Goal: Submit feedback/report problem: Submit feedback/report problem

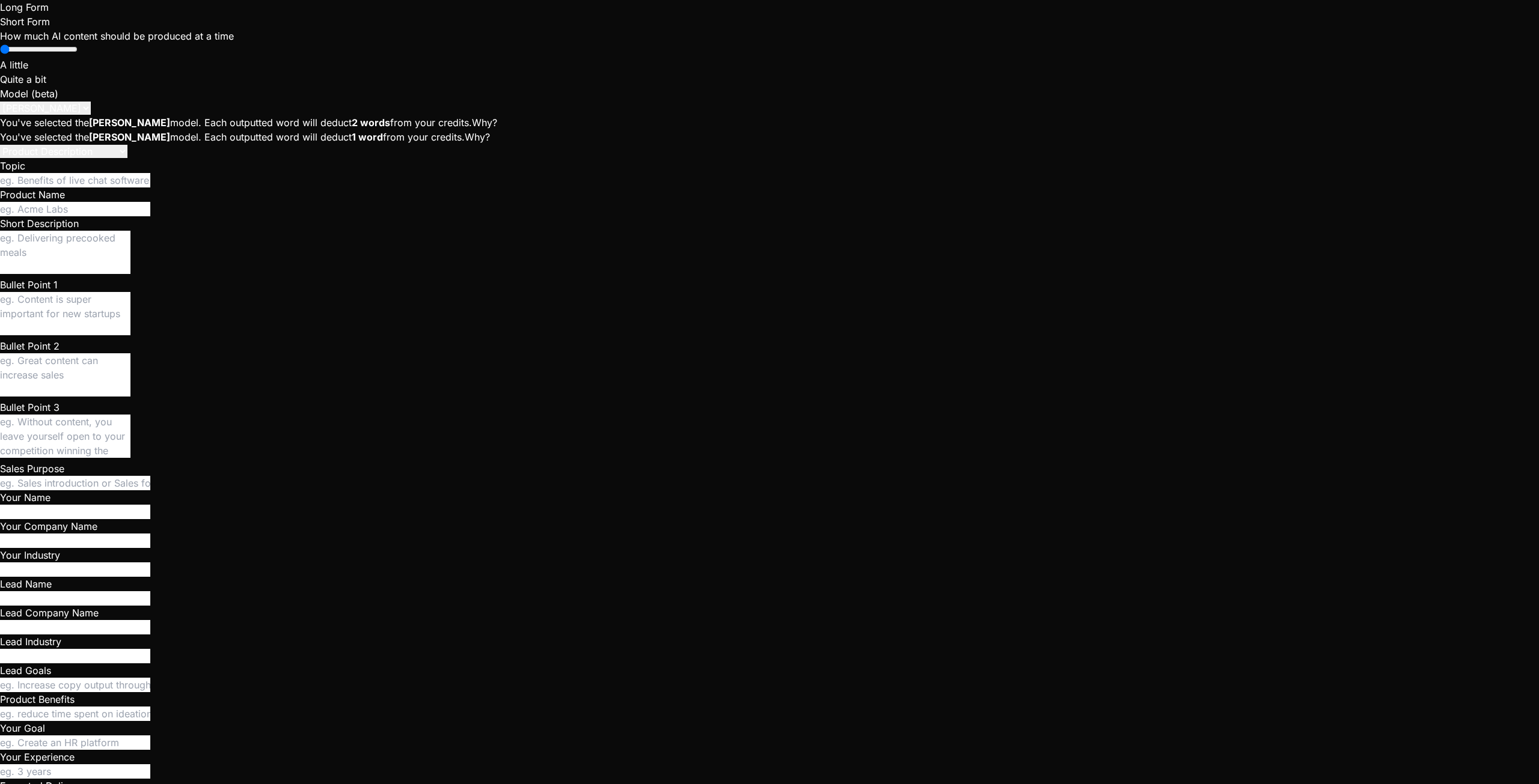
scroll to position [114, 0]
type textarea "x"
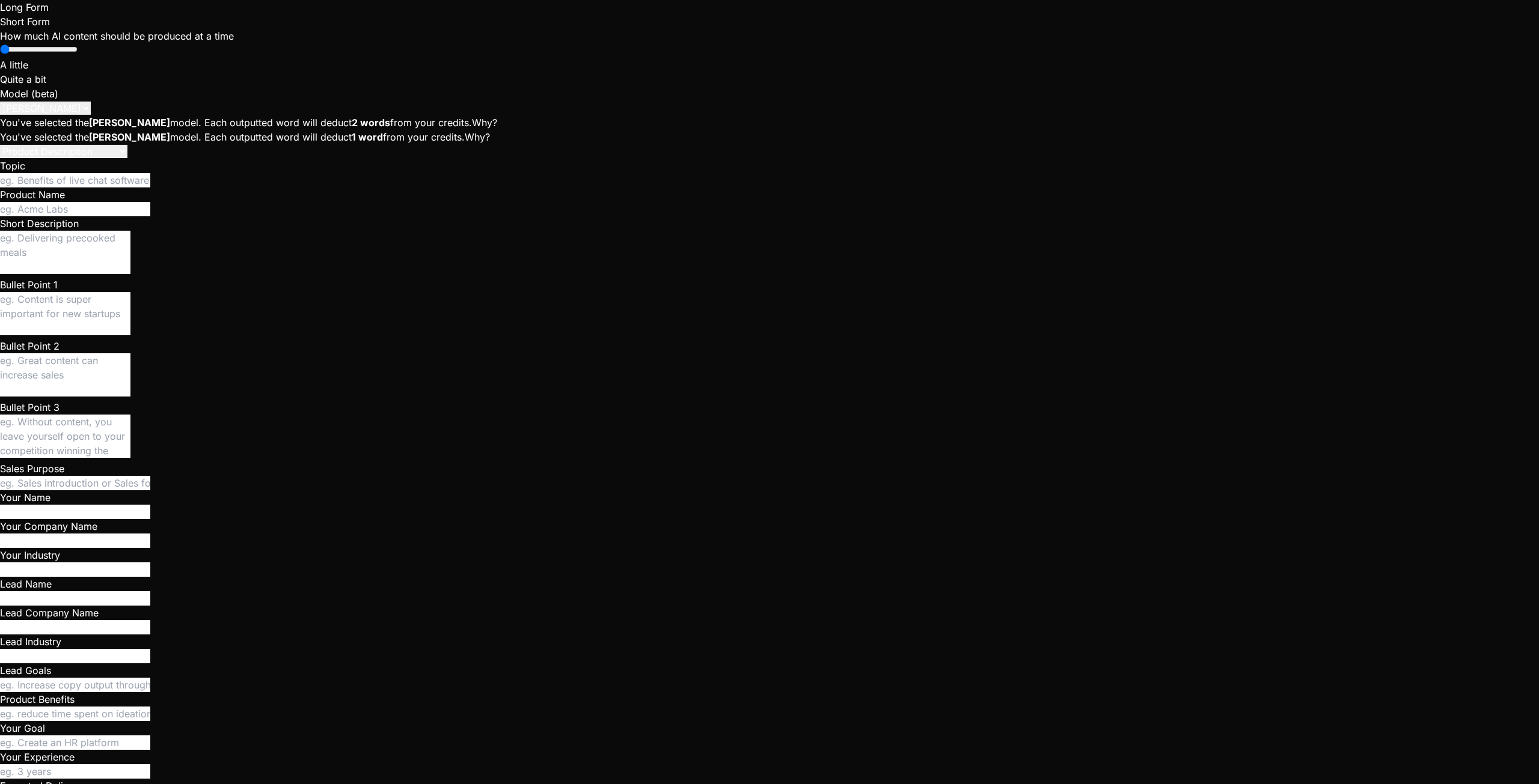
drag, startPoint x: 537, startPoint y: 736, endPoint x: 1028, endPoint y: 745, distance: 491.1
drag, startPoint x: 538, startPoint y: 698, endPoint x: 1053, endPoint y: 713, distance: 515.2
type textarea "{"token":"0071f6ffde2c90c4ab89a668d06e5bdd58fIAC2wYZ14FAQqRN38cDChhmJXAvohUQB0A…"
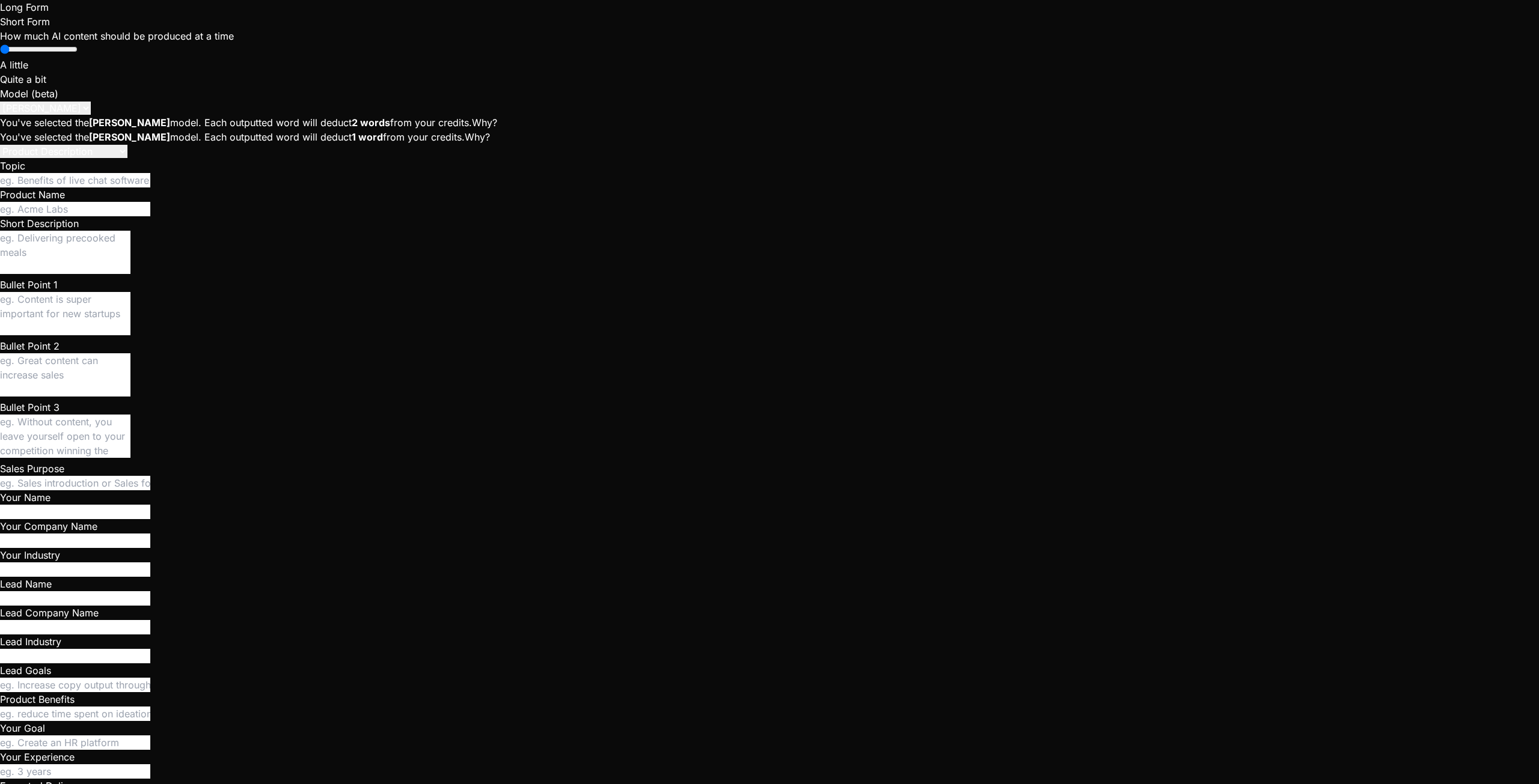
type textarea "H"
type textarea "x"
type textarea "He"
type textarea "x"
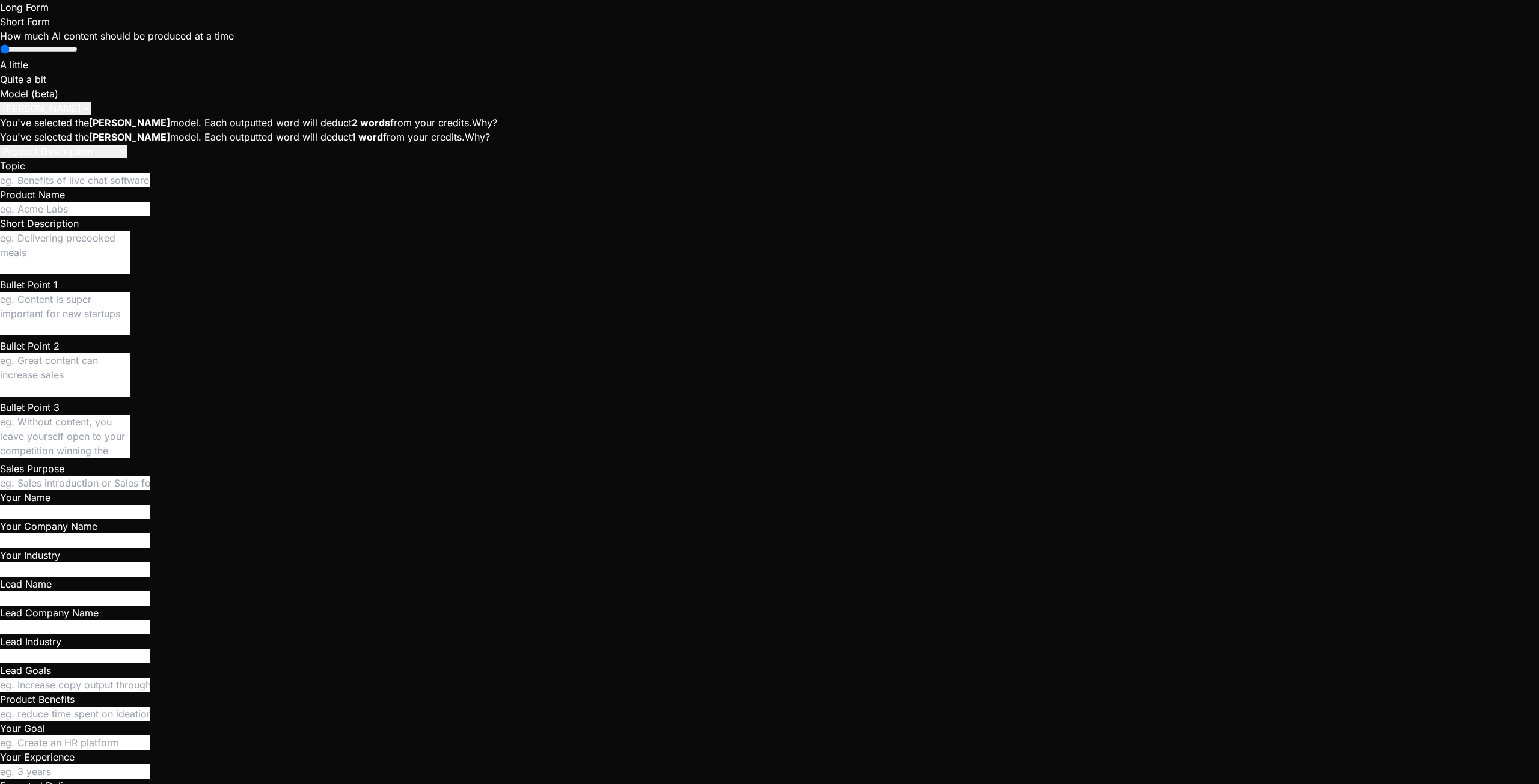
type textarea "Her"
type textarea "x"
type textarea "Here"
type textarea "x"
type textarea "Here'"
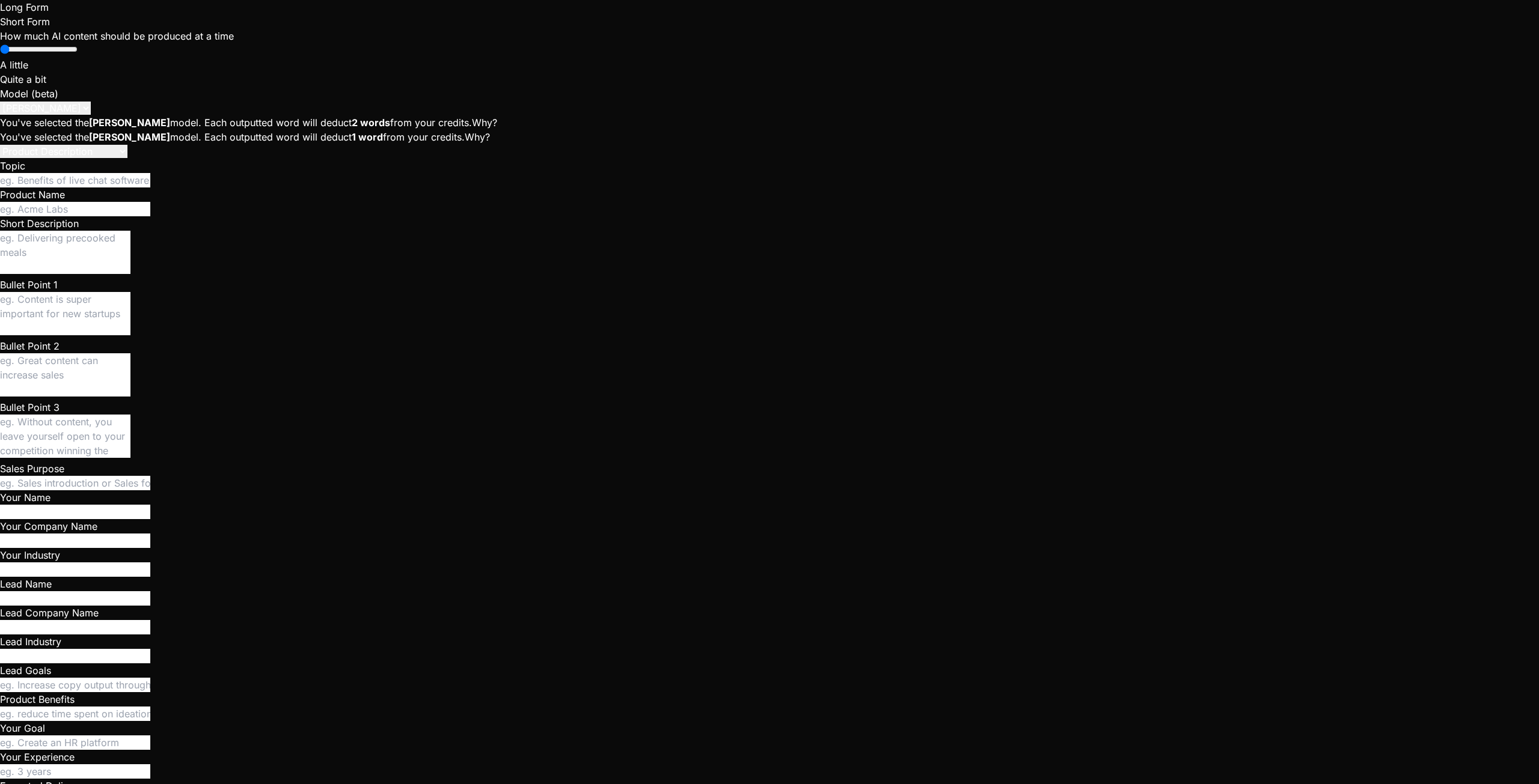
type textarea "x"
type textarea "Here's"
type textarea "x"
type textarea "Here's"
type textarea "x"
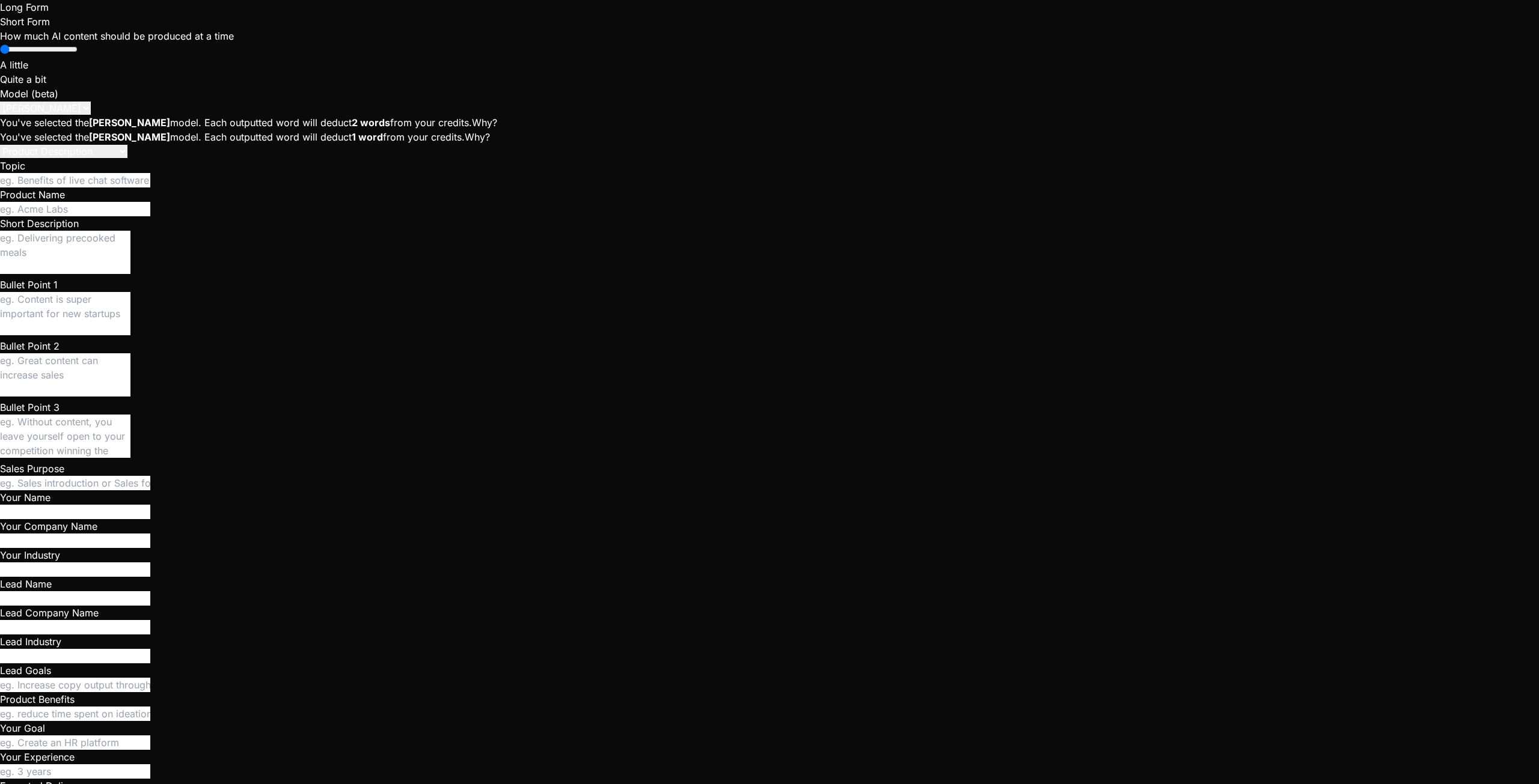
type textarea "Here's t"
type textarea "x"
type textarea "Here's th"
type textarea "x"
type textarea "Here's the"
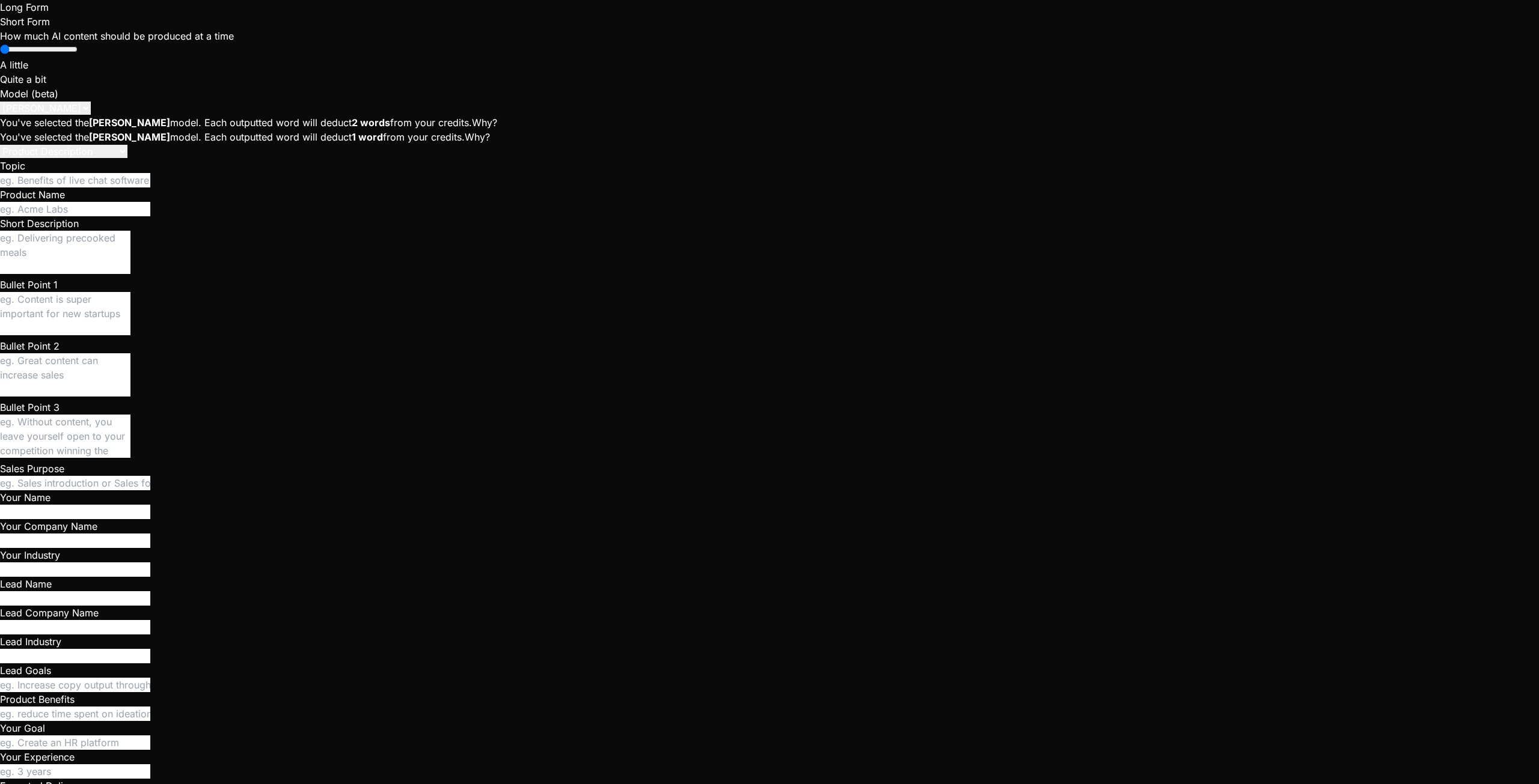
type textarea "x"
type textarea "Here's the"
type textarea "x"
type textarea "Here's the a"
type textarea "x"
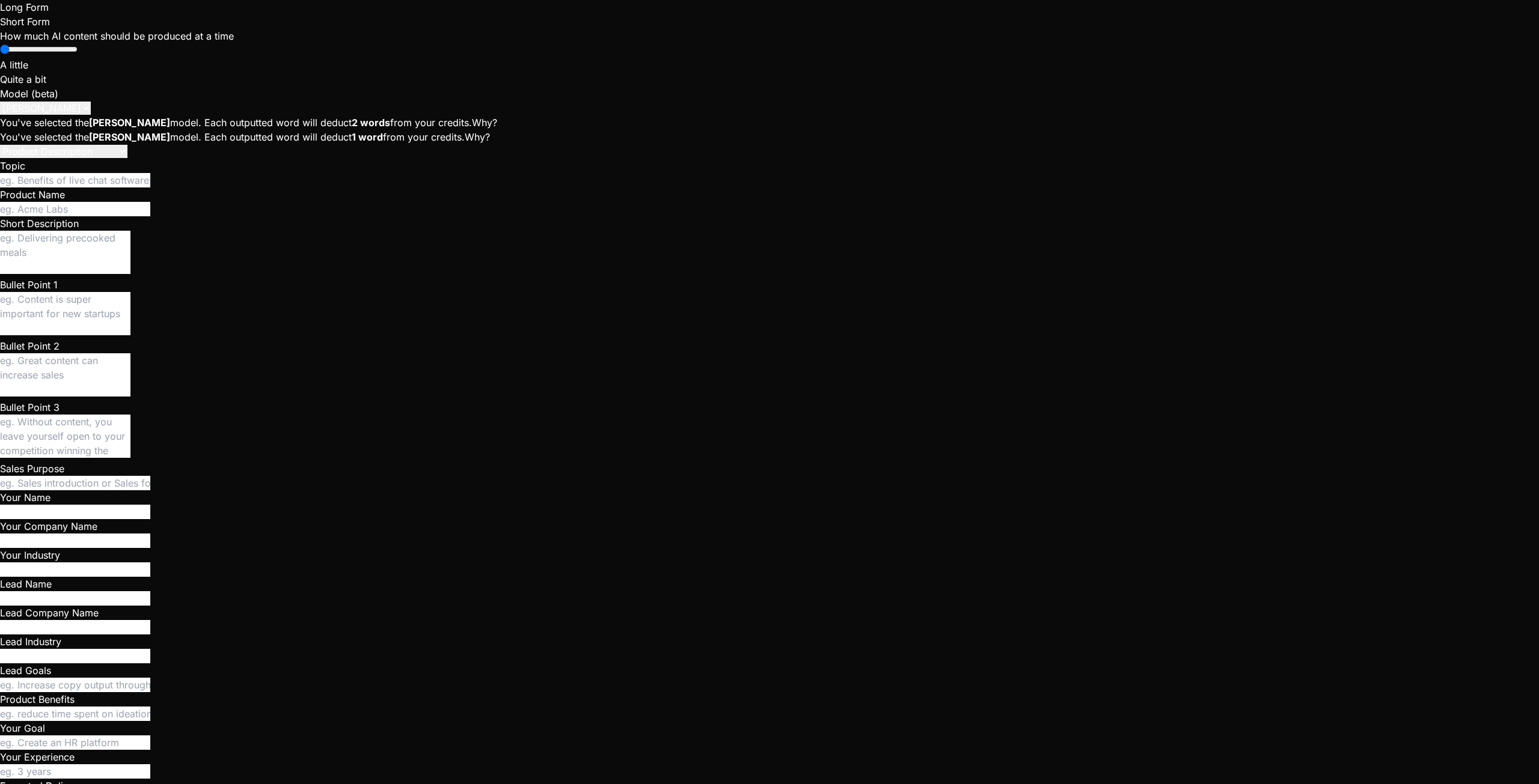
type textarea "Here's the an"
type textarea "x"
type textarea "Here's the ans"
type textarea "x"
type textarea "Here's the answ"
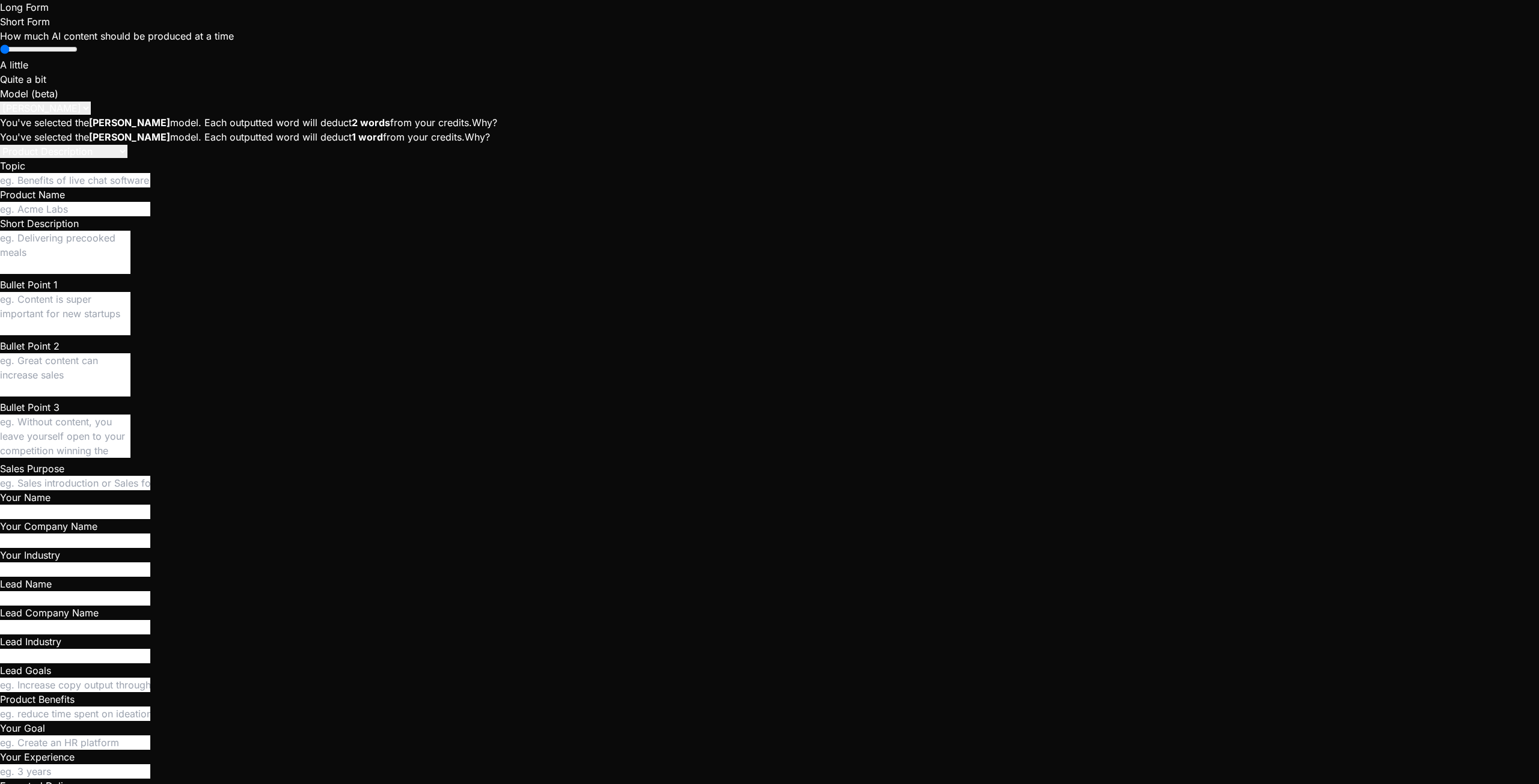
type textarea "x"
type textarea "Here's the answe"
type textarea "x"
type textarea "Here's the answer"
type textarea "x"
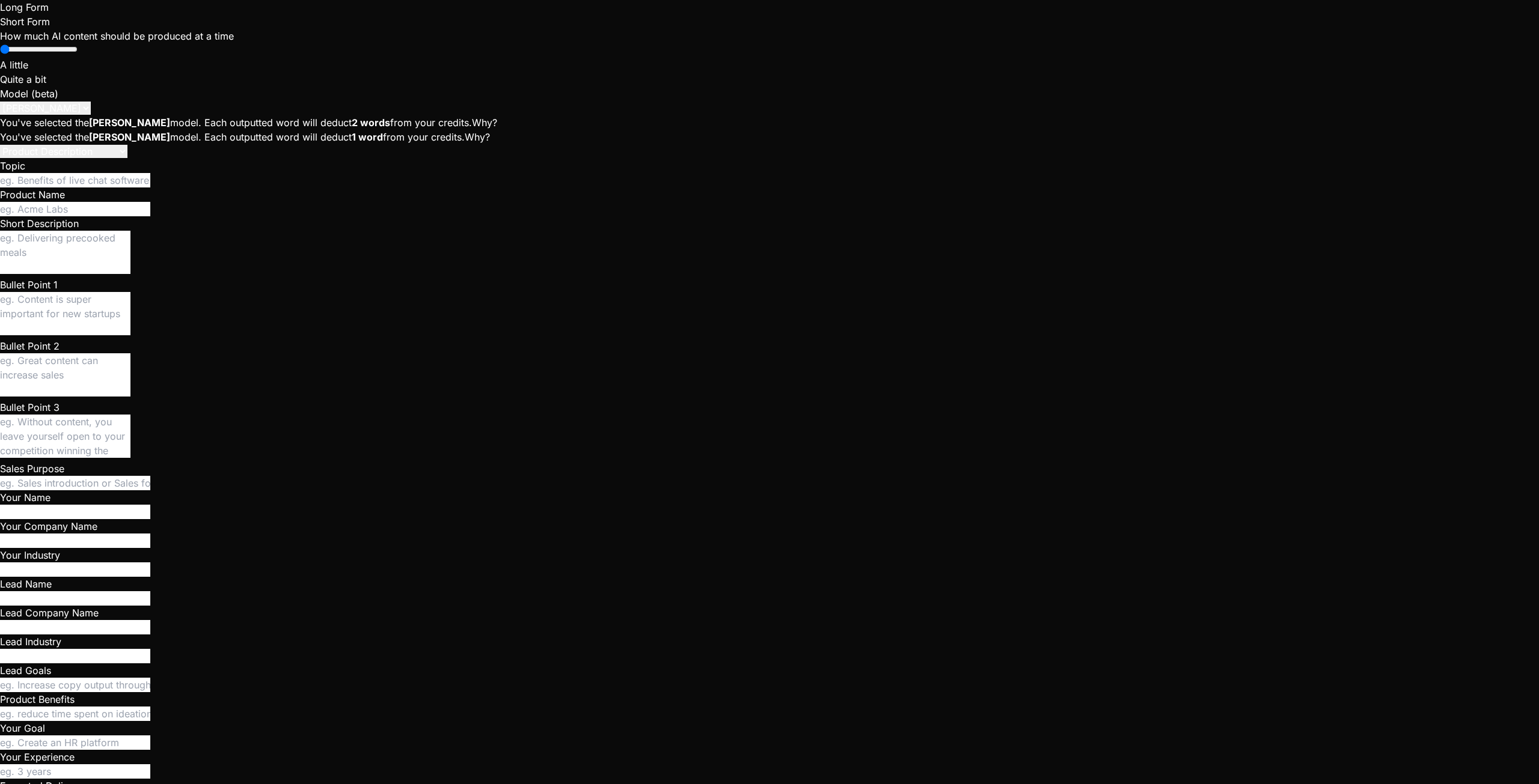
type textarea "Here's the answer"
type textarea "x"
type textarea "Here's the answer :"
type textarea "x"
type textarea "Here's the answer :"
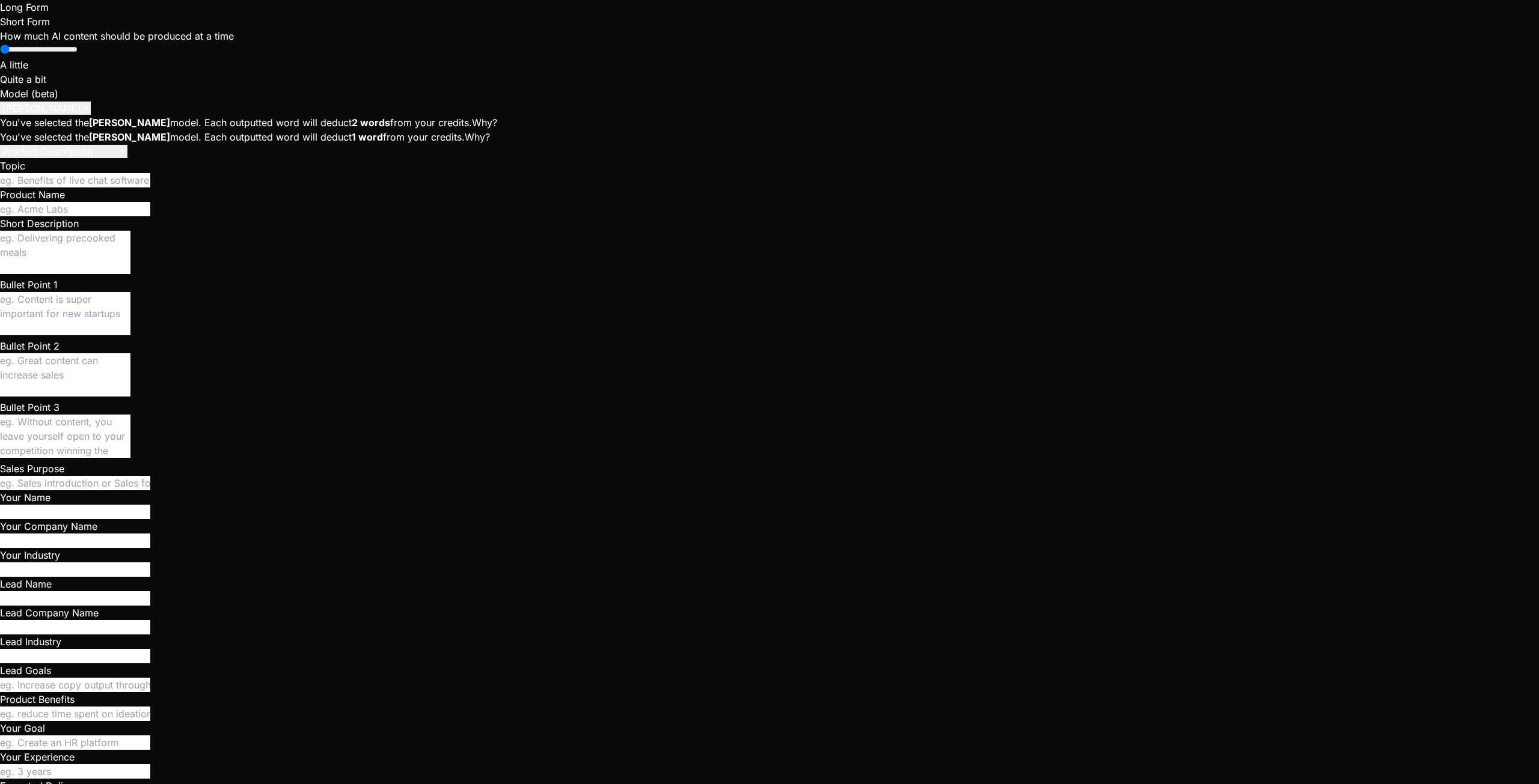
type textarea "x"
paste textarea "{"token":"0071f6ffde2c90c4ab89a668d06e5bdd58fIAC2wYZ14FAQqRN38cDChhmJXAvohUQB0A…"
type textarea "Here's the answer : {"token":"0071f6ffde2c90c4ab89a668d06e5bdd58fIAC2wYZ14FAQqR…"
type textarea "x"
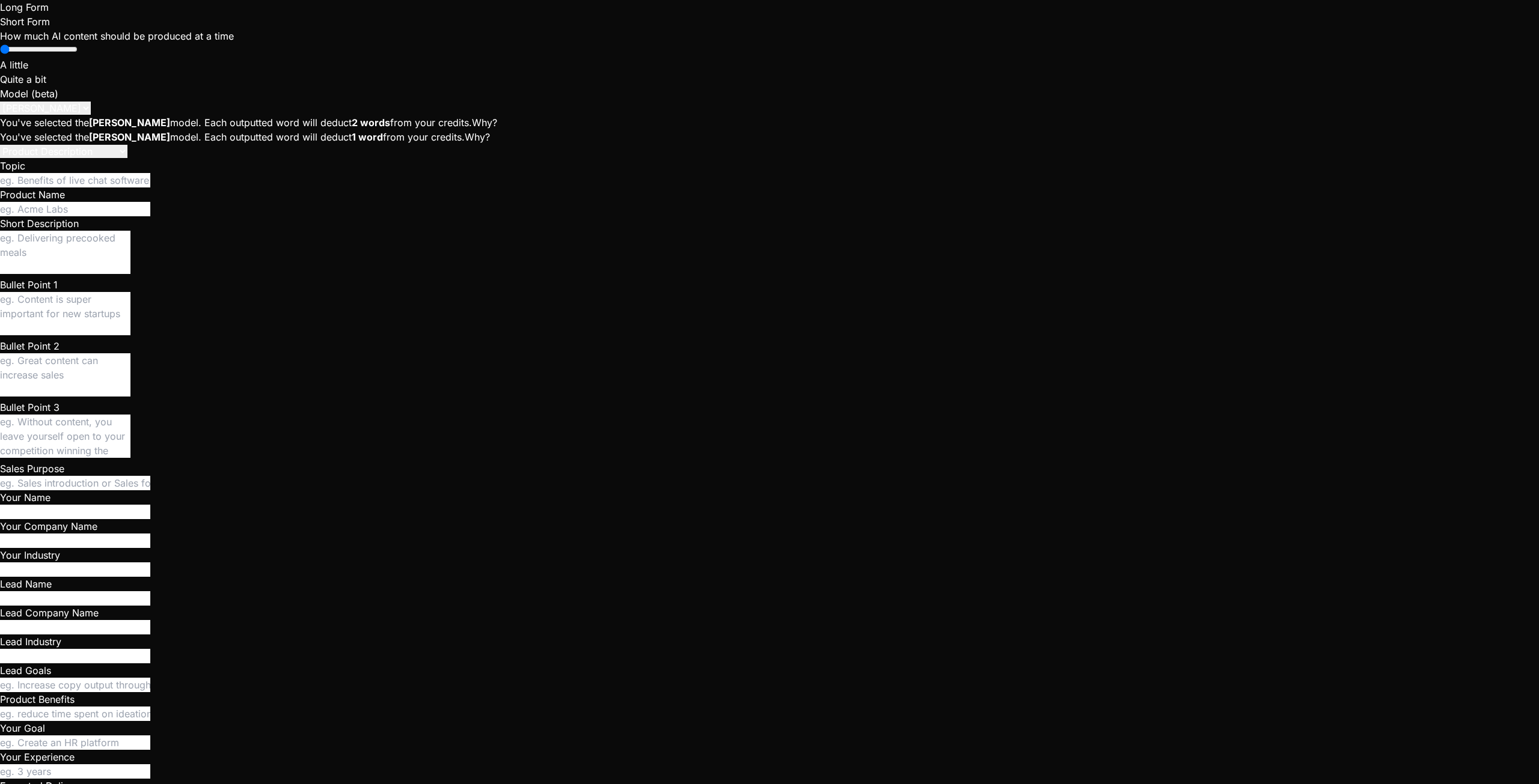
drag, startPoint x: 324, startPoint y: 604, endPoint x: 409, endPoint y: 605, distance: 85.0
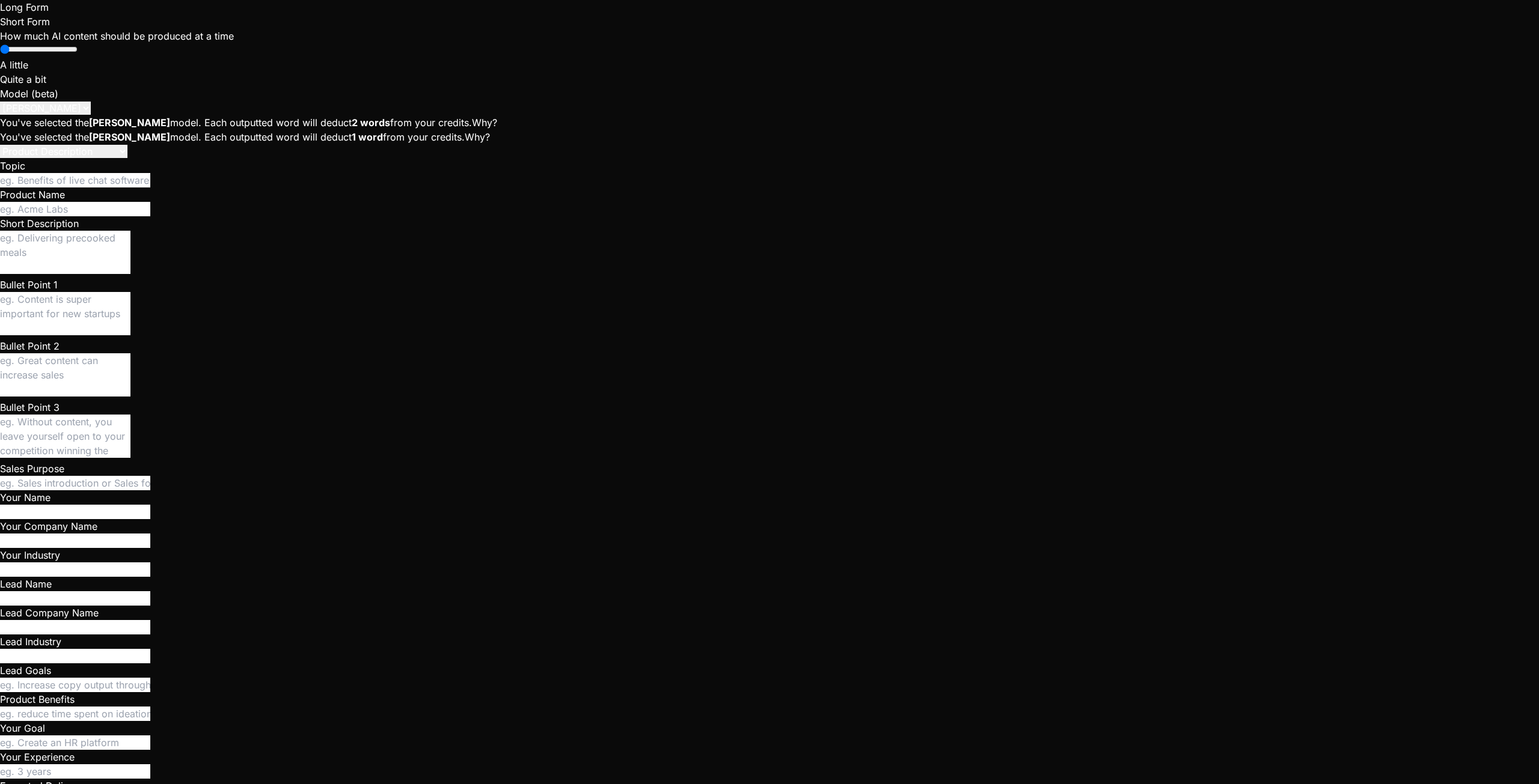
copy code "TWILIO_ACCOUNT_SID"
drag, startPoint x: 416, startPoint y: 602, endPoint x: 500, endPoint y: 600, distance: 84.0
copy code "TWILIO_AUTH_TOKEN"
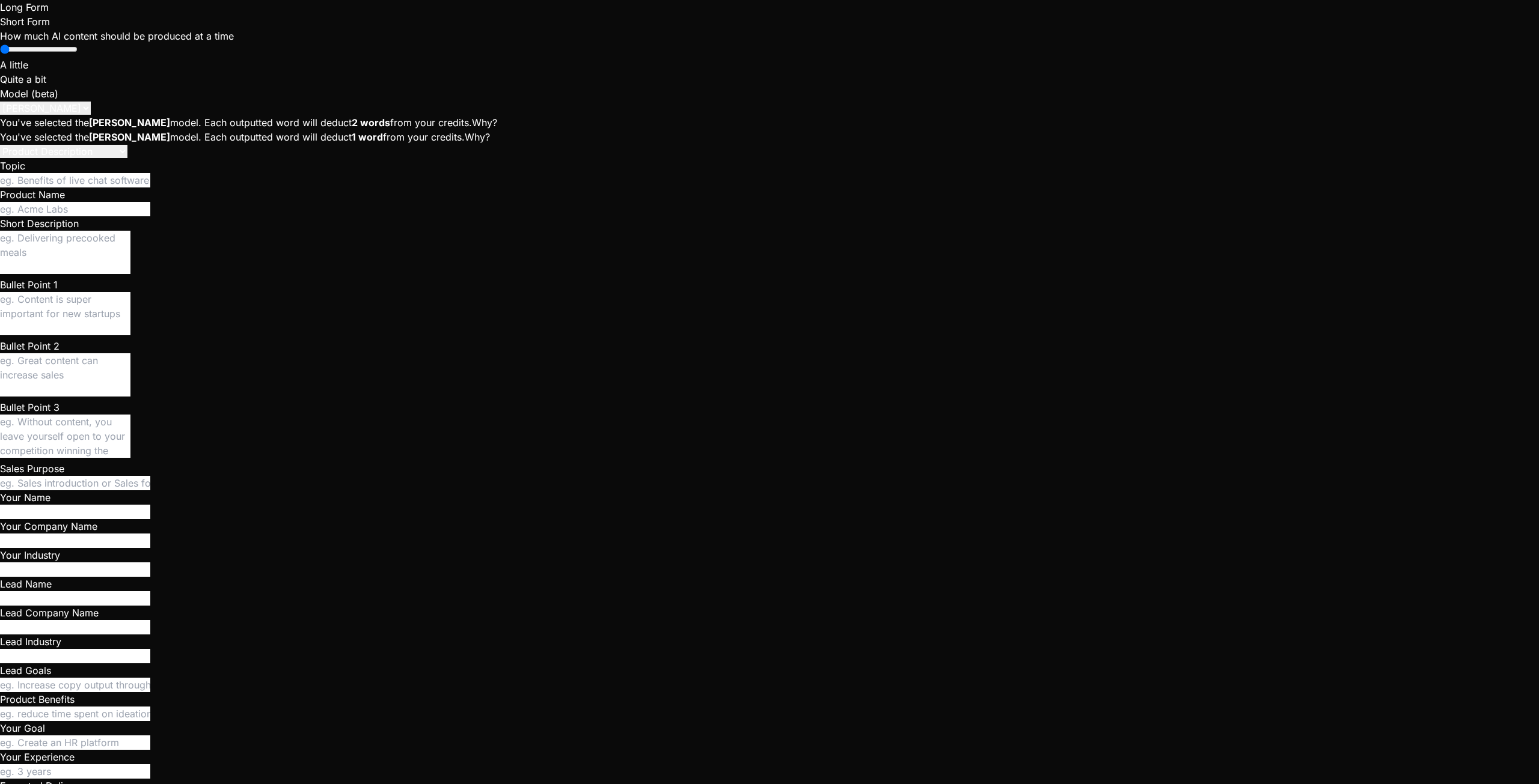
type textarea "x"
type textarea "W"
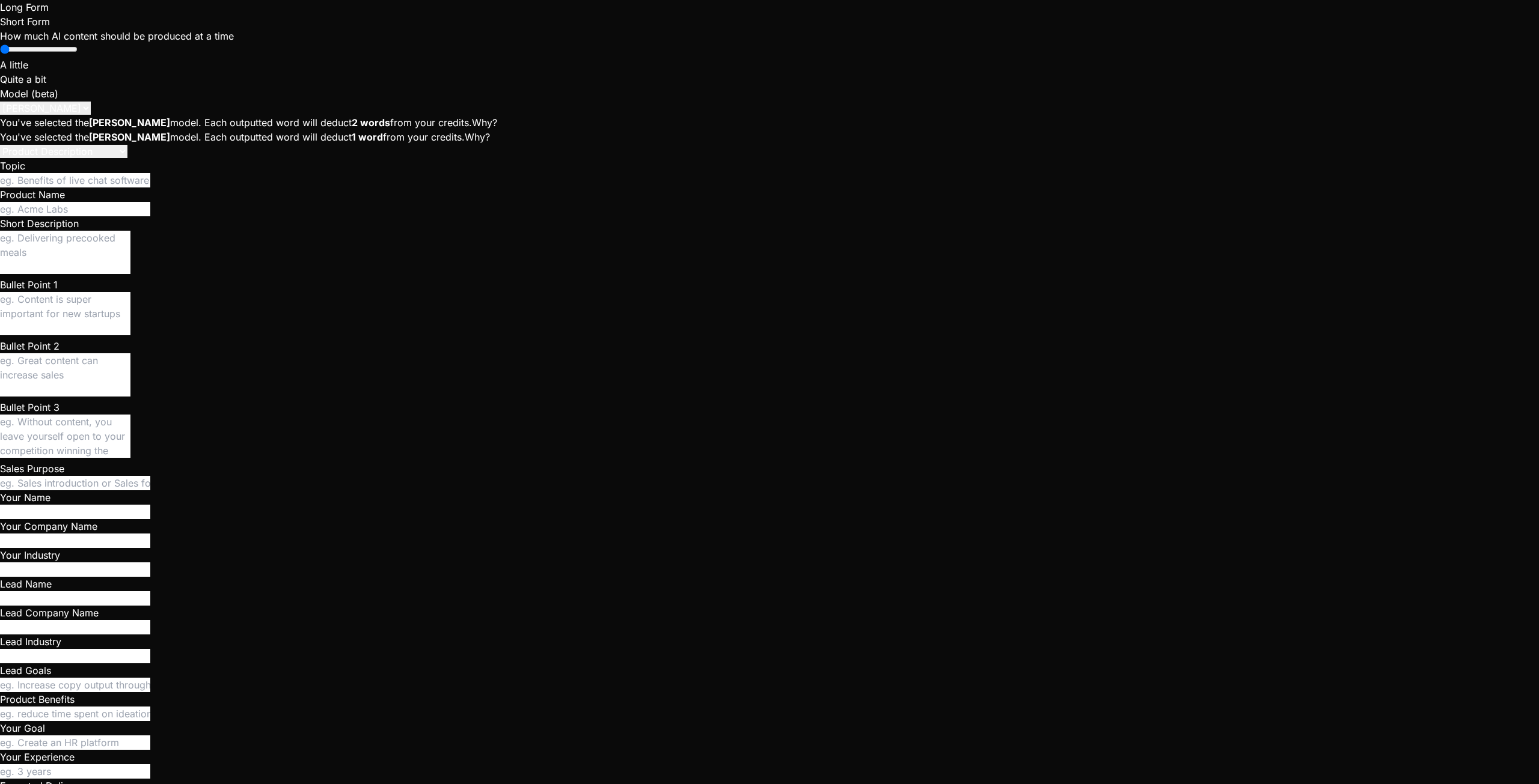
type textarea "x"
type textarea "Wh"
type textarea "x"
type textarea "Whe"
type textarea "x"
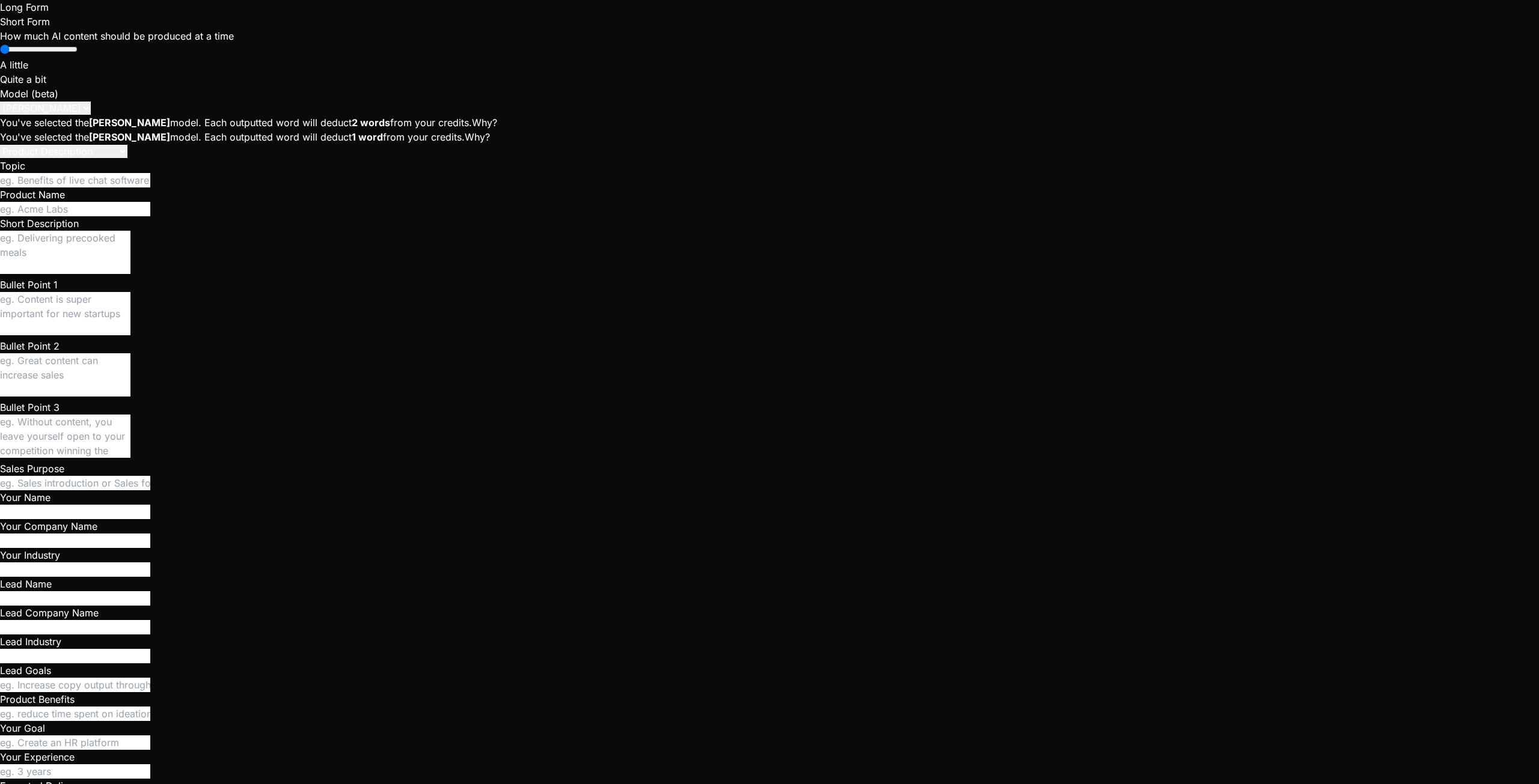
type textarea "When"
type textarea "x"
type textarea "When"
type textarea "x"
type textarea "When I"
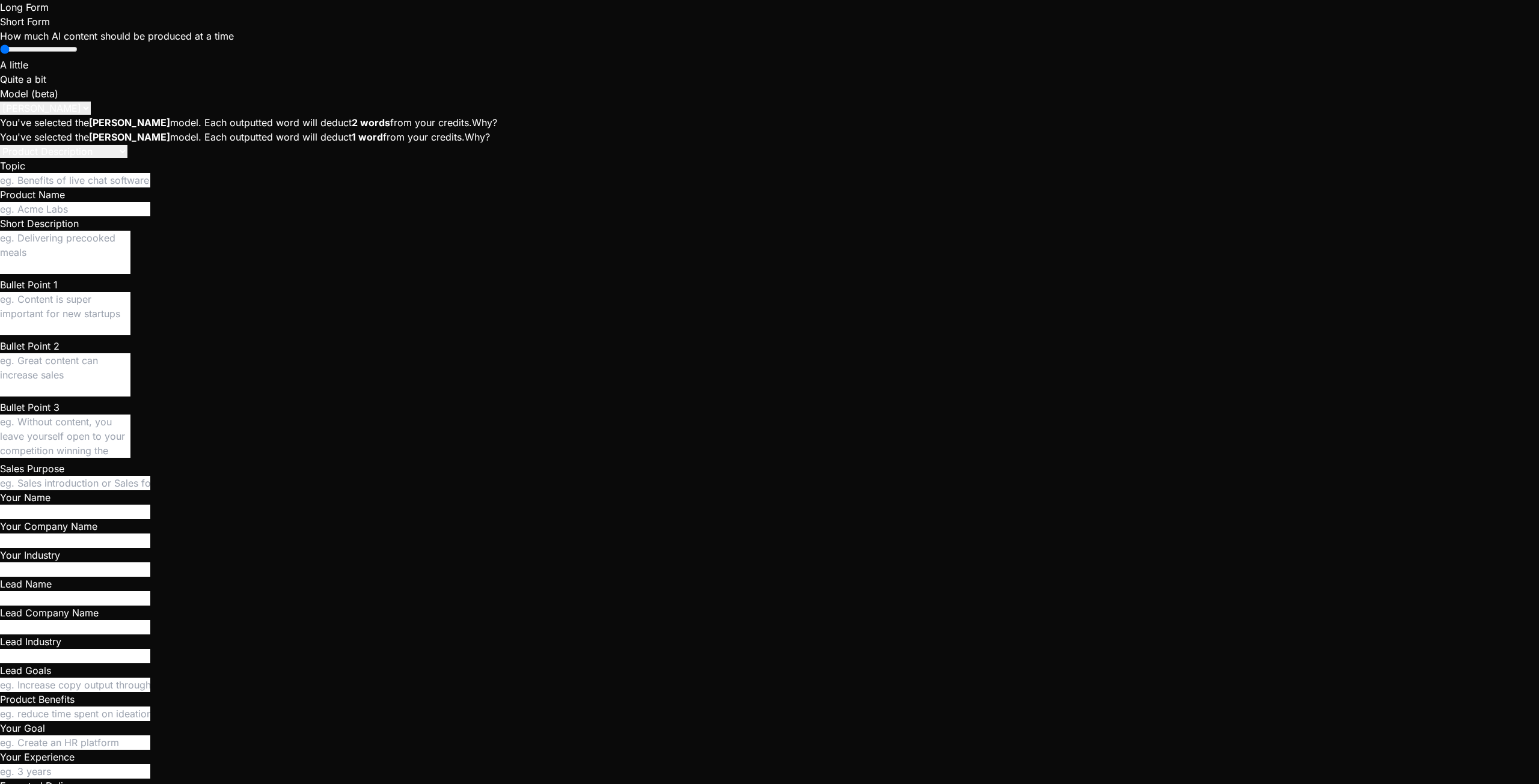
type textarea "x"
type textarea "When I"
type textarea "x"
type textarea "When I c"
type textarea "x"
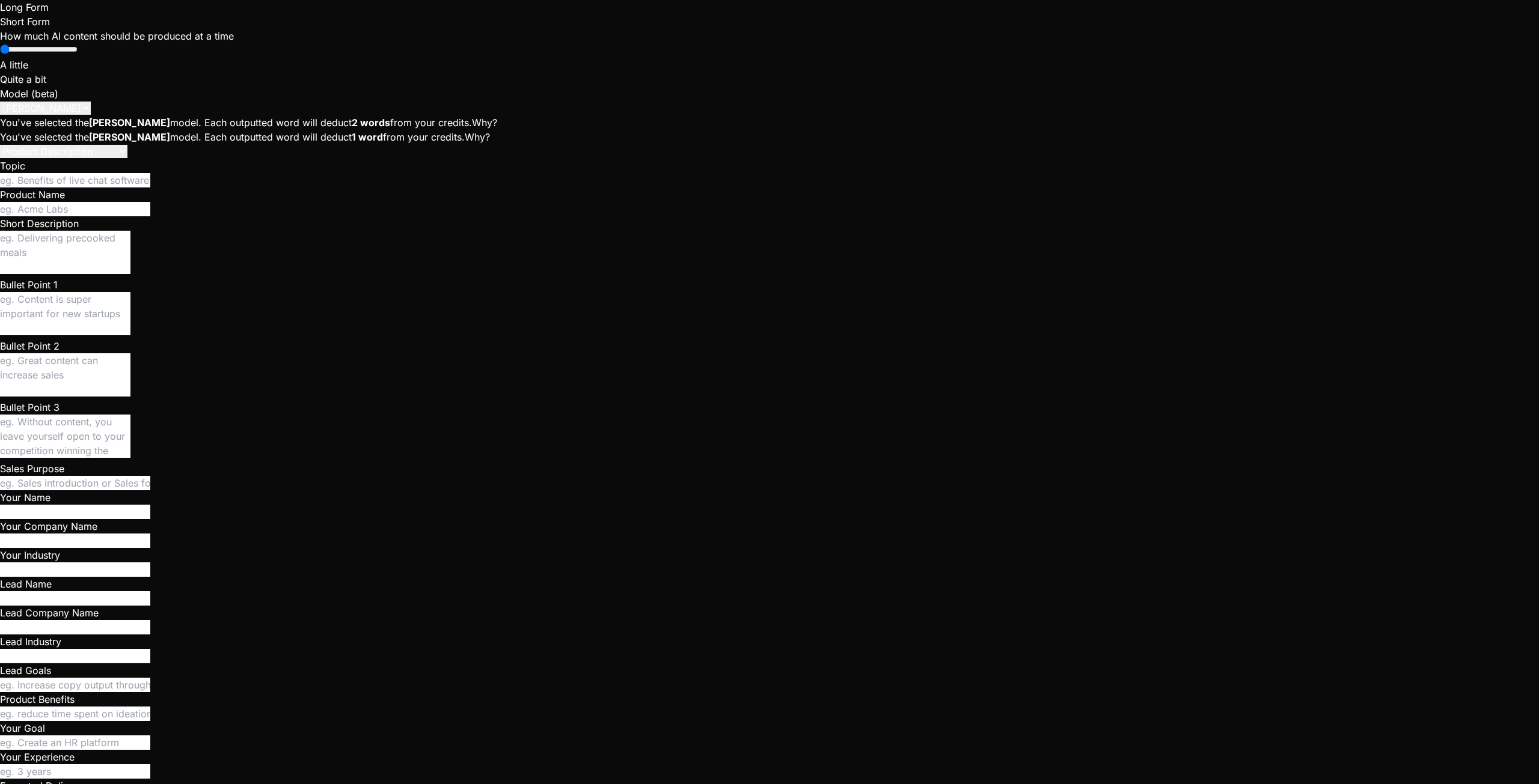
type textarea "When I cl"
type textarea "x"
type textarea "When I cli"
type textarea "x"
type textarea "When I clic"
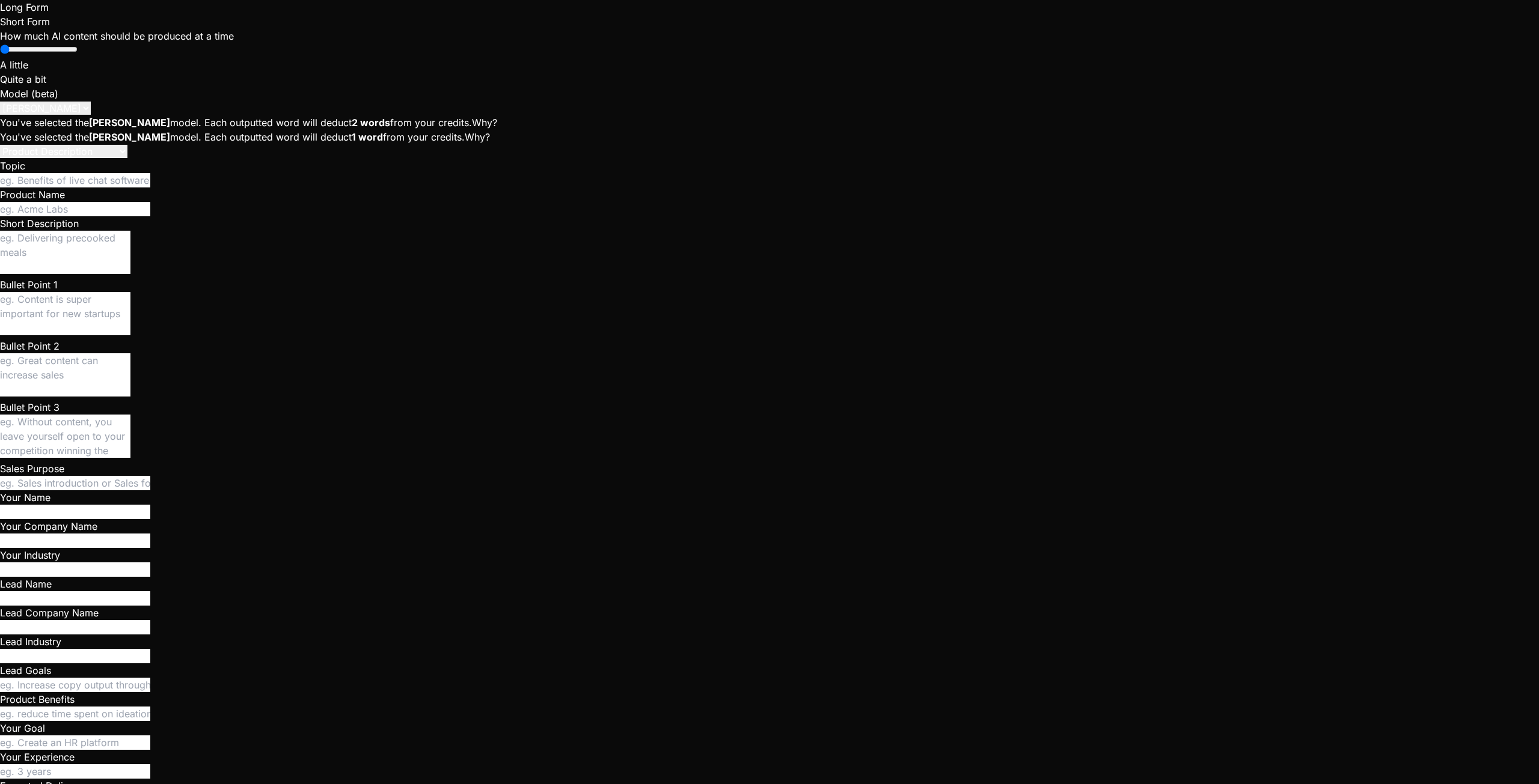
type textarea "x"
type textarea "When I click"
type textarea "x"
type textarea "When I click"
type textarea "x"
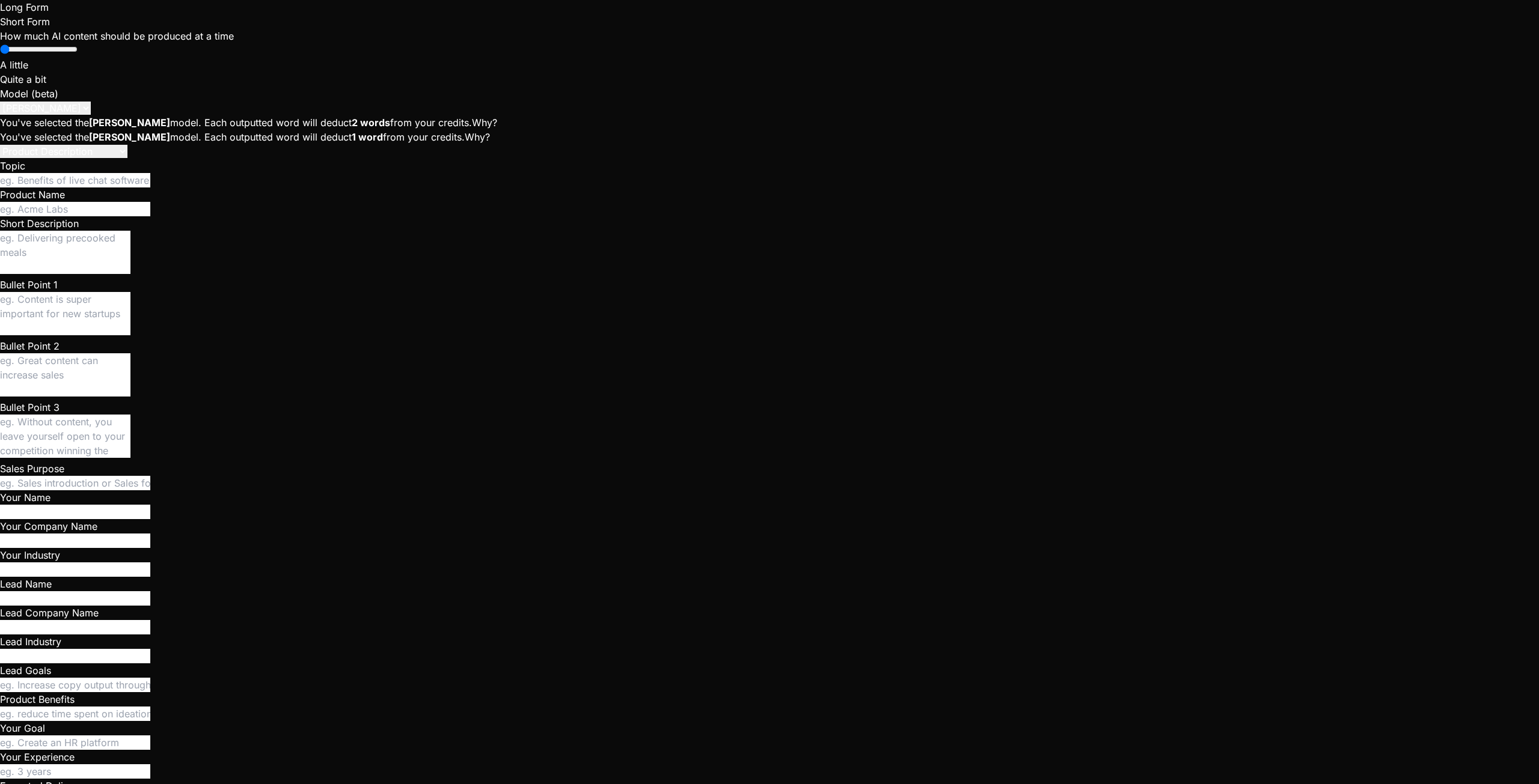
type textarea "When I click o"
type textarea "x"
type textarea "When I click on"
type textarea "x"
type textarea "When I click on"
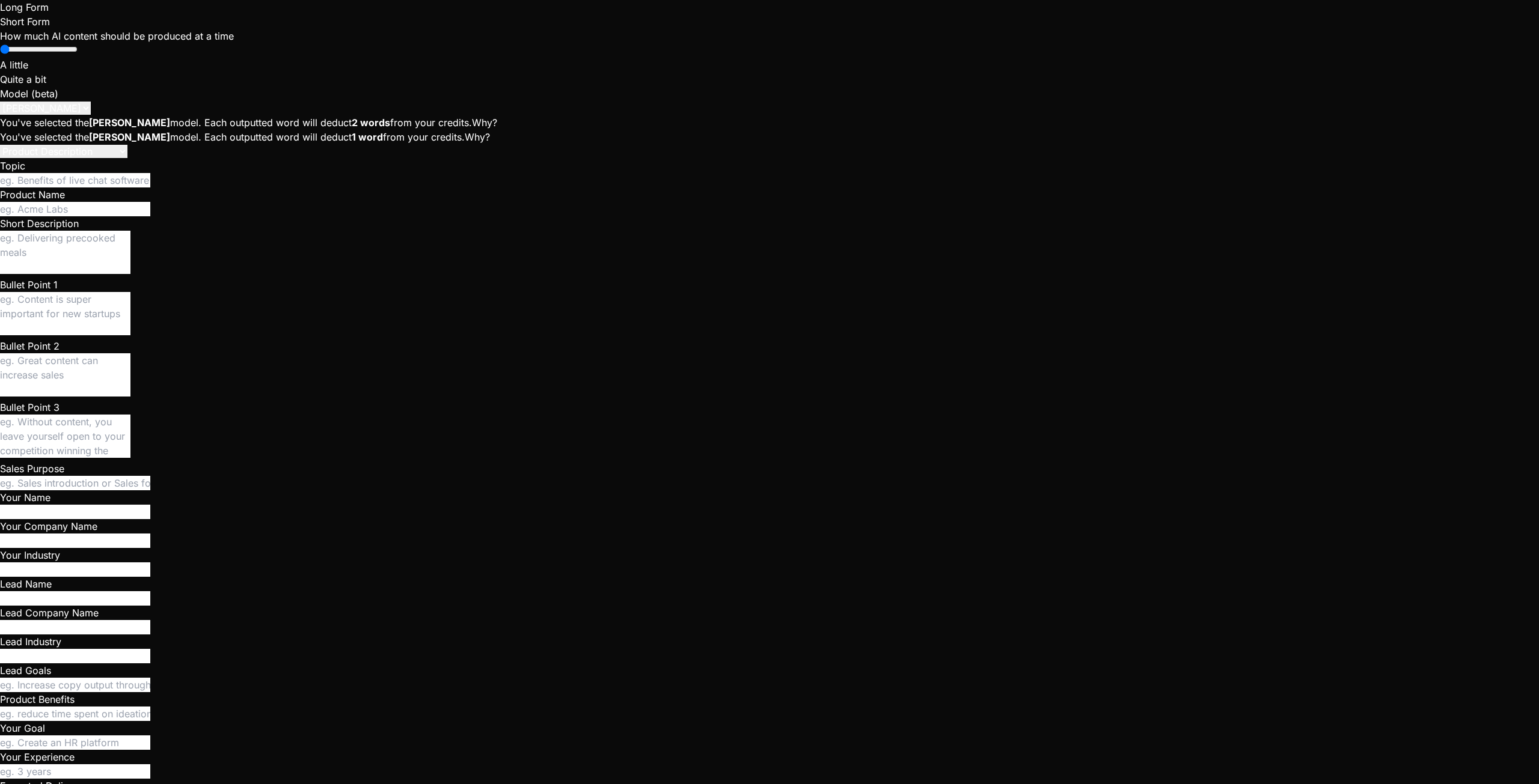
type textarea "x"
type textarea "When I click on v"
type textarea "x"
type textarea "When I click on"
type textarea "x"
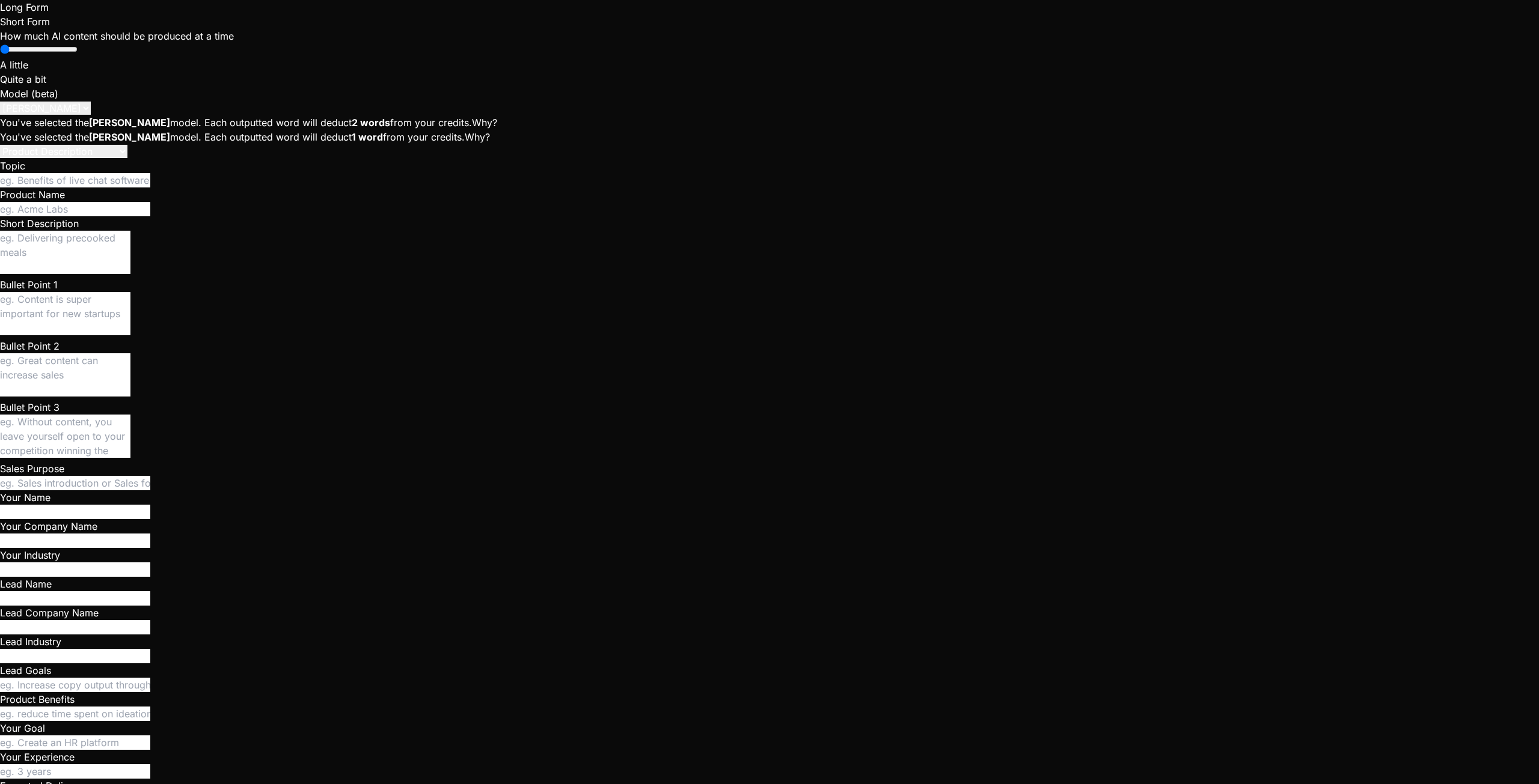
type textarea "When I click on c"
type textarea "x"
type textarea "When I click on cr"
type textarea "x"
type textarea "When I click on cre"
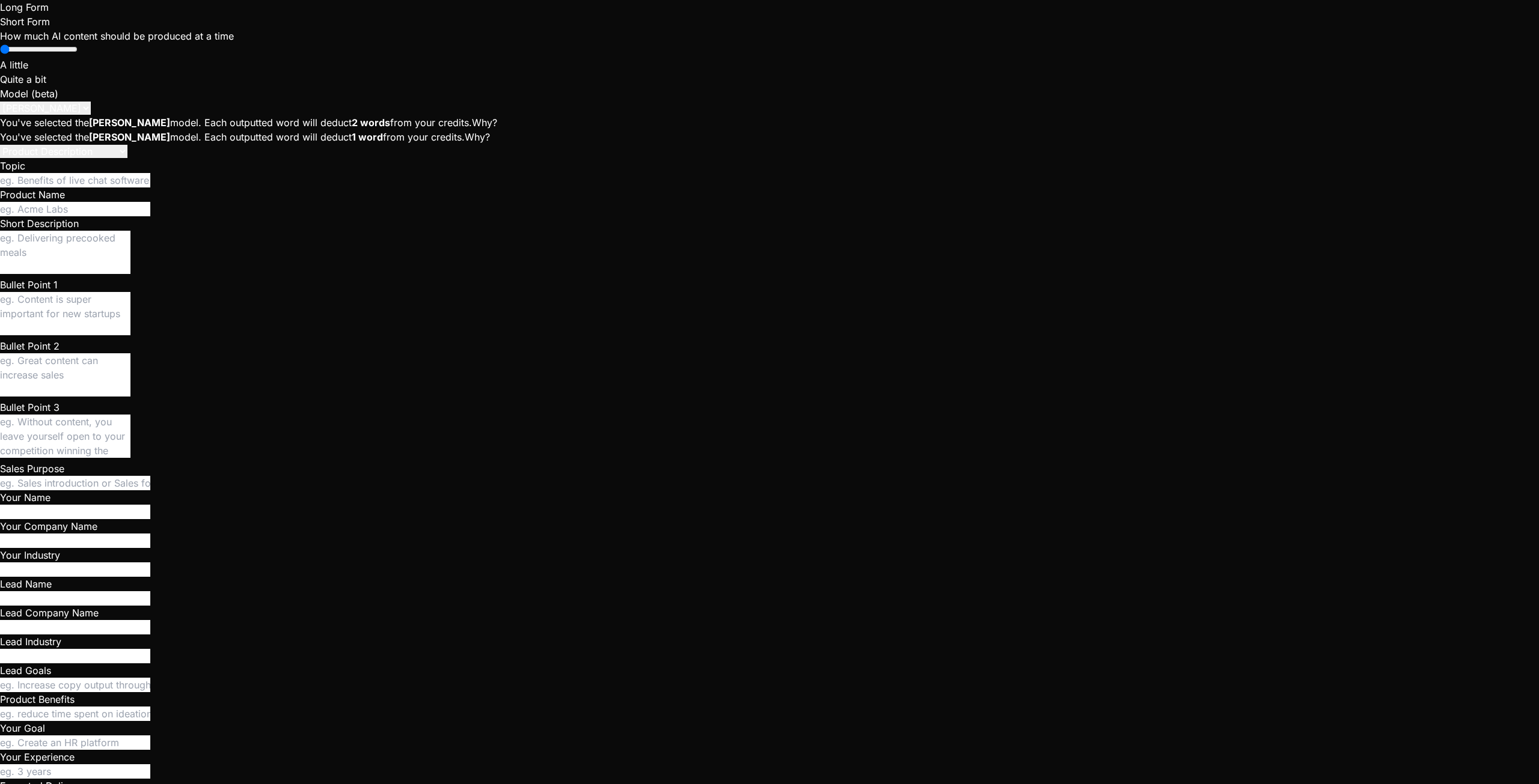
type textarea "x"
type textarea "When I click on crew"
type textarea "x"
type textarea "When I click on crew"
type textarea "x"
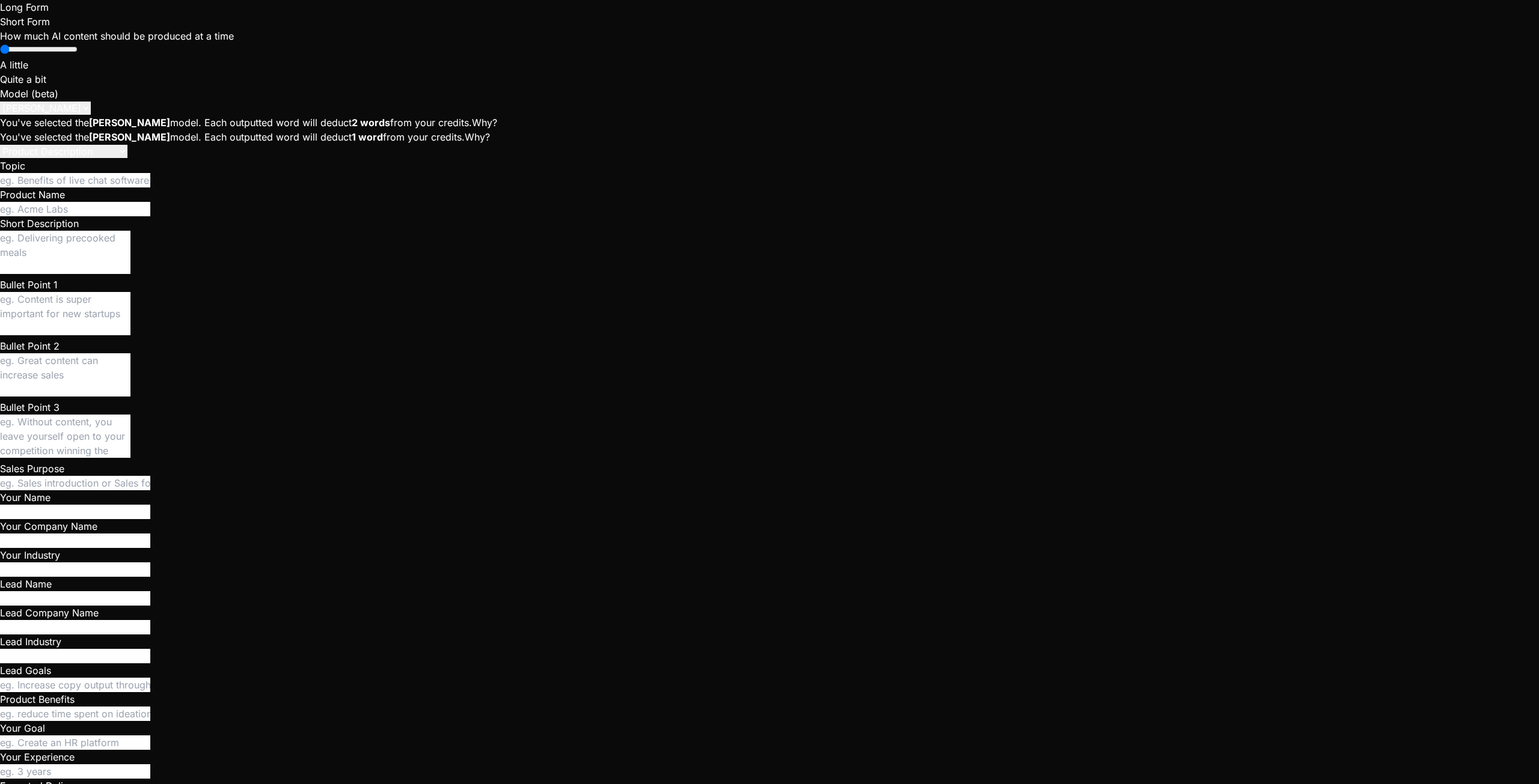
type textarea "When I click on crew a"
type textarea "x"
type textarea "When I click on crew an"
type textarea "x"
type textarea "When I click on crew and"
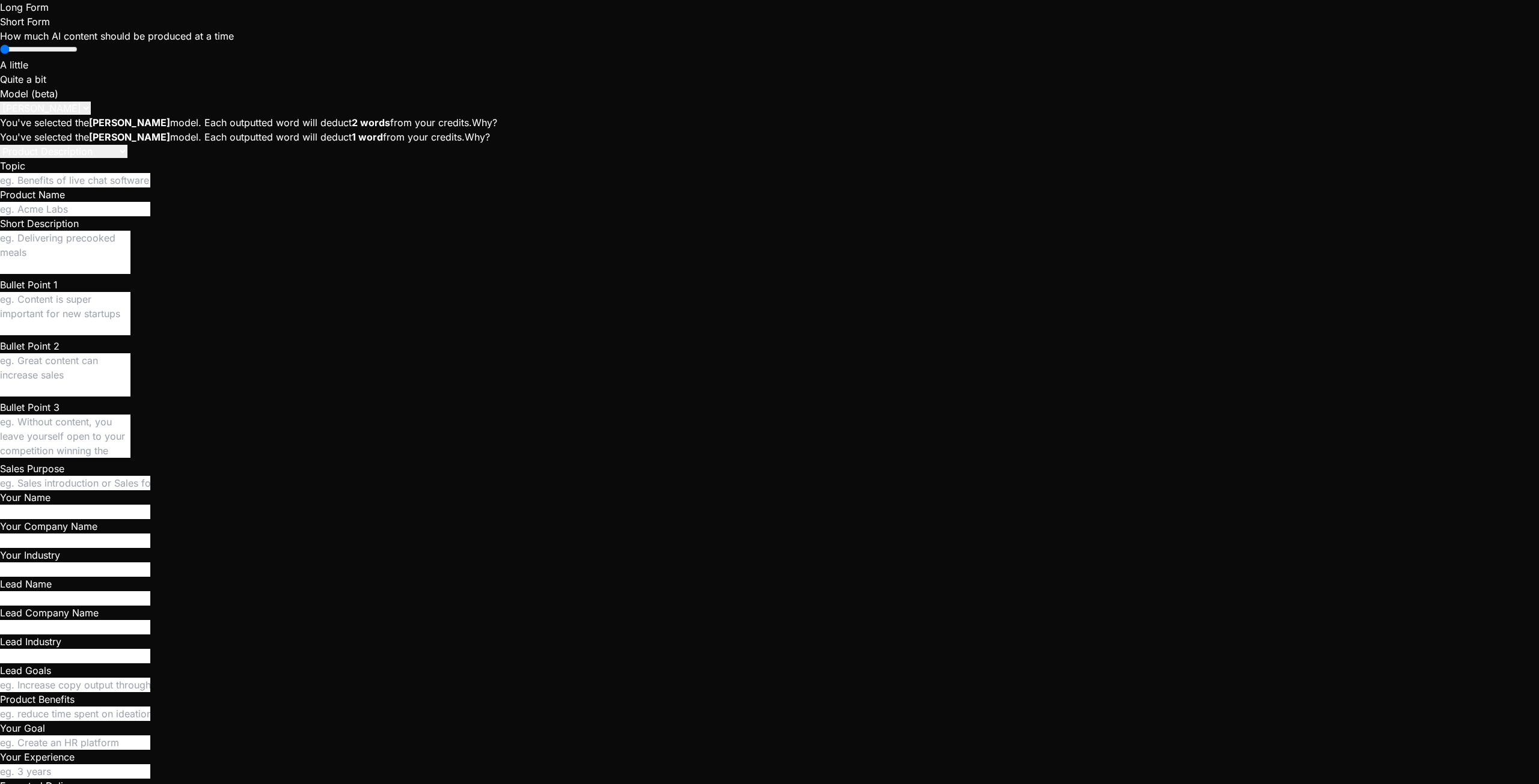
type textarea "x"
type textarea "When I click on crew and"
type textarea "x"
type textarea "When I click on crew and I"
type textarea "x"
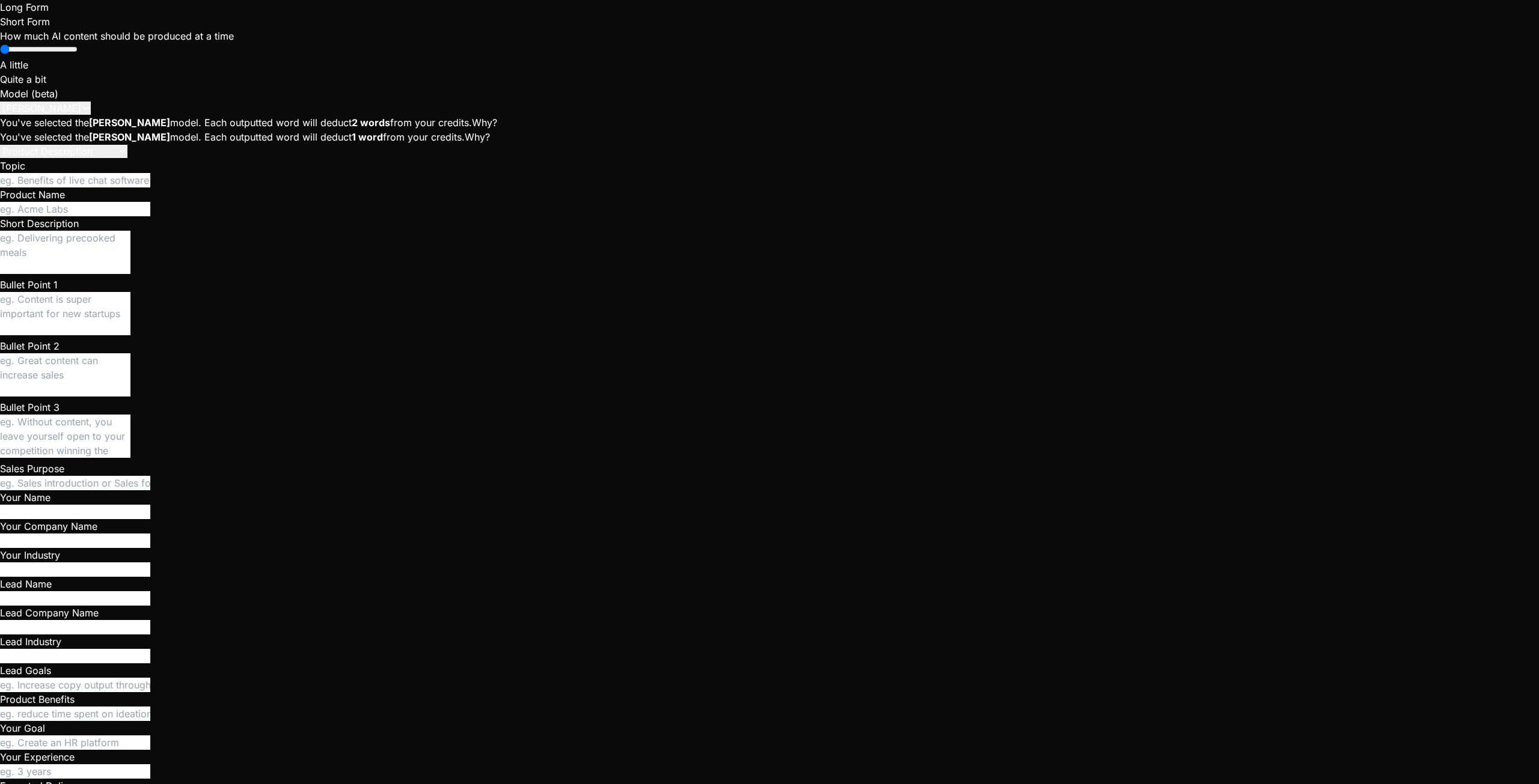
type textarea "When I click on crew and I'"
type textarea "x"
type textarea "When I click on crew and I'm"
type textarea "x"
type textarea "When I click on crew and I'm"
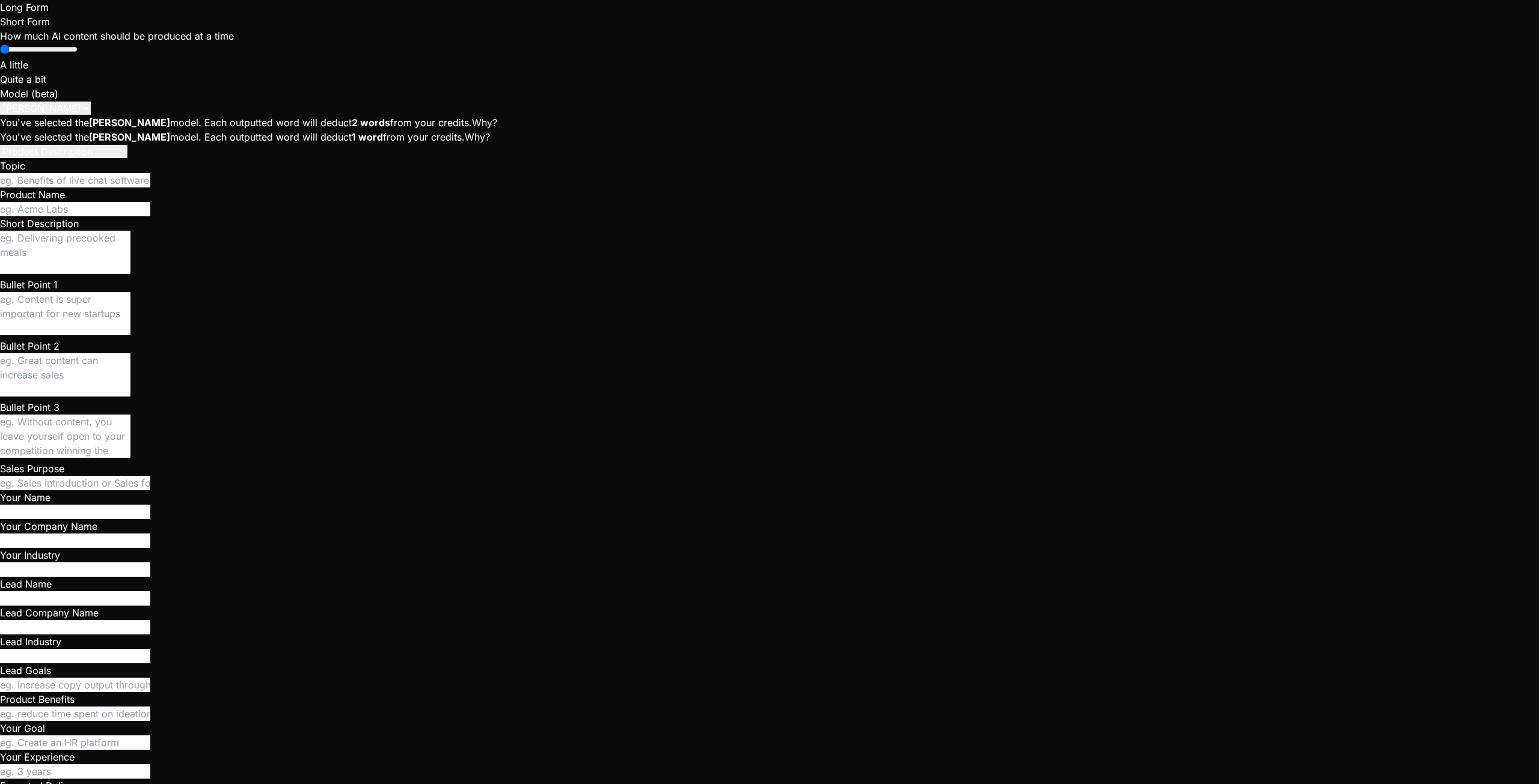
type textarea "x"
type textarea "When I click on crew and I'm o"
type textarea "x"
type textarea "When I click on crew and I'm on"
type textarea "x"
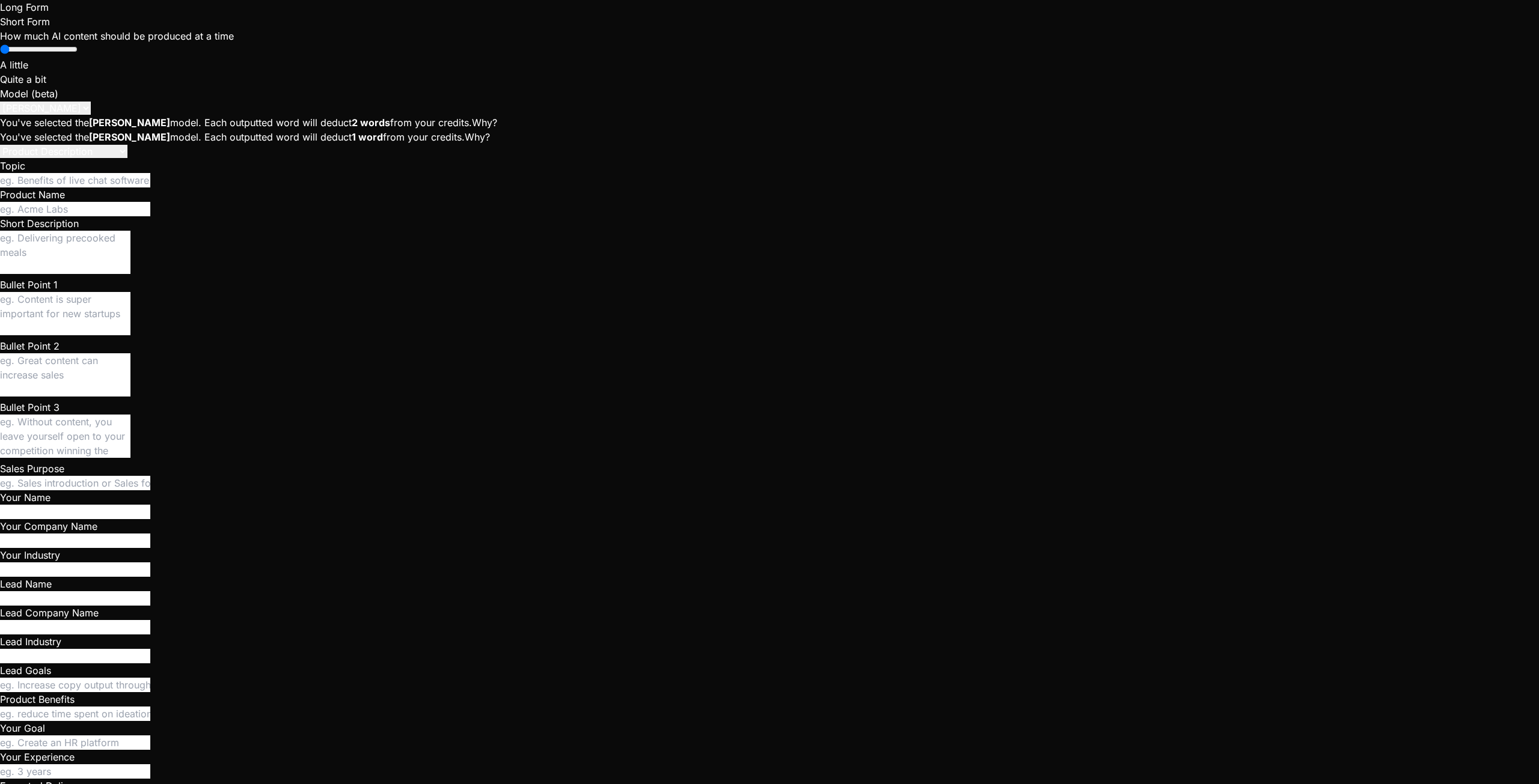
type textarea "When I click on crew and I'm on"
type textarea "x"
type textarea "When I click on crew and I'm on t"
type textarea "x"
type textarea "When I click on crew and I'm on th"
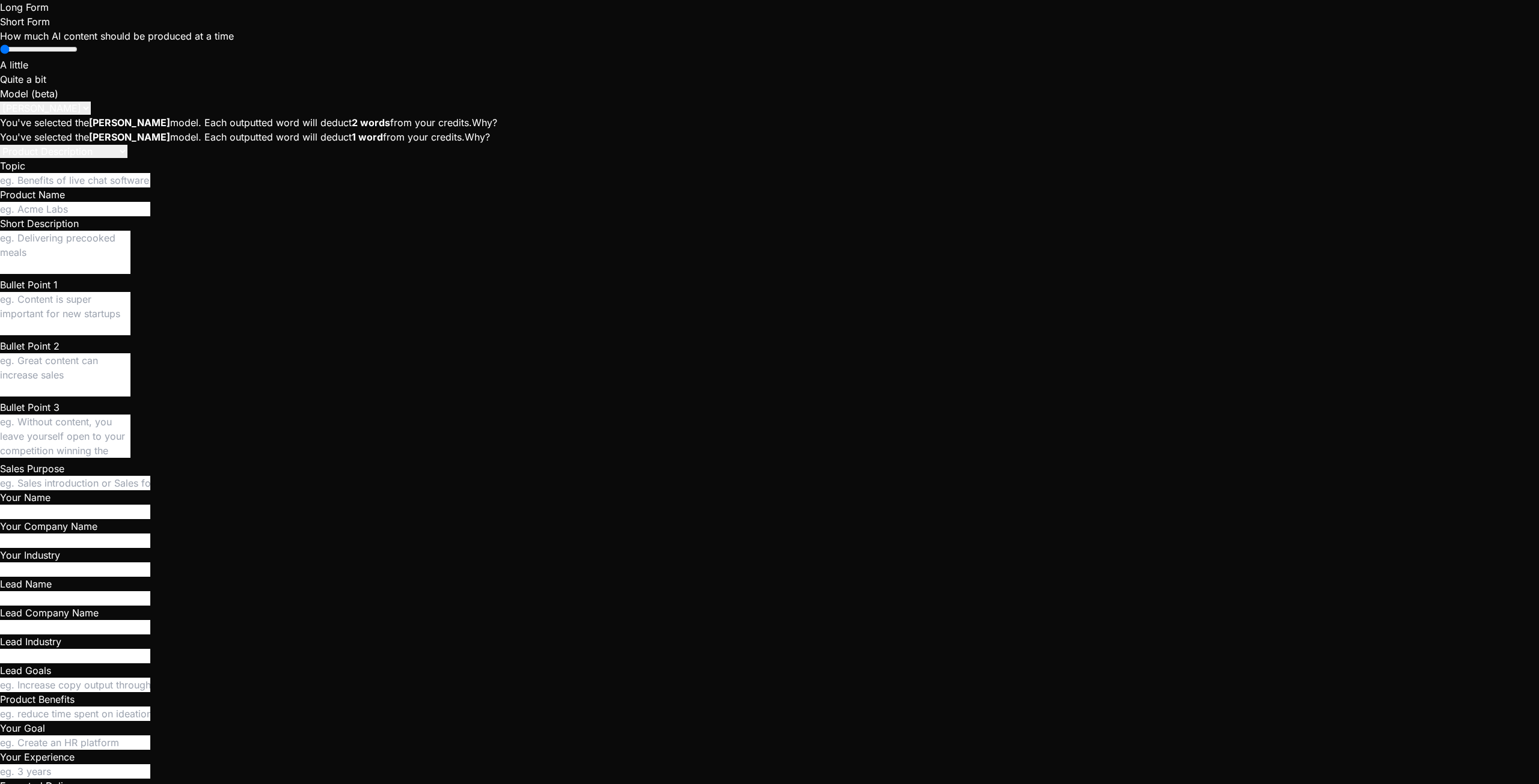
type textarea "x"
type textarea "When I click on crew and I'm on the"
type textarea "x"
type textarea "When I click on crew and I'm on the"
type textarea "x"
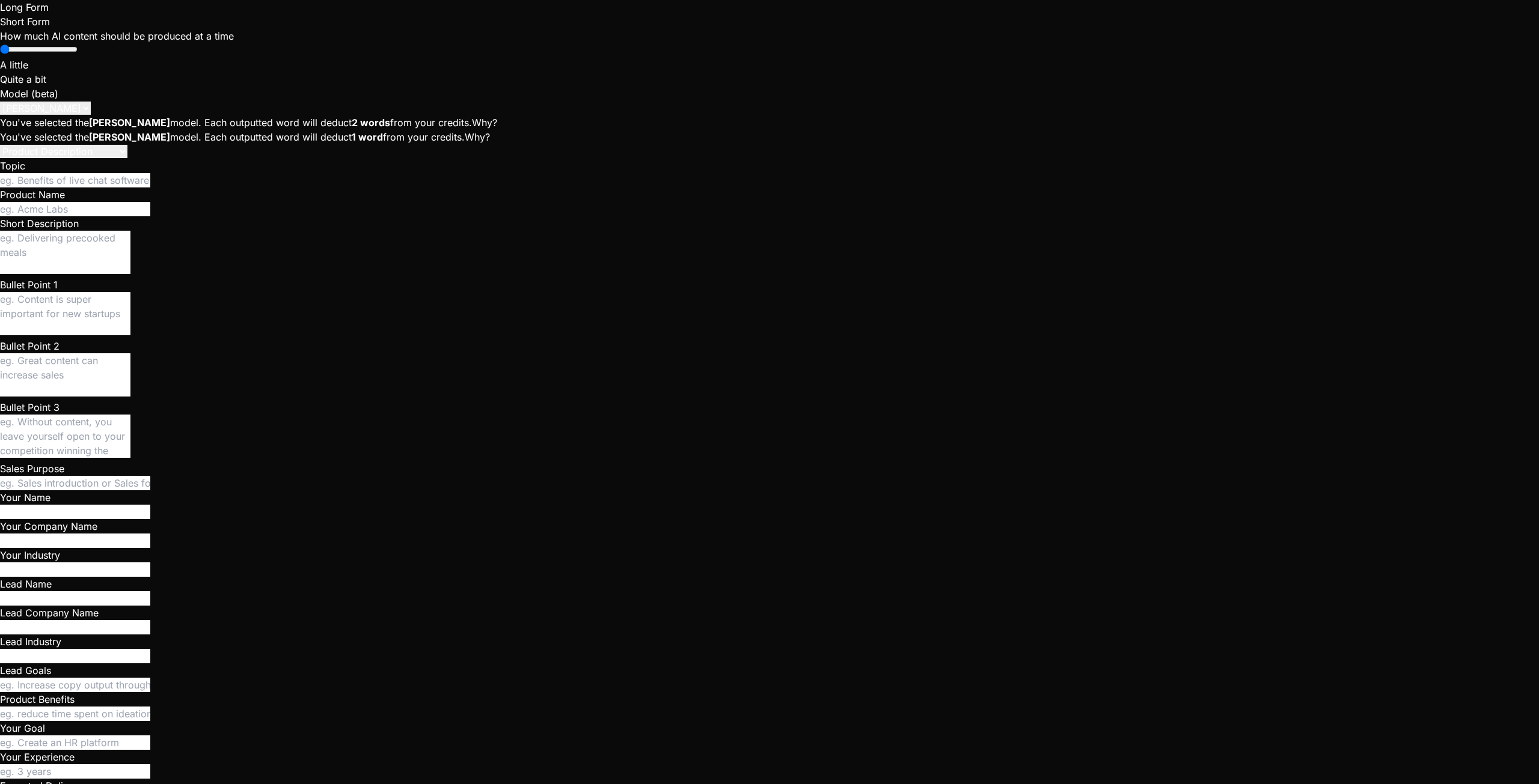
type textarea "When I click on crew and I'm on the p"
type textarea "x"
type textarea "When I click on crew and I'm on the pa"
type textarea "x"
type textarea "When I click on crew and I'm on the pag"
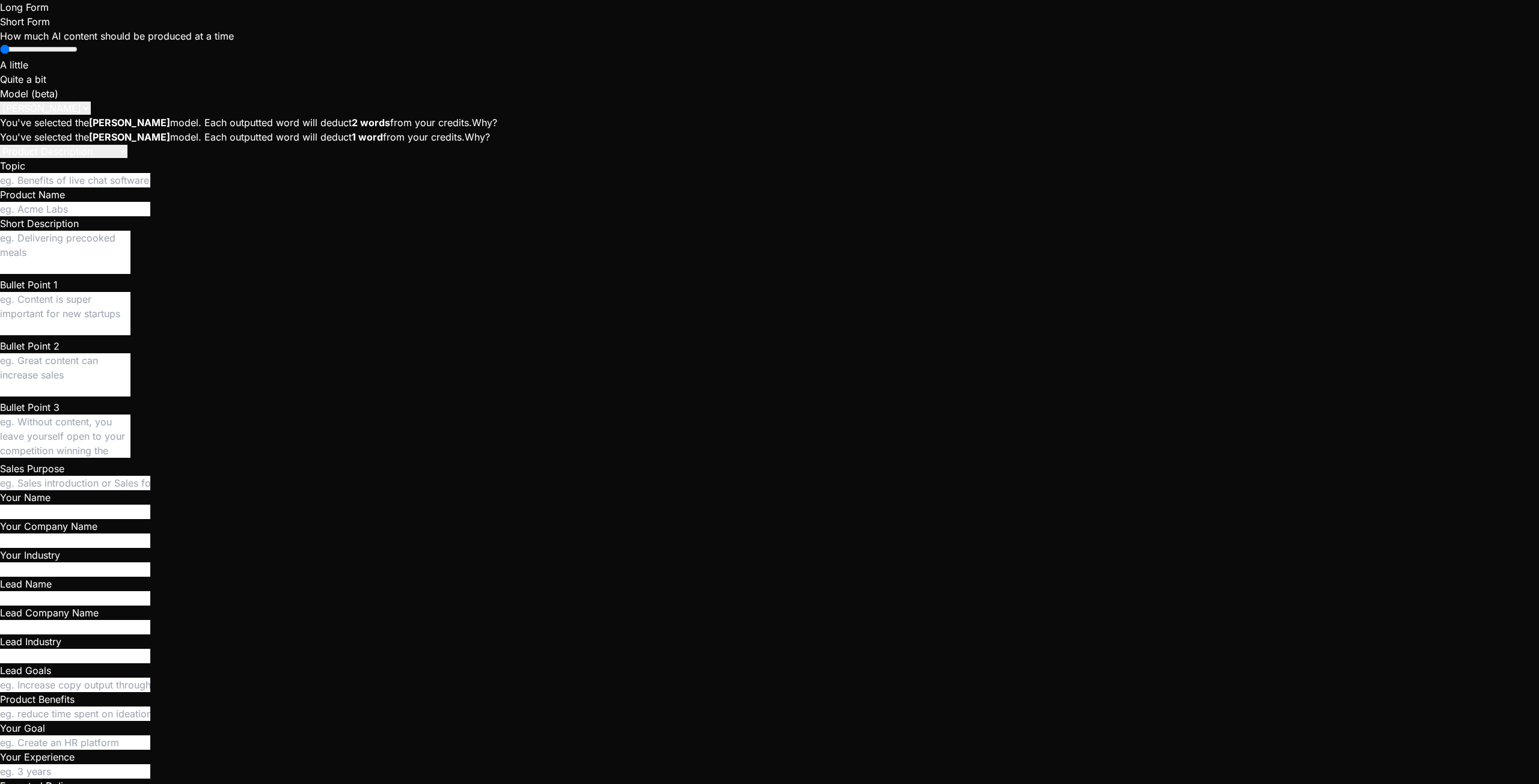
type textarea "x"
type textarea "When I click on crew and I'm on the page"
type textarea "x"
type textarea "When I click on crew and I'm on the page"
type textarea "x"
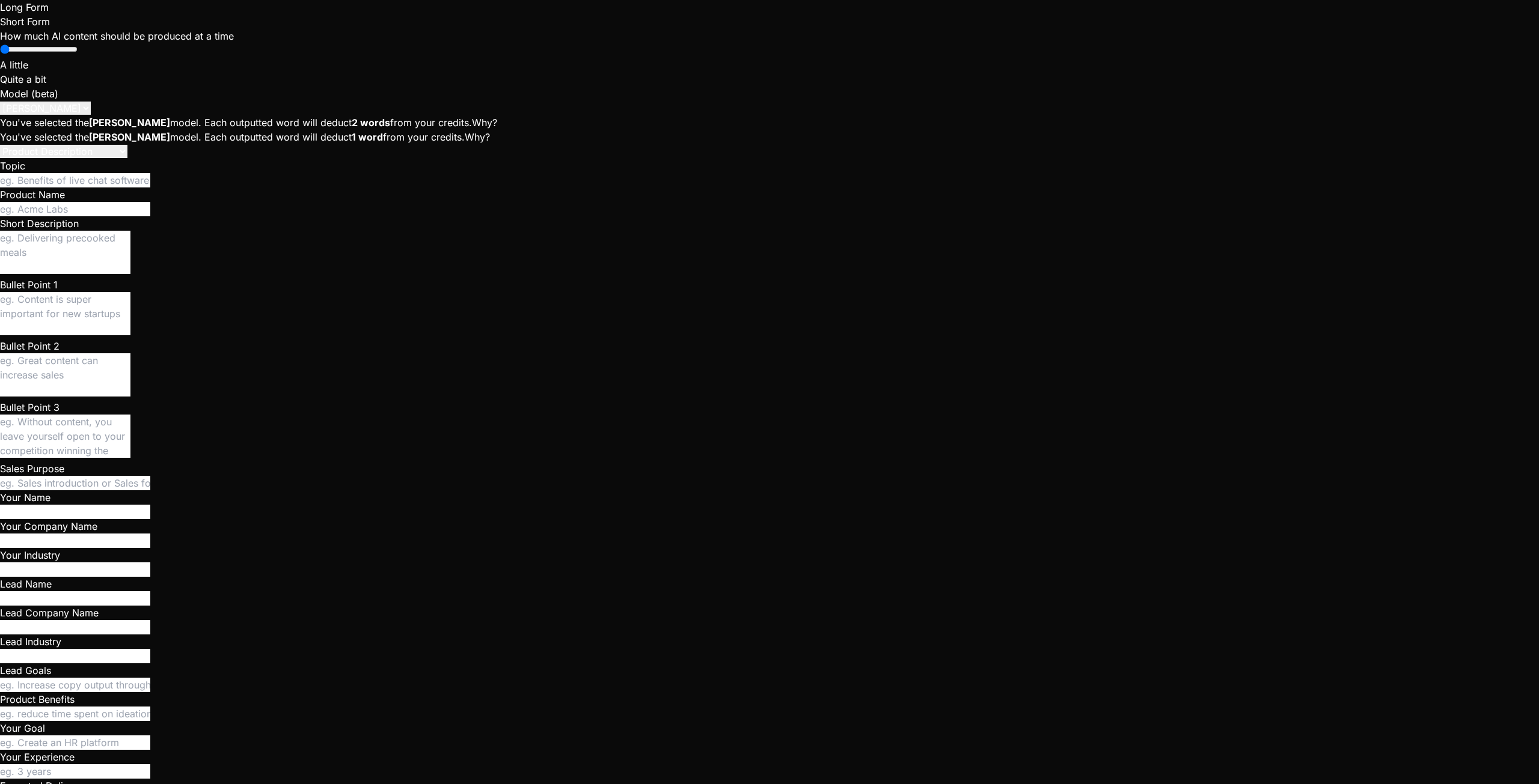
type textarea "When I click on crew and I'm on the page w"
type textarea "x"
type textarea "When I click on crew and I'm on the page wh"
type textarea "x"
type textarea "When I click on crew and I'm on the page whe"
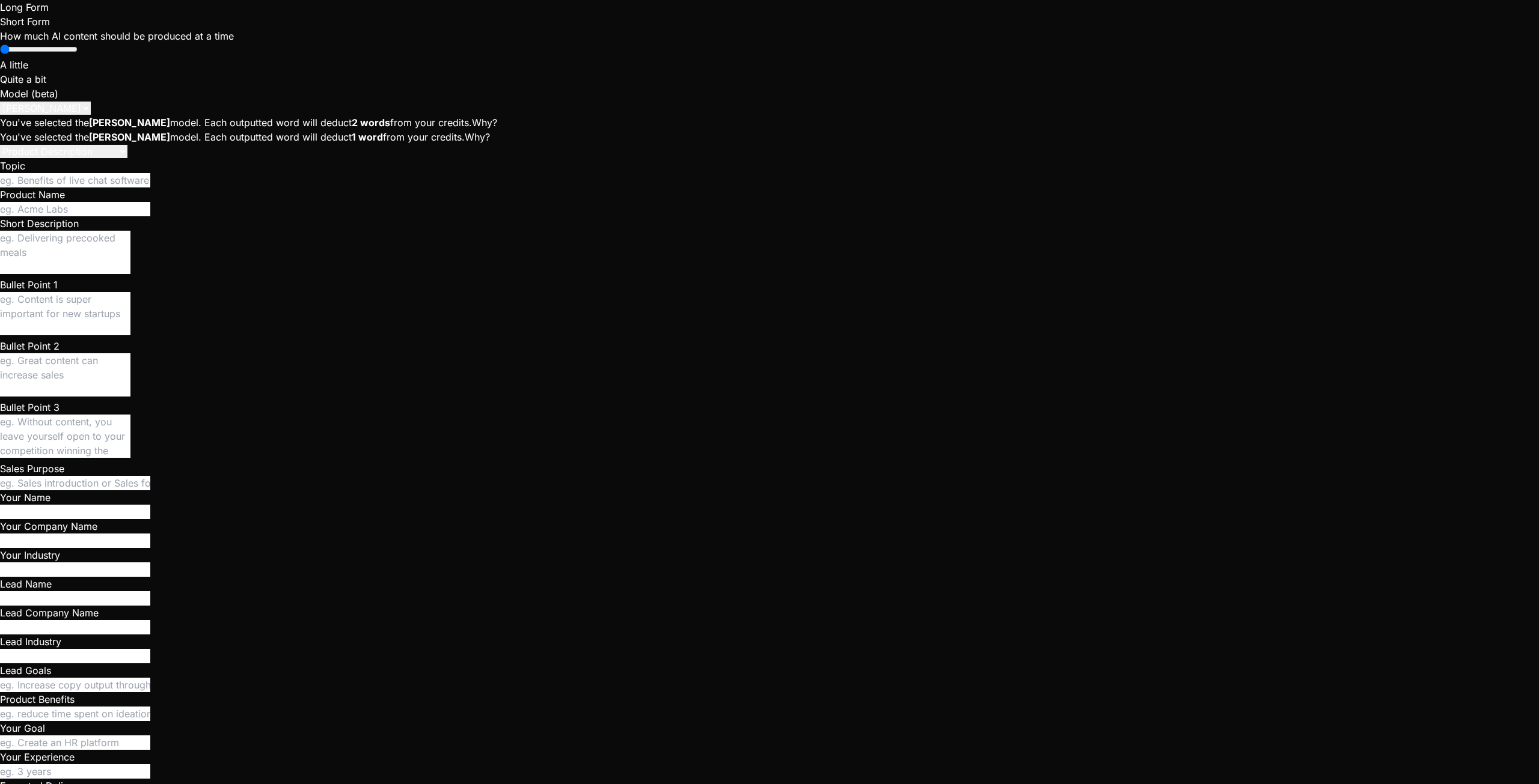
type textarea "x"
type textarea "When I click on crew and I'm on the page wher"
type textarea "x"
type textarea "When I click on crew and I'm on the page where"
type textarea "x"
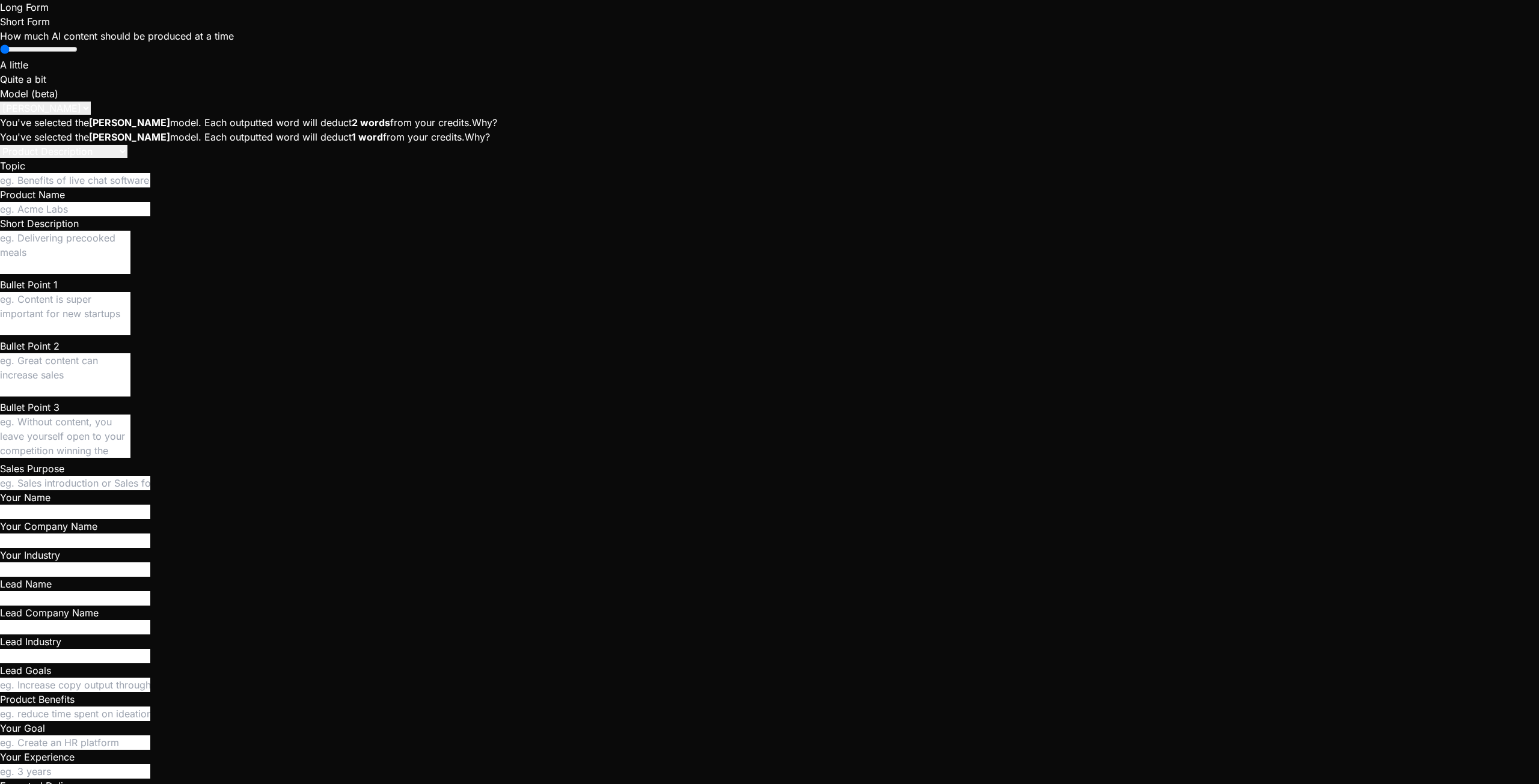
type textarea "When I click on crew and I'm on the page where"
type textarea "x"
type textarea "When I click on crew and I'm on the page where I"
type textarea "x"
type textarea "When I click on crew and I'm on the page where I"
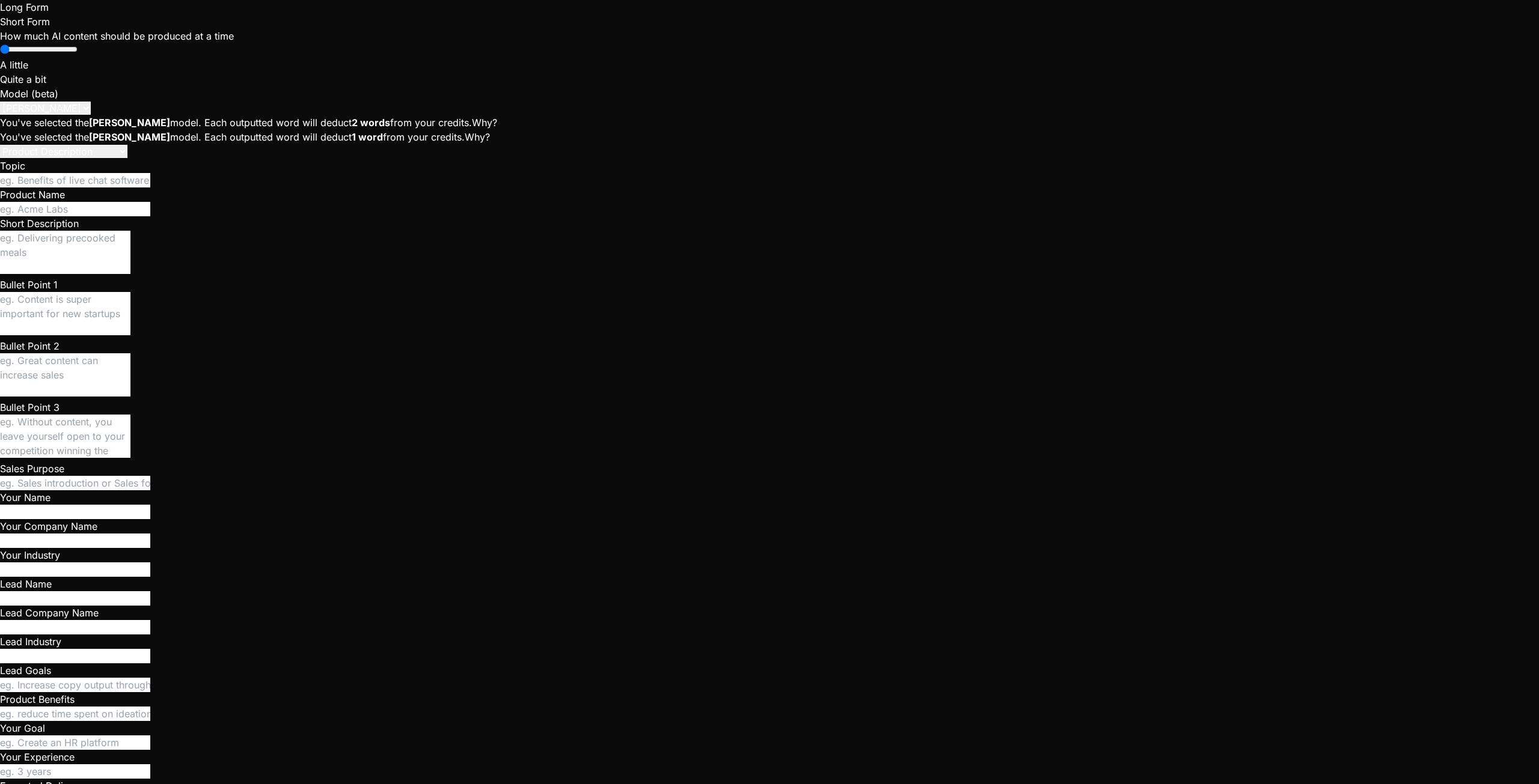
type textarea "x"
type textarea "When I click on crew and I'm on the page where I s"
type textarea "x"
type textarea "When I click on crew and I'm on the page where I se"
type textarea "x"
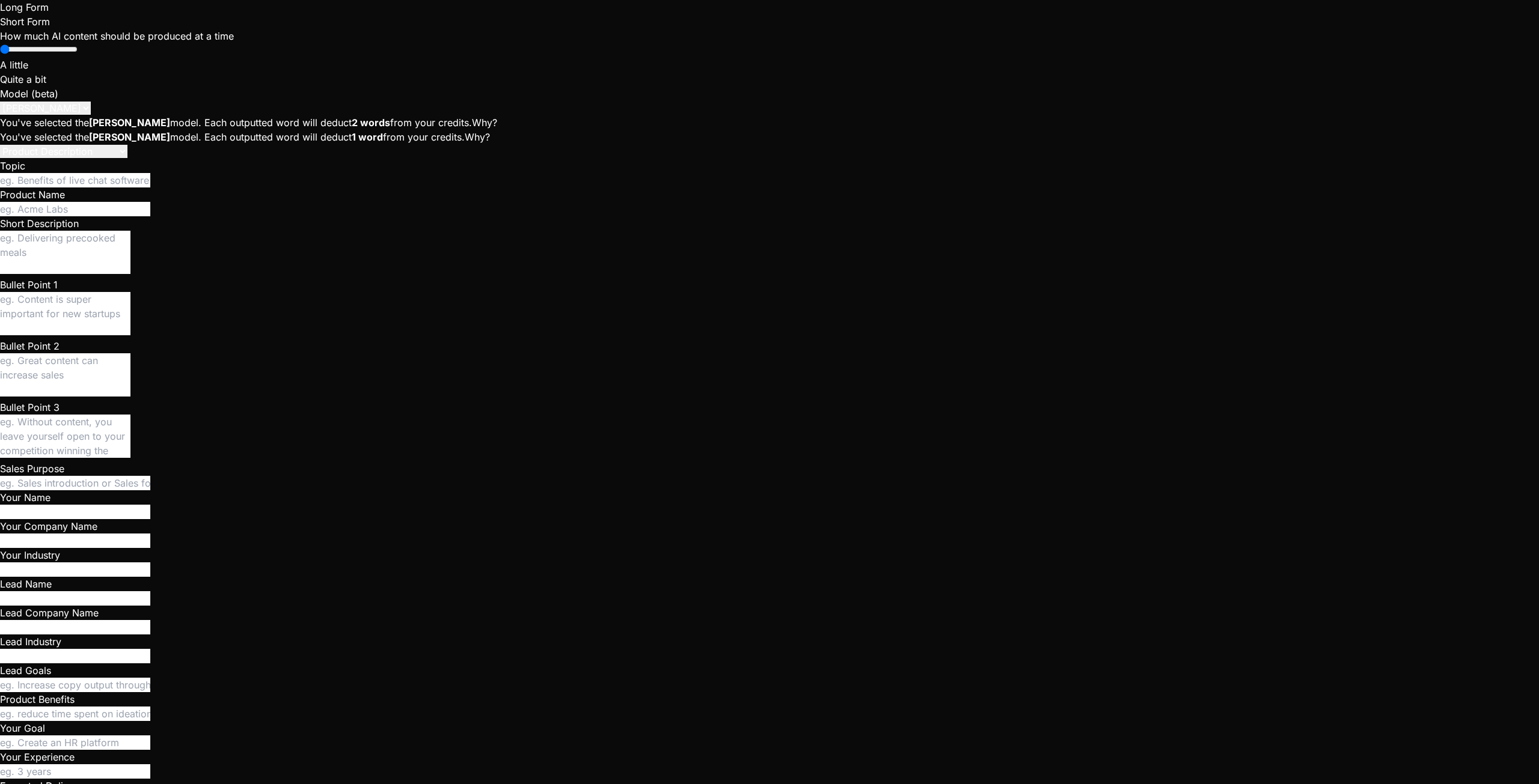
type textarea "When I click on crew and I'm on the page where I see"
type textarea "x"
type textarea "When I click on crew and I'm on the page where I see"
type textarea "x"
type textarea "When I click on crew and I'm on the page where I see c"
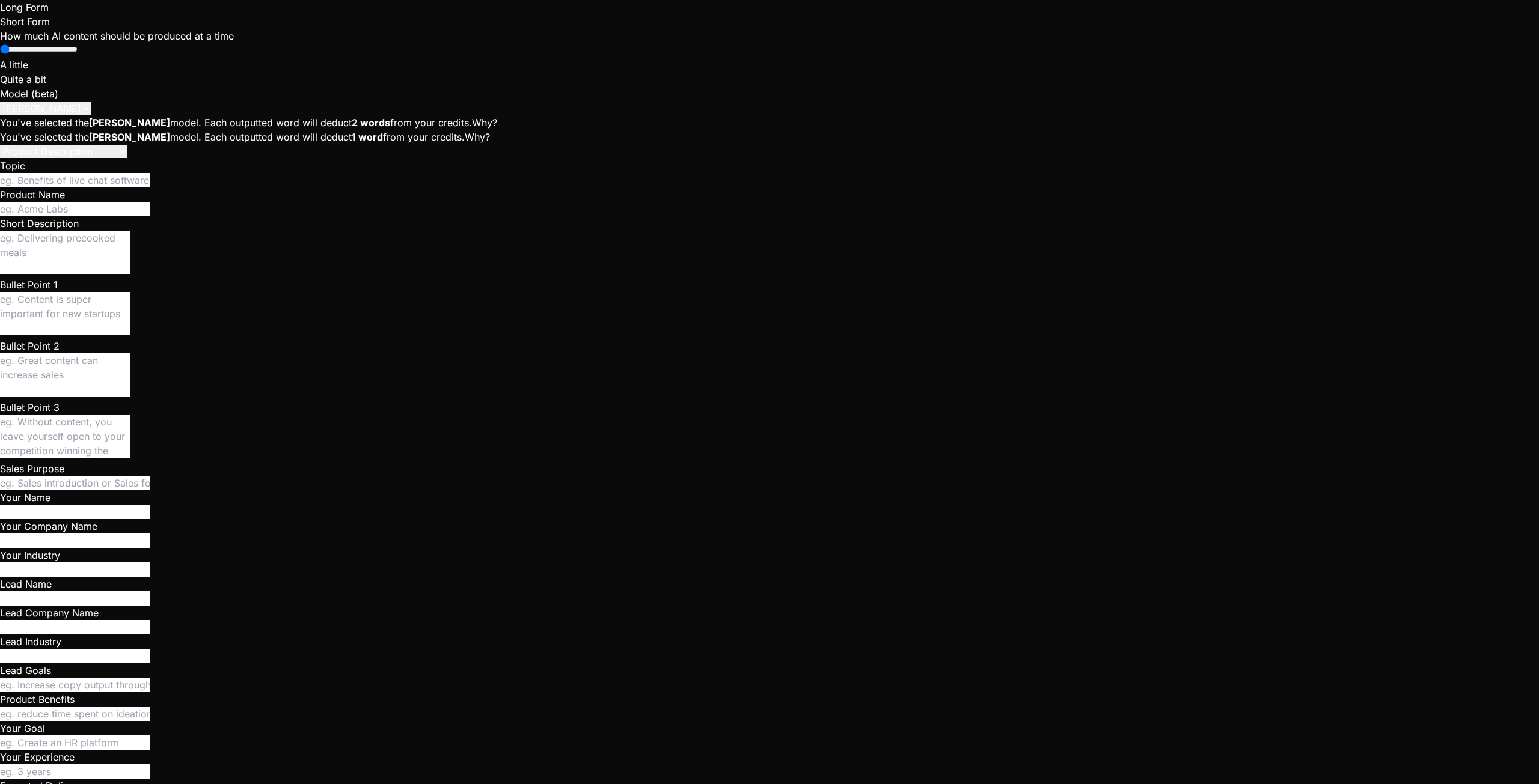
type textarea "x"
type textarea "When I click on crew and I'm on the page where I see cr"
type textarea "x"
type textarea "When I click on crew and I'm on the page where I see cre"
type textarea "x"
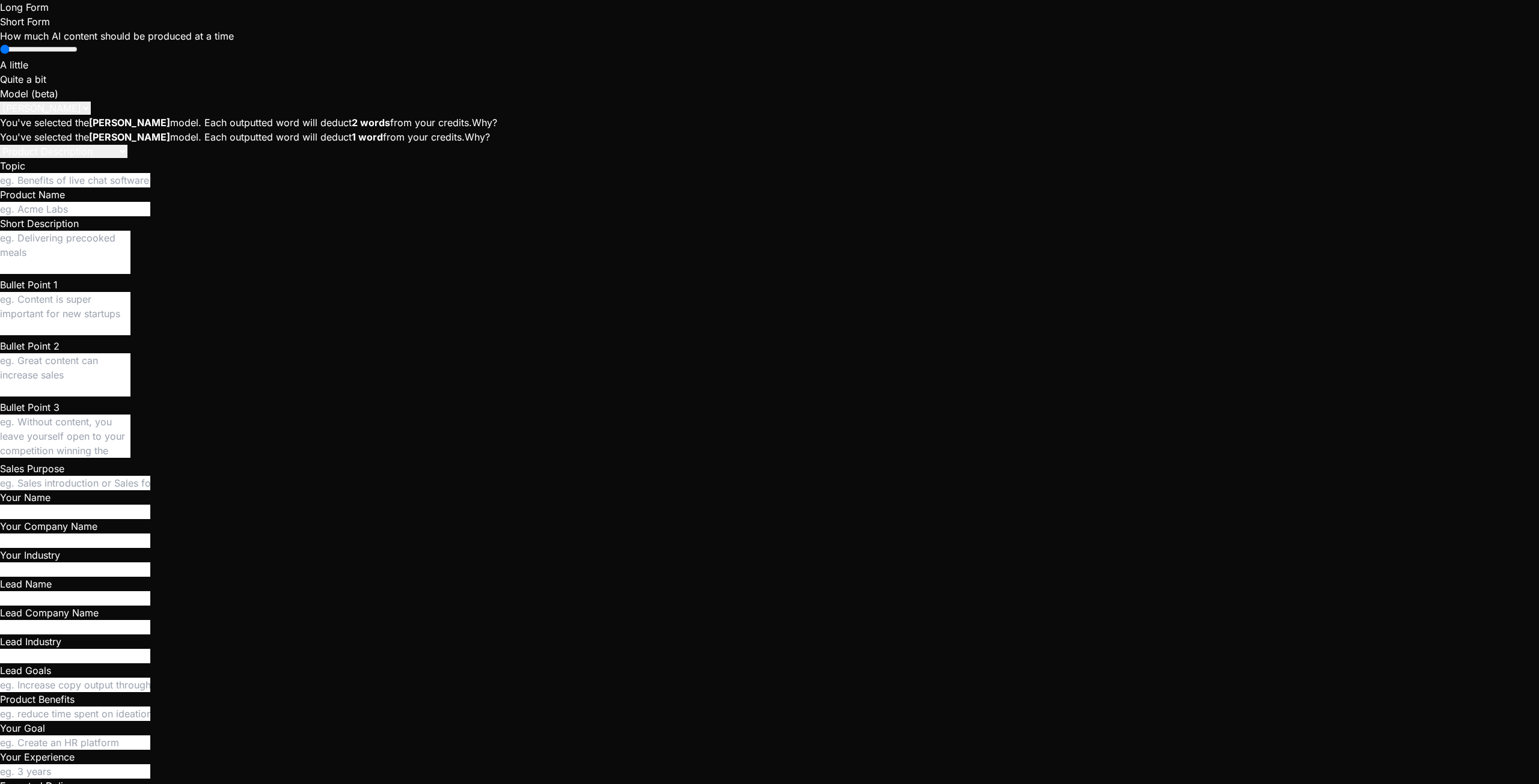
type textarea "When I click on crew and I'm on the page where I see crew"
type textarea "x"
type textarea "When I click on crew and I'm on the page where I see crew"
type textarea "x"
type textarea "When I click on crew and I'm on the page where I see crew m"
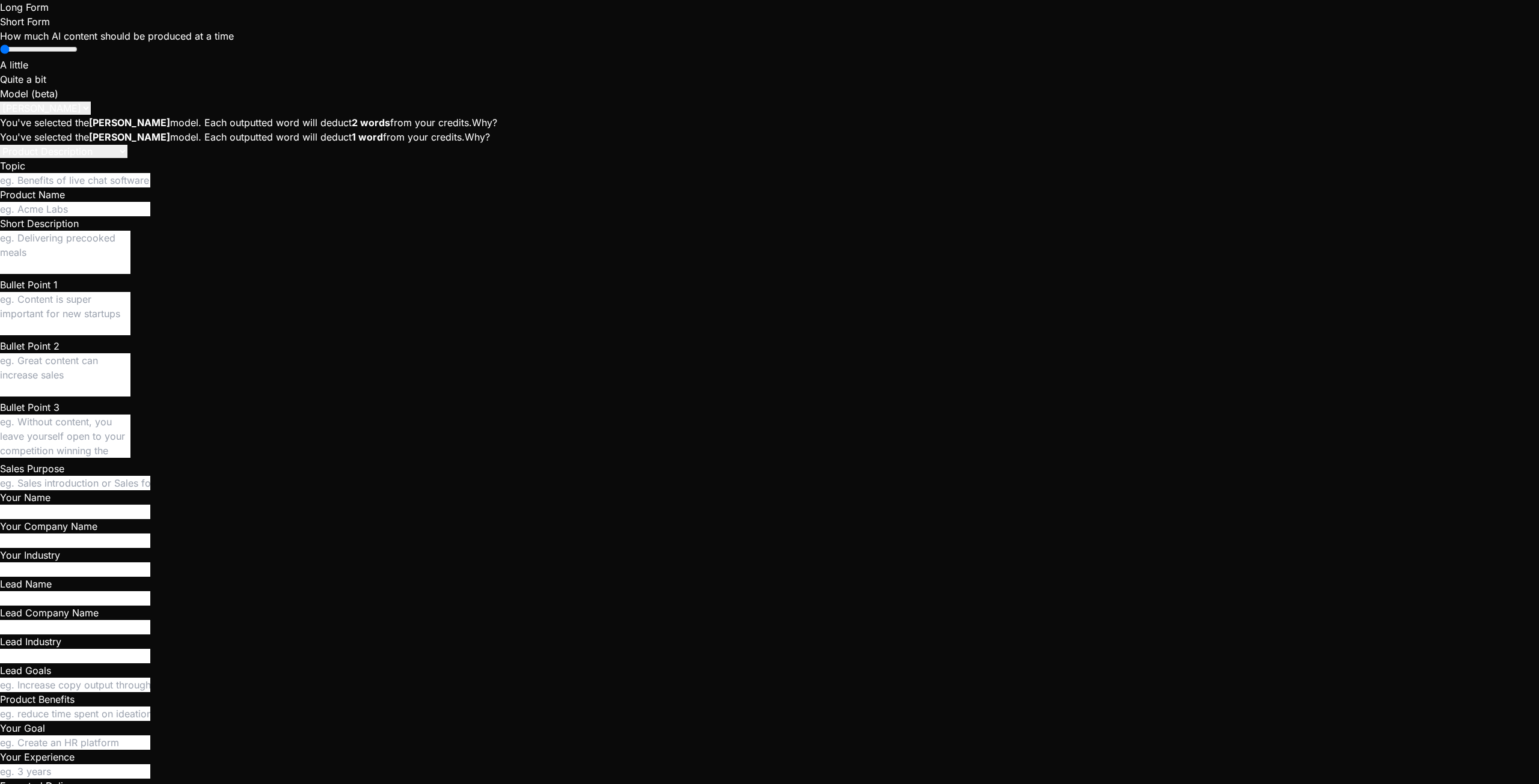
type textarea "x"
type textarea "When I click on crew and I'm on the page where I see crew me"
type textarea "x"
type textarea "When I click on crew and I'm on the page where I see crew mem"
type textarea "x"
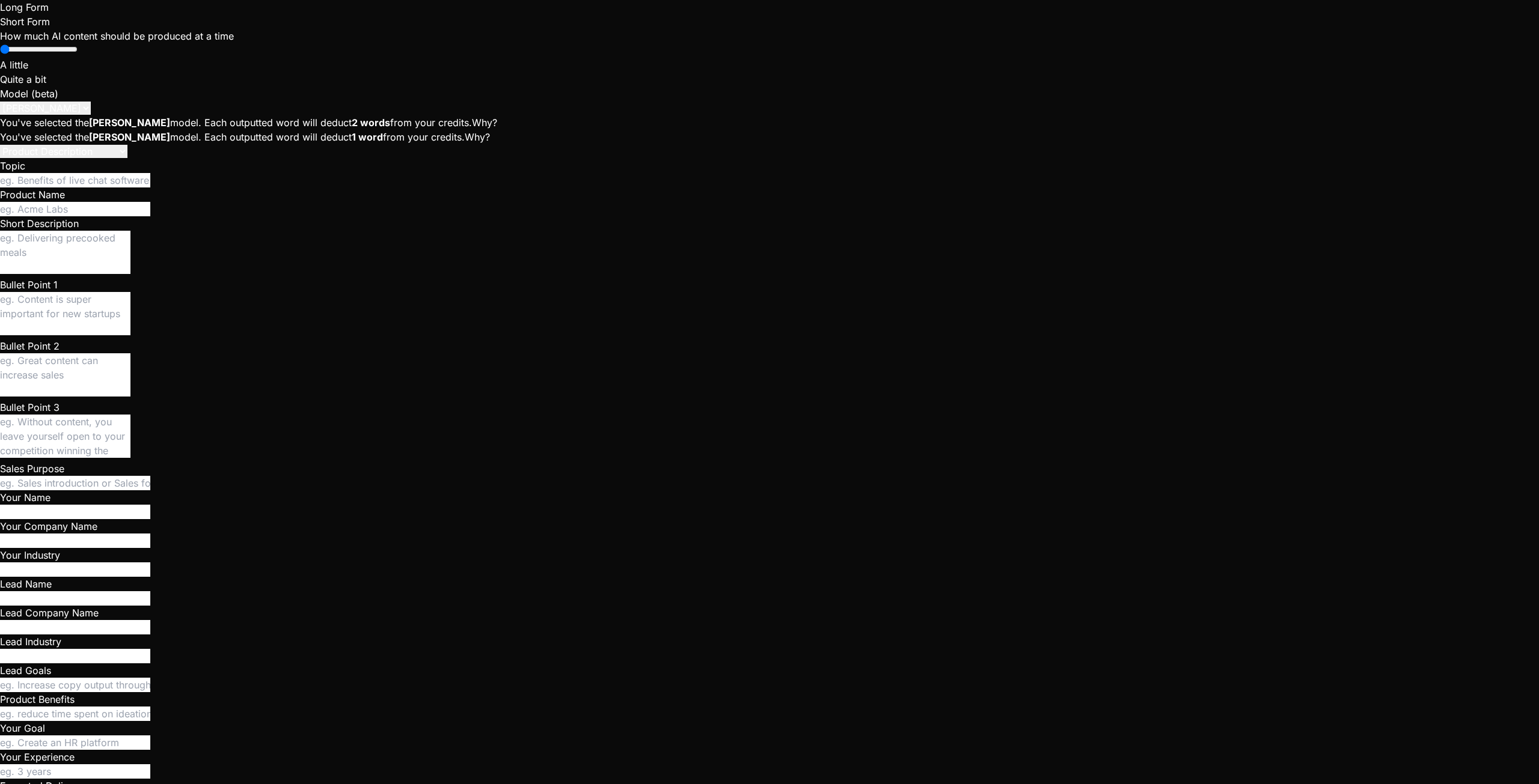
type textarea "When I click on crew and I'm on the page where I see crew memb"
type textarea "x"
type textarea "When I click on crew and I'm on the page where I see crew membe"
type textarea "x"
type textarea "When I click on crew and I'm on the page where I see crew member"
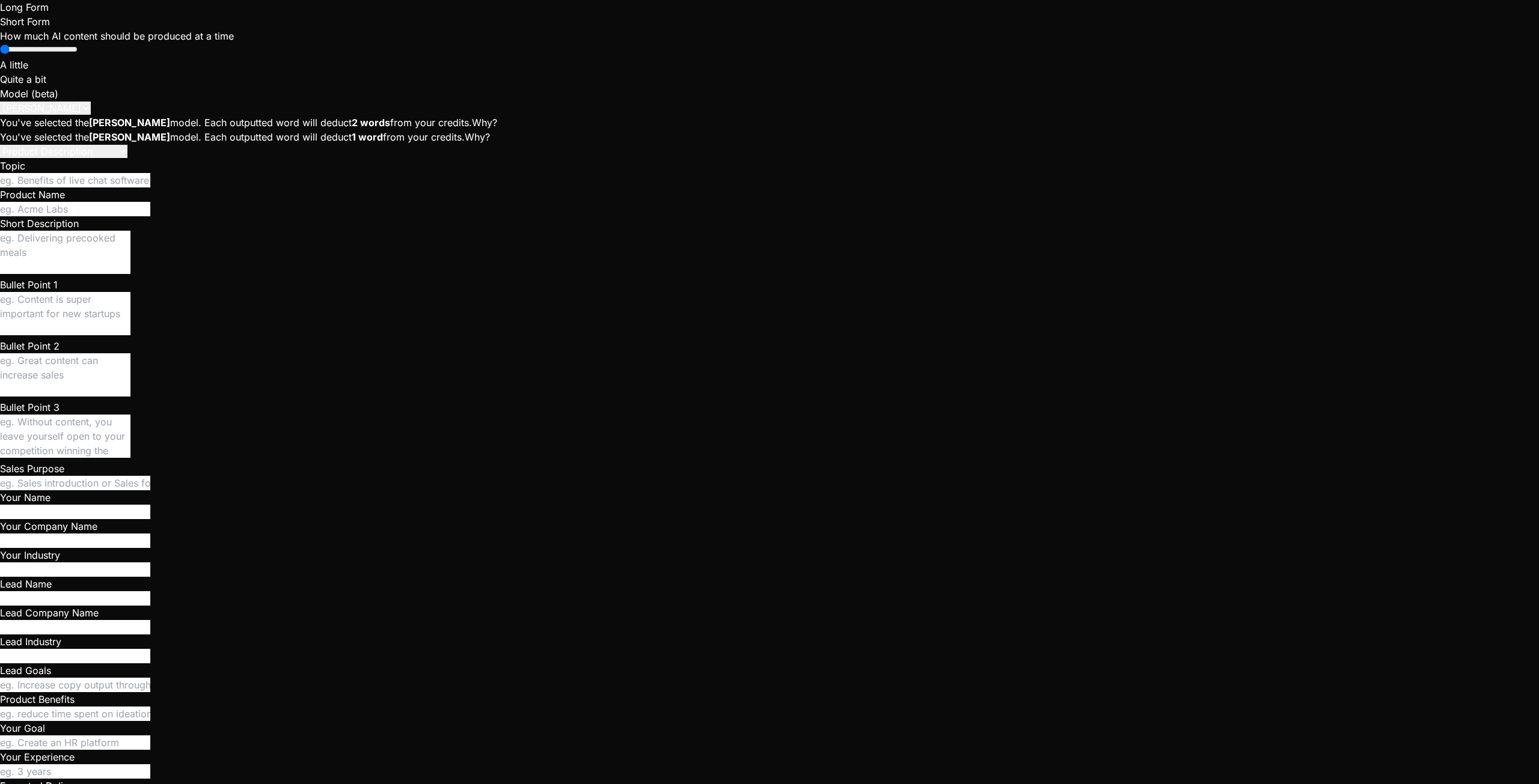
type textarea "x"
type textarea "When I click on crew and I'm on the page where I see crew members"
type textarea "x"
type textarea "When I click on crew and I'm on the page where I see crew members,"
type textarea "x"
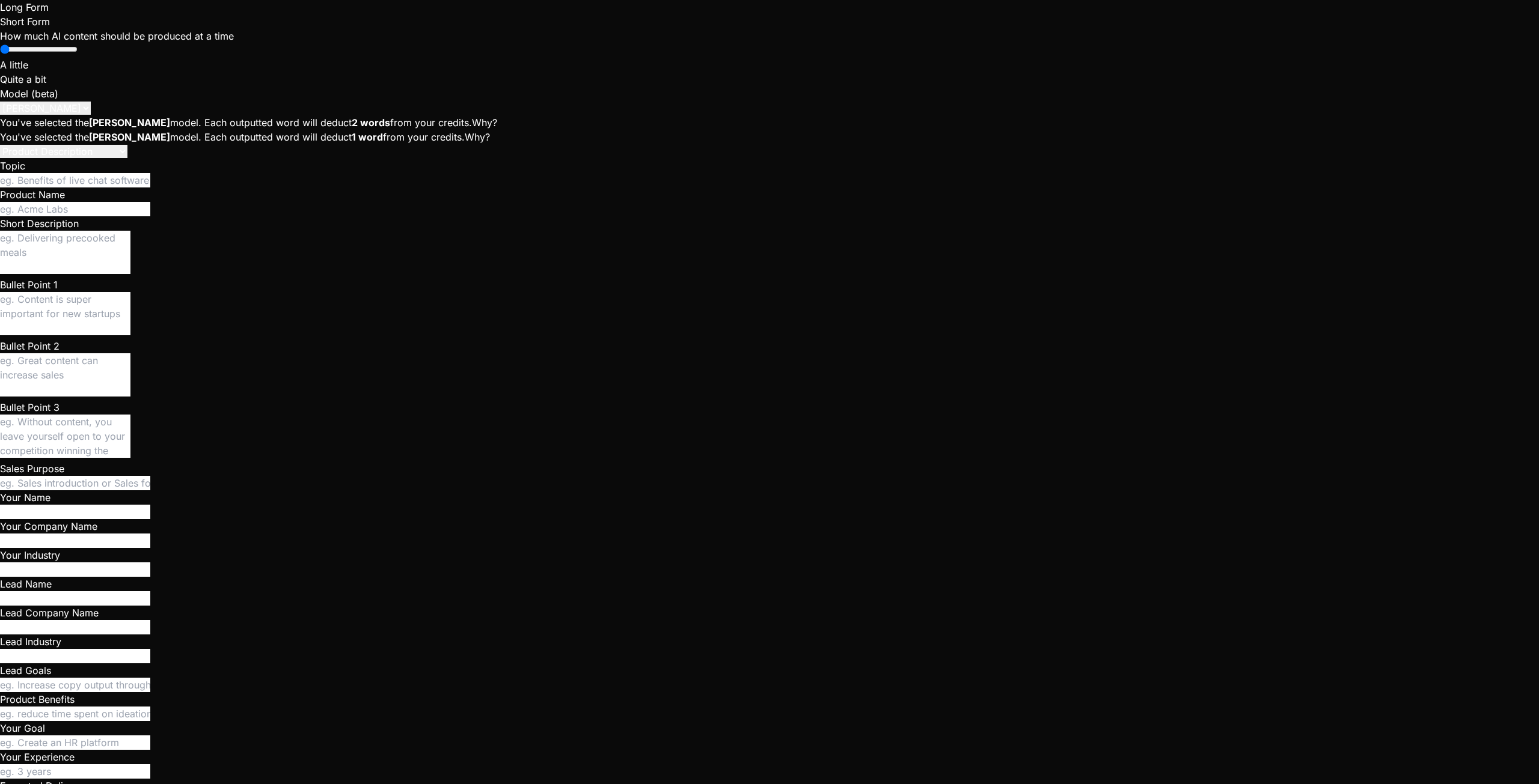
type textarea "When I click on crew and I'm on the page where I see crew members,"
type textarea "x"
type textarea "When I click on crew and I'm on the page where I see crew members, t"
type textarea "x"
type textarea "When I click on crew and I'm on the page where I see crew members, th"
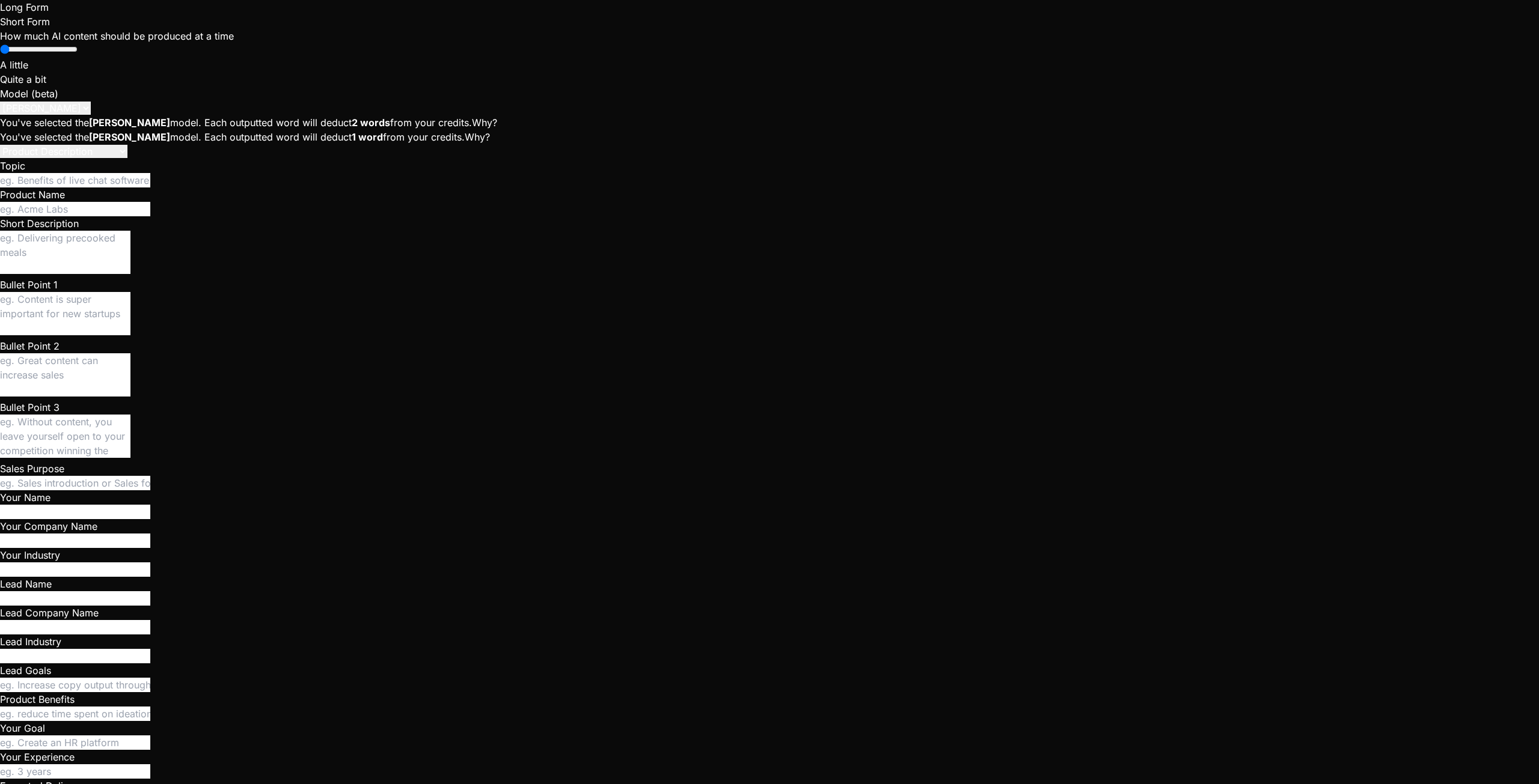
type textarea "x"
type textarea "When I click on crew and I'm on the page where I see crew members, the"
type textarea "x"
type textarea "When I click on crew and I'm on the page where I see crew members, the"
type textarea "x"
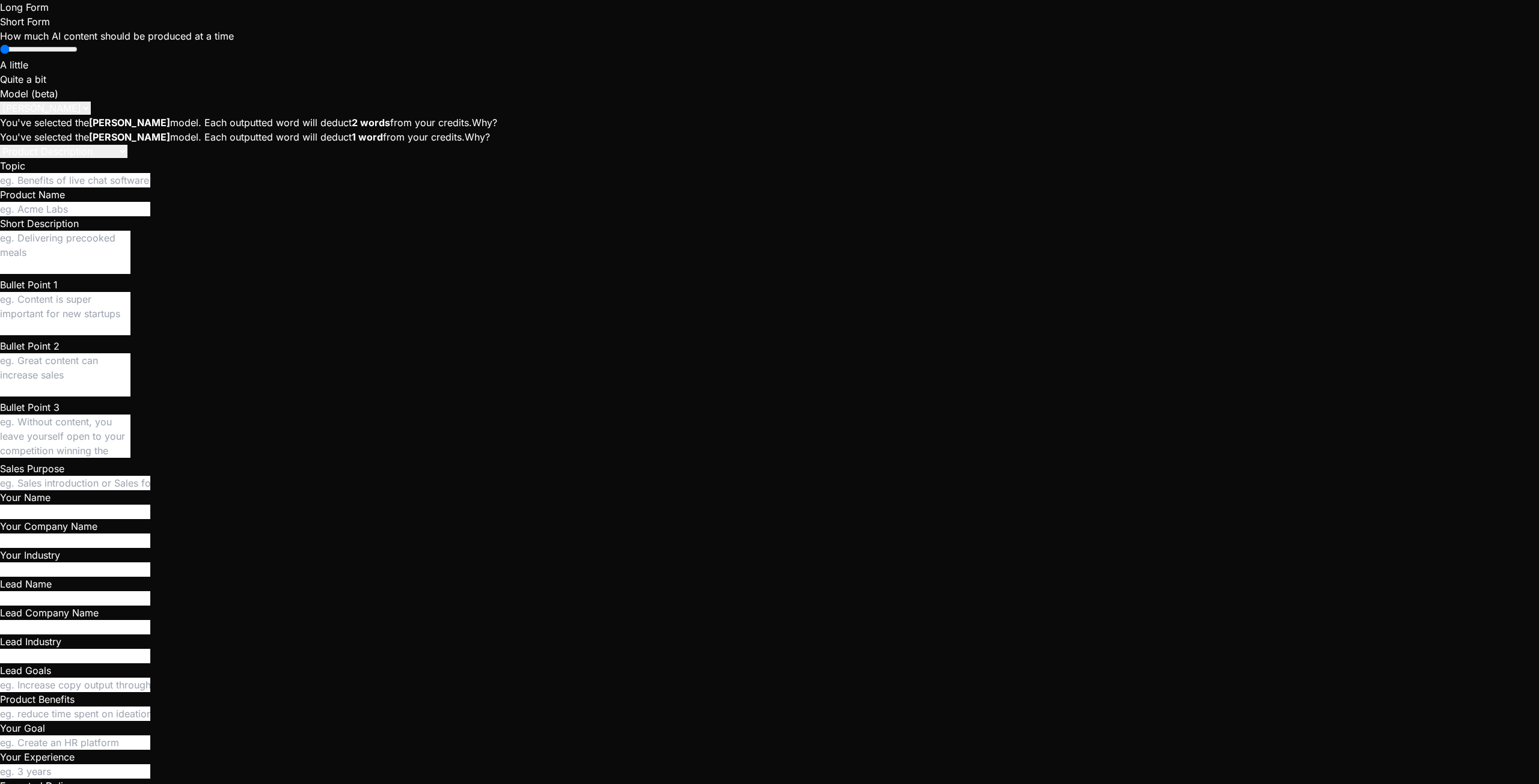
type textarea "When I click on crew and I'm on the page where I see crew members, the c"
type textarea "x"
type textarea "When I click on crew and I'm on the page where I see crew members, the ch"
type textarea "x"
type textarea "When I click on crew and I'm on the page where I see crew members, the cha"
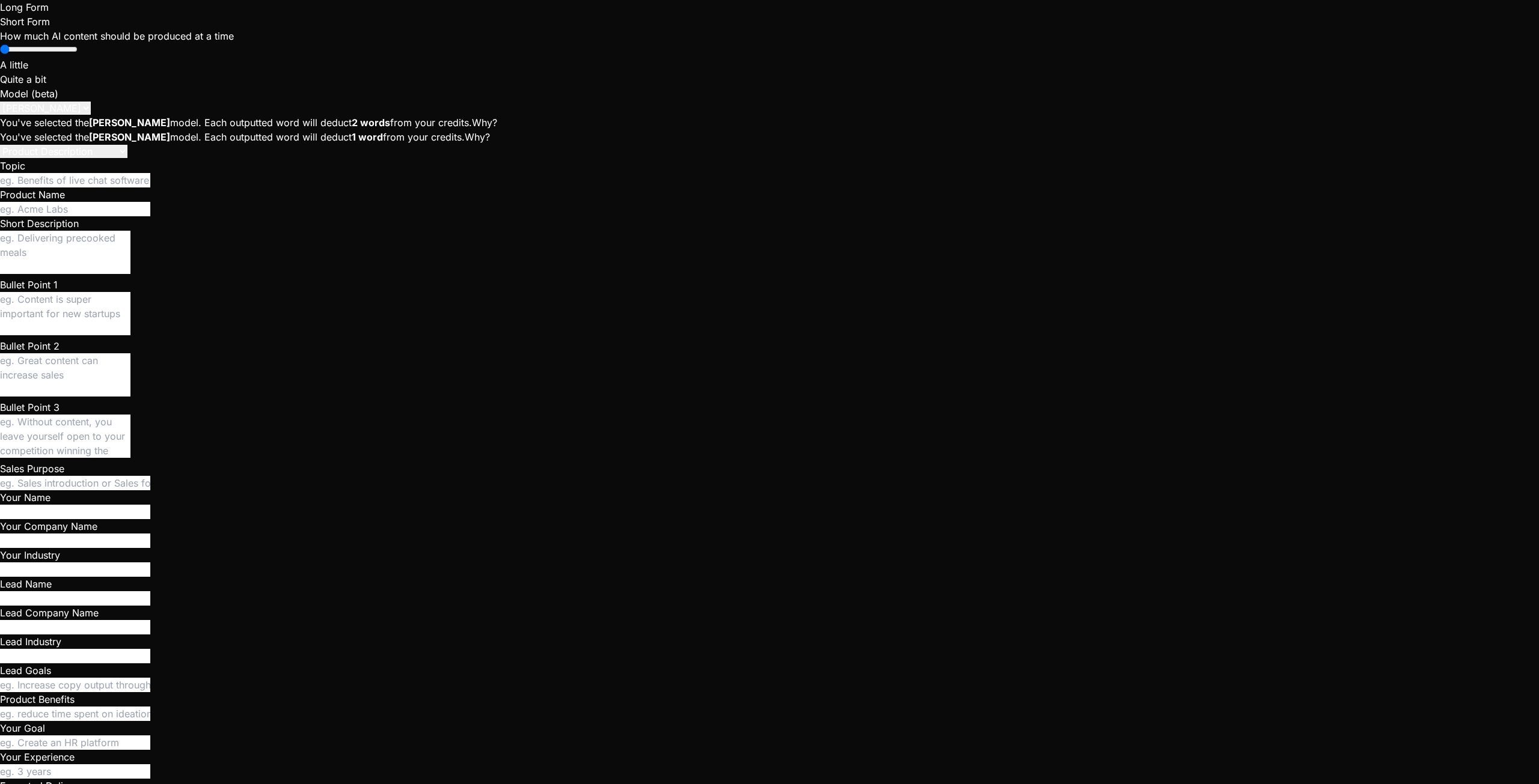
type textarea "x"
type textarea "When I click on crew and I'm on the page where I see crew members, the chat"
paste textarea "7135c461608d12dfe1ec67822e56b091"
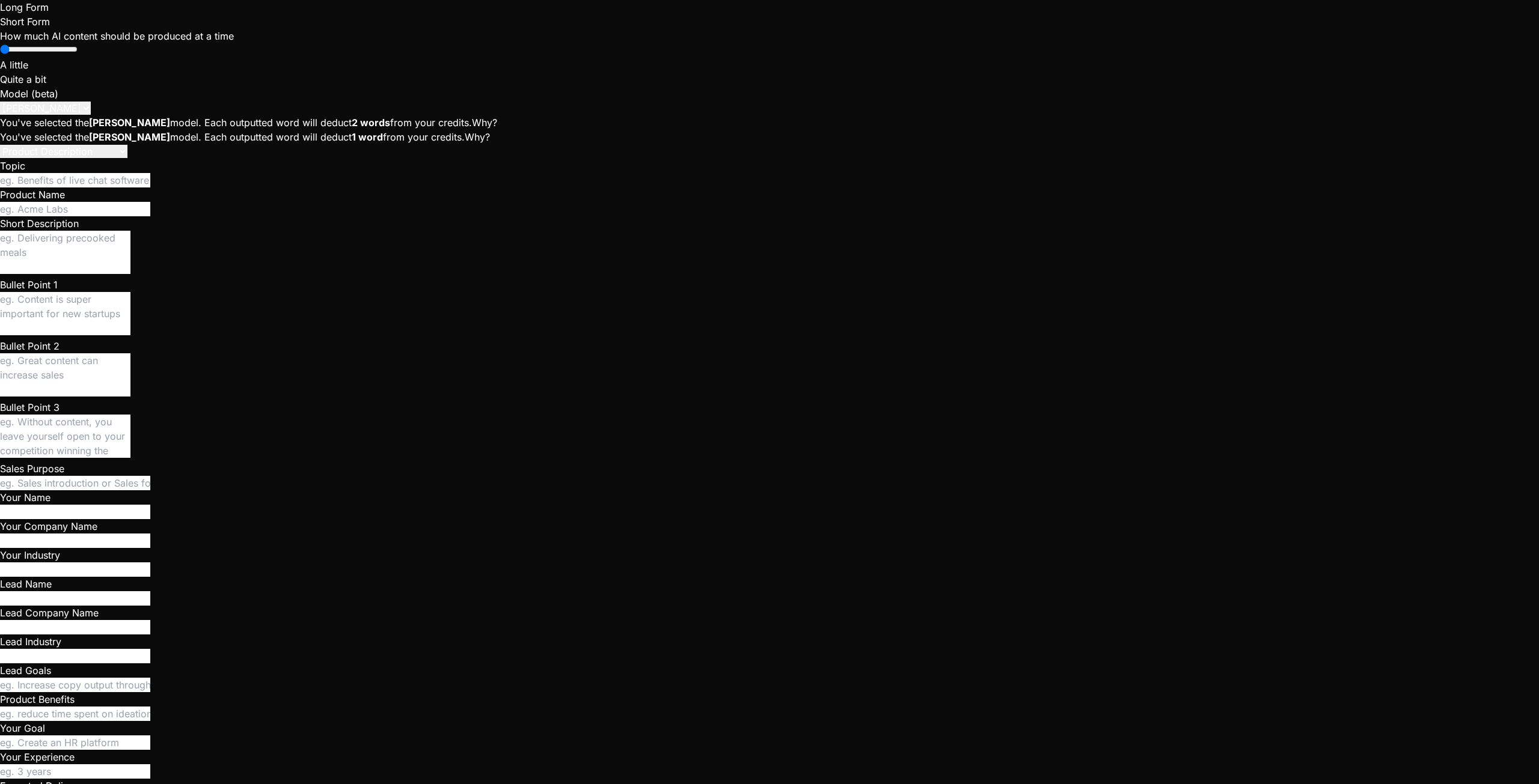
paste textarea "This prints to the console of the page (injected only if the page url matched) …"
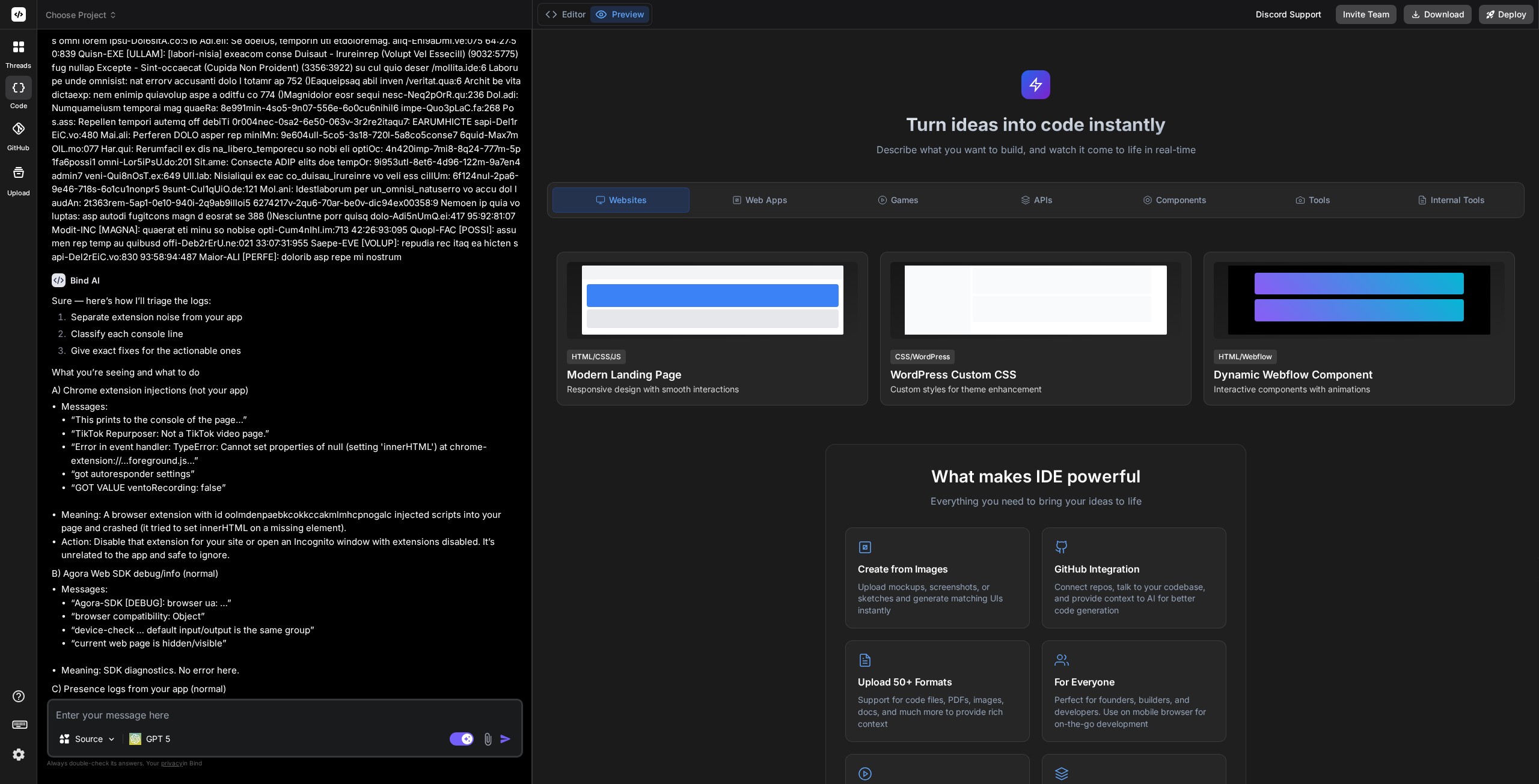
scroll to position [3506, 0]
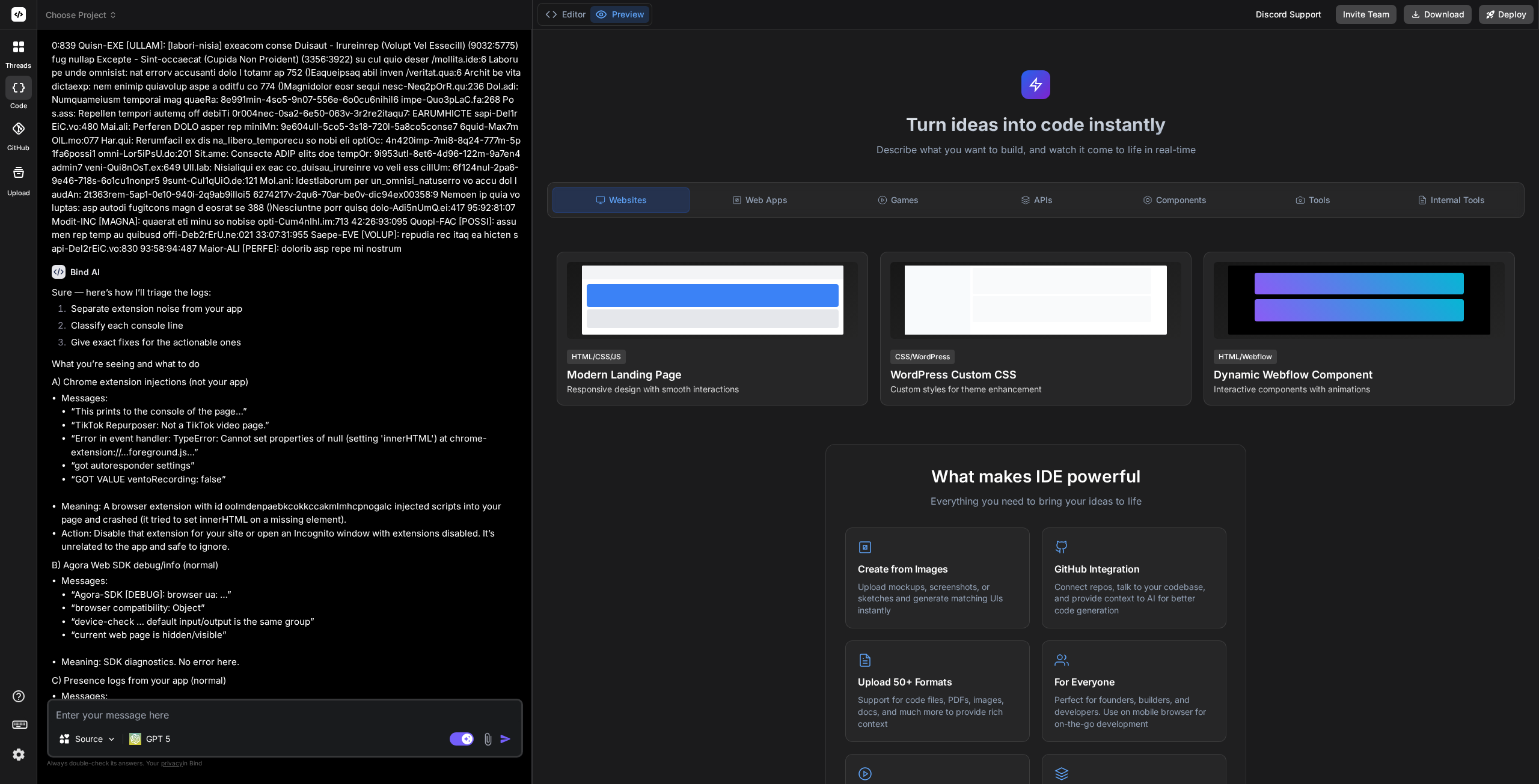
type textarea "x"
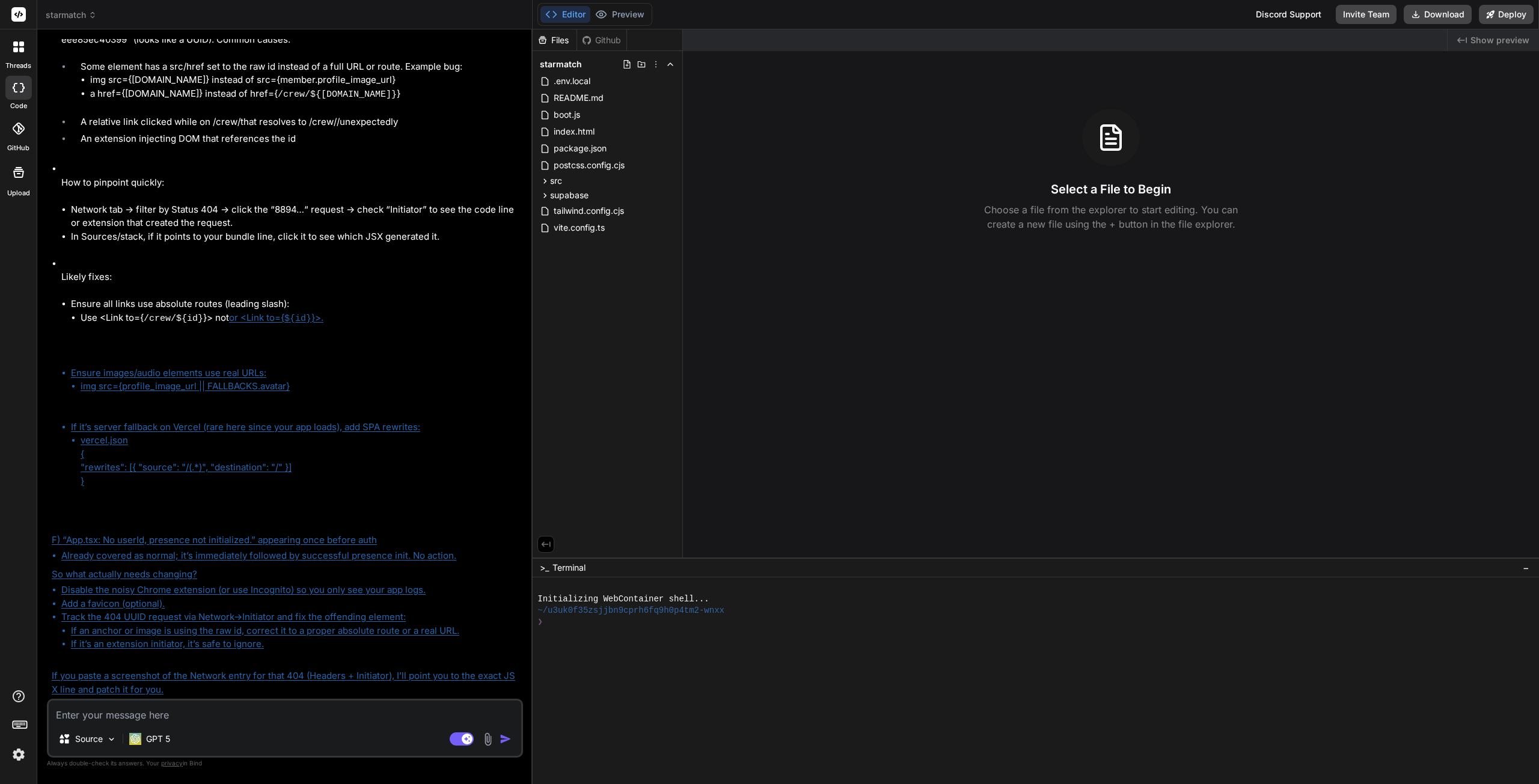
scroll to position [4647, 0]
click at [148, 710] on textarea at bounding box center [285, 711] width 473 height 22
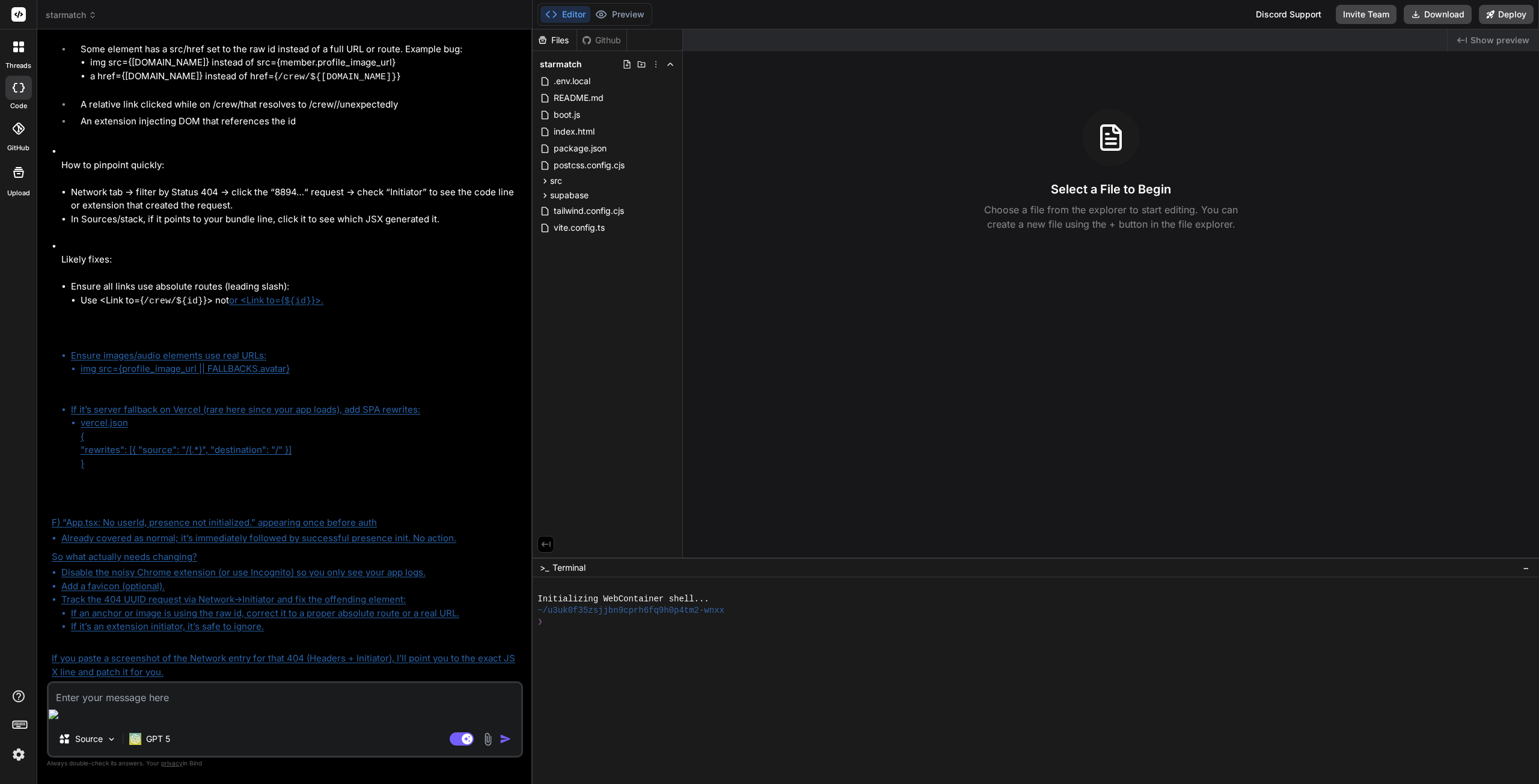
type textarea "N"
type textarea "x"
type textarea "No"
type textarea "x"
type textarea "Now"
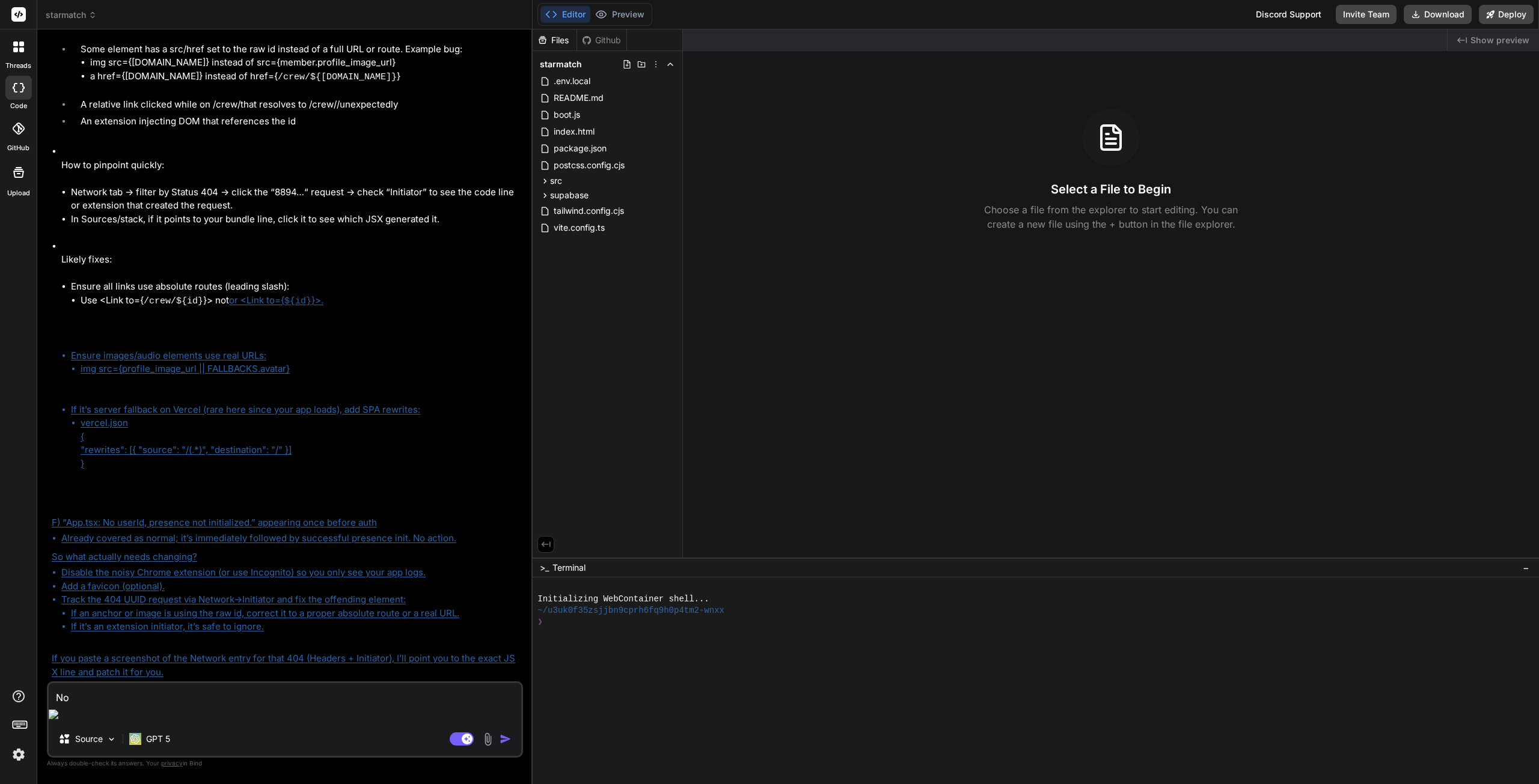
type textarea "x"
type textarea "Now"
type textarea "x"
type textarea "Now i"
type textarea "x"
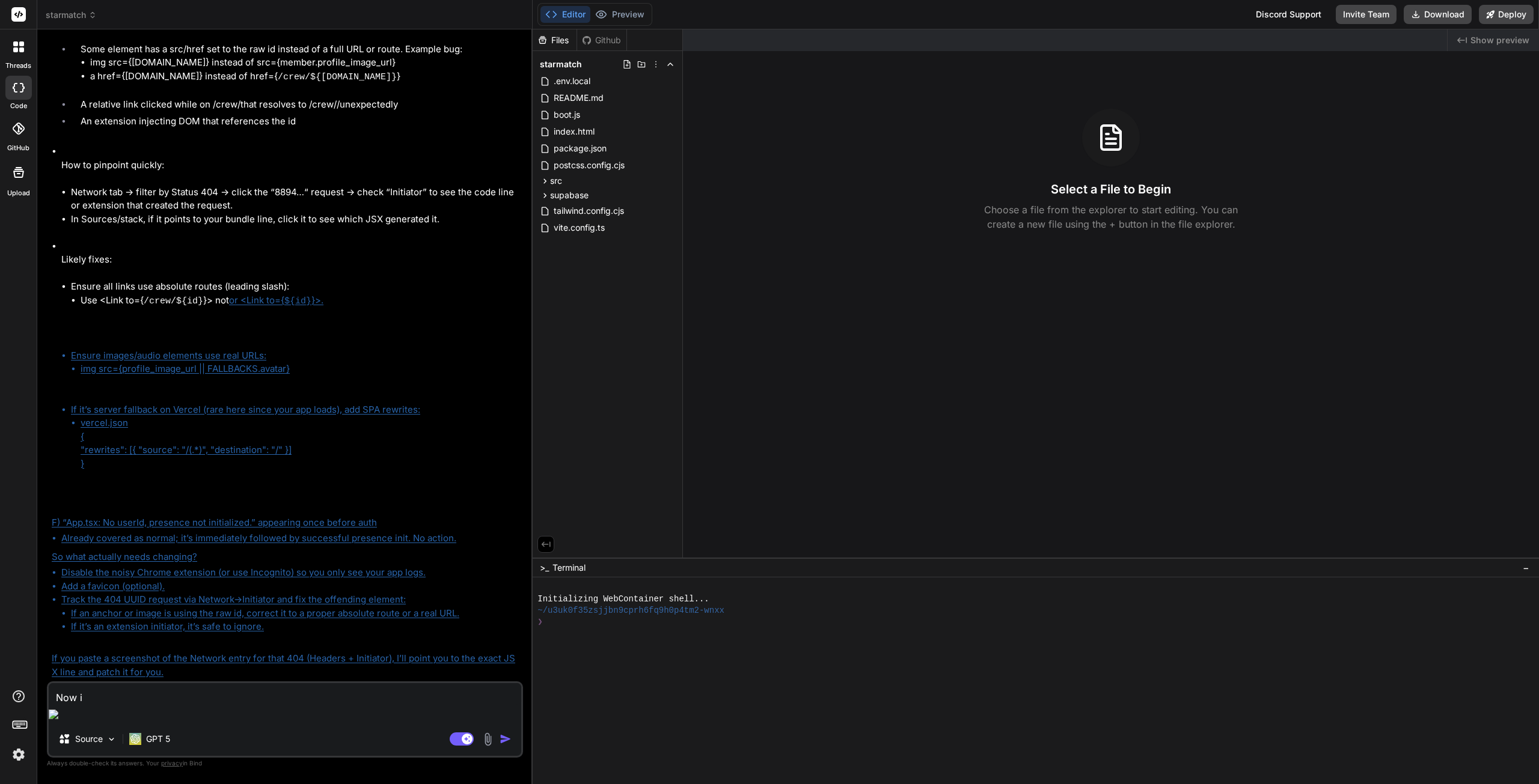
type textarea "Now i'"
type textarea "x"
type textarea "Now i'v"
type textarea "x"
type textarea "Now i've"
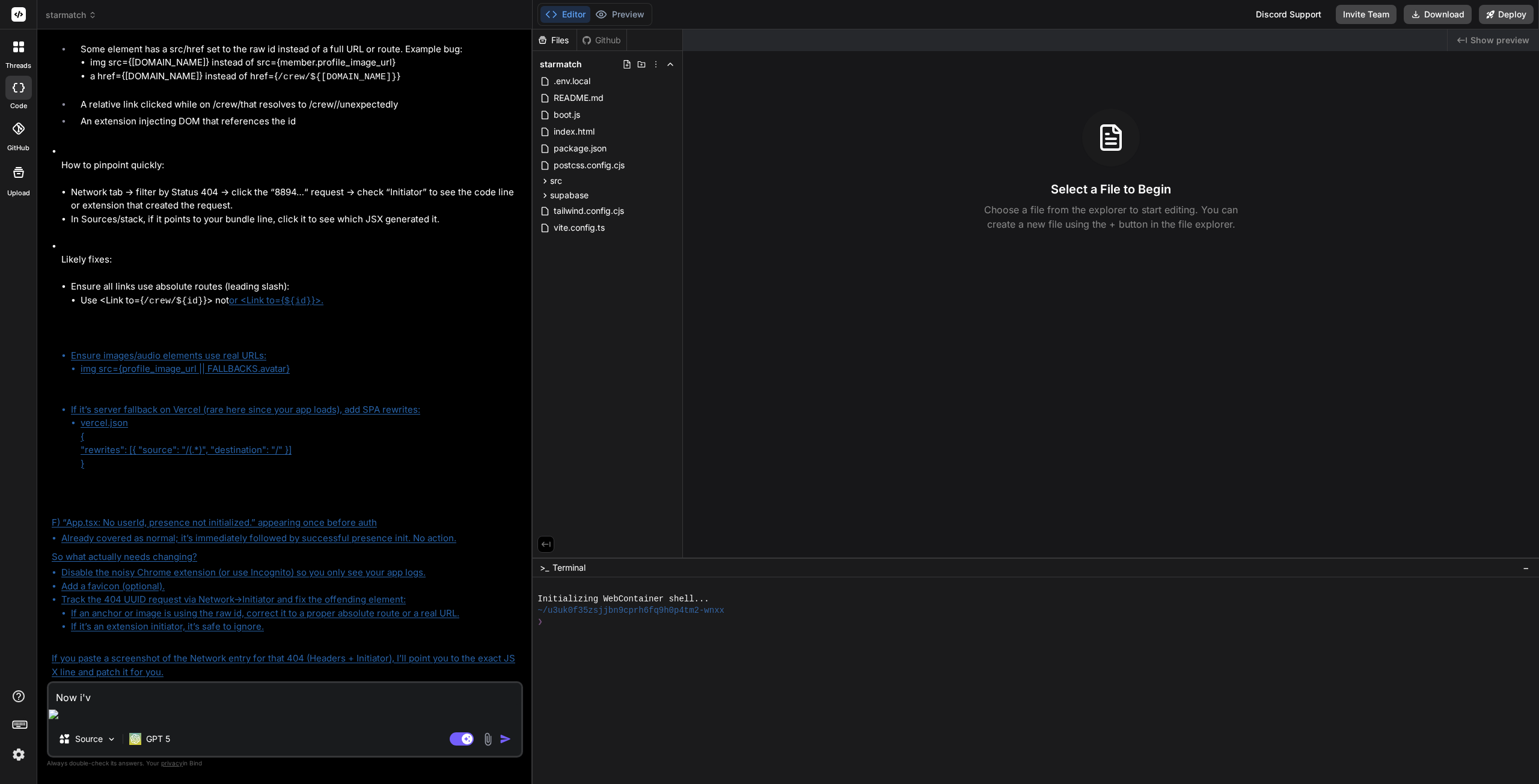
type textarea "x"
type textarea "Now i've"
type textarea "x"
type textarea "Now i've c"
type textarea "x"
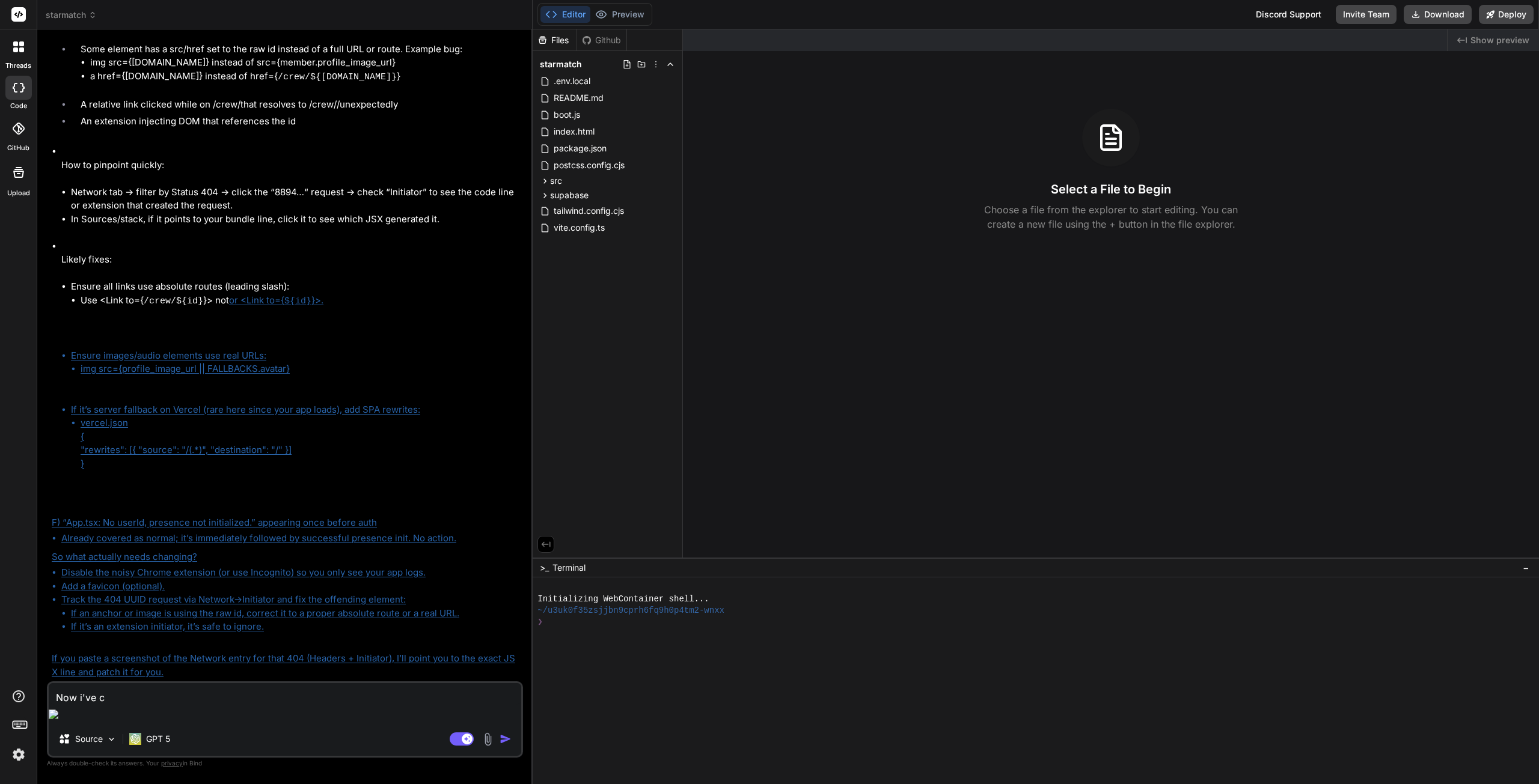
type textarea "Now i've cl"
type textarea "x"
type textarea "Now i've cli"
type textarea "x"
type textarea "Now i've clic"
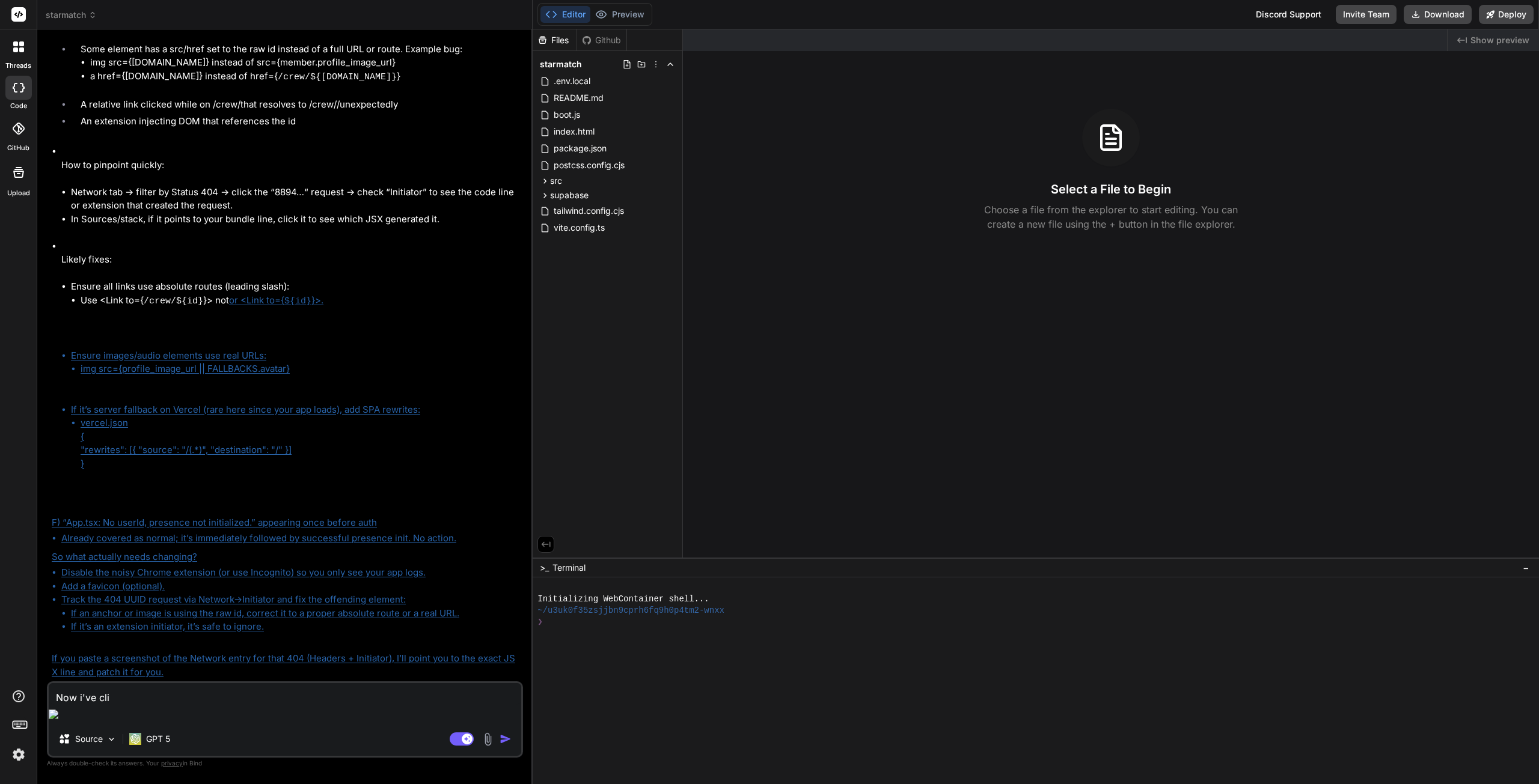
type textarea "x"
type textarea "Now i've click"
type textarea "x"
type textarea "Now i've clicke"
type textarea "x"
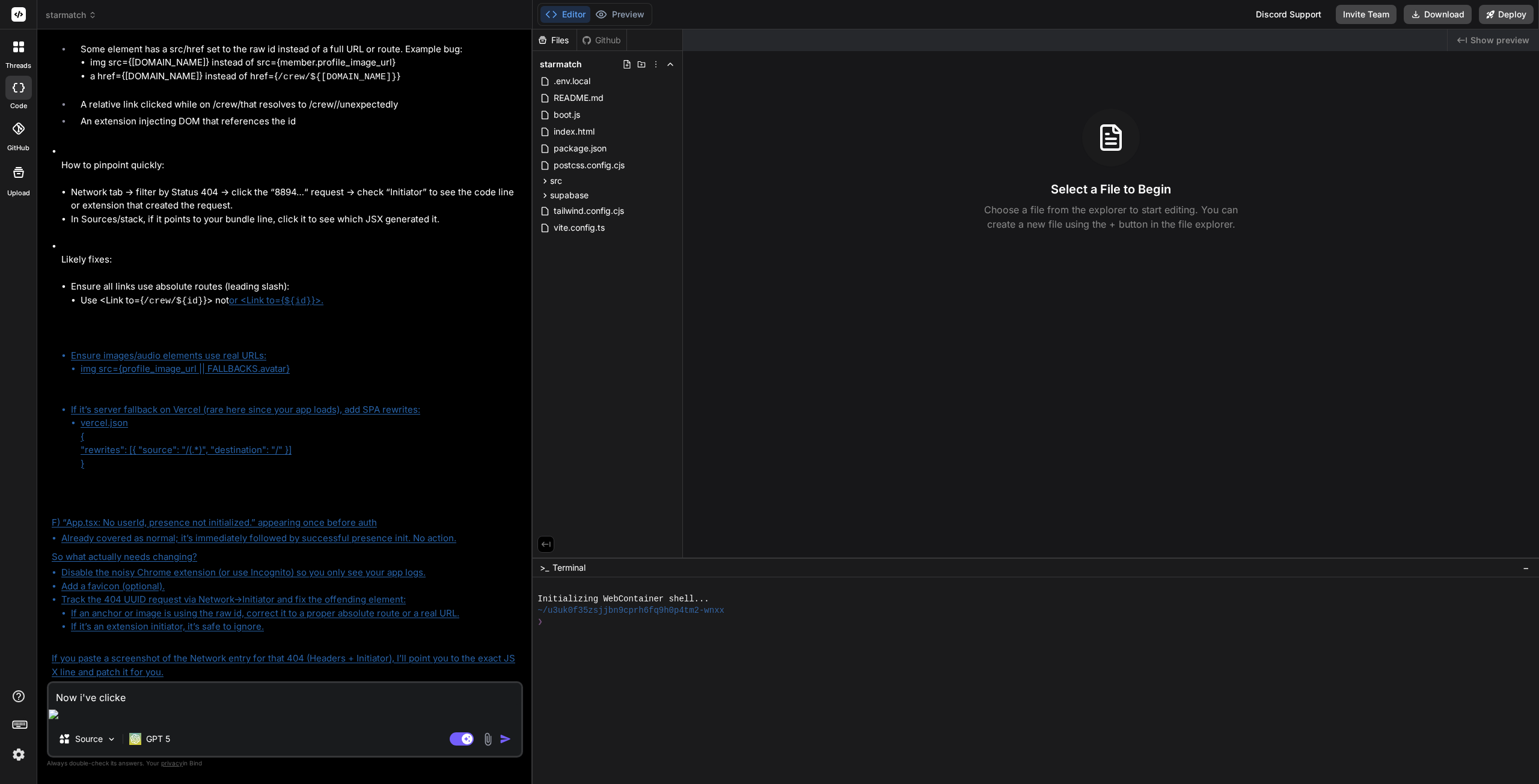
type textarea "Now i've clickec"
type textarea "x"
type textarea "Now i've clickec"
type textarea "x"
type textarea "Now i've clickec o"
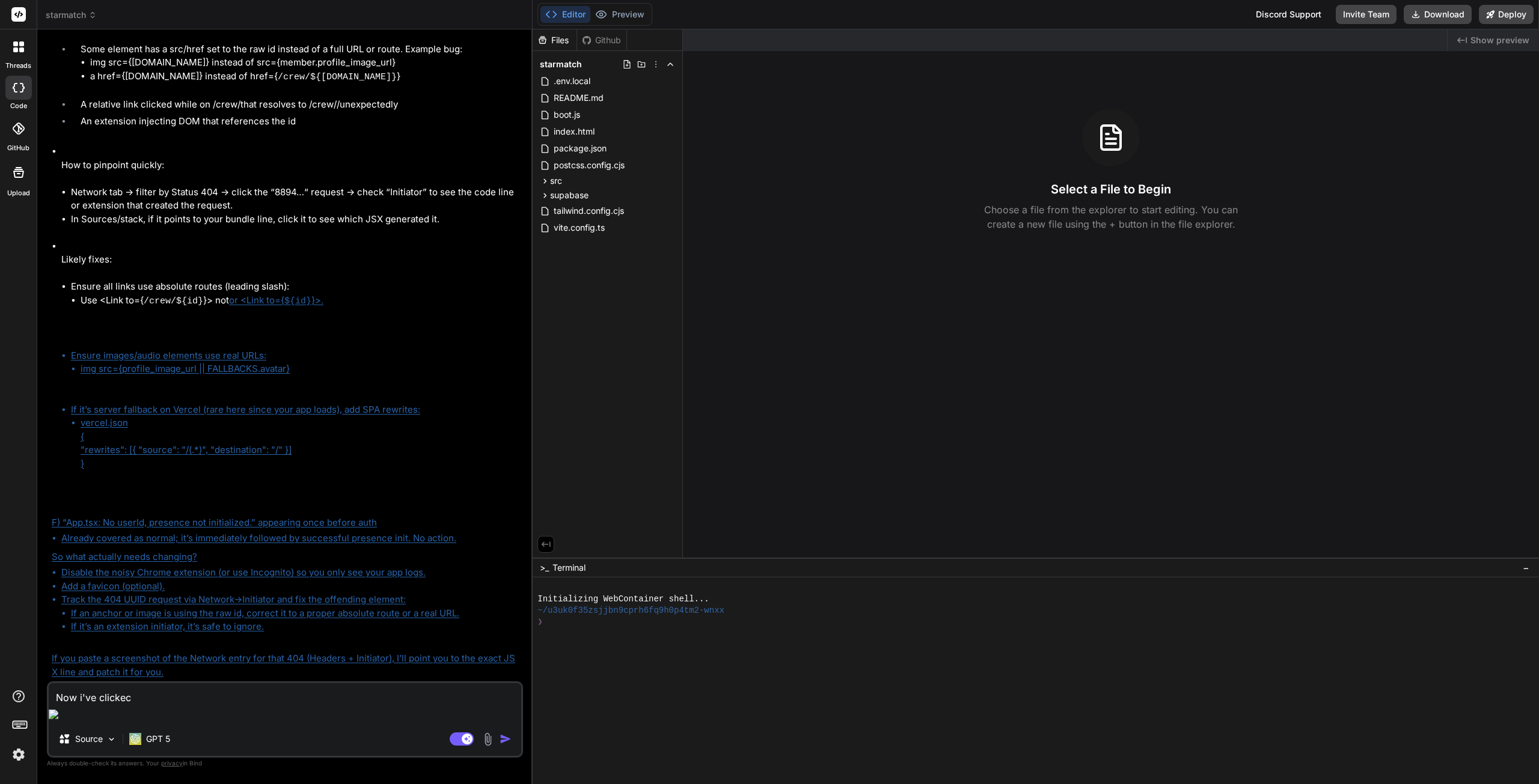
type textarea "x"
type textarea "Now i've clickec on"
type textarea "x"
type textarea "Now i've clickec o"
type textarea "x"
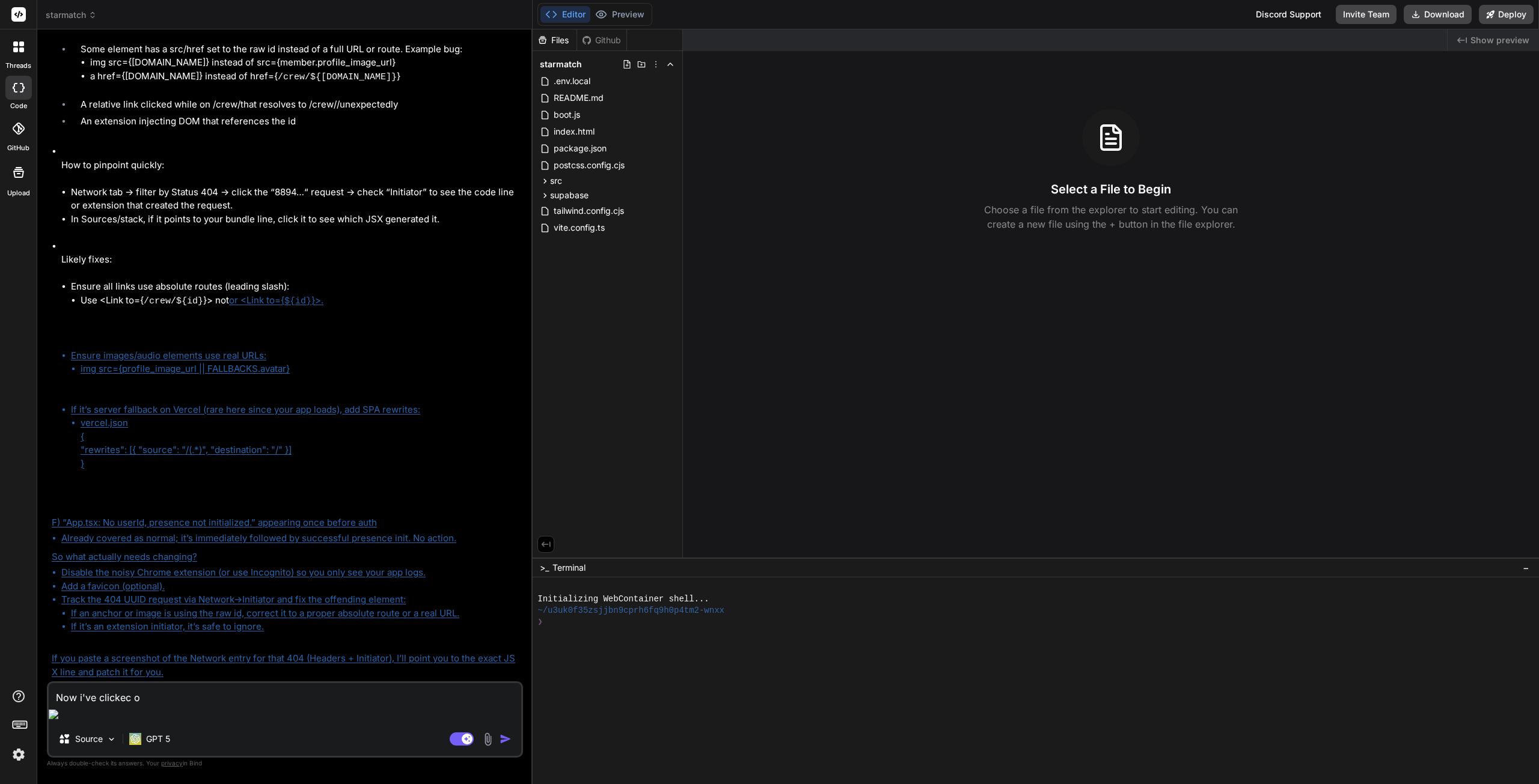
type textarea "Now i've clickec"
type textarea "x"
type textarea "Now i've clickec"
type textarea "x"
type textarea "Now i've clicke"
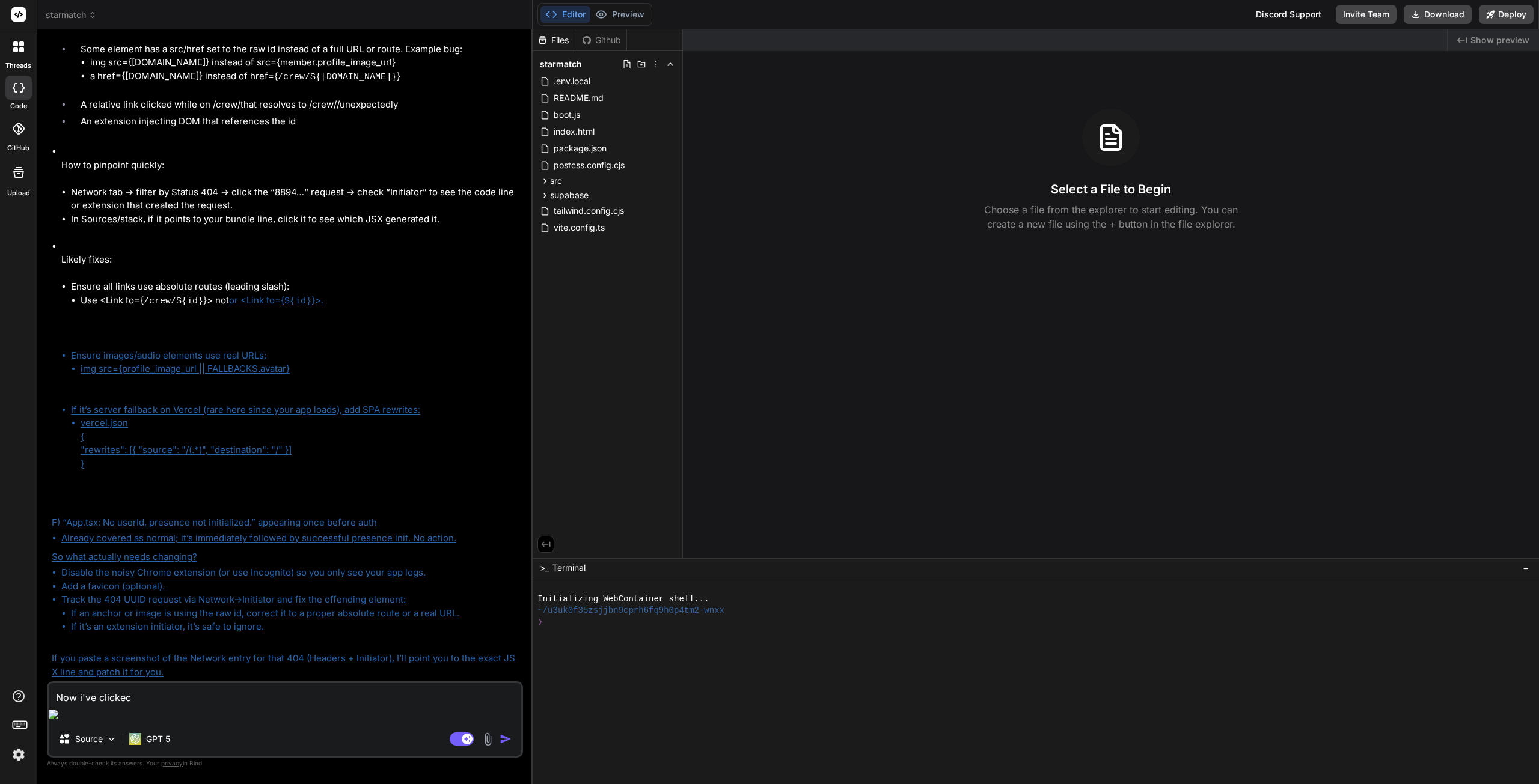
type textarea "x"
type textarea "Now i've clicked"
type textarea "x"
type textarea "Now i've clicked"
type textarea "x"
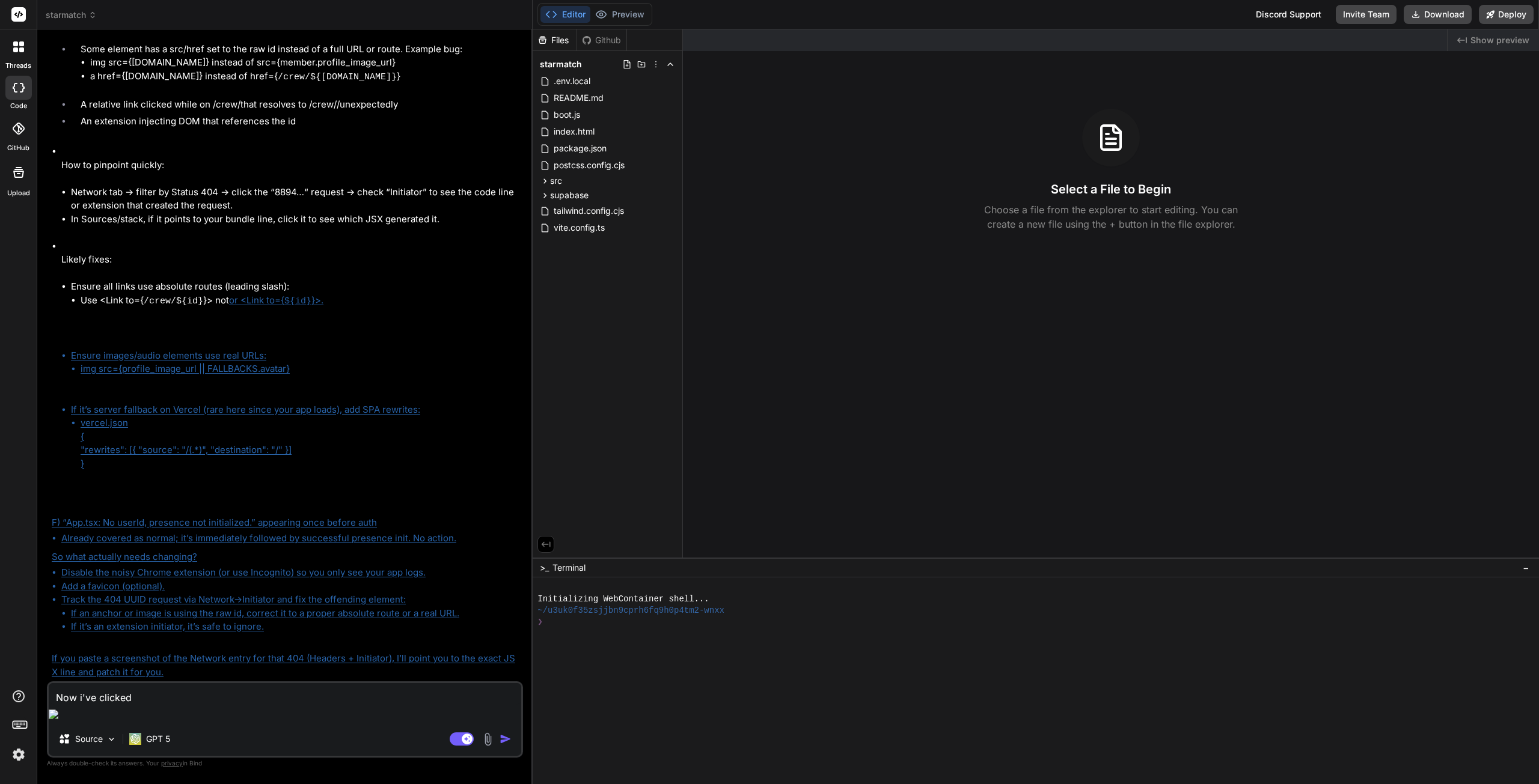
type textarea "Now i've clicked o"
type textarea "x"
type textarea "Now i've clicked on"
type textarea "x"
type textarea "Now i've clicked on"
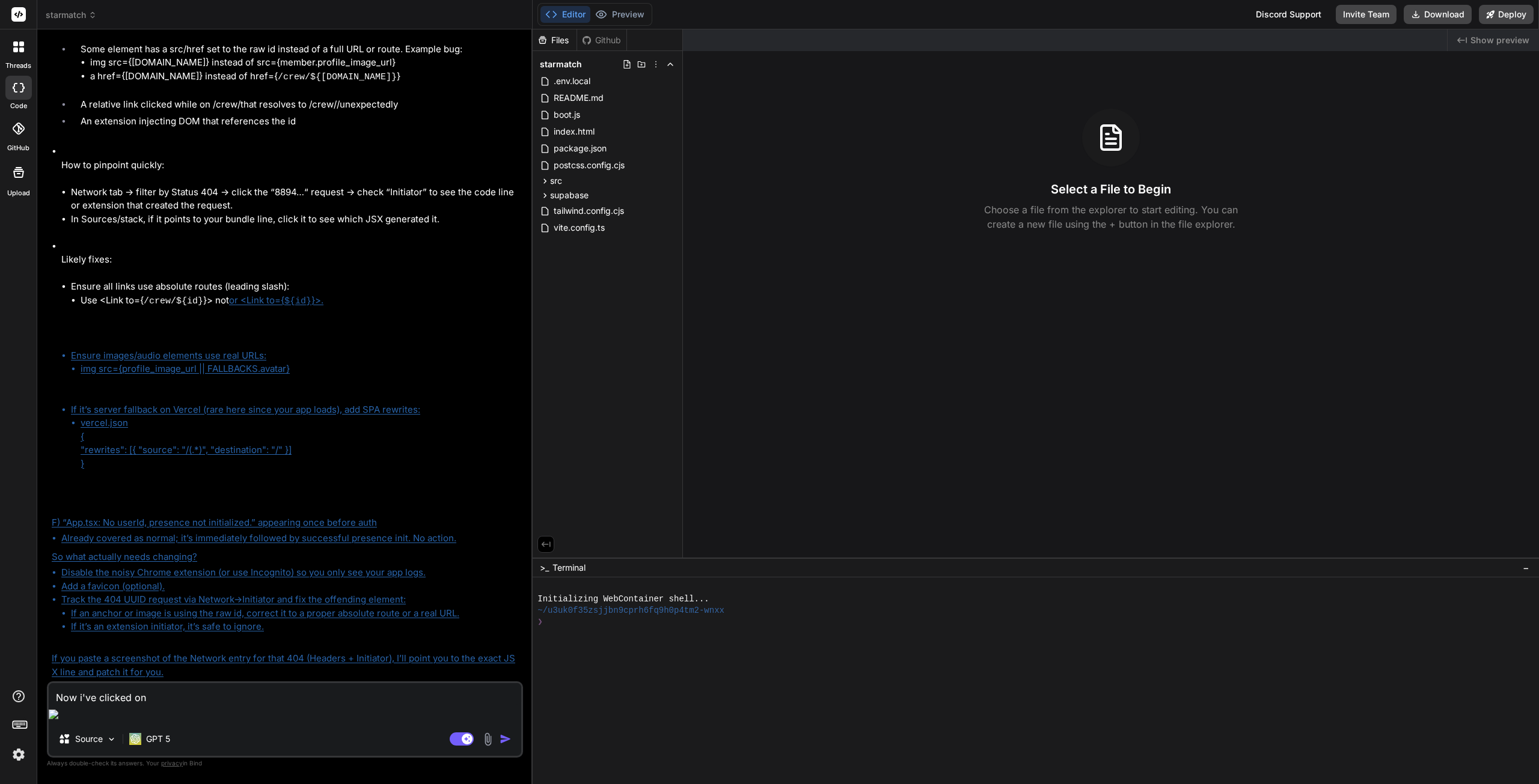
type textarea "x"
type textarea "Now i've clicked on c"
type textarea "x"
type textarea "Now i've clicked on ca"
type textarea "x"
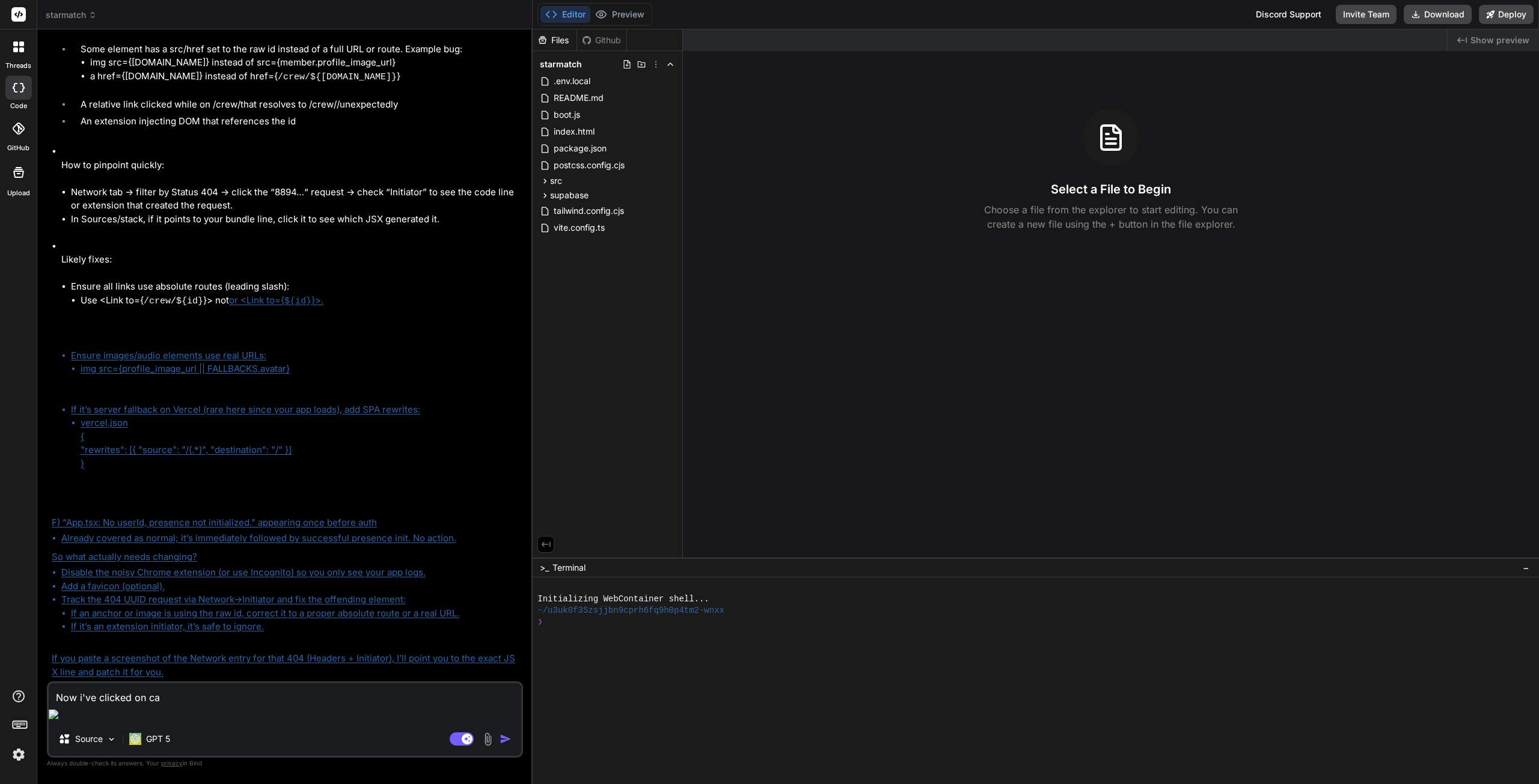
type textarea "Now i've clicked on cal"
type textarea "x"
type textarea "Now i've clicked on call"
type textarea "x"
type textarea "Now i've clicked on call"
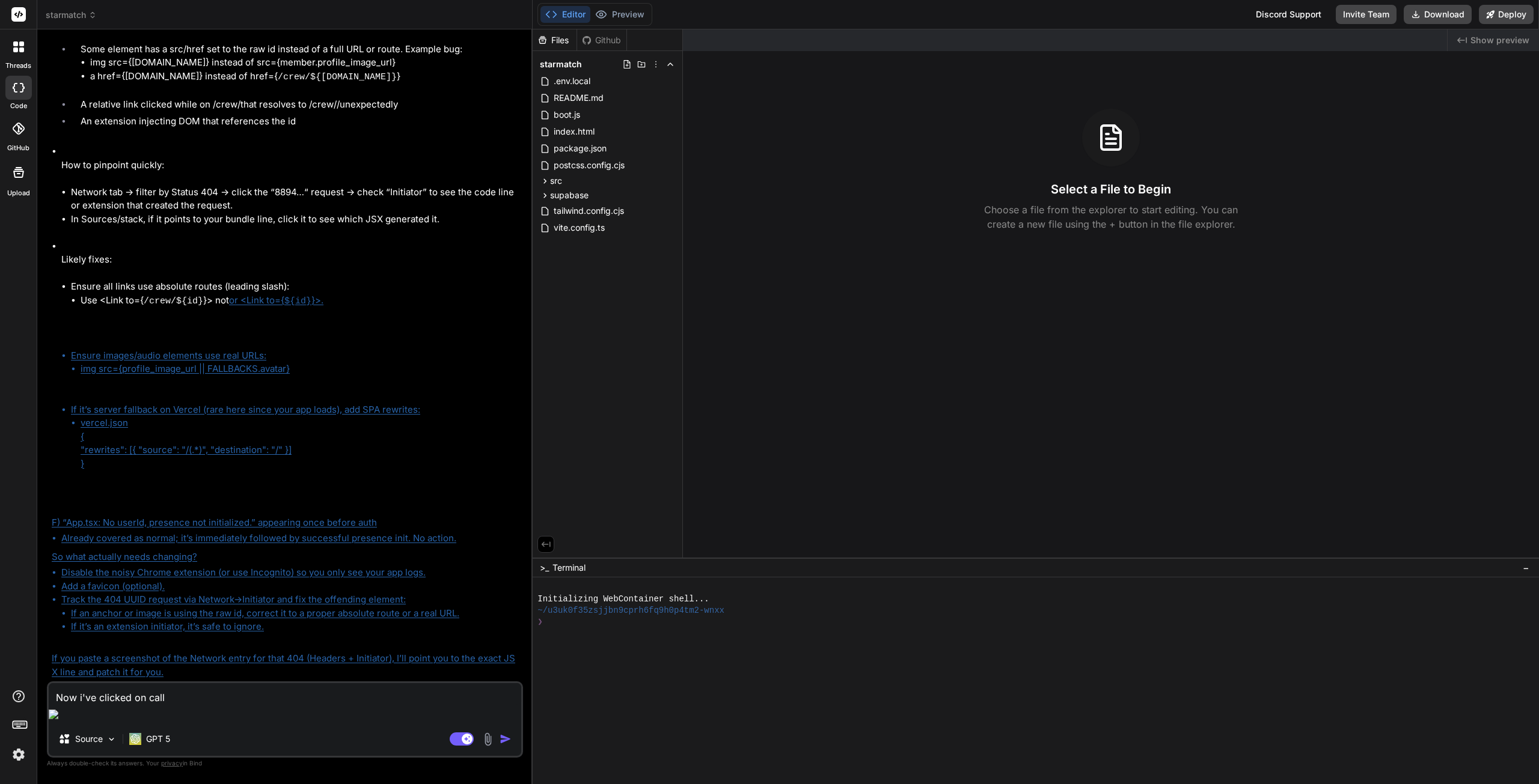
type textarea "x"
type textarea "Now i've clicked on call a"
type textarea "x"
type textarea "Now i've clicked on call an"
type textarea "x"
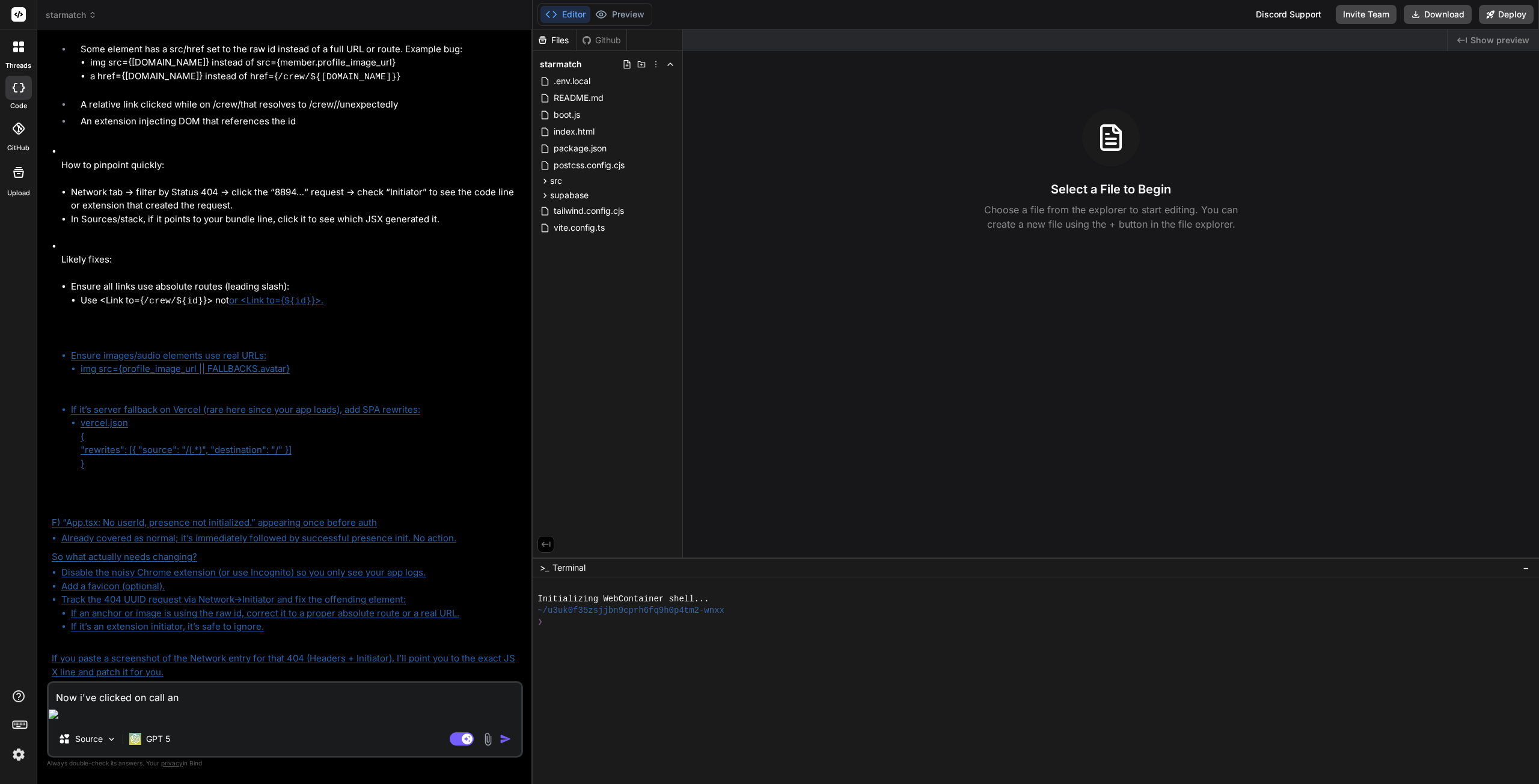
type textarea "Now i've clicked on call and"
type textarea "x"
type textarea "Now i've clicked on call and"
type textarea "x"
type textarea "Now i've clicked on call and t"
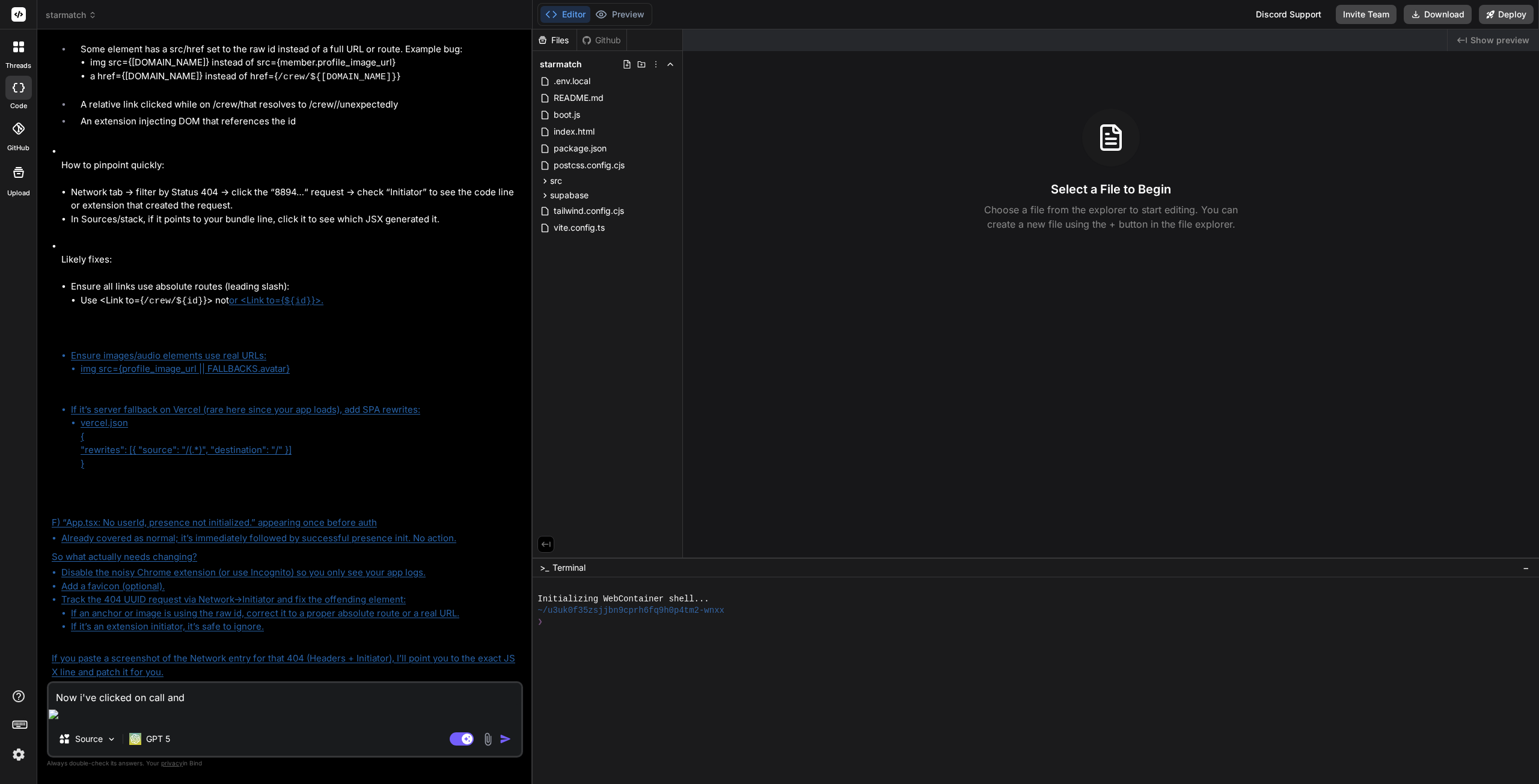
type textarea "x"
type textarea "Now i've clicked on call and th"
type textarea "x"
type textarea "Now i've clicked on call and thi"
type textarea "x"
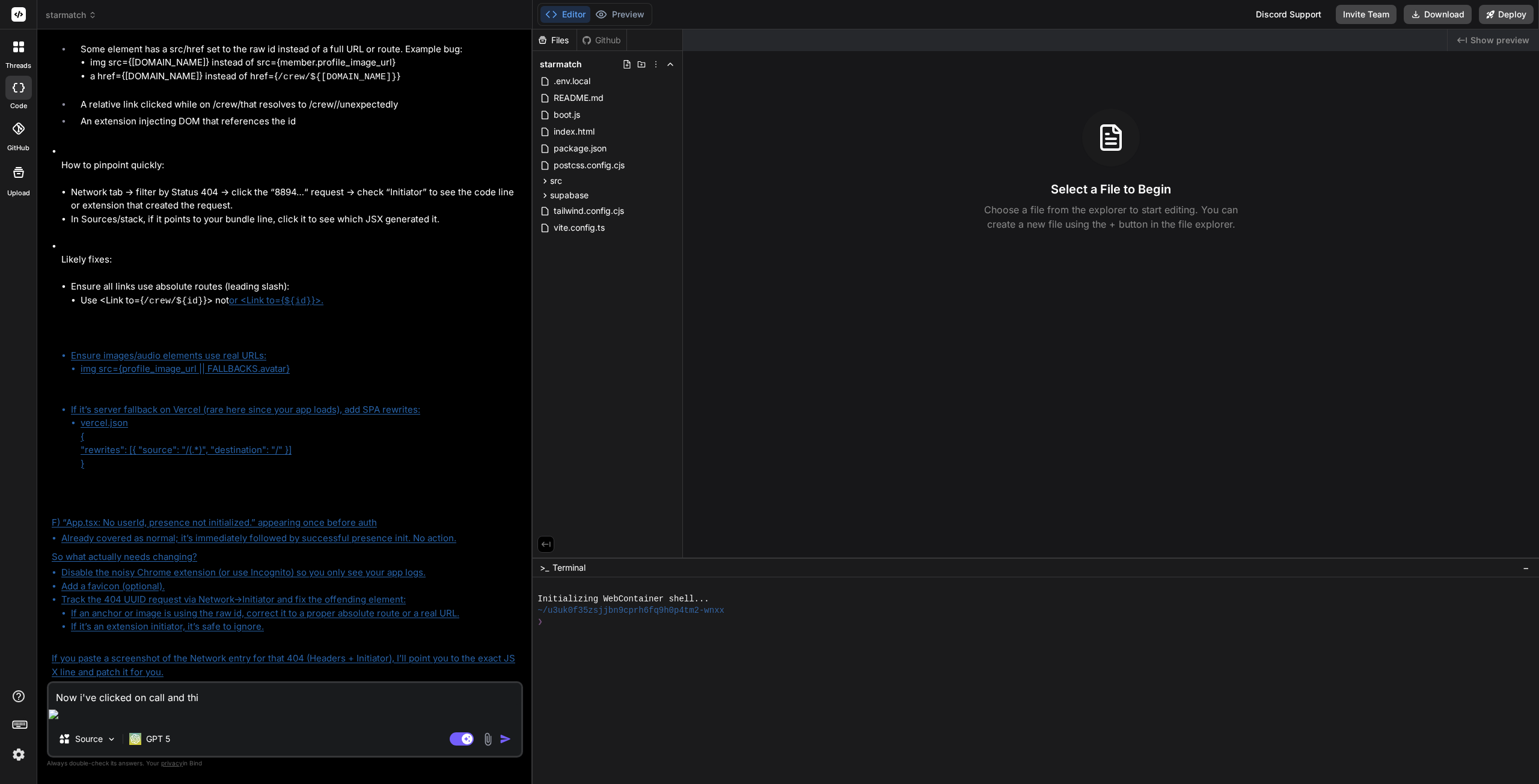
type textarea "Now i've clicked on call and this"
type textarea "x"
type textarea "Now i've clicked on call and this"
type textarea "x"
type textarea "Now i've clicked on call and this i"
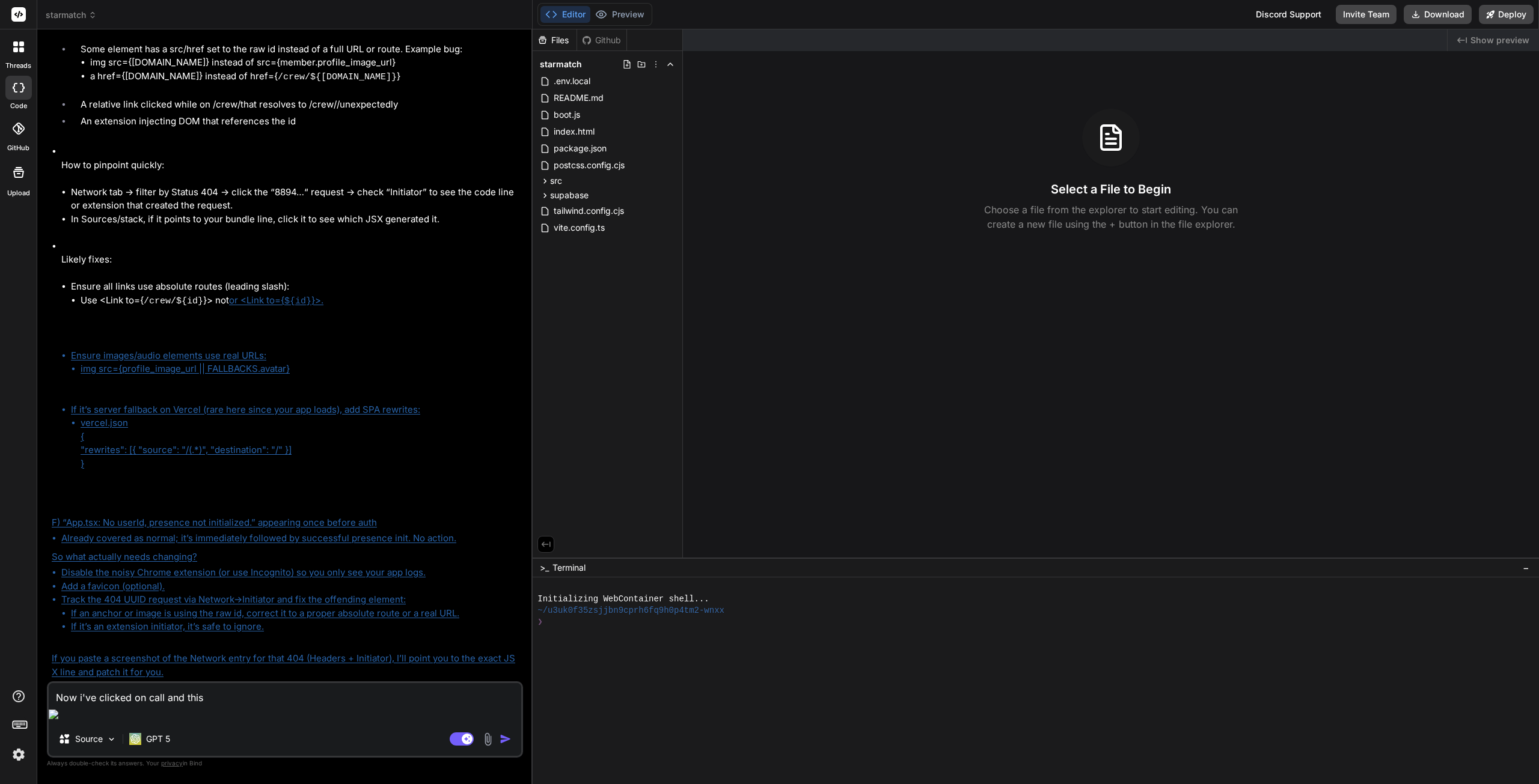
type textarea "x"
type textarea "Now i've clicked on call and this is"
type textarea "x"
type textarea "Now i've clicked on call and this isn"
type textarea "x"
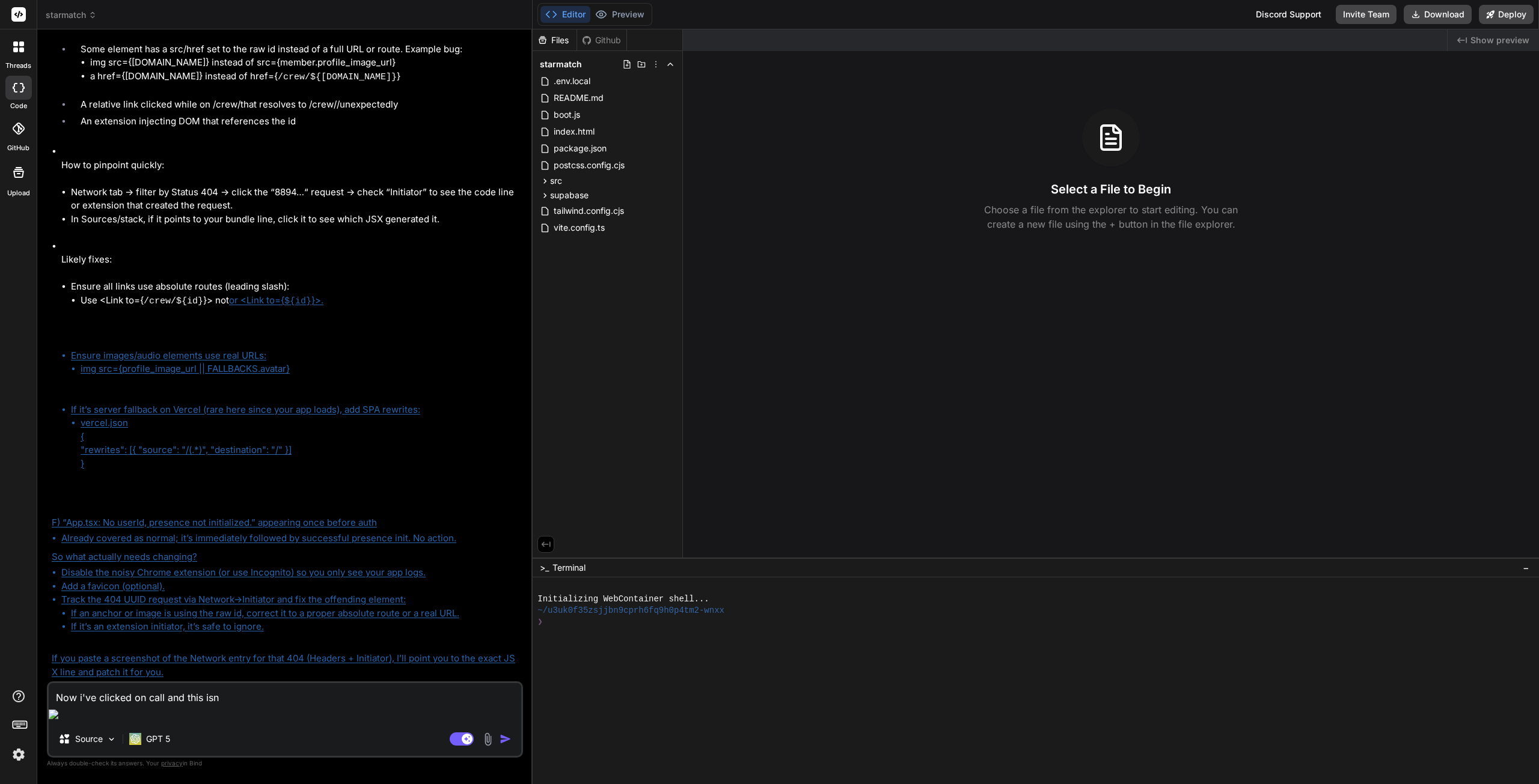
type textarea "Now i've clicked on call and this isn'"
type textarea "x"
type textarea "Now i've clicked on call and this isn't"
type textarea "x"
type textarea "Now i've clicked on call and this isn't"
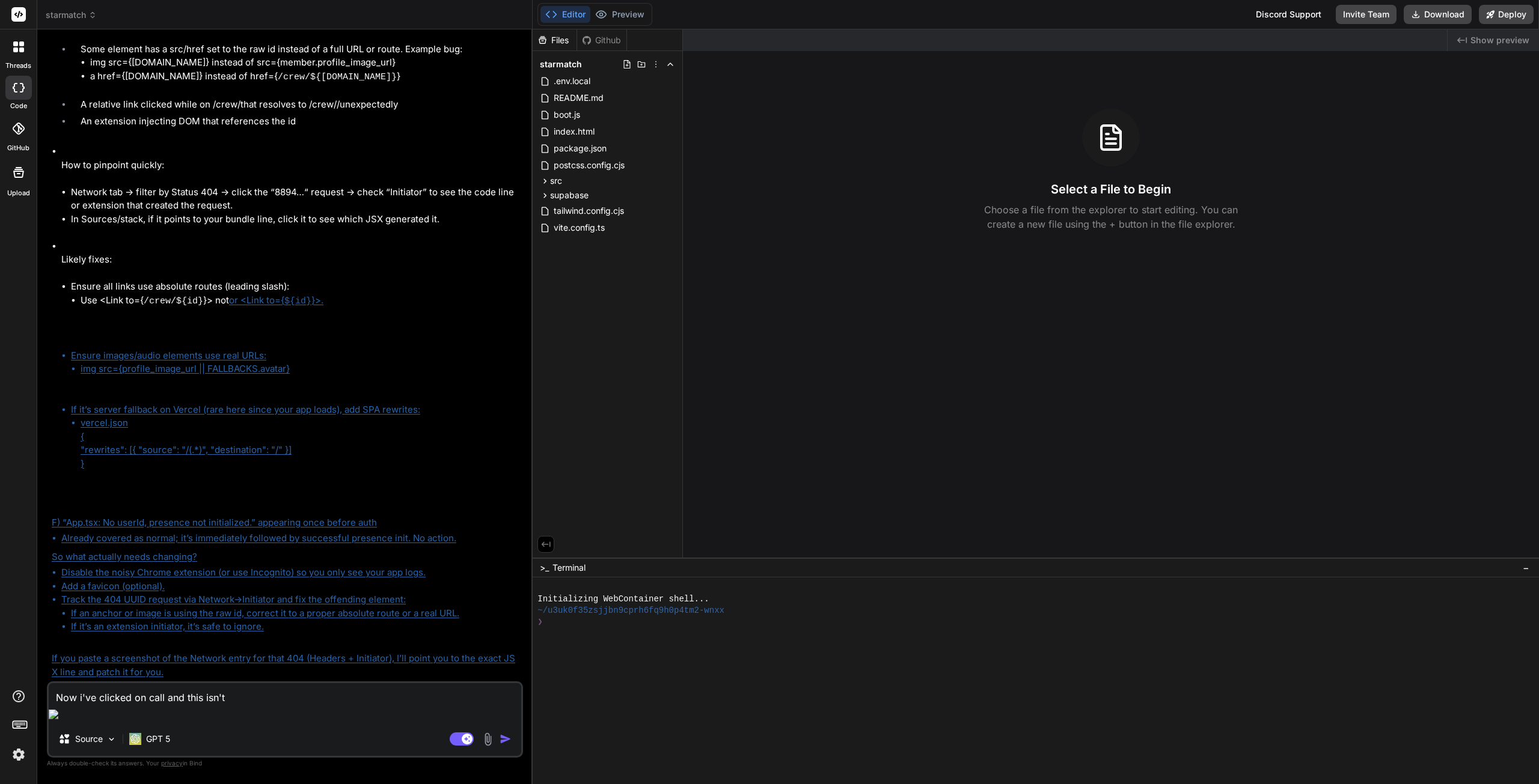
type textarea "x"
type textarea "Now i've clicked on call and this isn't w"
type textarea "x"
type textarea "Now i've clicked on call and this isn't wo"
type textarea "x"
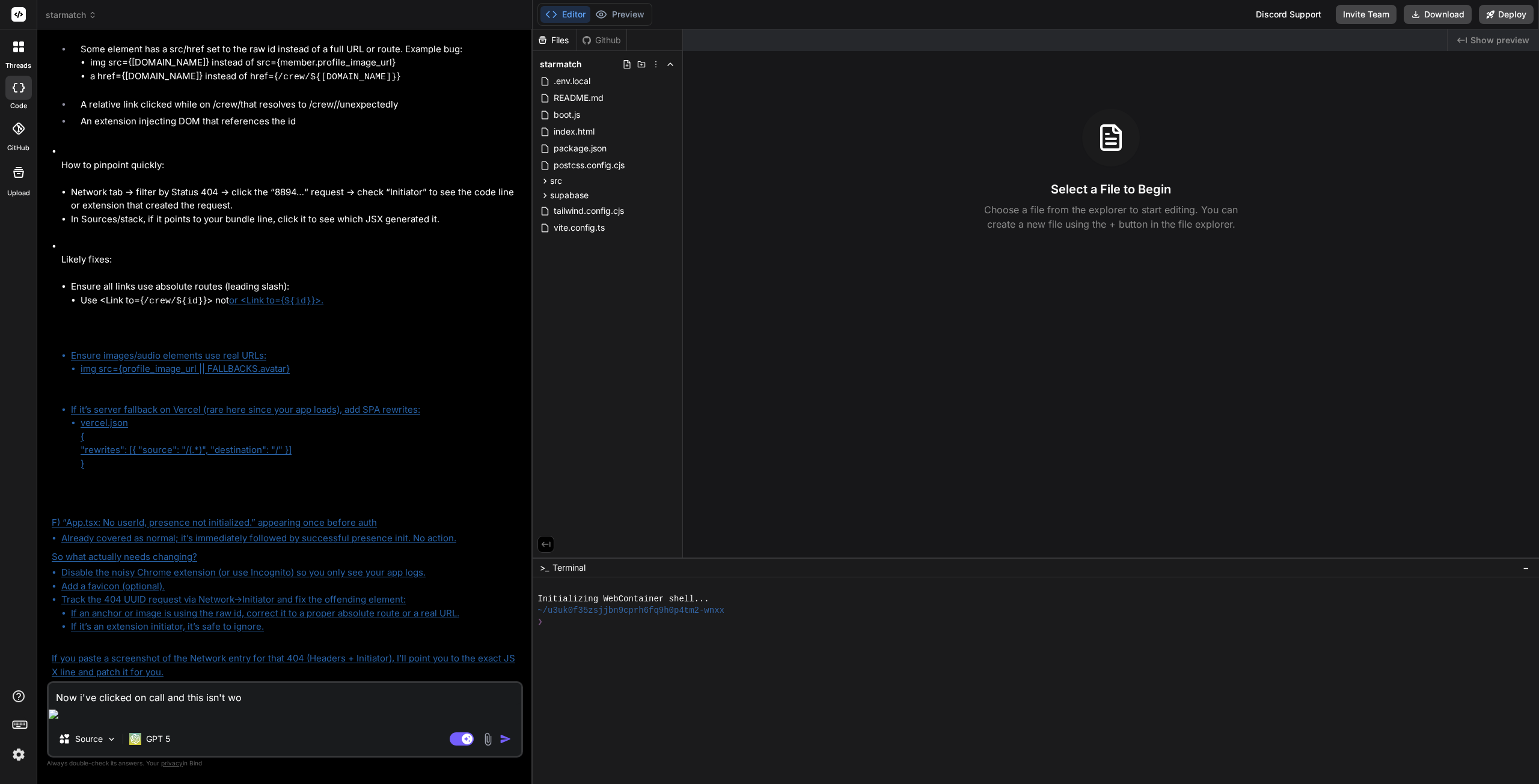
type textarea "Now i've clicked on call and this isn't wor"
type textarea "x"
type textarea "Now i've clicked on call and this isn't work"
type textarea "x"
type textarea "Now i've clicked on call and this isn't worki"
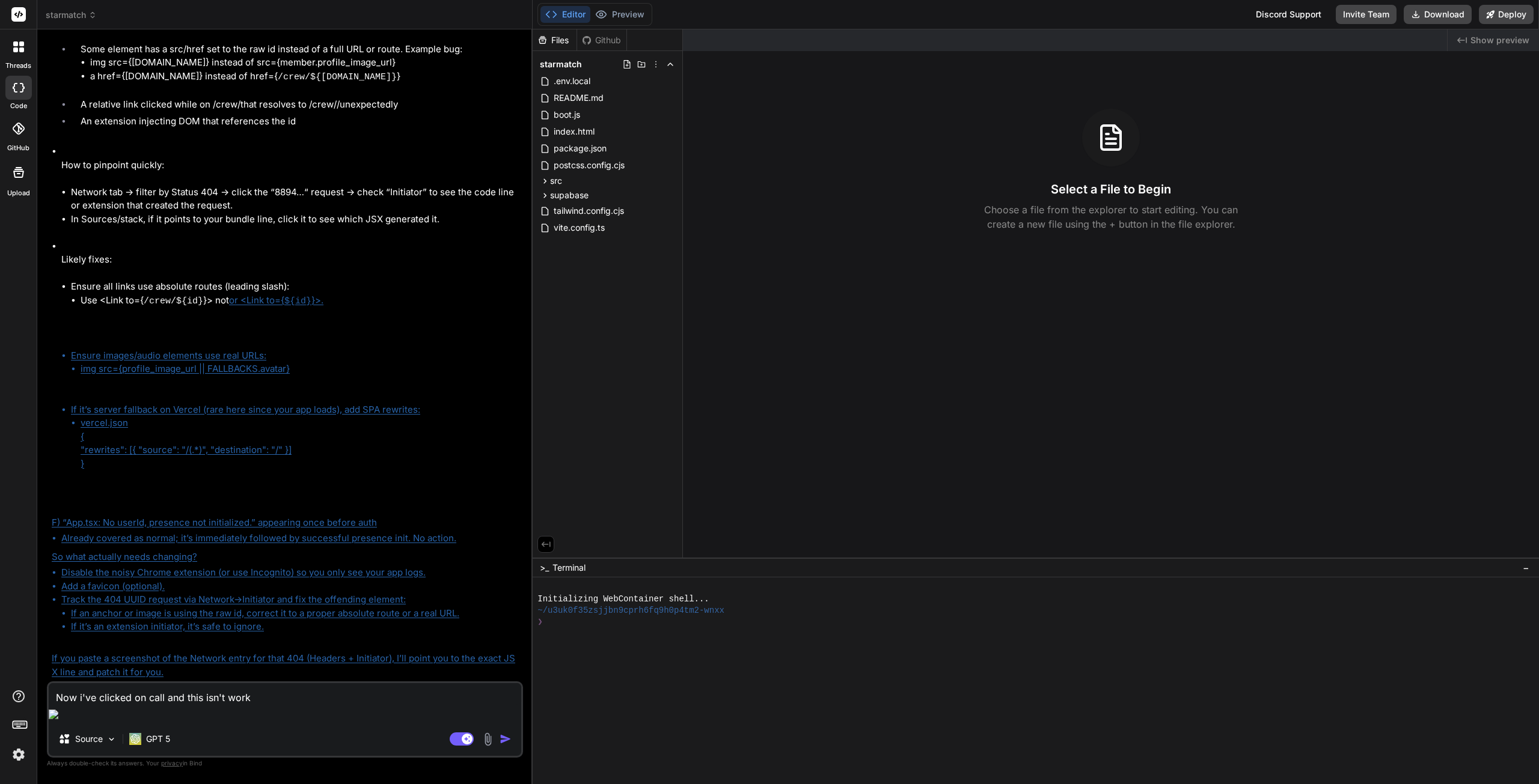
type textarea "x"
type textarea "Now i've clicked on call and this isn't workin"
type textarea "x"
type textarea "Now i've clicked on call and this isn't working"
type textarea "x"
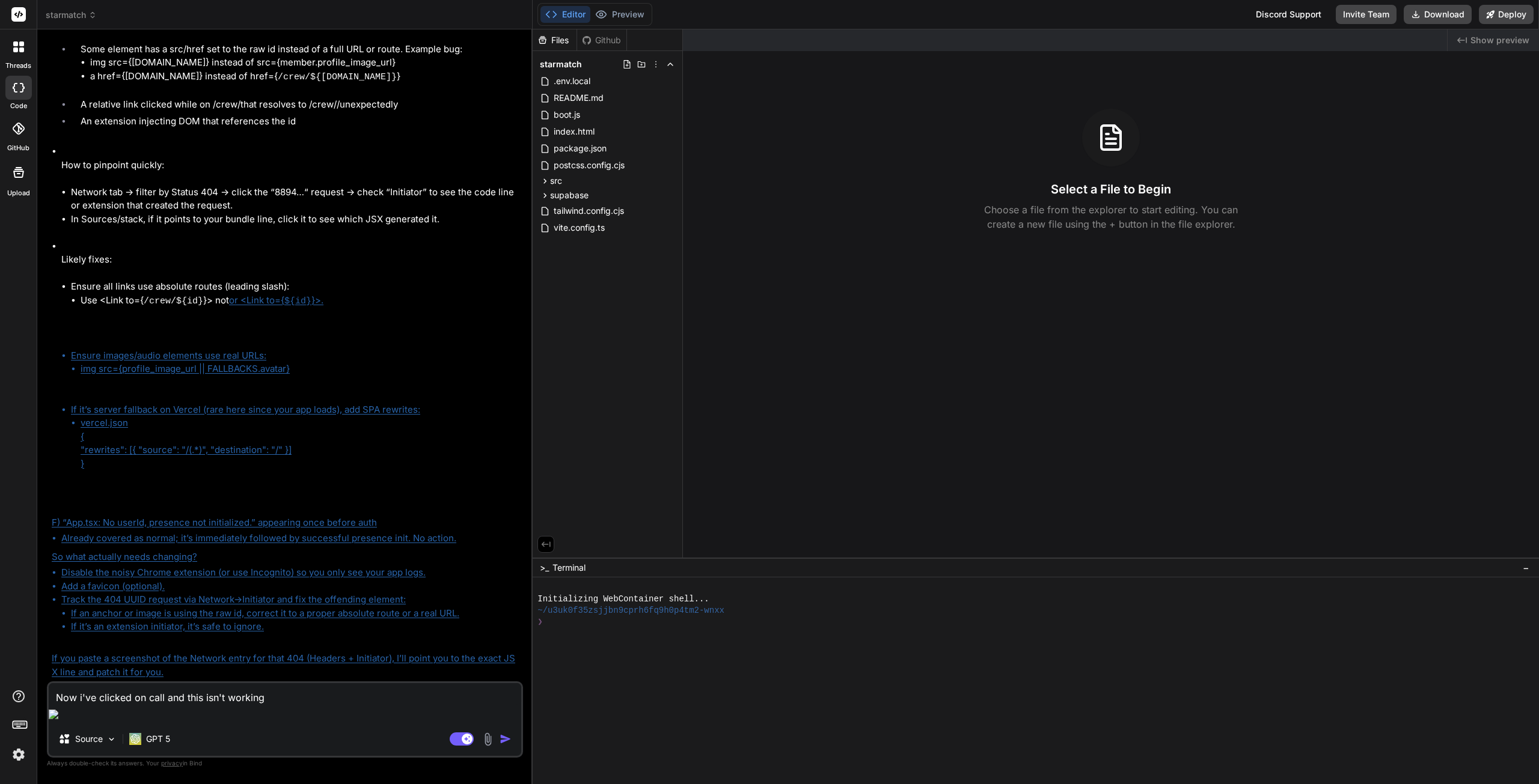
type textarea "Now i've clicked on call and this isn't working"
type textarea "x"
type textarea "Now i've clicked on call and this isn't working ("
type textarea "x"
type textarea "Now i've clicked on call and this isn't working (i"
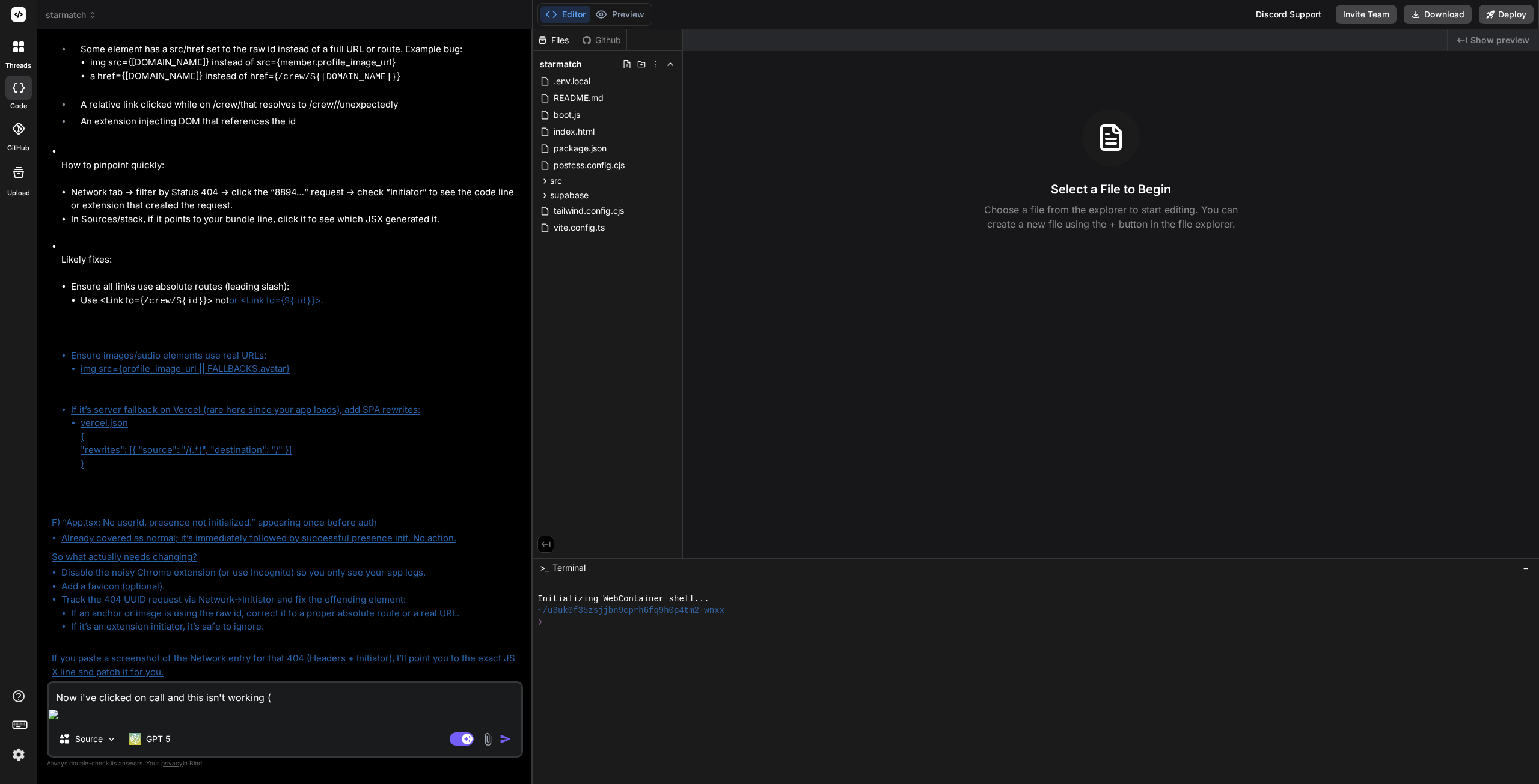
type textarea "x"
type textarea "Now i've clicked on call and this isn't working (in"
type textarea "x"
type textarea "Now i've clicked on call and this isn't working (inf"
type textarea "x"
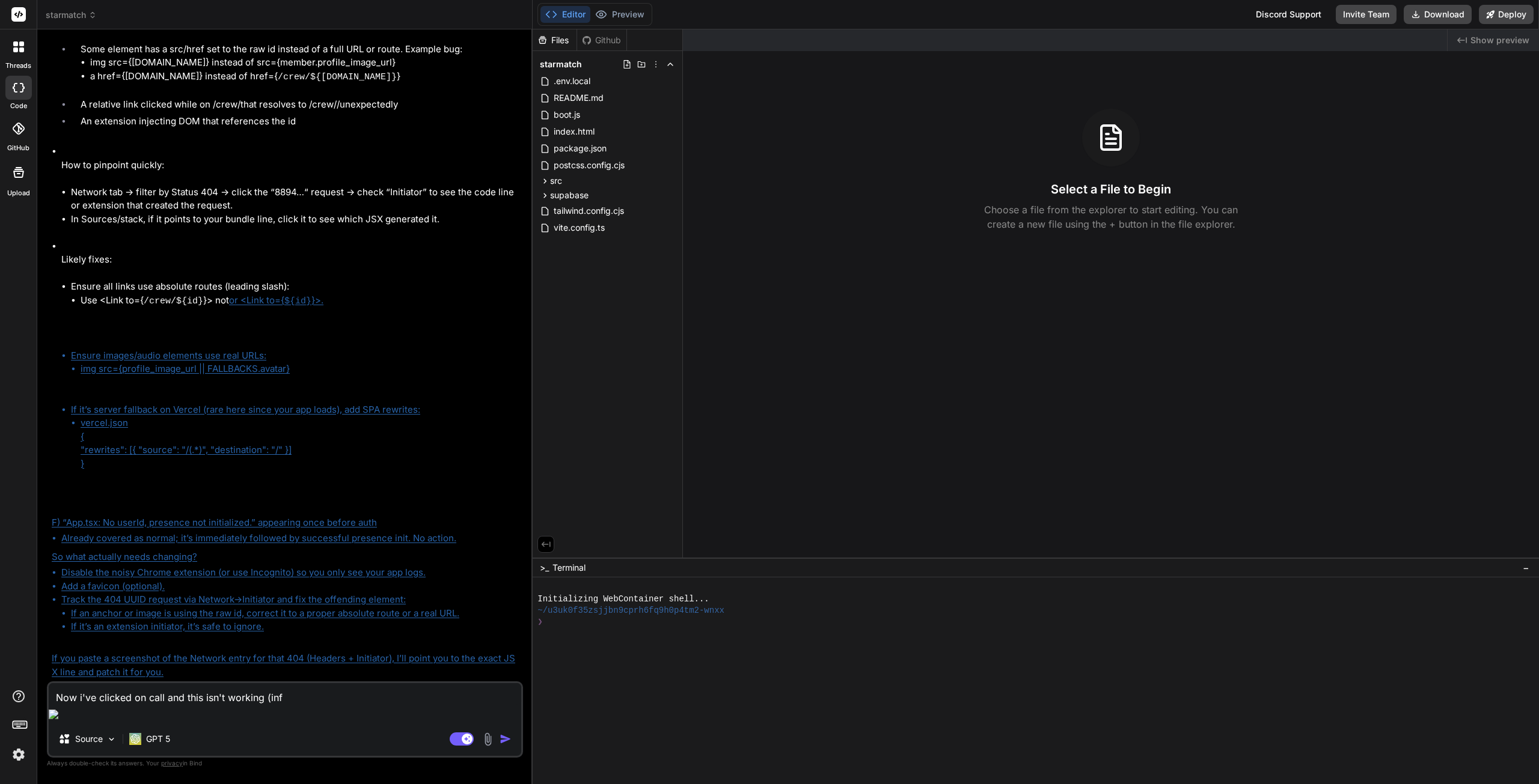
type textarea "Now i've clicked on call and this isn't working (infi"
type textarea "x"
type textarea "Now i've clicked on call and this isn't working (infii"
type textarea "x"
type textarea "Now i've clicked on call and this isn't working (infi"
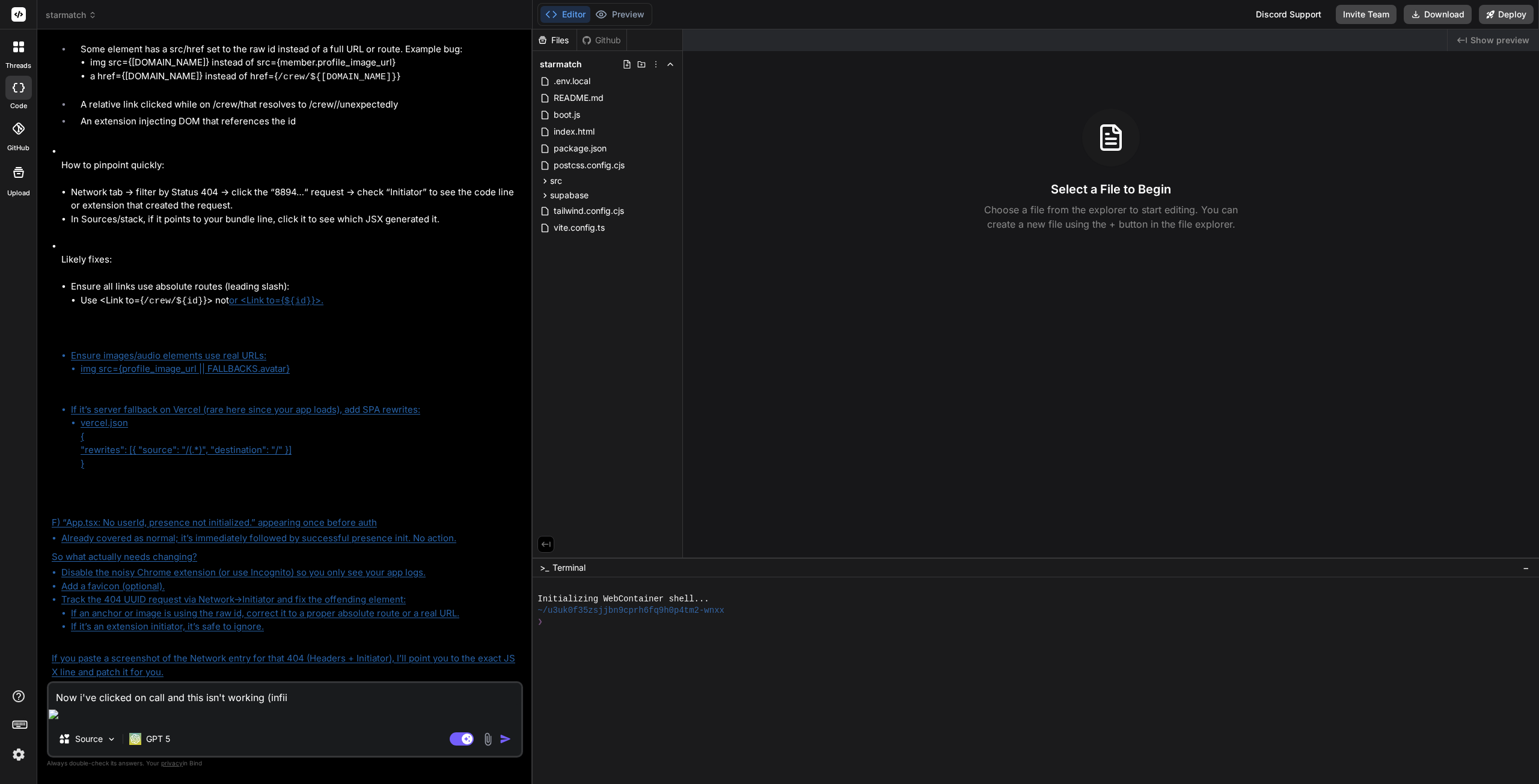
type textarea "x"
type textarea "Now i've clicked on call and this isn't working (infin"
type textarea "x"
type textarea "Now i've clicked on call and this isn't working (infini"
type textarea "x"
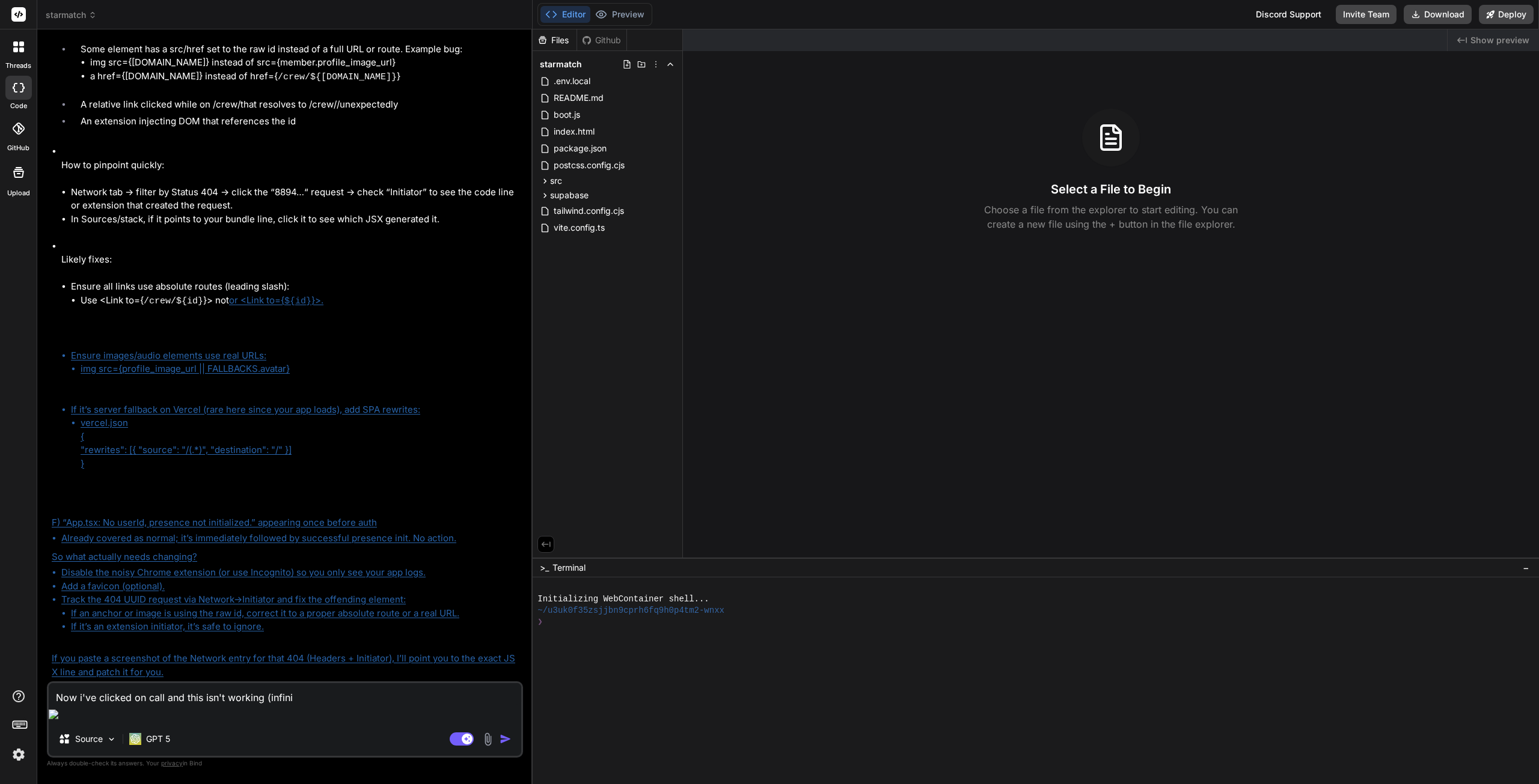
type textarea "Now i've clicked on call and this isn't working (infinit"
type textarea "x"
type textarea "Now i've clicked on call and this isn't working (infinite"
type textarea "x"
type textarea "Now i've clicked on call and this isn't working (infinite"
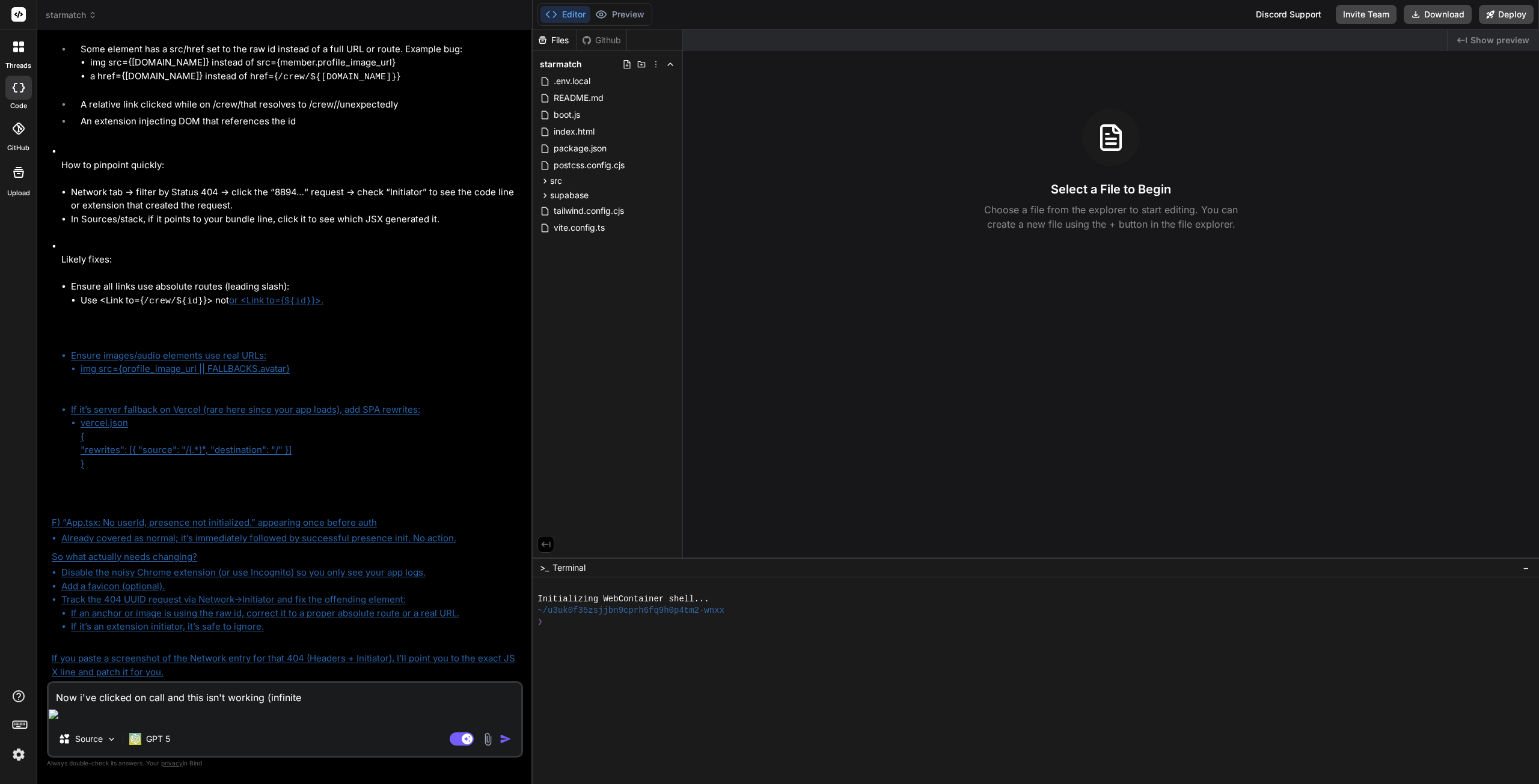
type textarea "x"
type textarea "Now i've clicked on call and this isn't working (infinite a"
type textarea "x"
type textarea "Now i've clicked on call and this isn't working (infinite al"
type textarea "x"
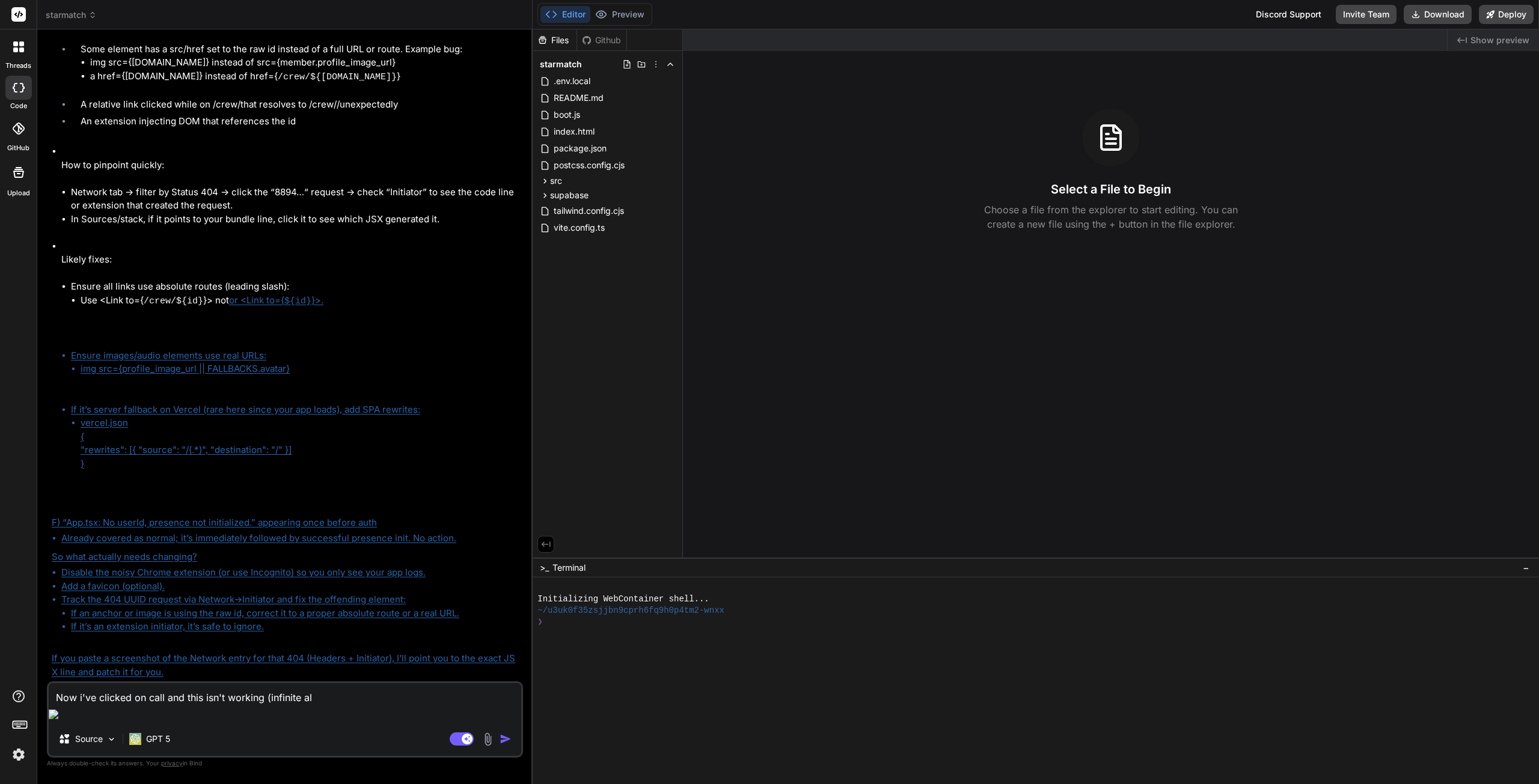
type textarea "Now i've clicked on call and this isn't working (infinite a"
type textarea "x"
type textarea "Now i've clicked on call and this isn't working (infinite"
type textarea "x"
type textarea "Now i've clicked on call and this isn't working (infinite l"
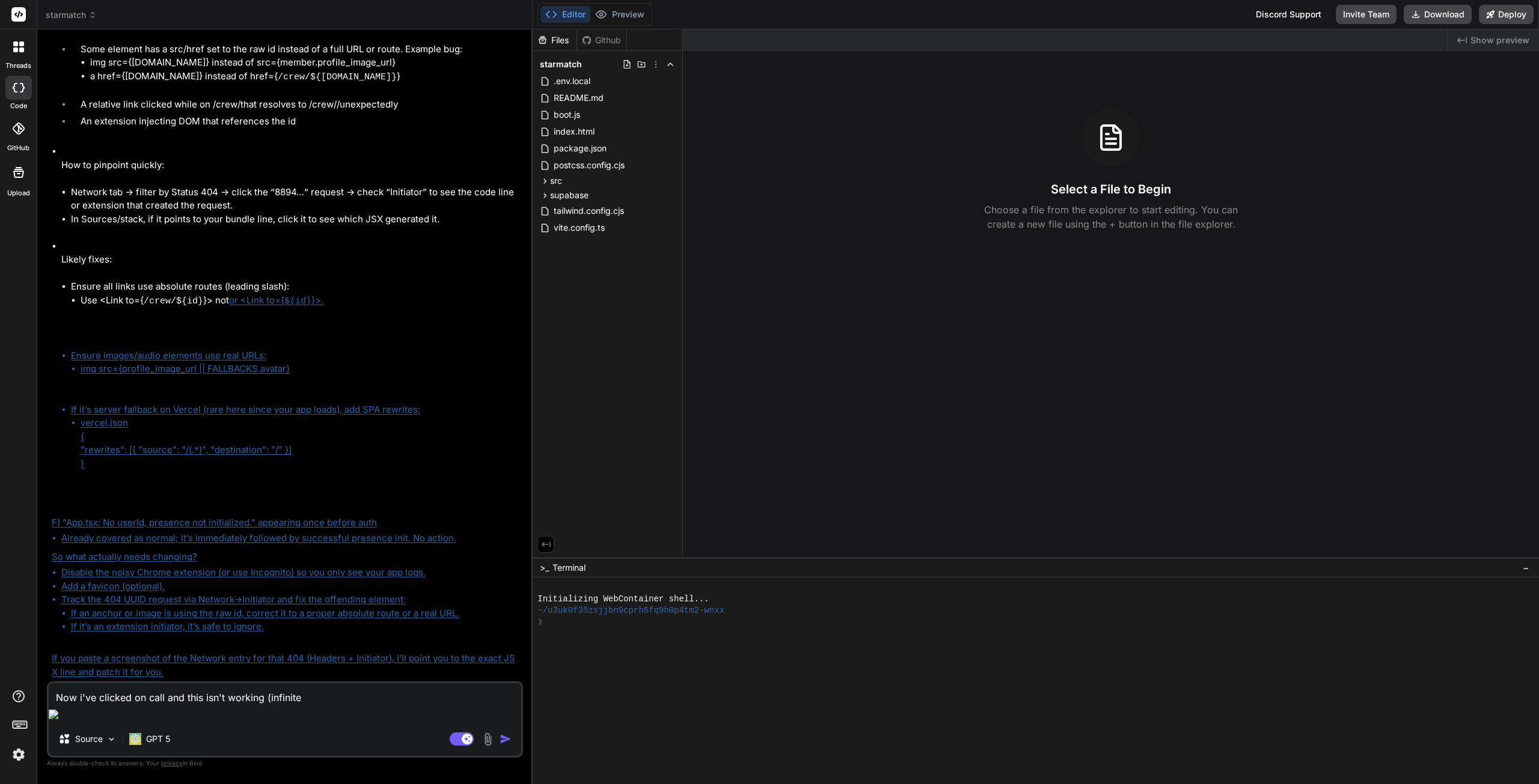
type textarea "x"
type textarea "Now i've clicked on call and this isn't working (infinite lo"
type textarea "x"
type textarea "Now i've clicked on call and this isn't working (infinite loa"
type textarea "x"
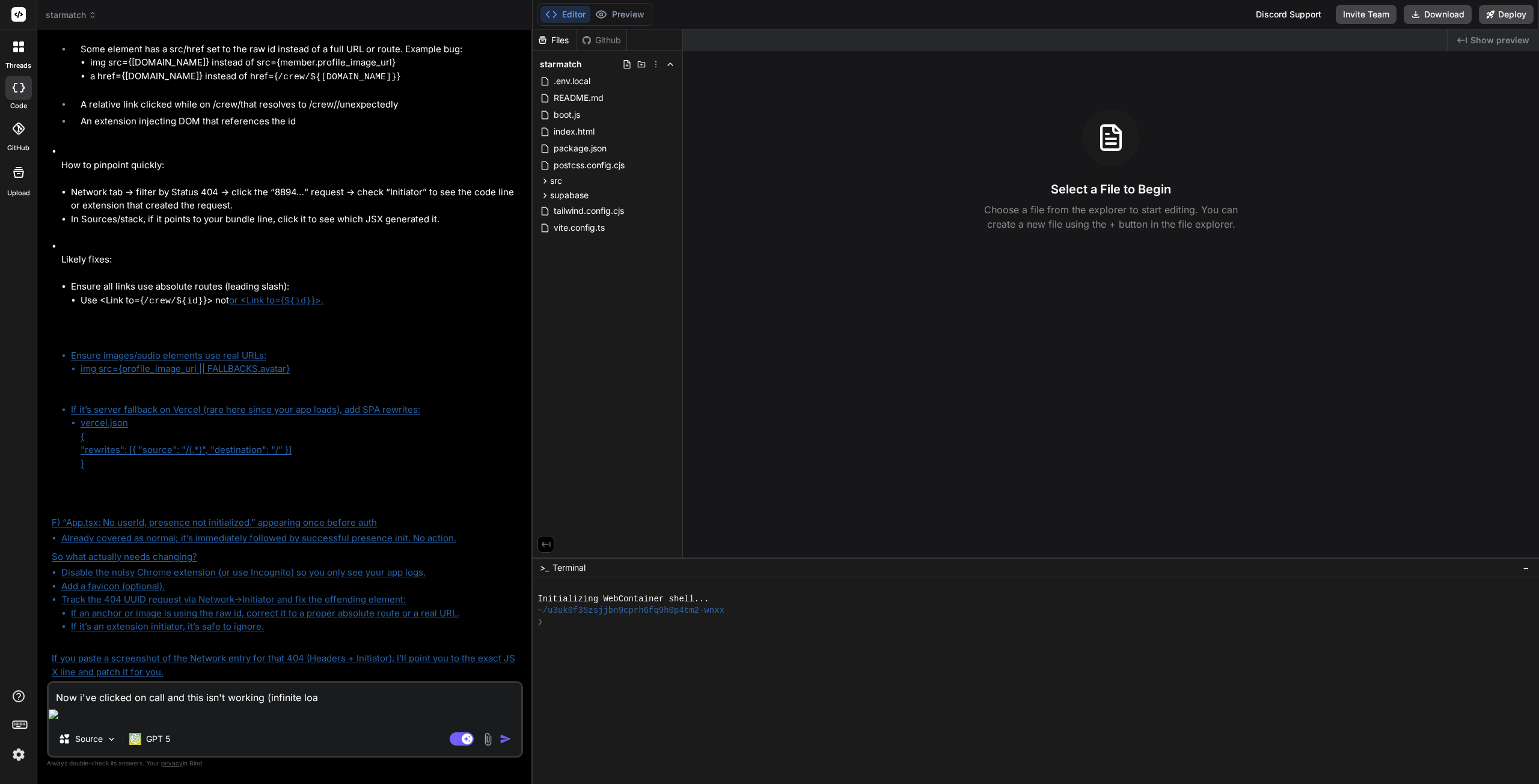
type textarea "Now i've clicked on call and this isn't working (infinite load"
type textarea "x"
type textarea "Now i've clicked on call and this isn't working (infinite loadi"
type textarea "x"
type textarea "Now i've clicked on call and this isn't working (infinite loadin"
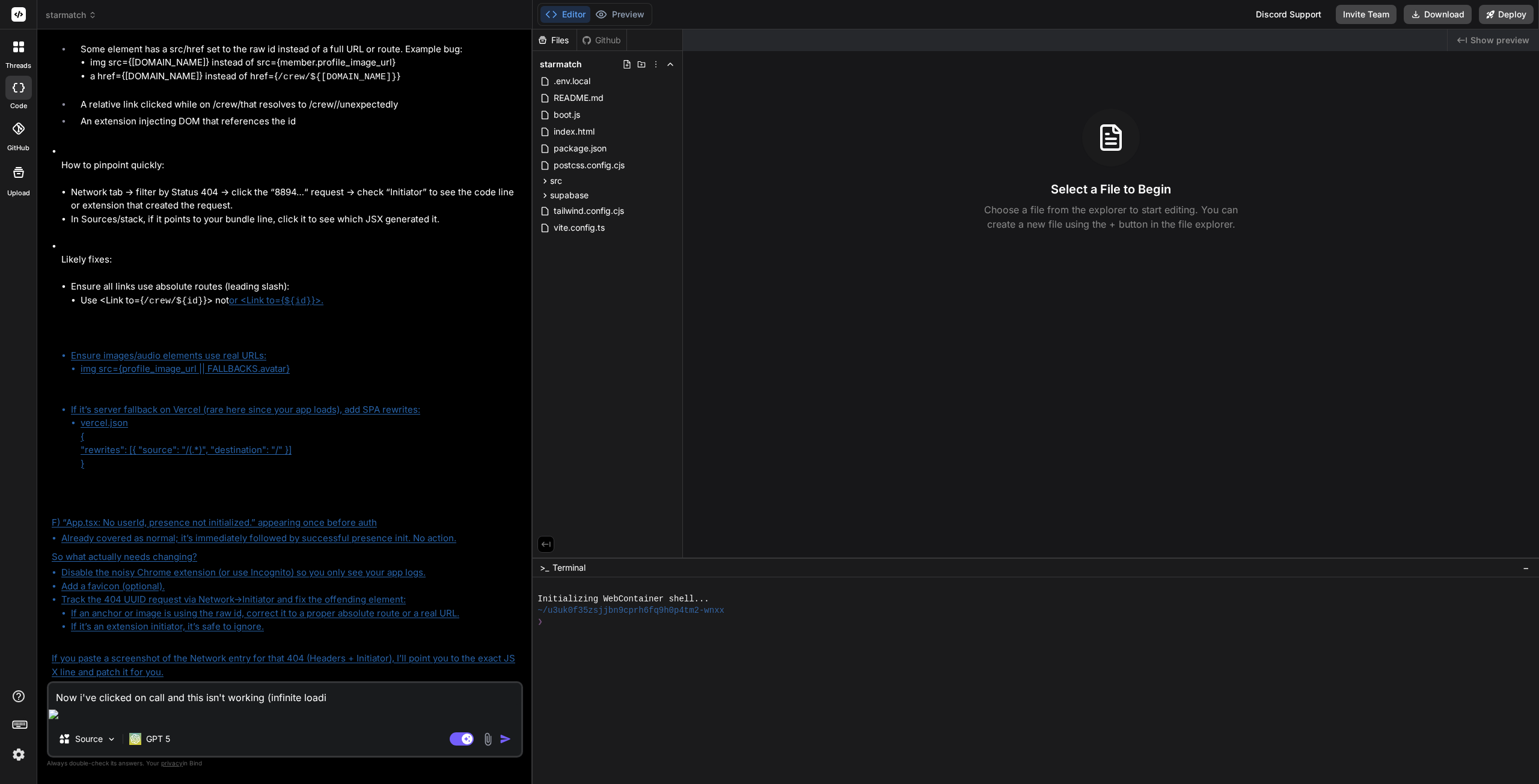
type textarea "x"
type textarea "Now i've clicked on call and this isn't working (infinite loading"
type textarea "x"
type textarea "Now i've clicked on call and this isn't working (infinite loading)"
type textarea "x"
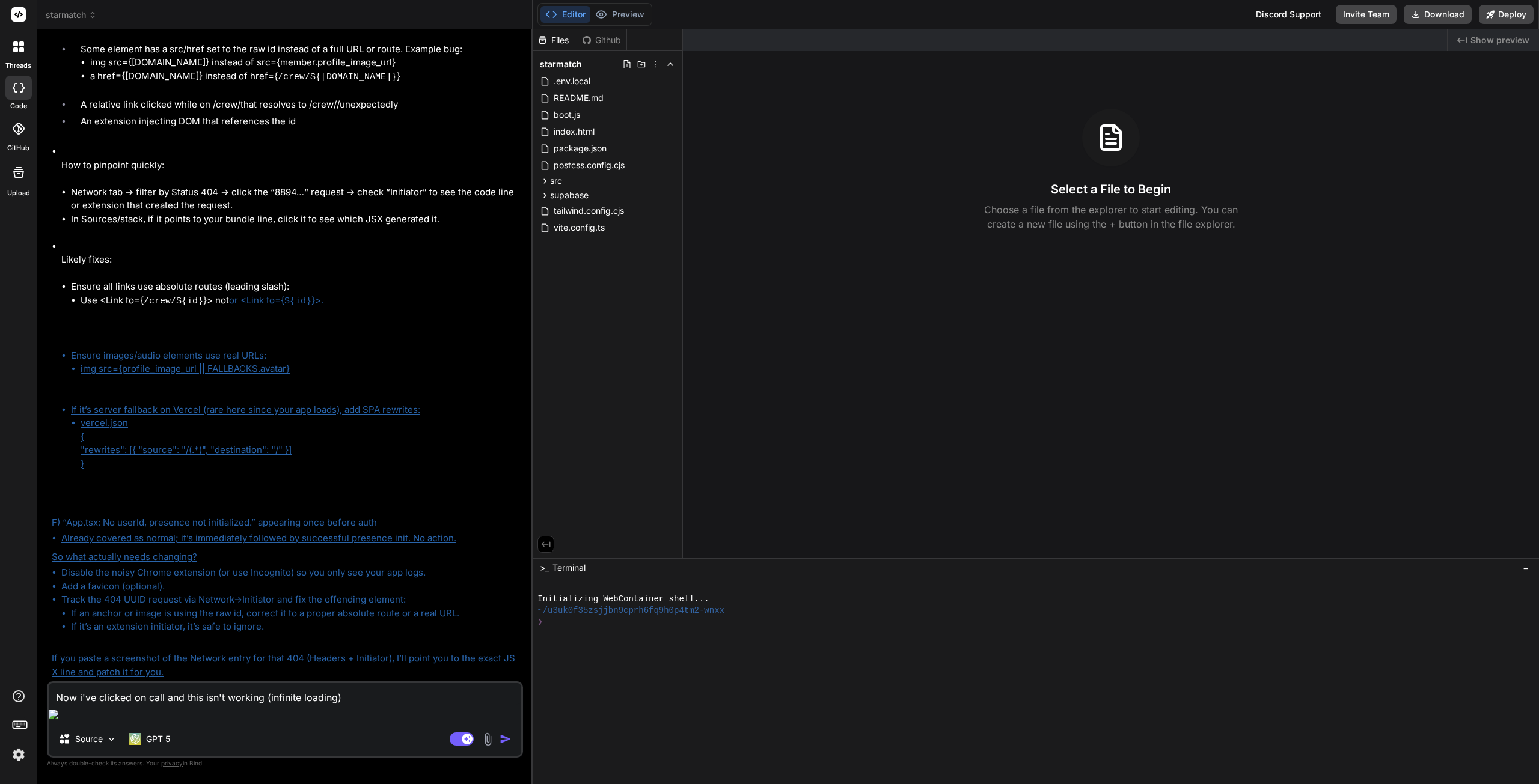
type textarea "Now i've clicked on call and this isn't working (infinite loading)"
type textarea "x"
type textarea "Now i've clicked on call and this isn't working (infinite loading) a"
type textarea "x"
type textarea "Now i've clicked on call and this isn't working (infinite loading) an"
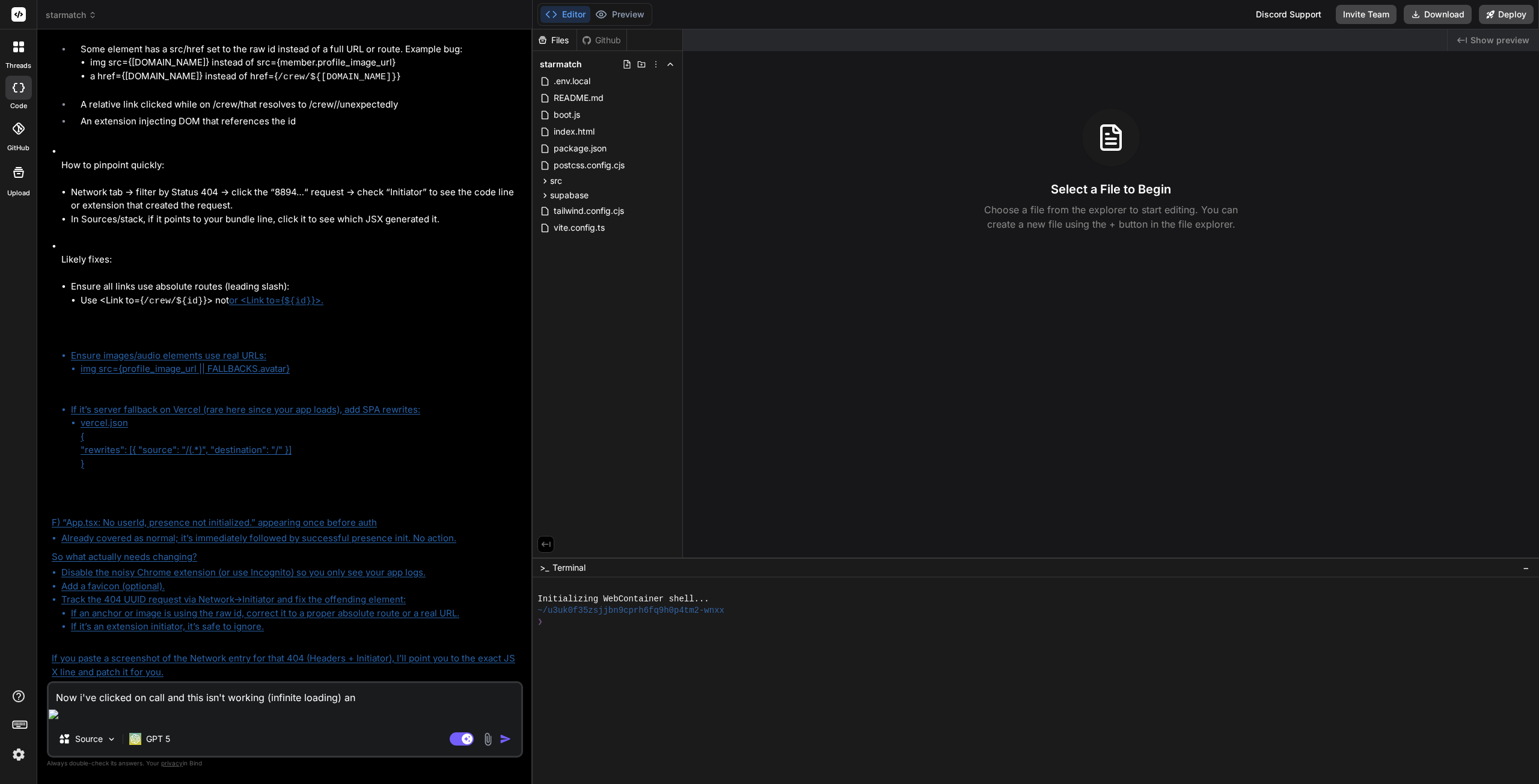
type textarea "x"
type textarea "Now i've clicked on call and this isn't working (infinite loading) and"
type textarea "x"
type textarea "Now i've clicked on call and this isn't working (infinite loading) and"
type textarea "x"
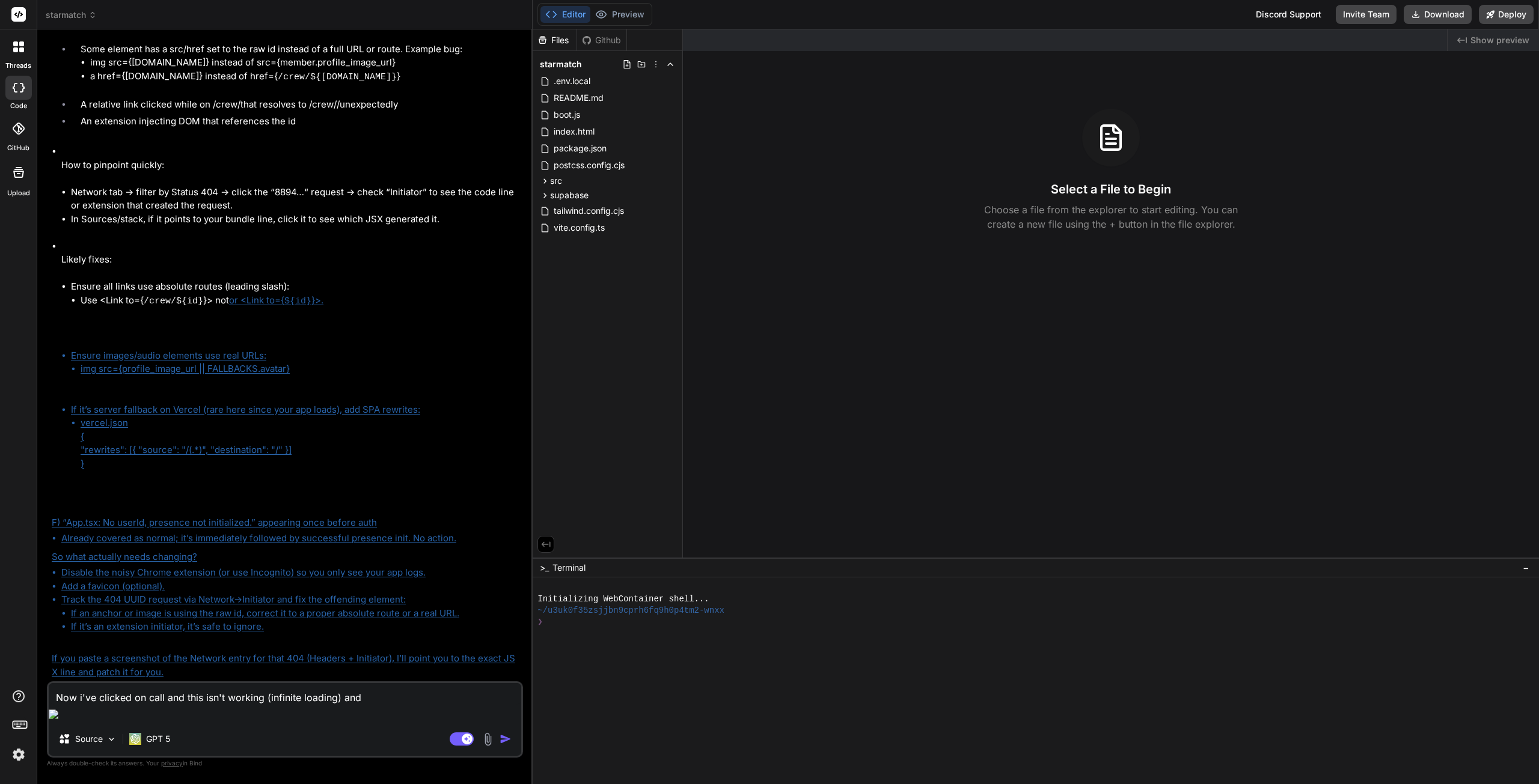
type textarea "Now i've clicked on call and this isn't working (infinite loading) and"
type textarea "x"
type textarea "Now i've clicked on call and this isn't working (infinite loading) an"
type textarea "x"
type textarea "Now i've clicked on call and this isn't working (infinite loading) a"
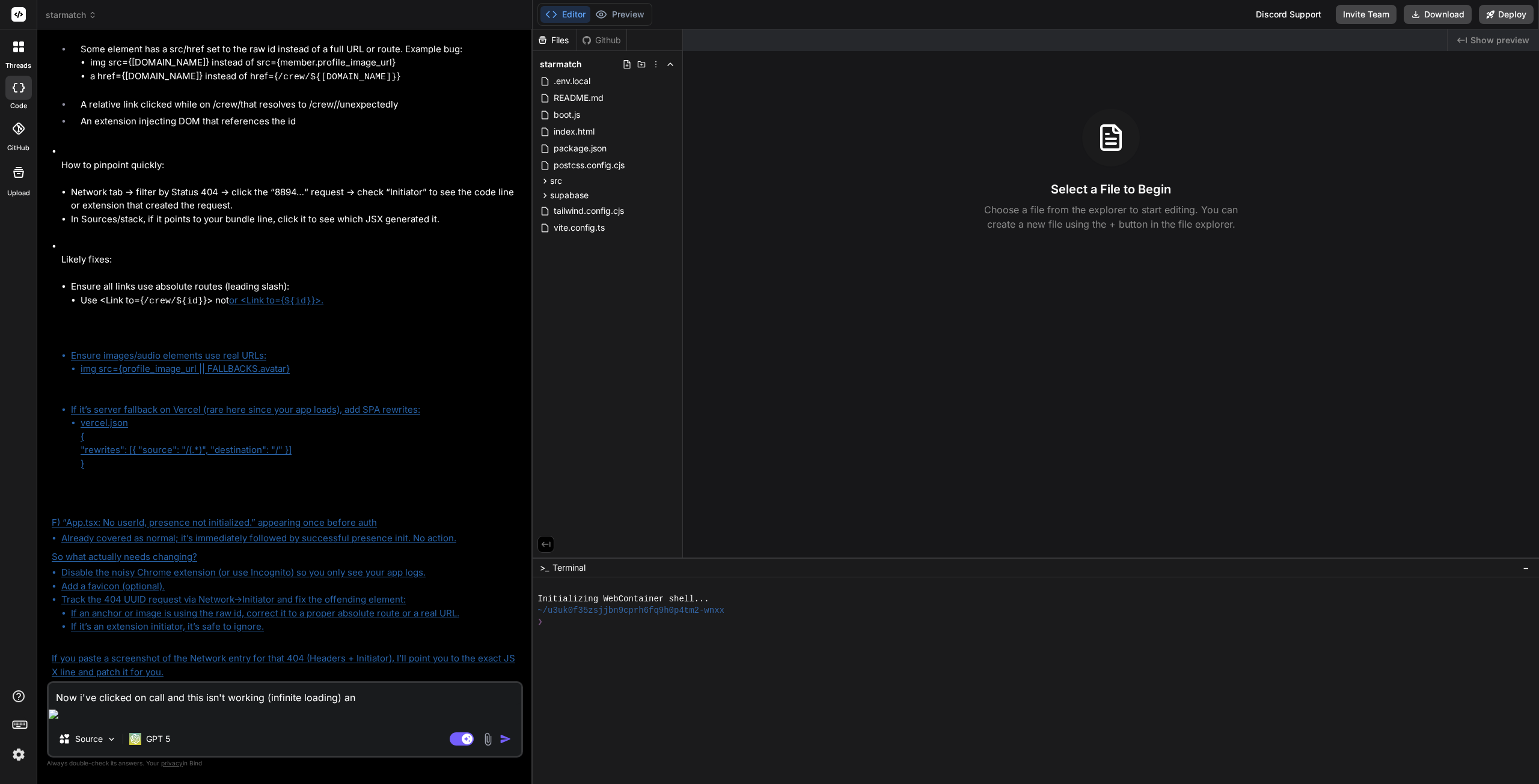
type textarea "x"
type textarea "Now i've clicked on call and this isn't working (infinite loading)"
type textarea "x"
type textarea "Now i've clicked on call and this isn't working (infinite loading)"
type textarea "x"
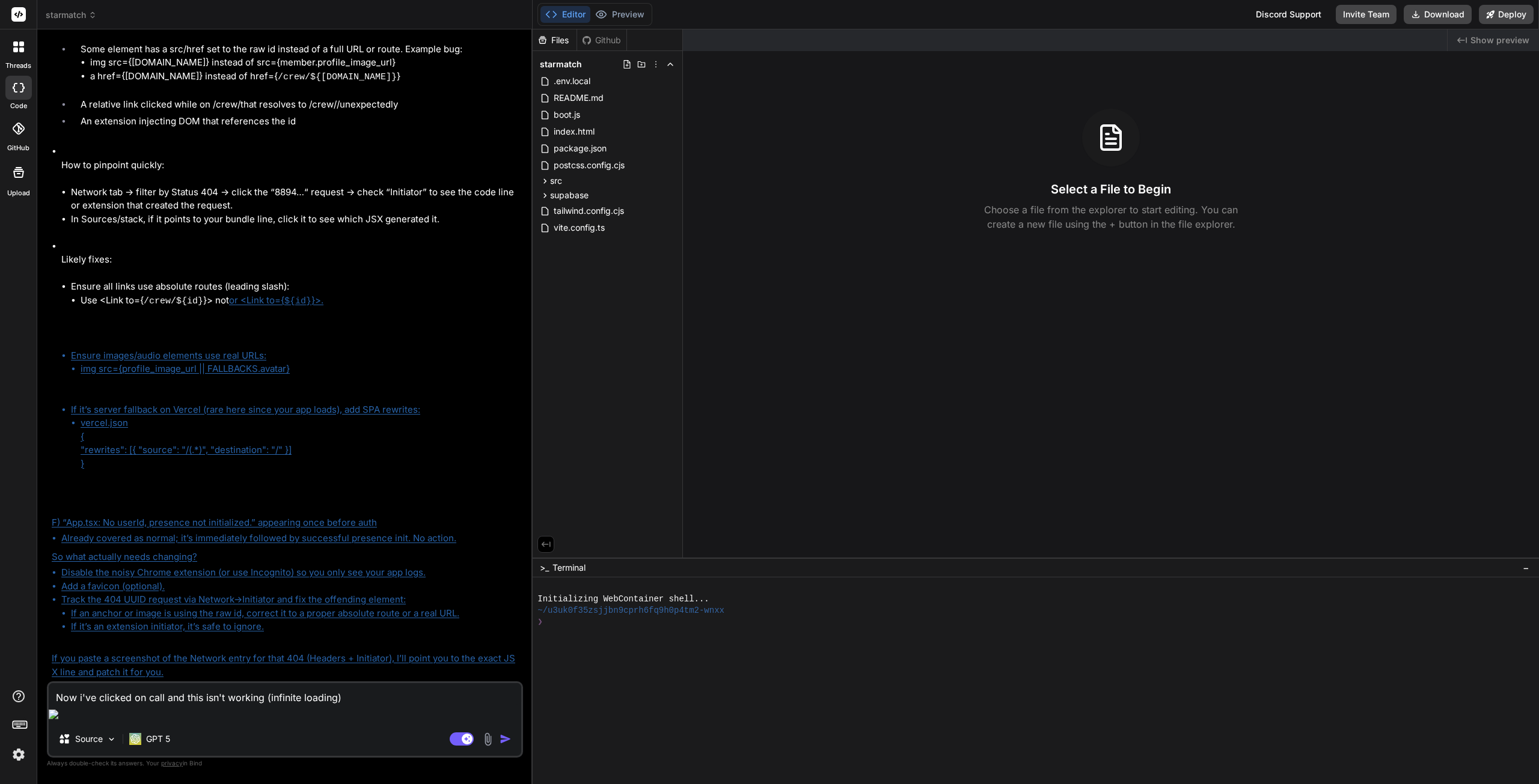
type textarea "Now i've clicked on call and this isn't working (infinite loading),"
type textarea "x"
type textarea "Now i've clicked on call and this isn't working (infinite loading),"
type textarea "x"
type textarea "Now i've clicked on call and this isn't working (infinite loading), c"
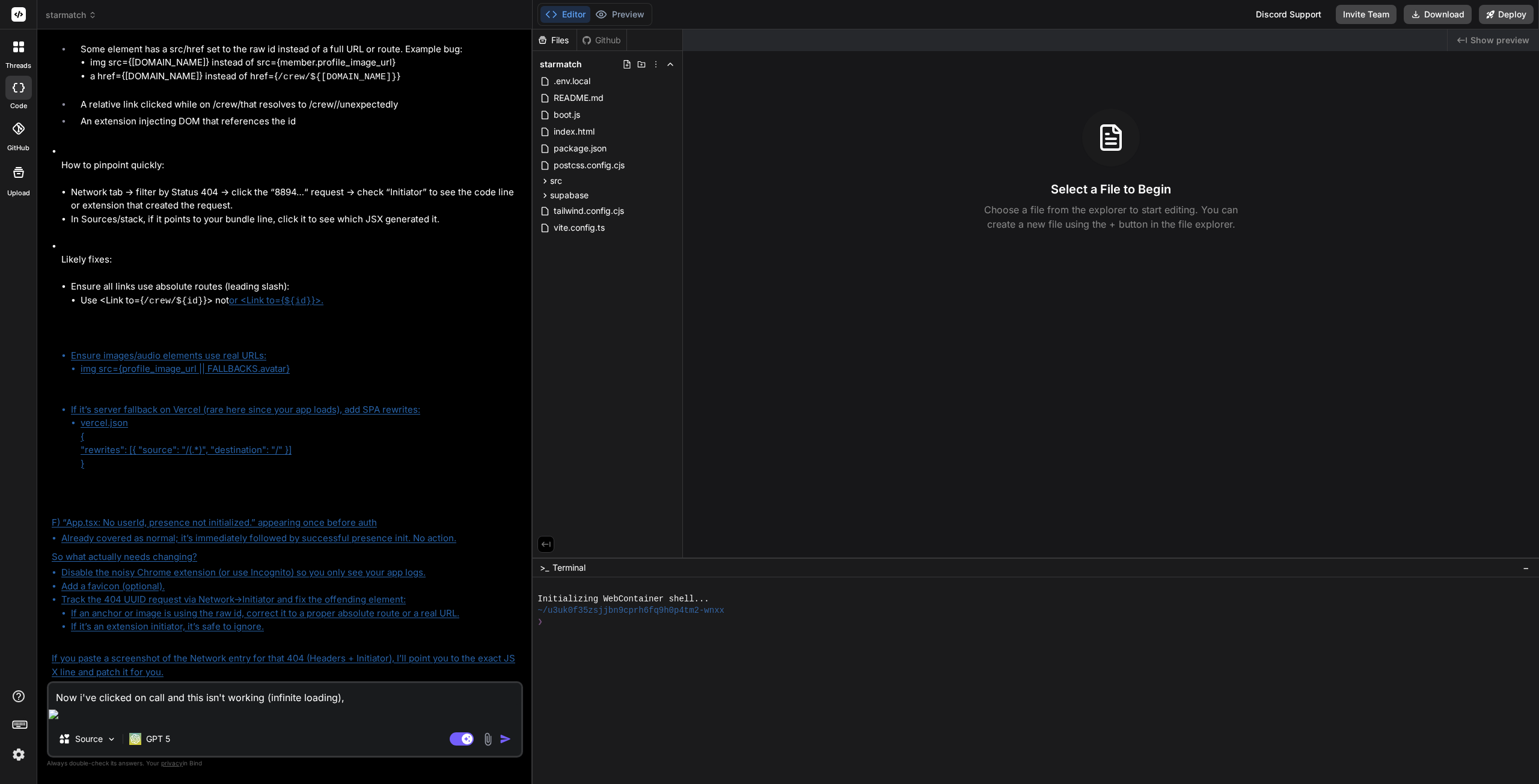
type textarea "x"
type textarea "Now i've clicked on call and this isn't working (infinite loading), co"
type textarea "x"
type textarea "Now i've clicked on call and this isn't working (infinite loading), con"
type textarea "x"
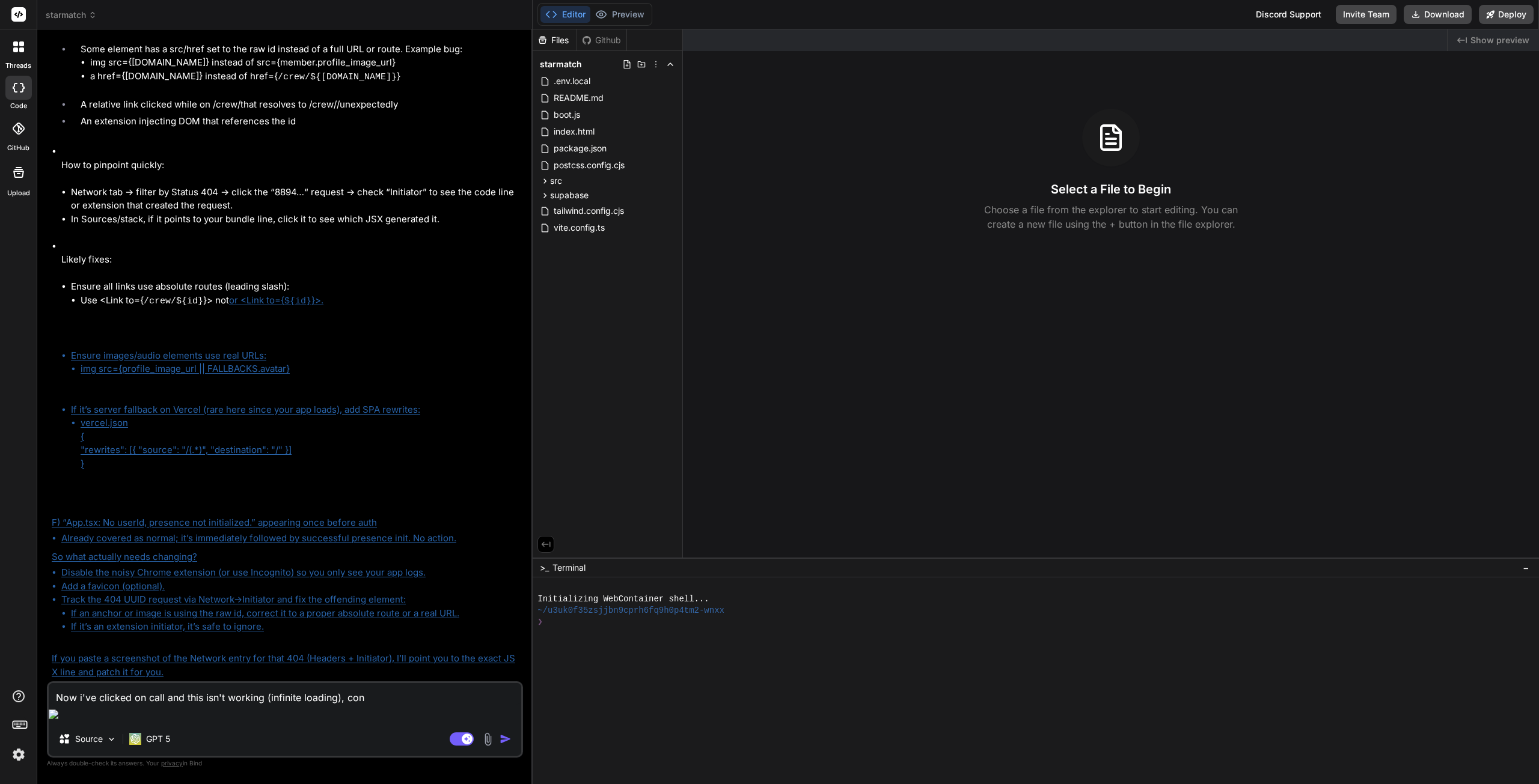
type textarea "Now i've clicked on call and this isn't working (infinite loading), cons"
type textarea "x"
type textarea "Now i've clicked on call and this isn't working (infinite loading), conso"
type textarea "x"
type textarea "Now i've clicked on call and this isn't working (infinite loading), consol"
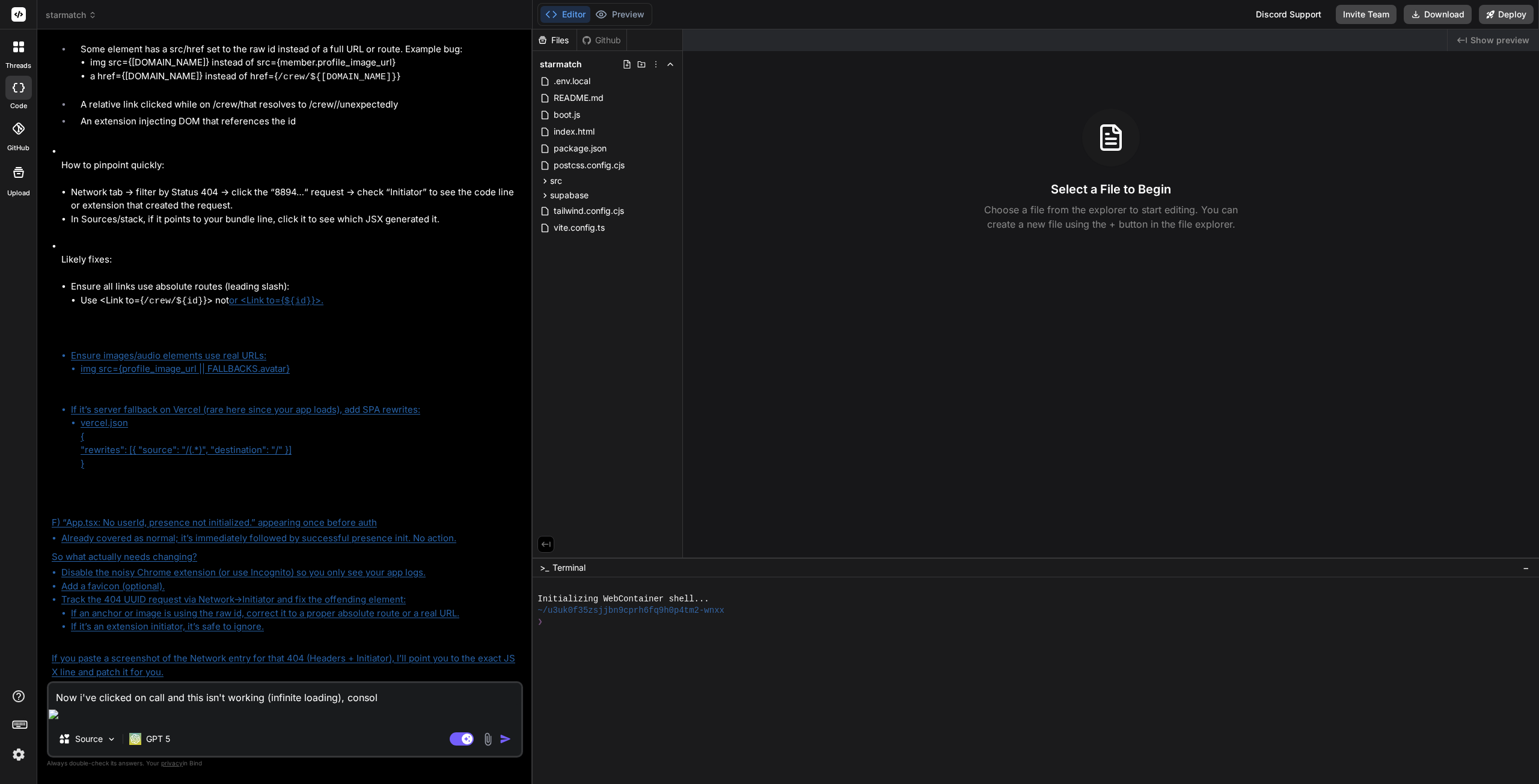
type textarea "x"
type textarea "Now i've clicked on call and this isn't working (infinite loading), console"
type textarea "x"
type textarea "Now i've clicked on call and this isn't working (infinite loading), console"
paste textarea "12:57:31:171 Agora-SDK [INFO]: [apiInvoke-1][client-78087][createClient] start …"
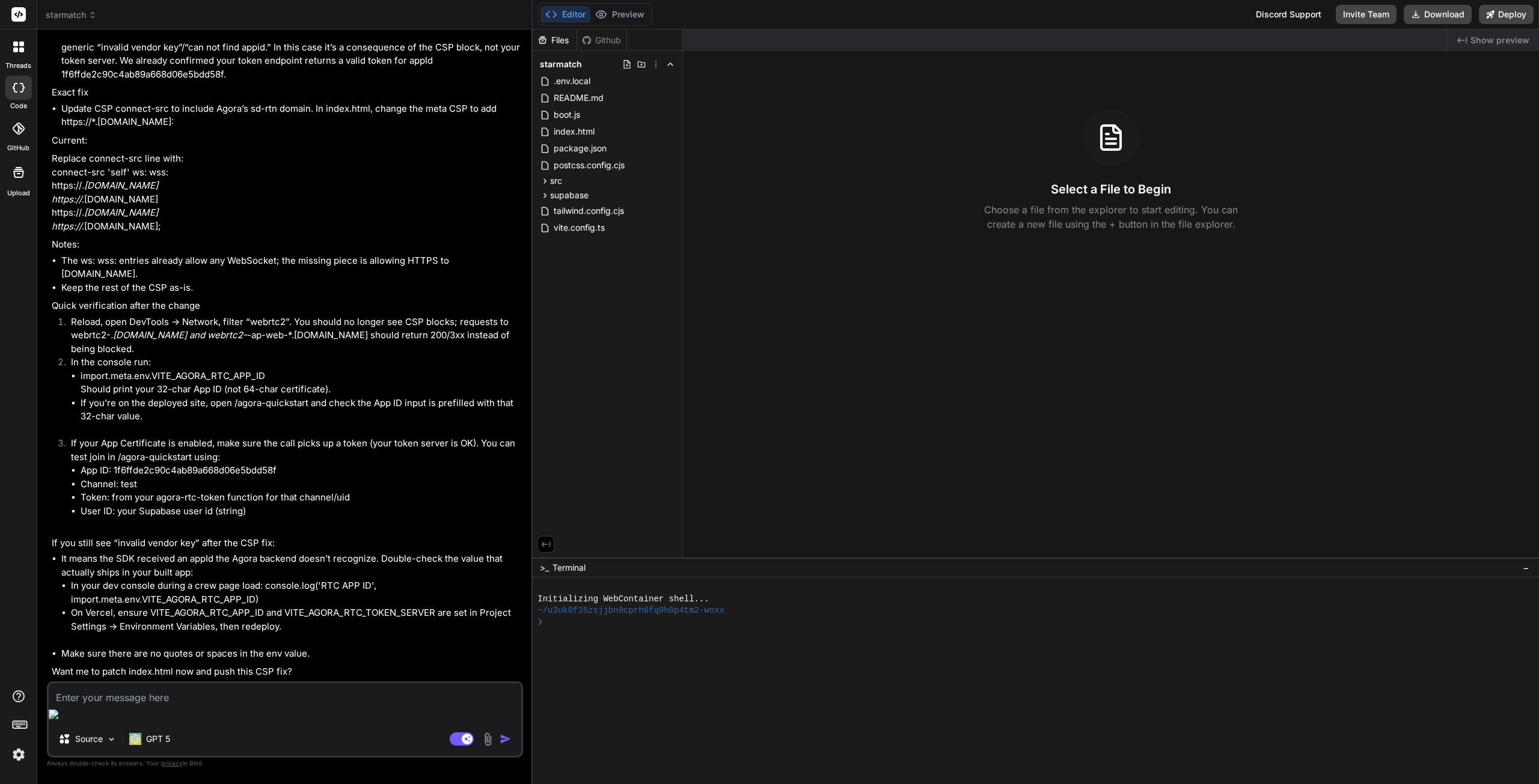
scroll to position [7961, 0]
click at [151, 704] on textarea at bounding box center [285, 694] width 473 height 22
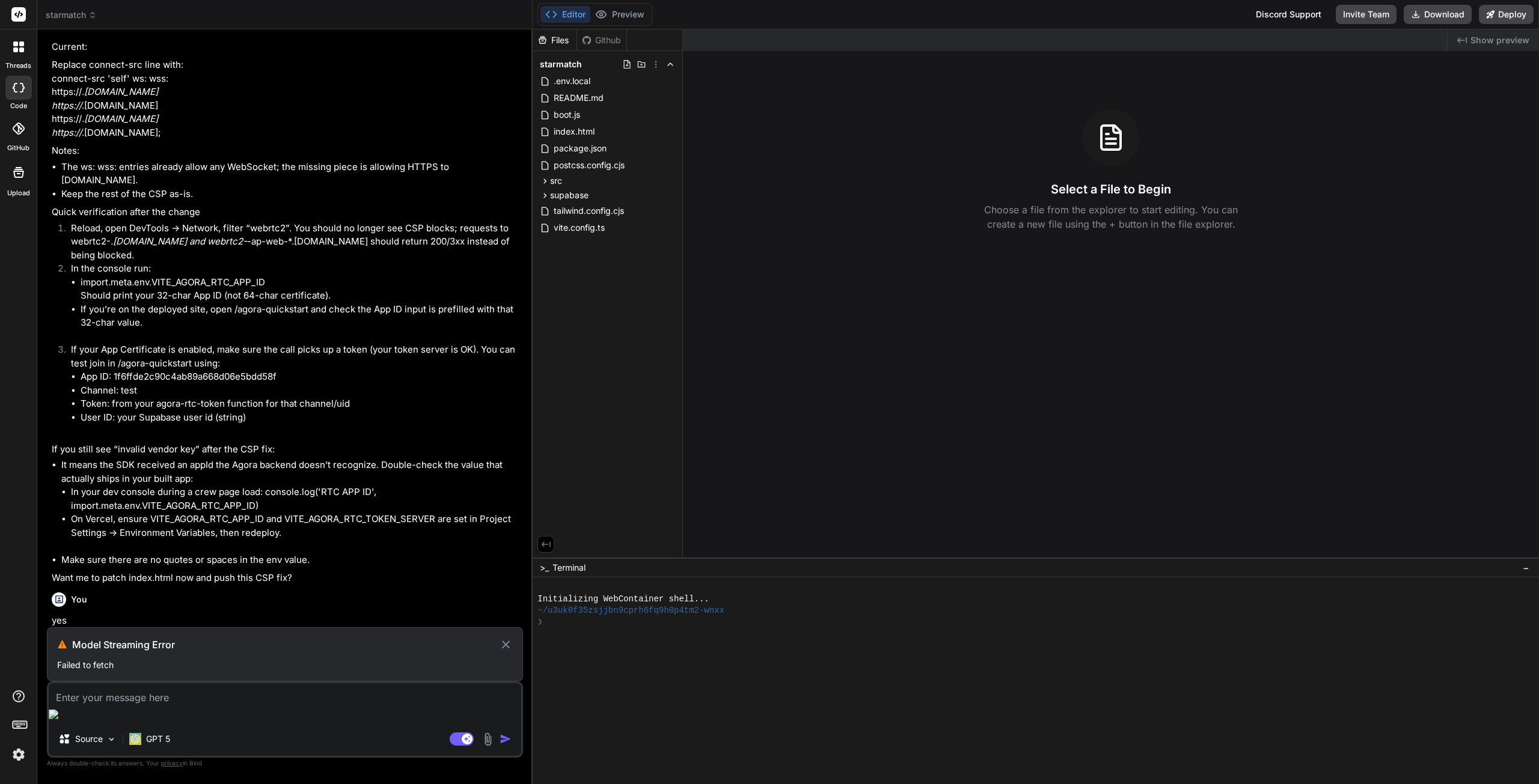
scroll to position [8055, 0]
click at [115, 704] on textarea at bounding box center [285, 694] width 473 height 22
click at [503, 652] on icon at bounding box center [506, 644] width 14 height 14
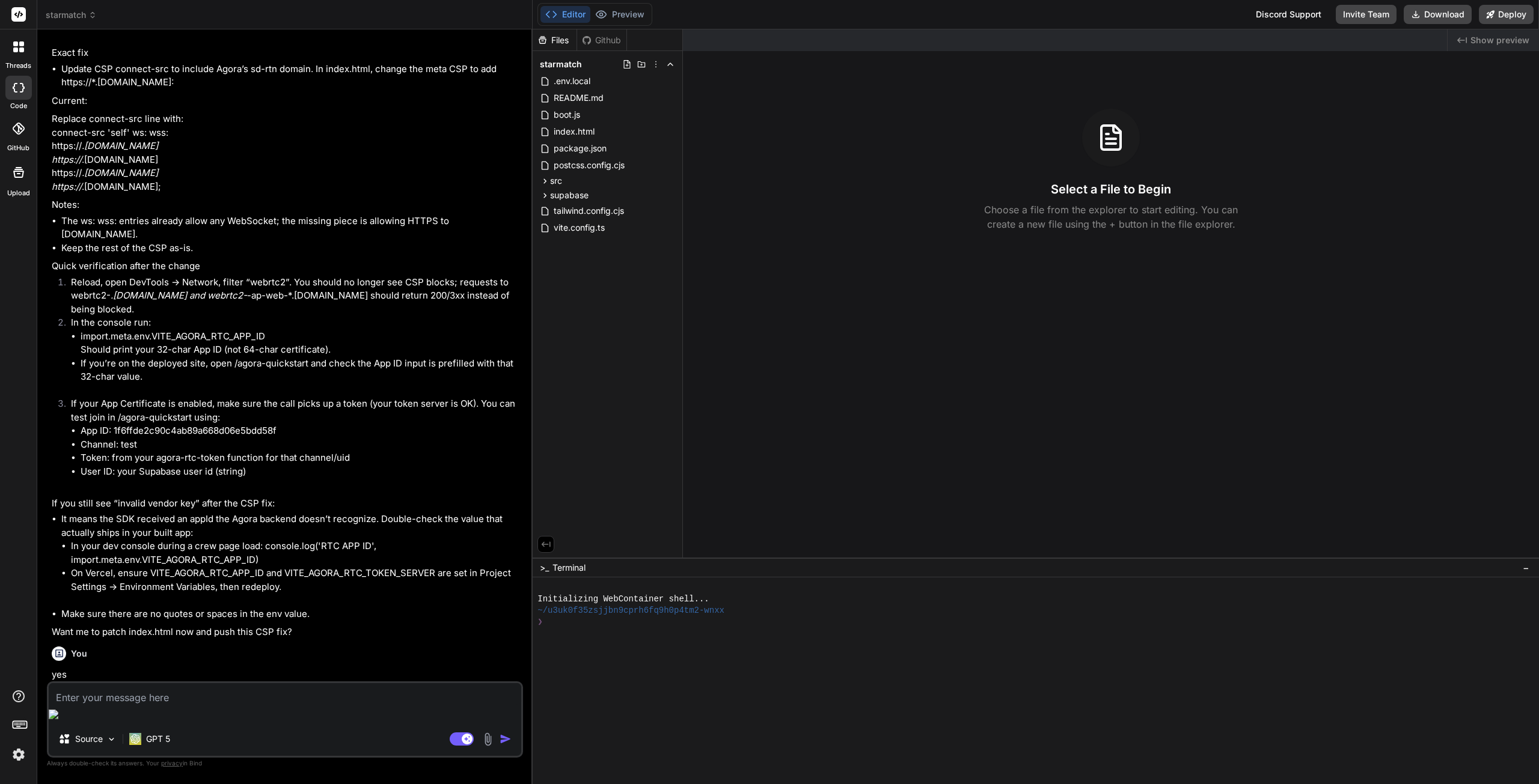
click at [180, 704] on textarea at bounding box center [285, 694] width 473 height 22
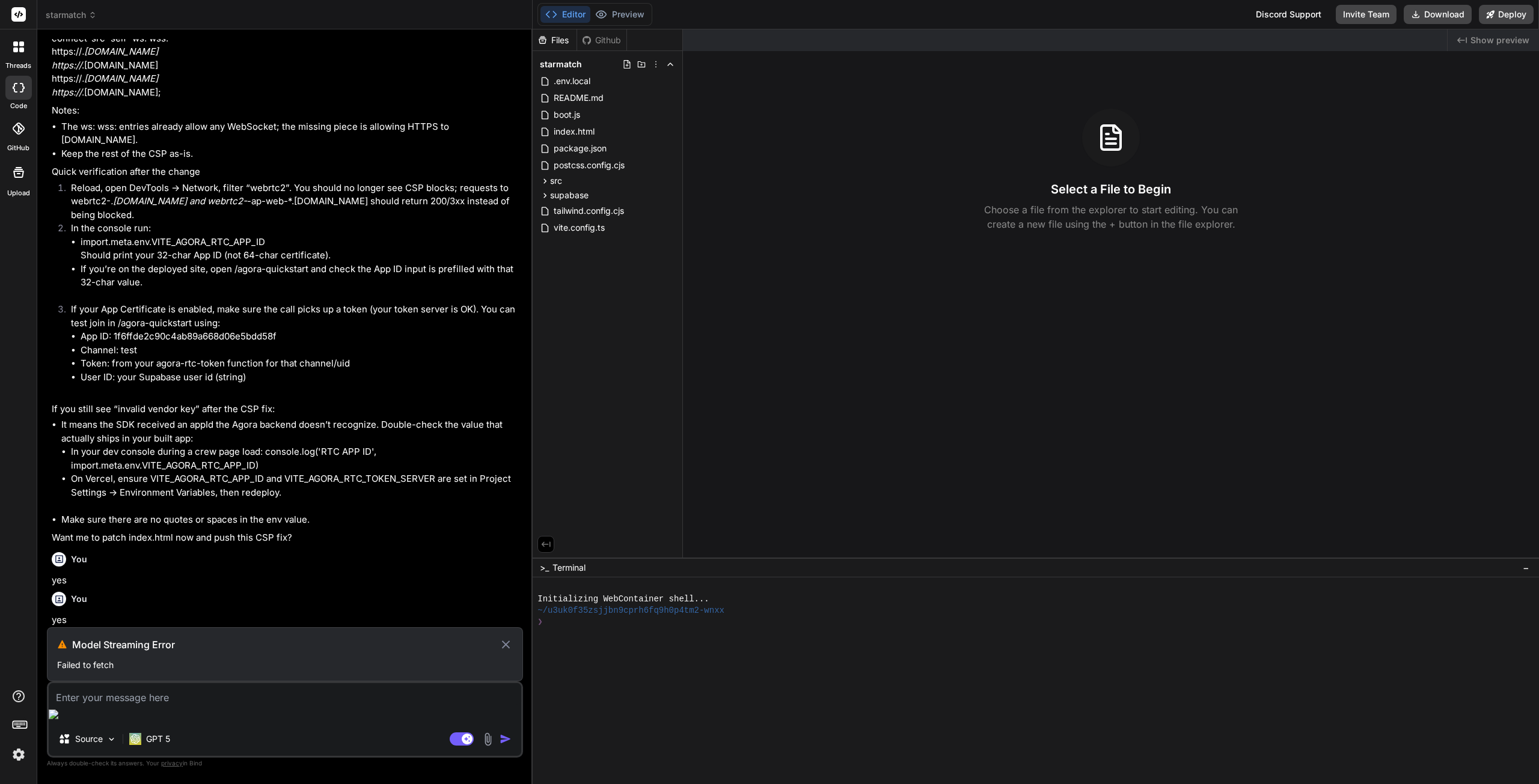
scroll to position [8095, 0]
click at [508, 649] on icon at bounding box center [506, 644] width 8 height 8
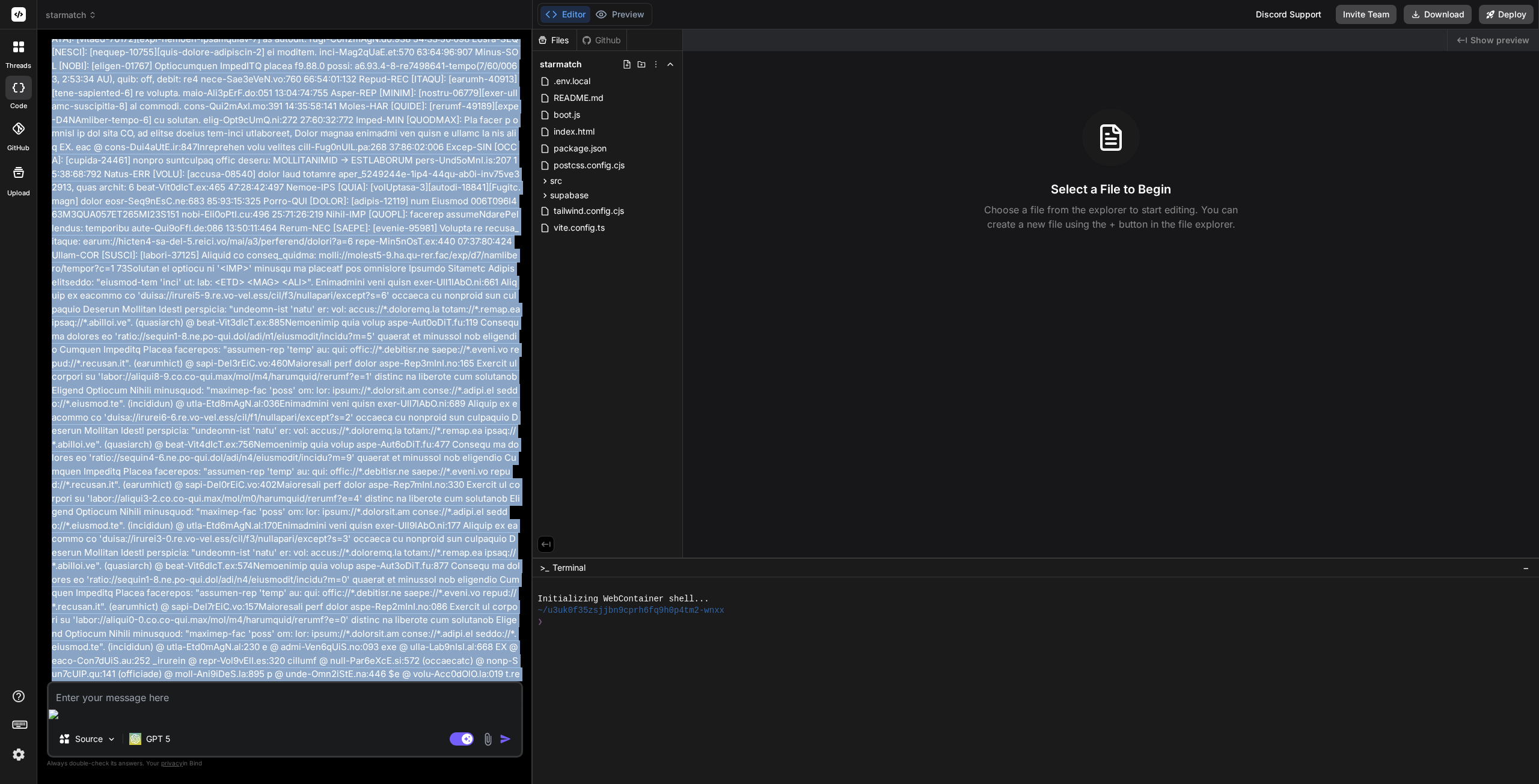
scroll to position [5193, 0]
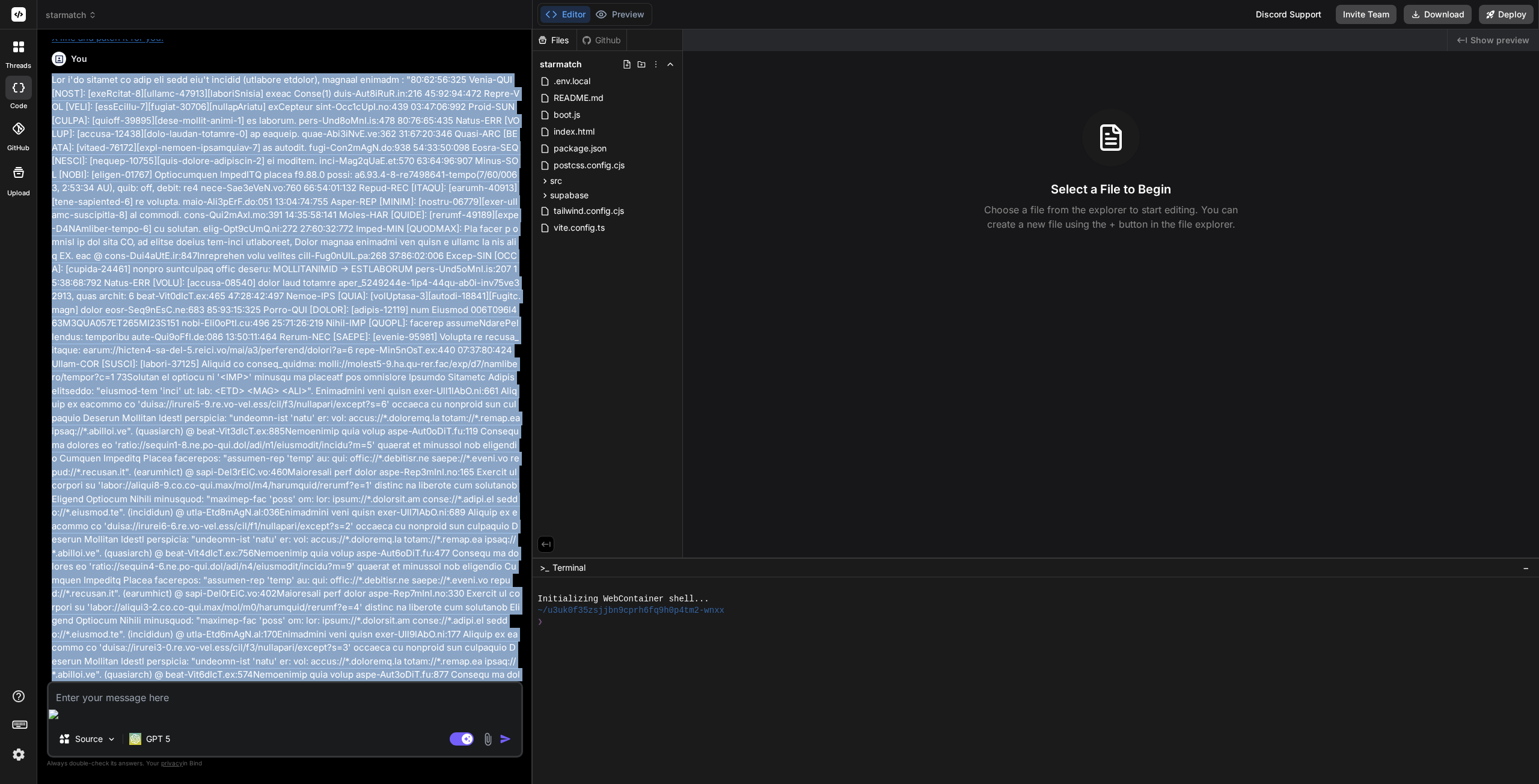
drag, startPoint x: 387, startPoint y: 553, endPoint x: 50, endPoint y: 272, distance: 438.8
click at [50, 272] on div "You When I click the call button, I get this error : AgoraRTCError UNEXPECTED_R…" at bounding box center [286, 360] width 474 height 642
copy p "Now i've clicked on call and this isn't working (infinite loading), console rep…"
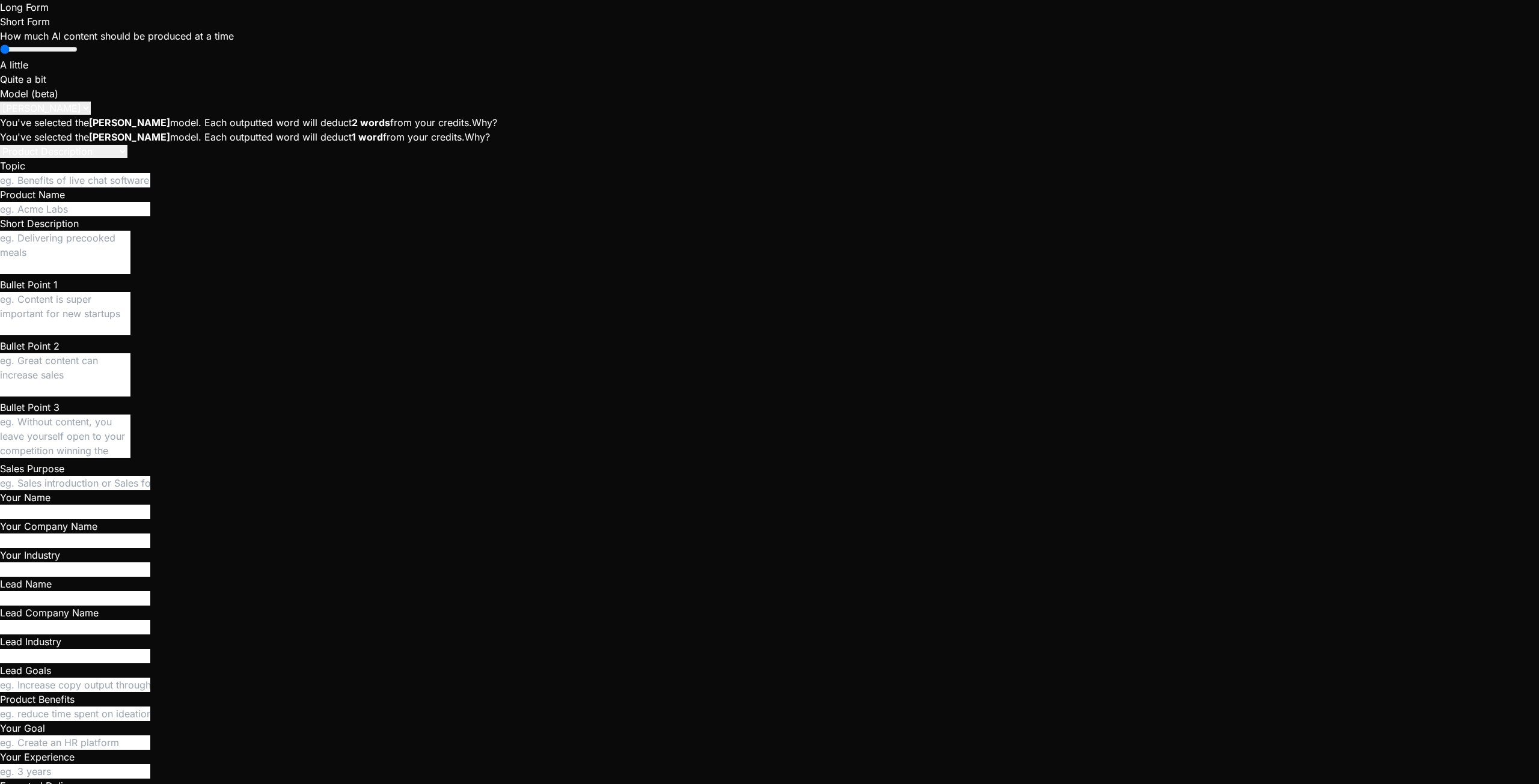
scroll to position [7106, 0]
type textarea "x"
type textarea "y"
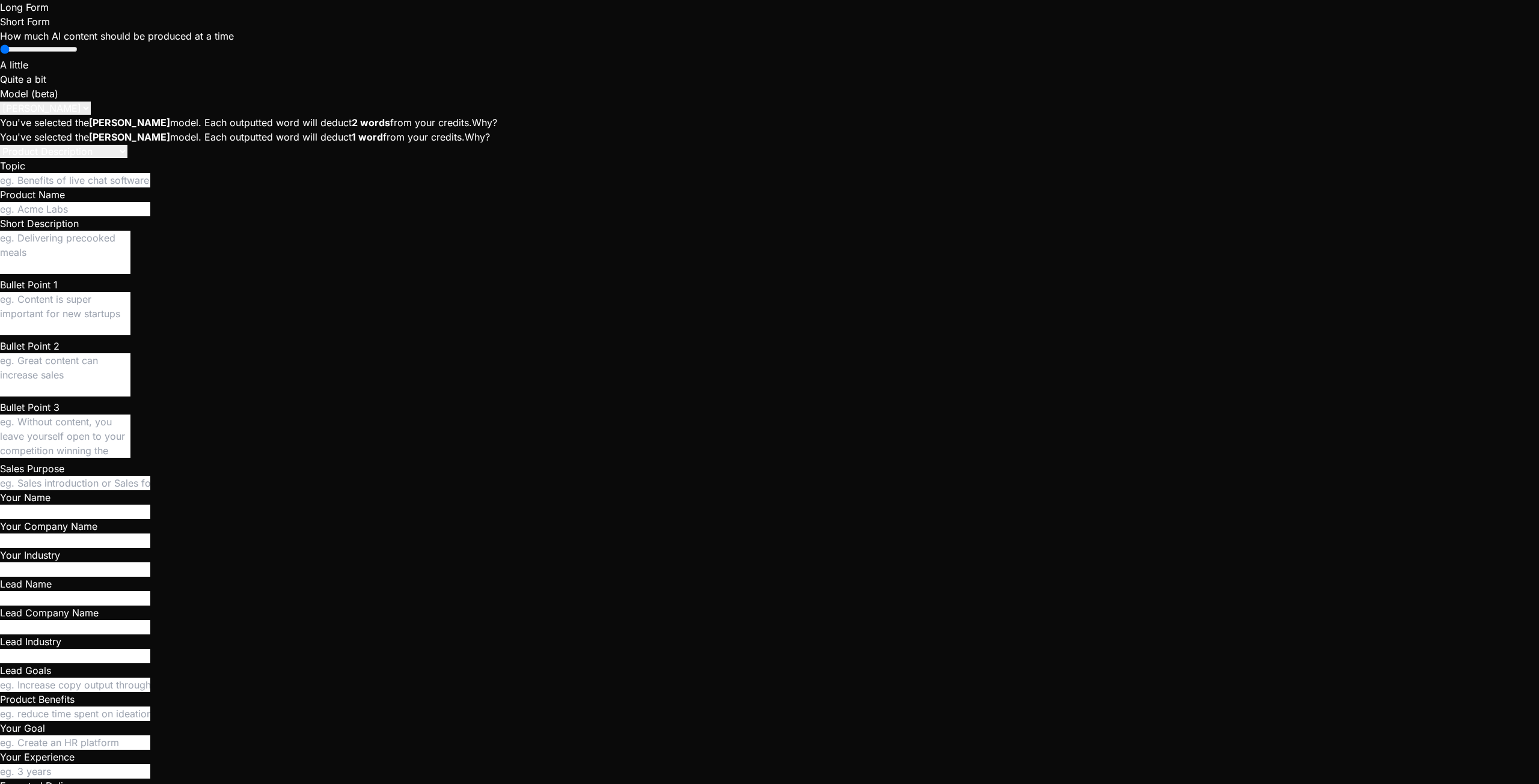
type textarea "x"
type textarea "ye"
type textarea "x"
type textarea "yes"
type textarea "x"
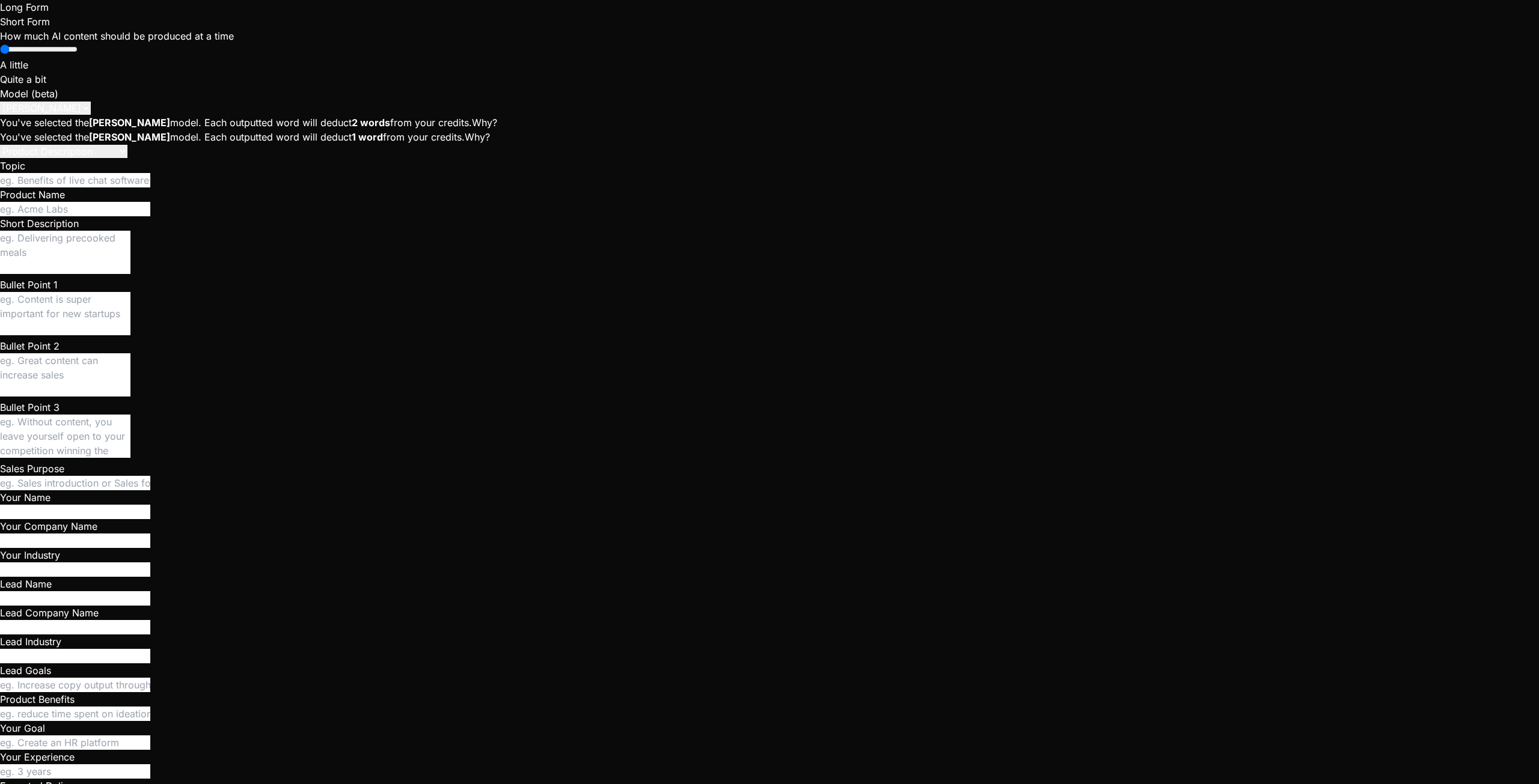
scroll to position [6925, 0]
paste textarea "Now i've clicked on call and this isn't working (infinite loading), console rep…"
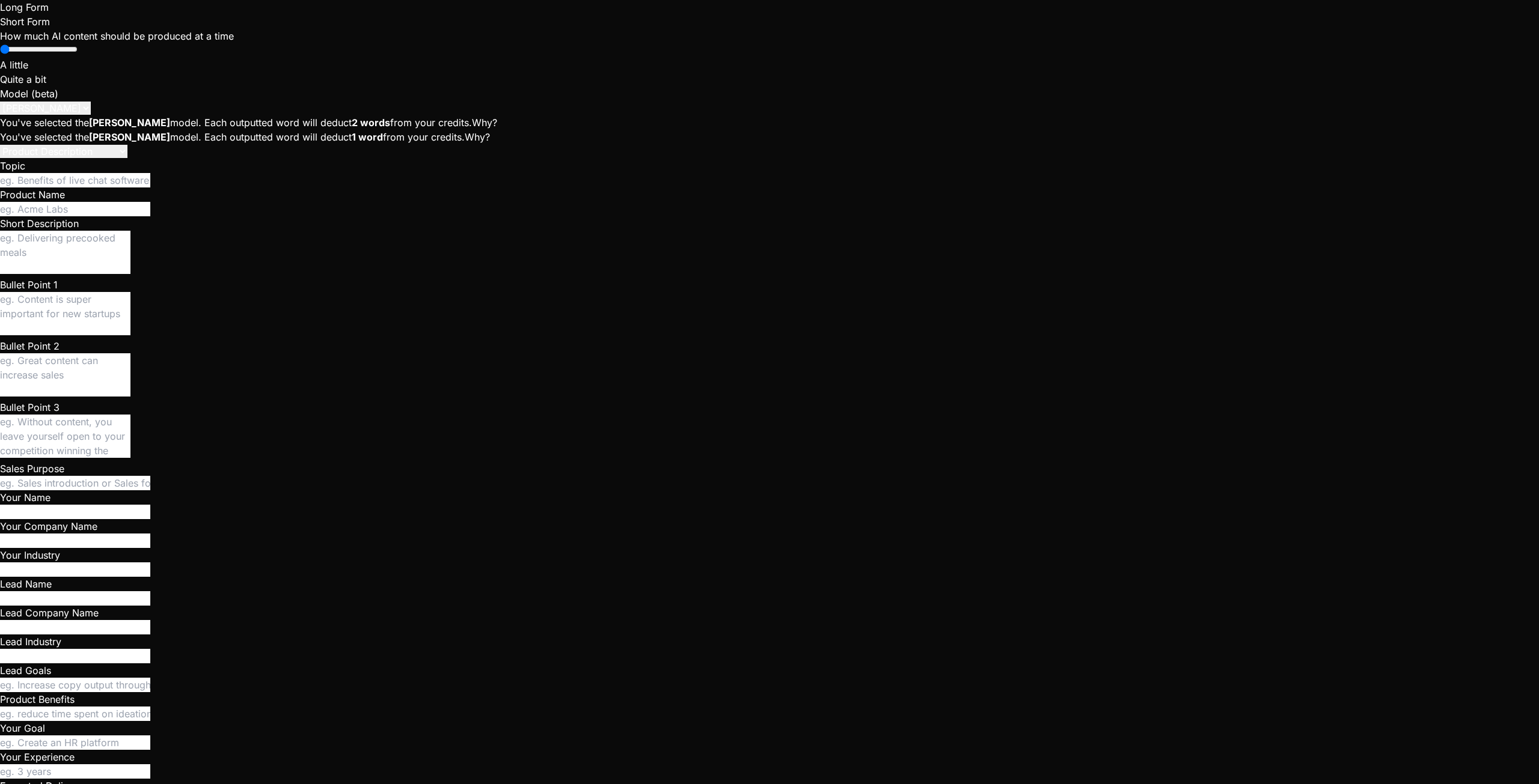
type textarea "x"
type textarea "Now i've clicked on call and this isn't working (infinite loading), console rep…"
type textarea "x"
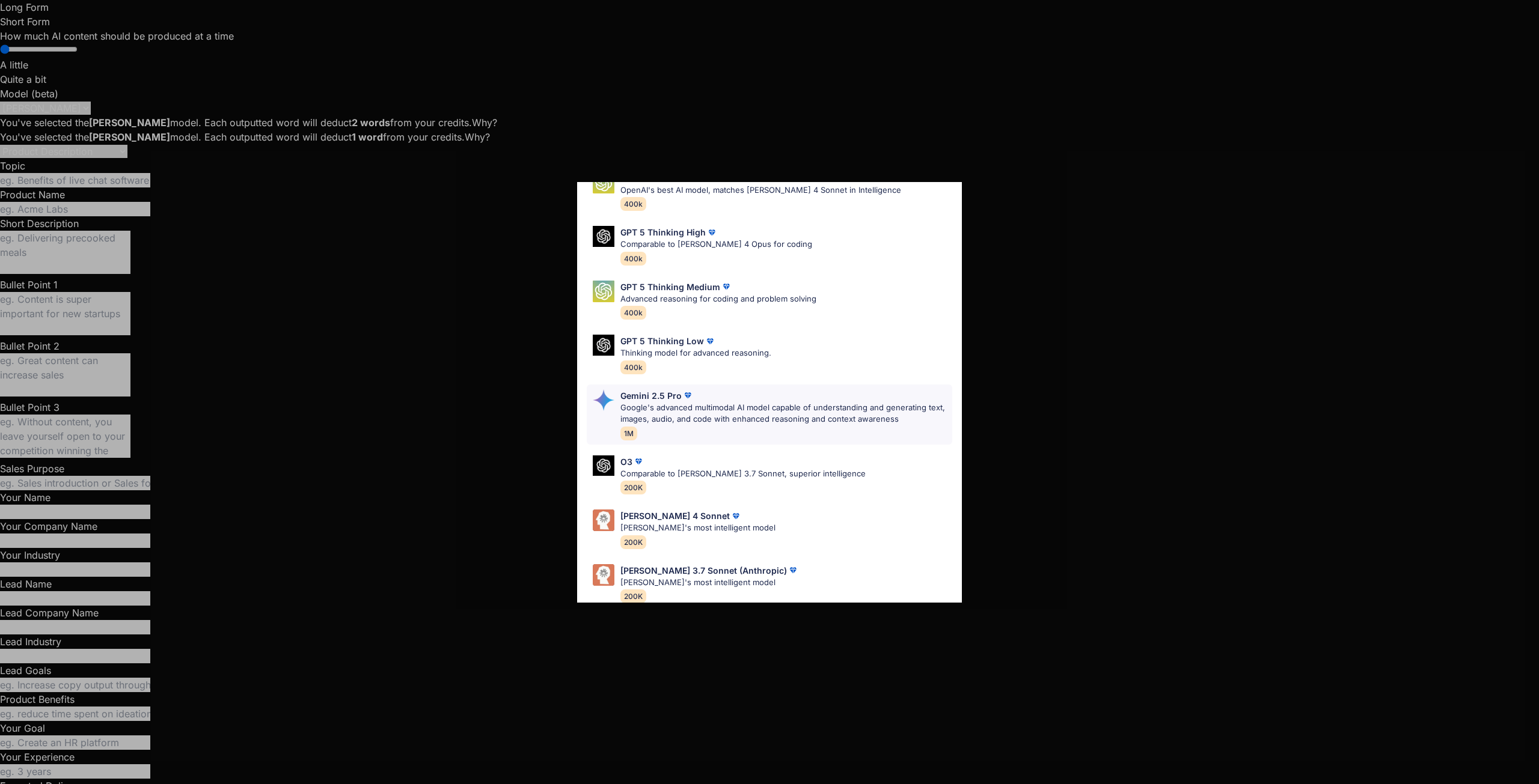
scroll to position [74, 0]
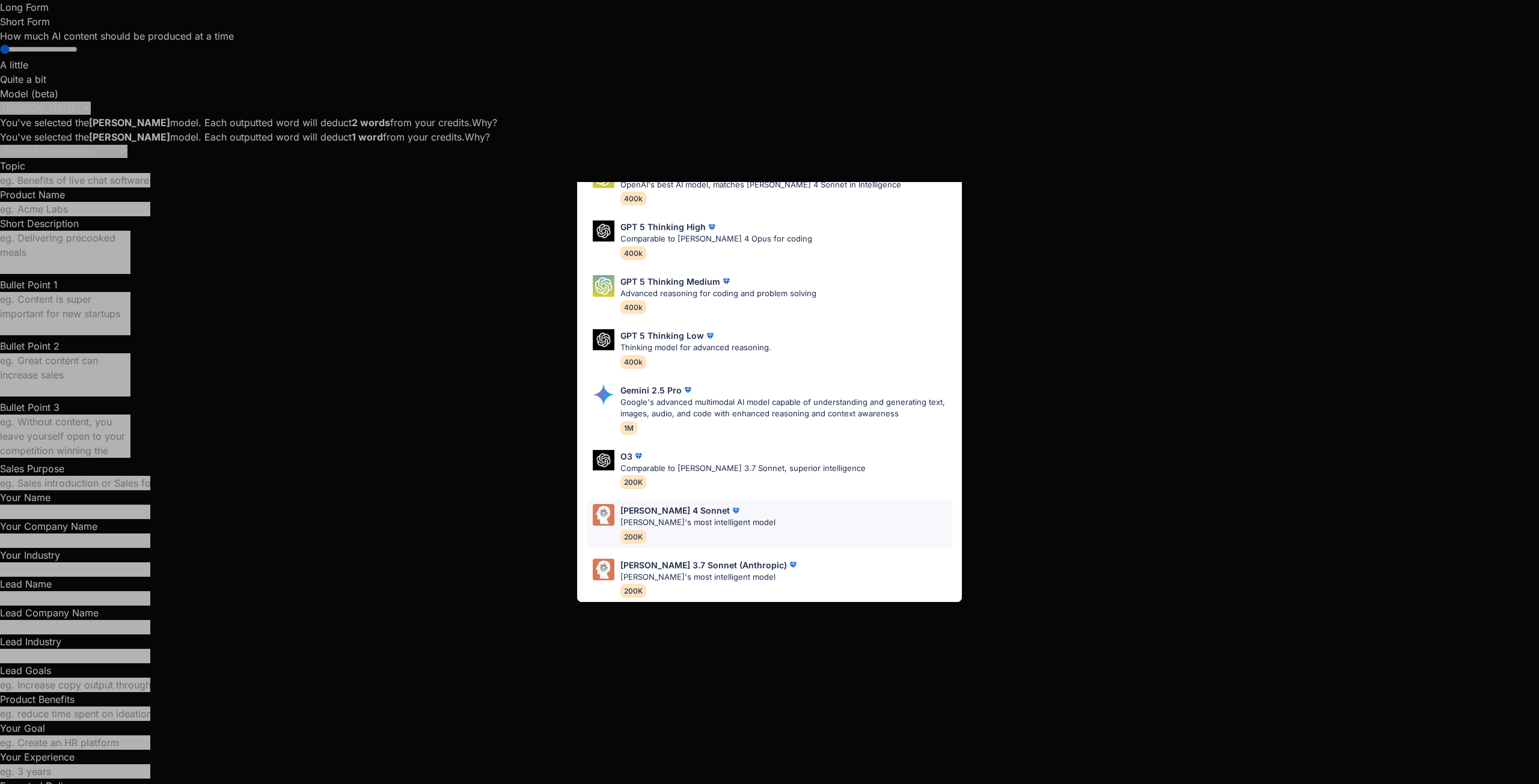
click at [663, 517] on p "[PERSON_NAME]'s most intelligent model" at bounding box center [698, 523] width 155 height 12
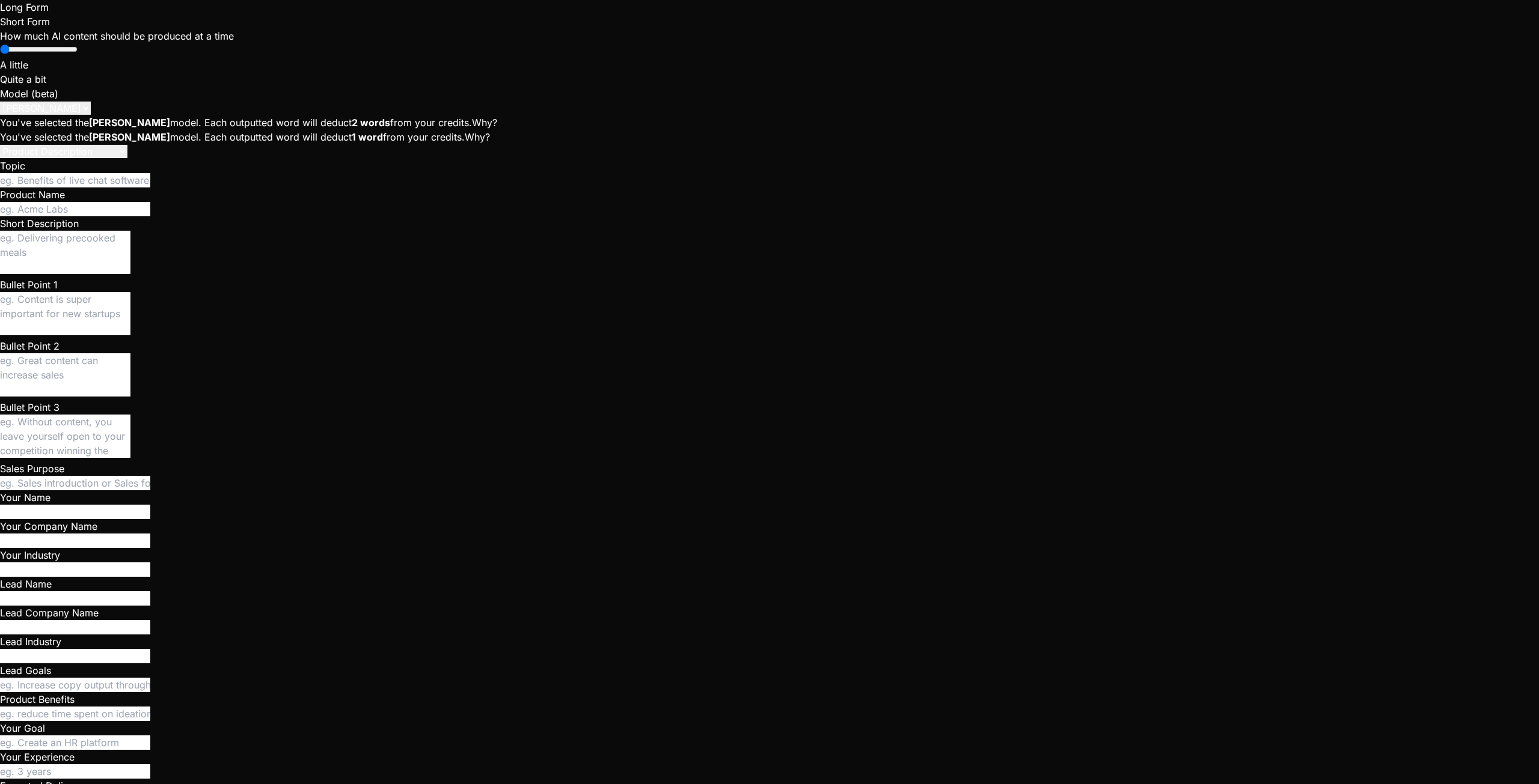
paste textarea "Now i've clicked on call and this isn't working (infinite loading), console rep…"
type textarea "x"
type textarea "Now i've clicked on call and this isn't working (infinite loading), console rep…"
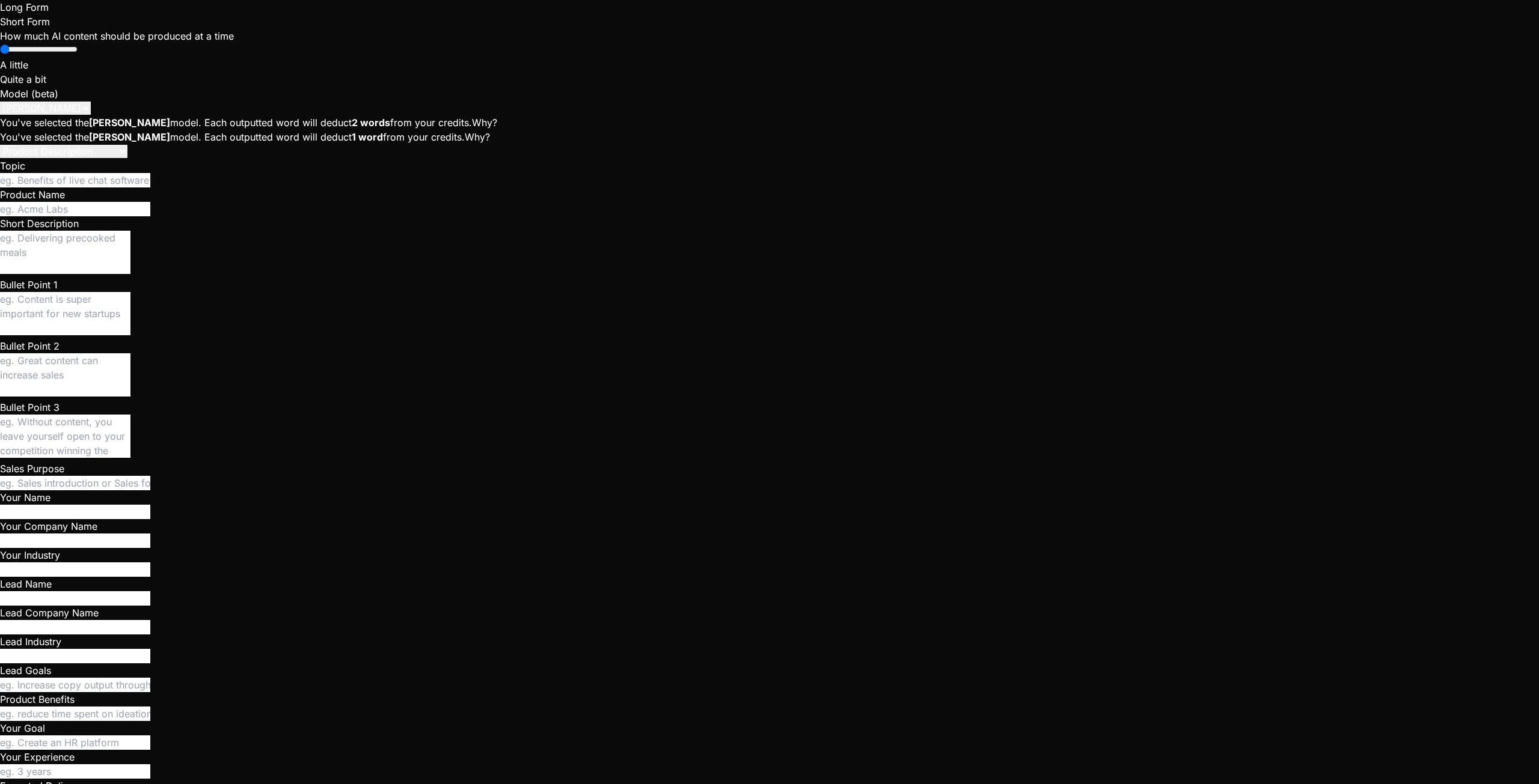
type textarea "x"
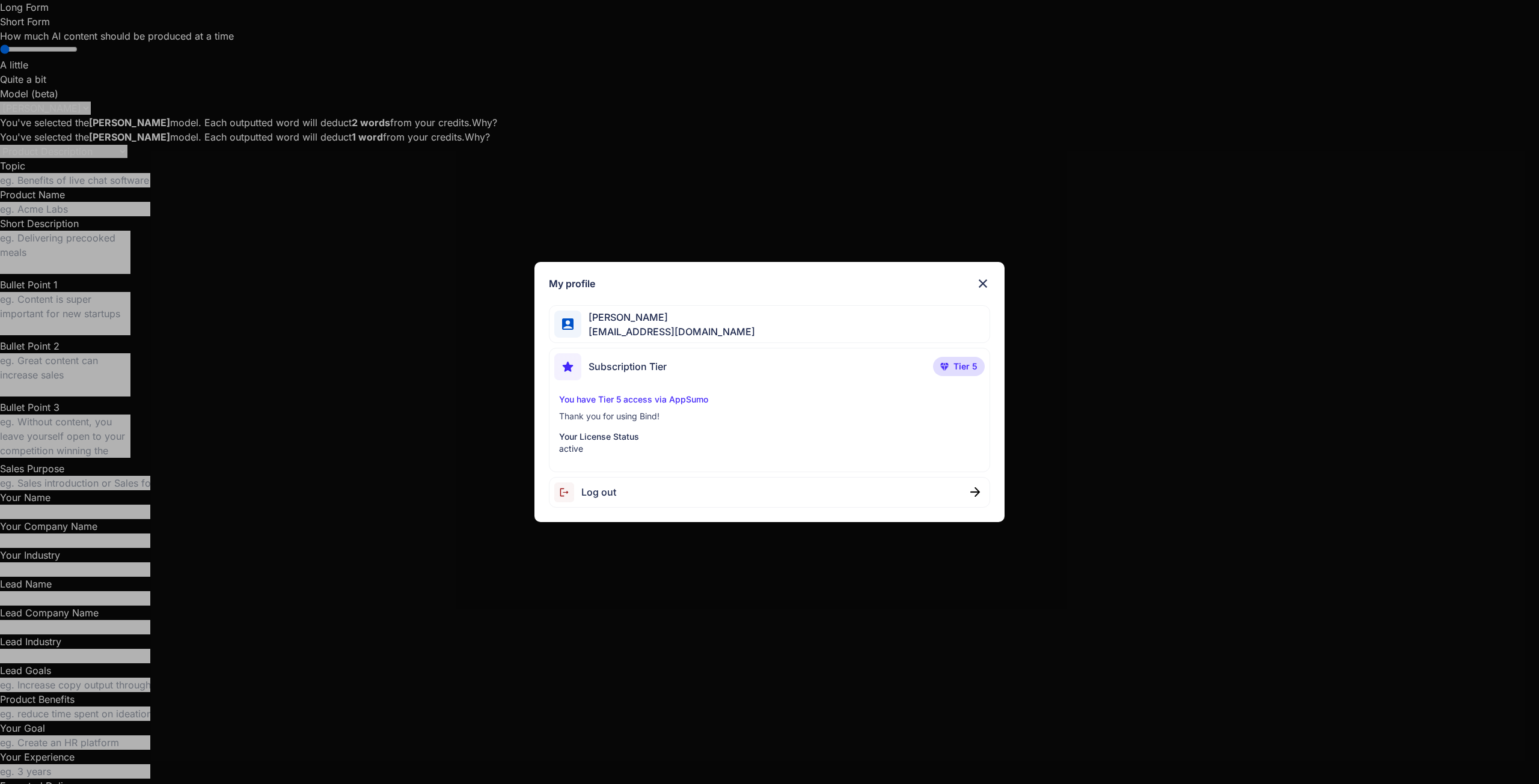
click at [979, 280] on img at bounding box center [983, 283] width 14 height 14
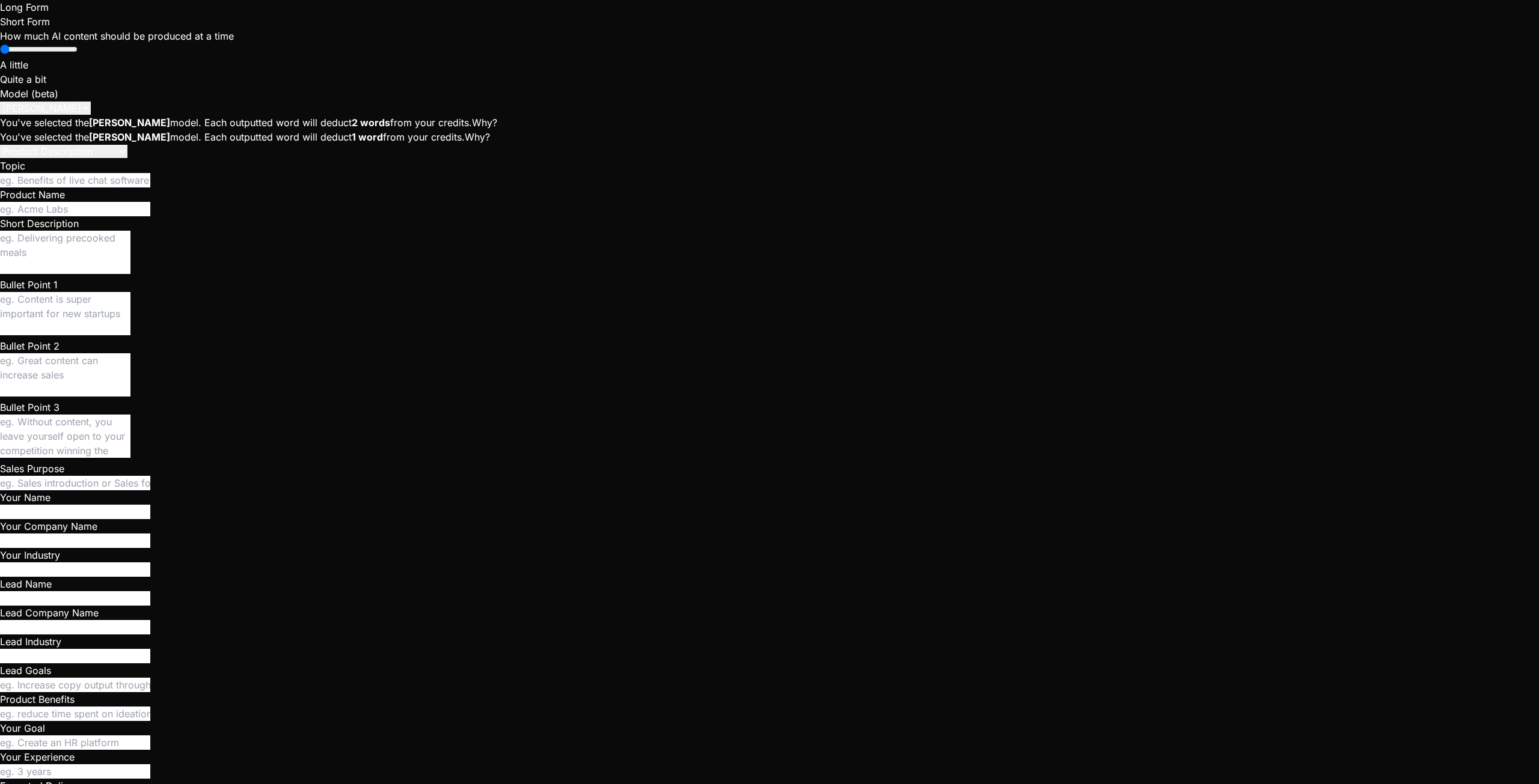
scroll to position [11930, 0]
type textarea "x"
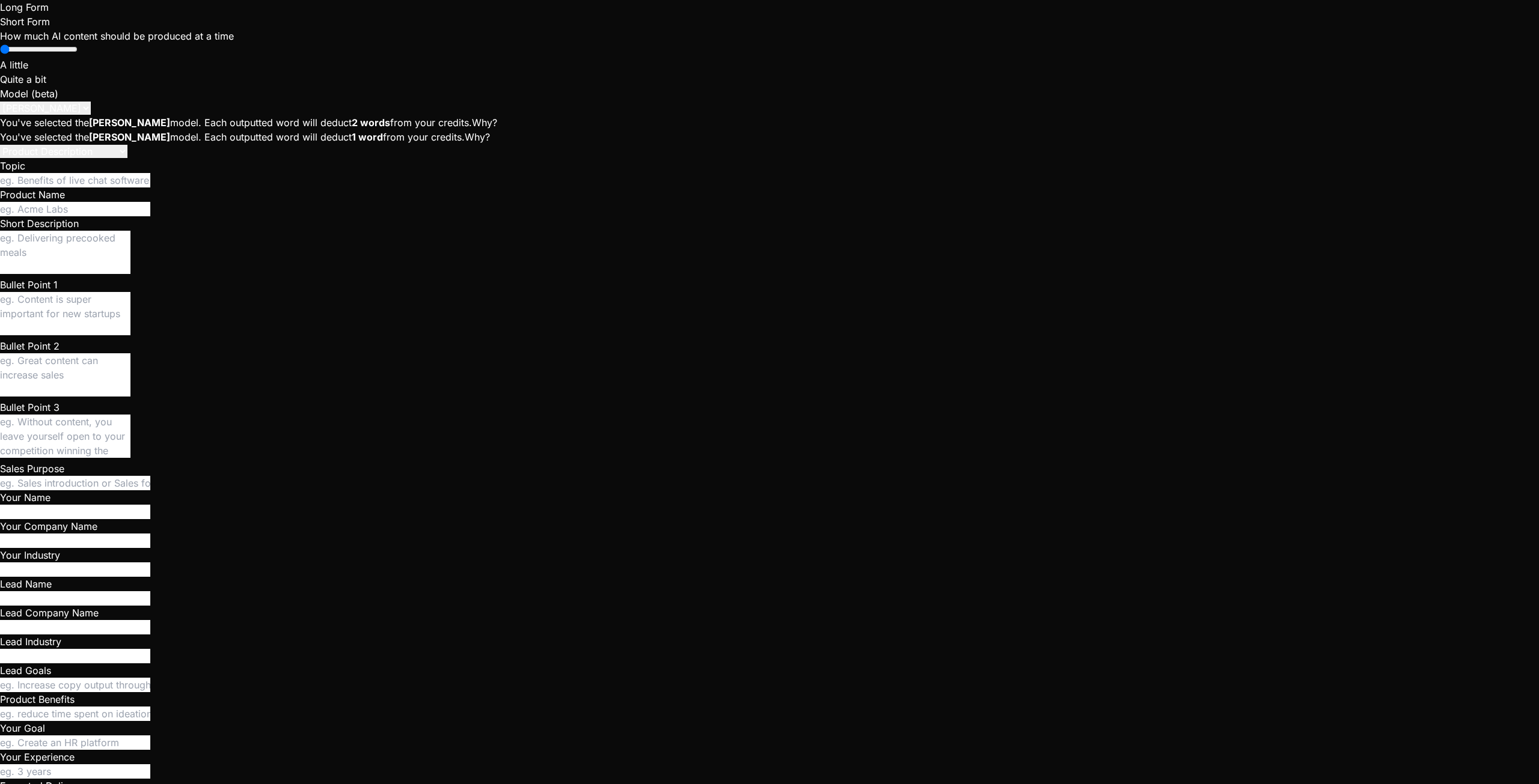
type textarea "x"
type textarea "y"
type textarea "x"
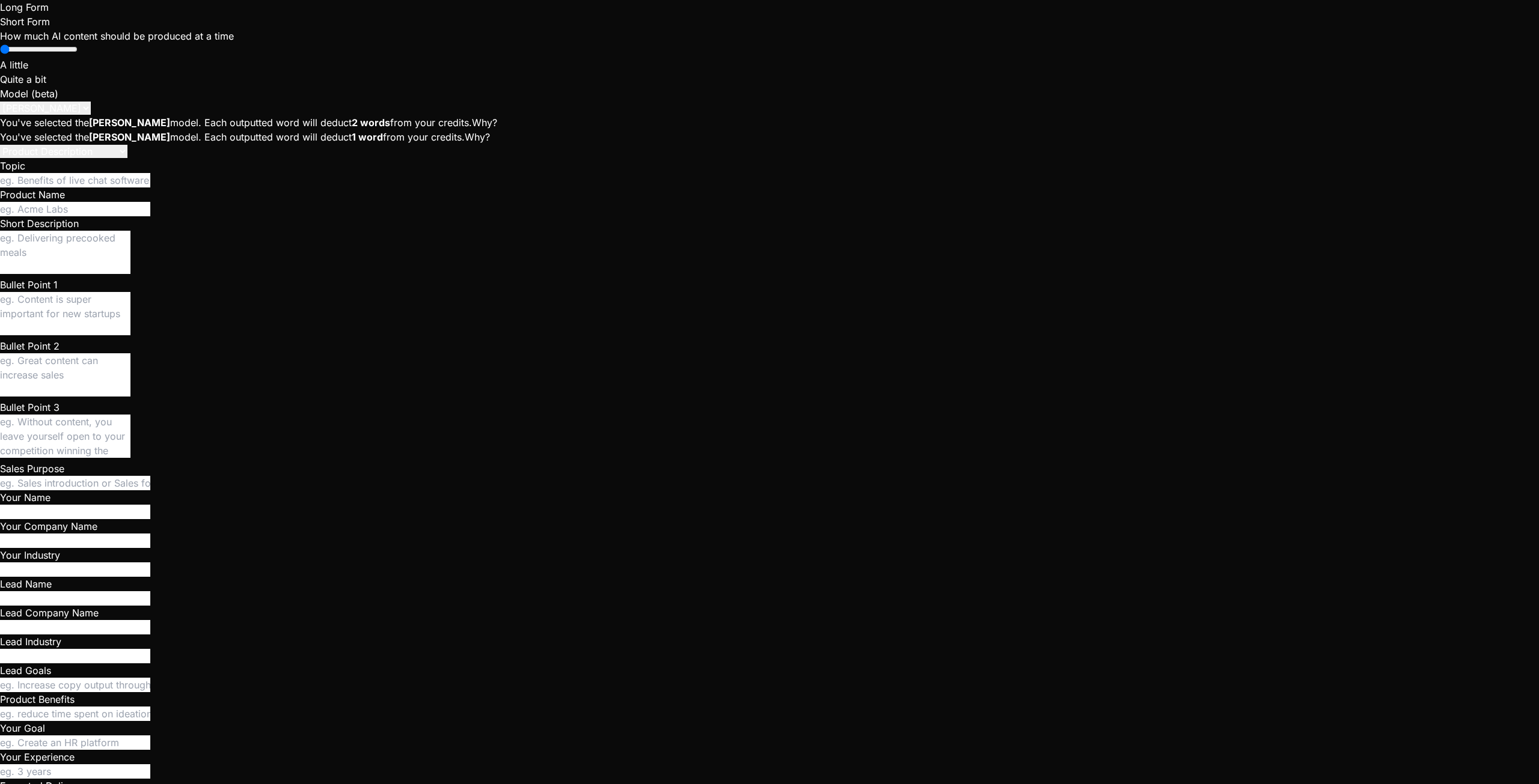
type textarea "ye"
type textarea "x"
type textarea "yes"
type textarea "x"
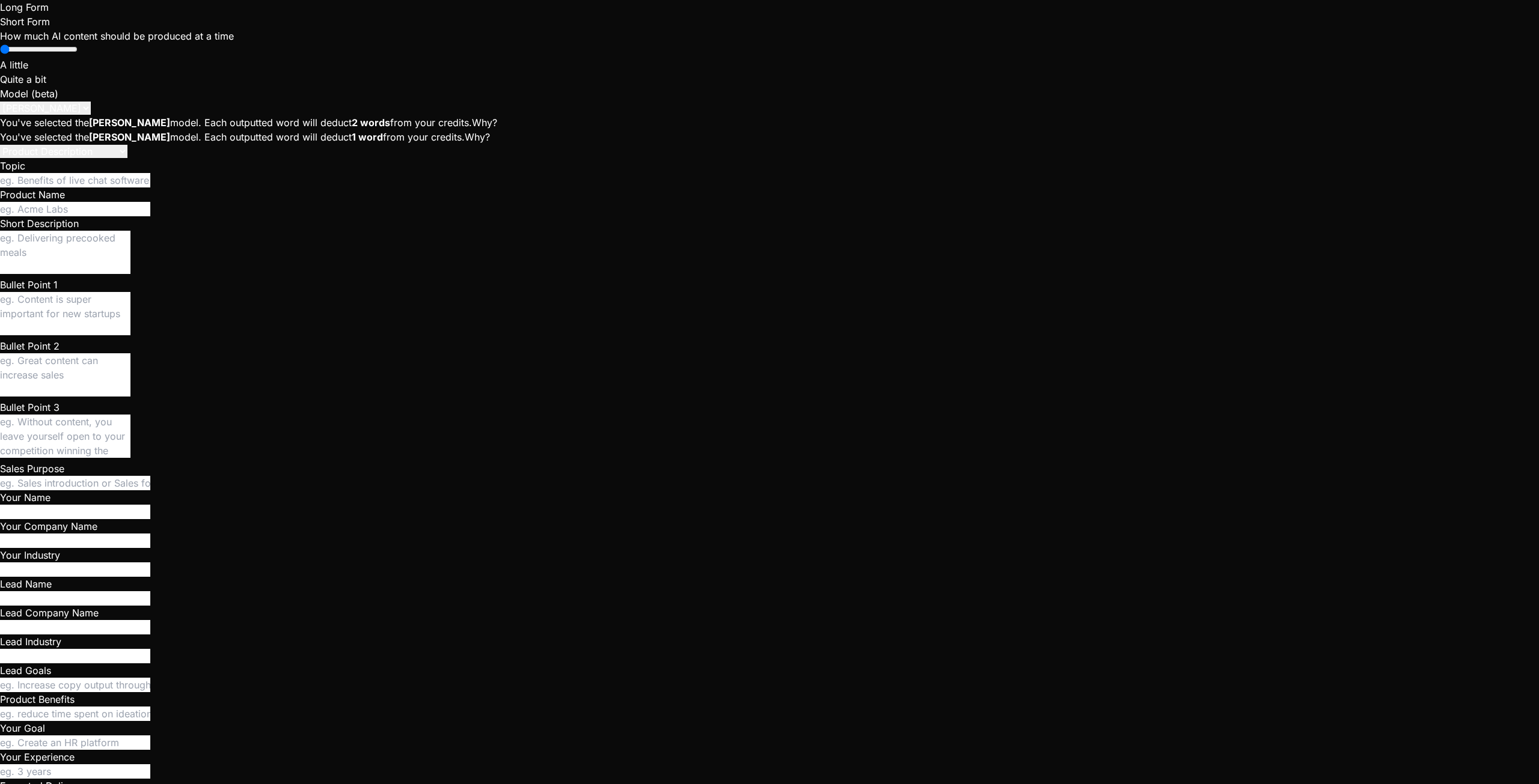
scroll to position [6925, 0]
type textarea "x"
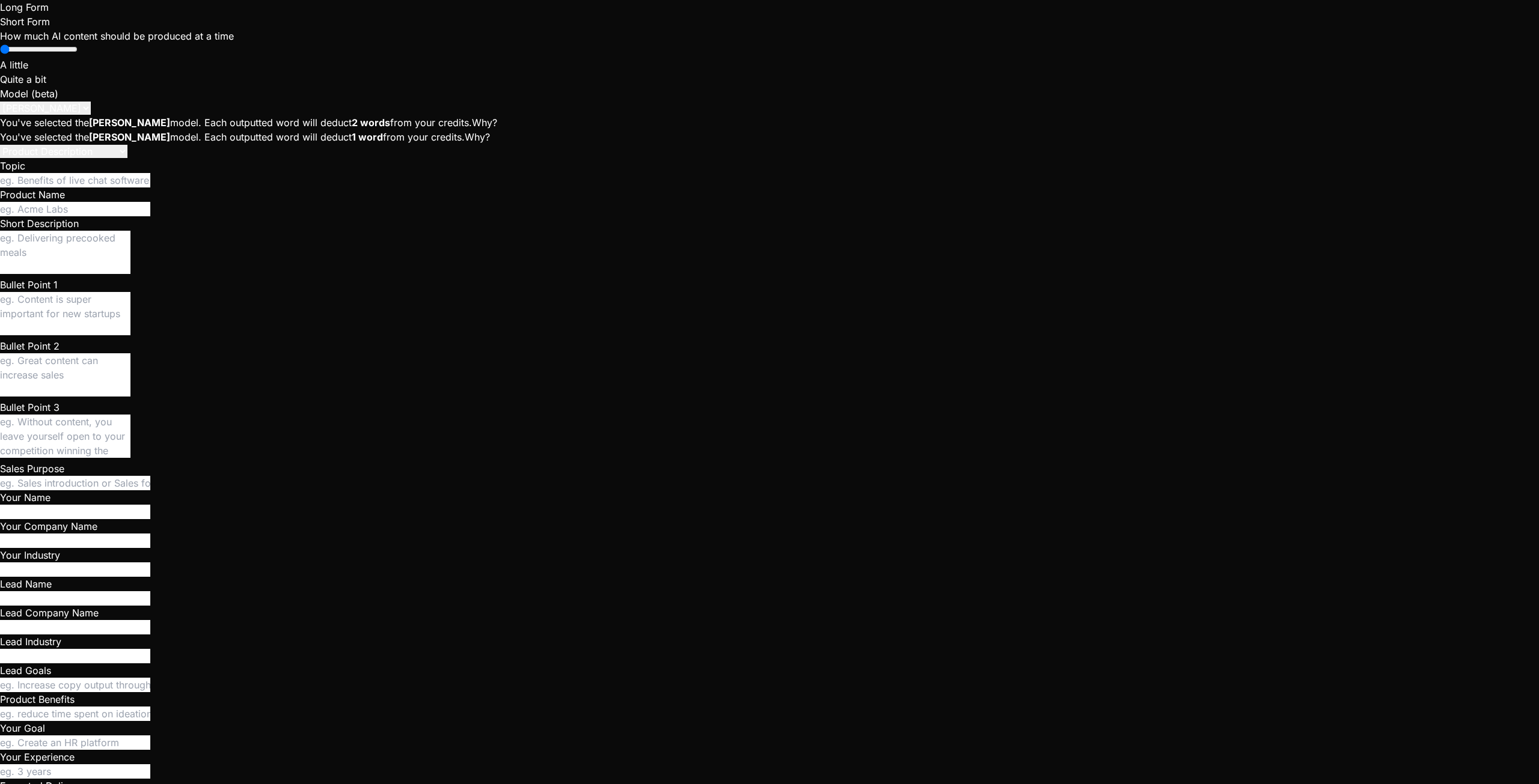
type textarea "y"
type textarea "x"
type textarea "ye"
type textarea "x"
type textarea "yes"
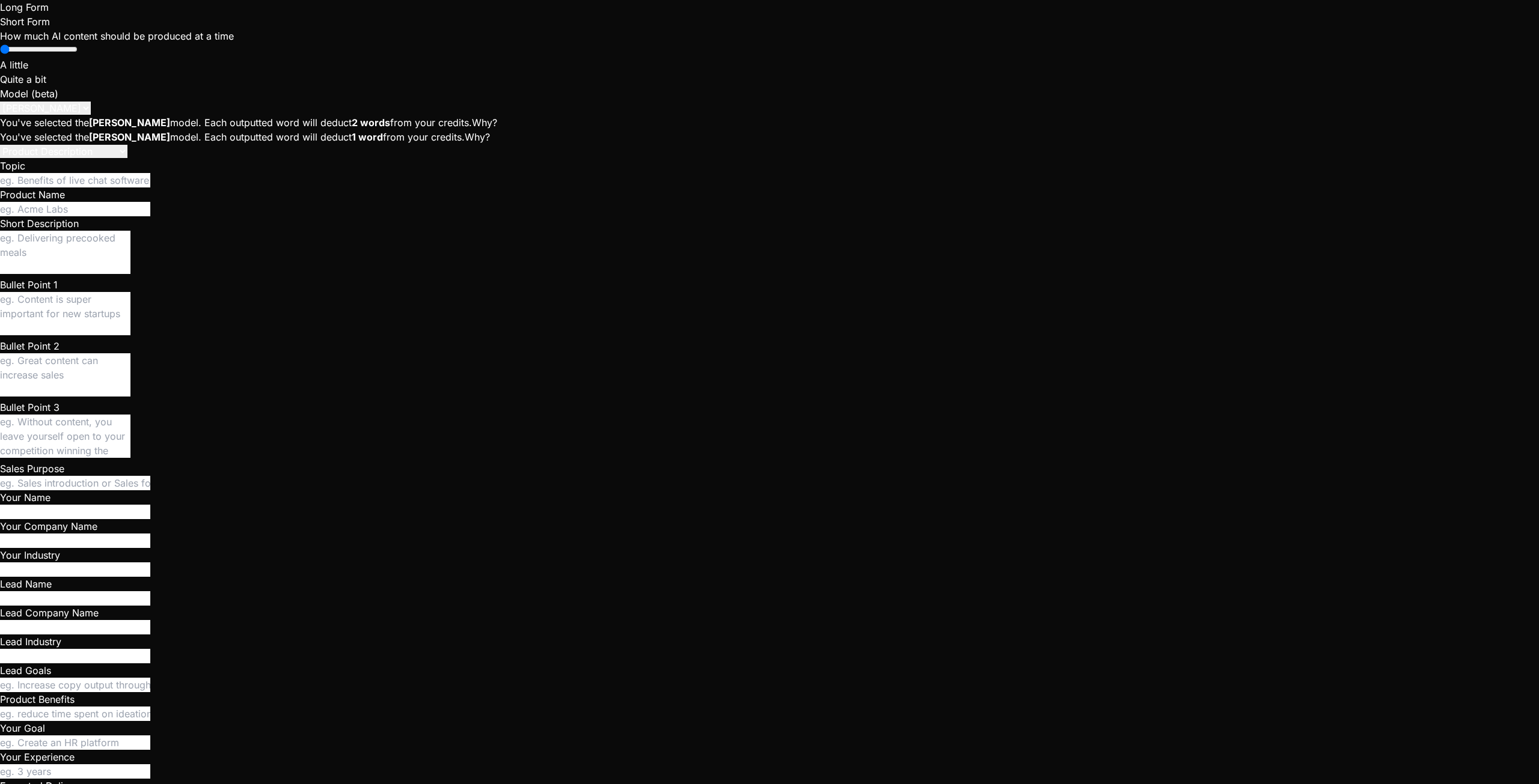
type textarea "x"
type textarea "yes"
type textarea "x"
type textarea "yes"
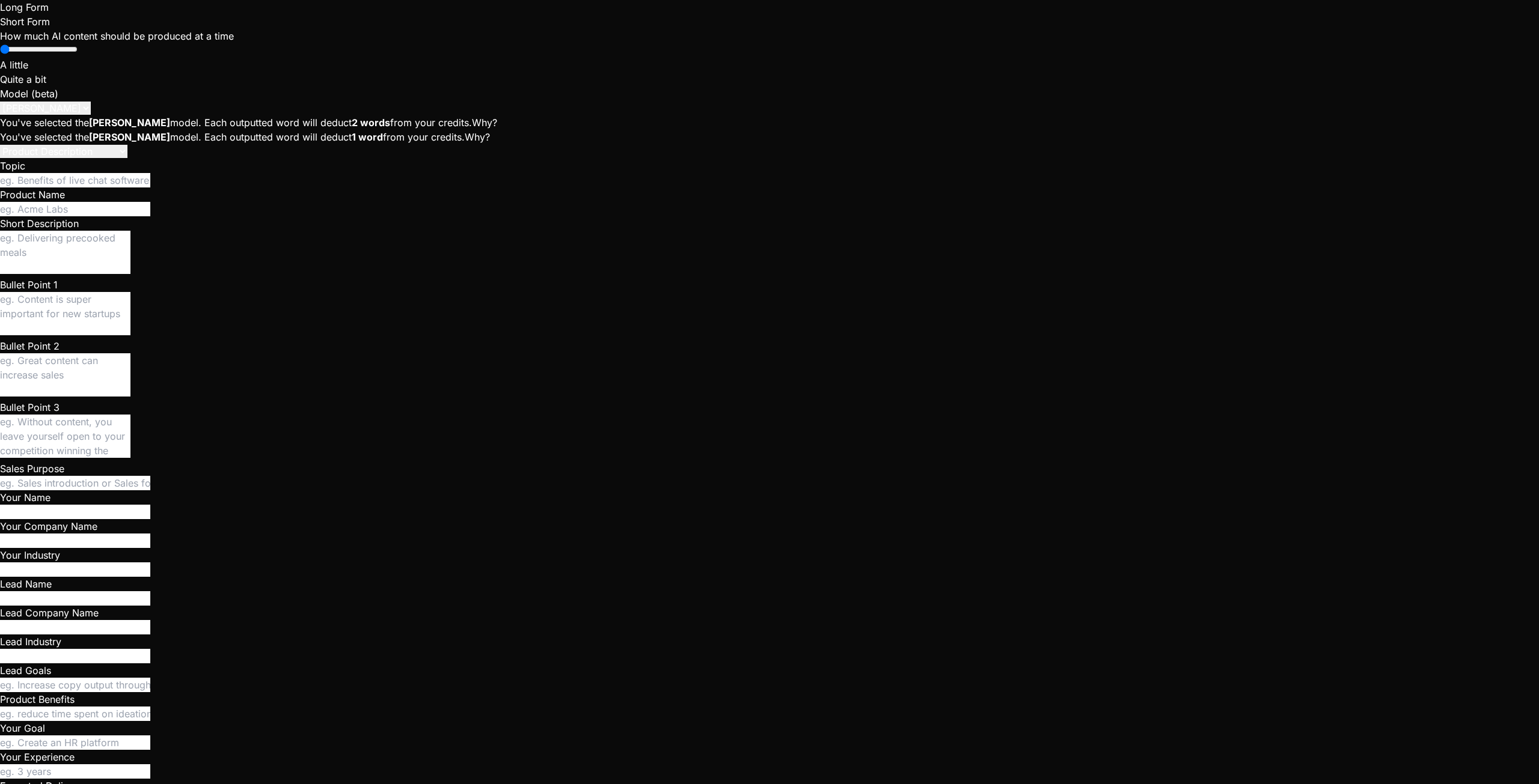
scroll to position [7170, 0]
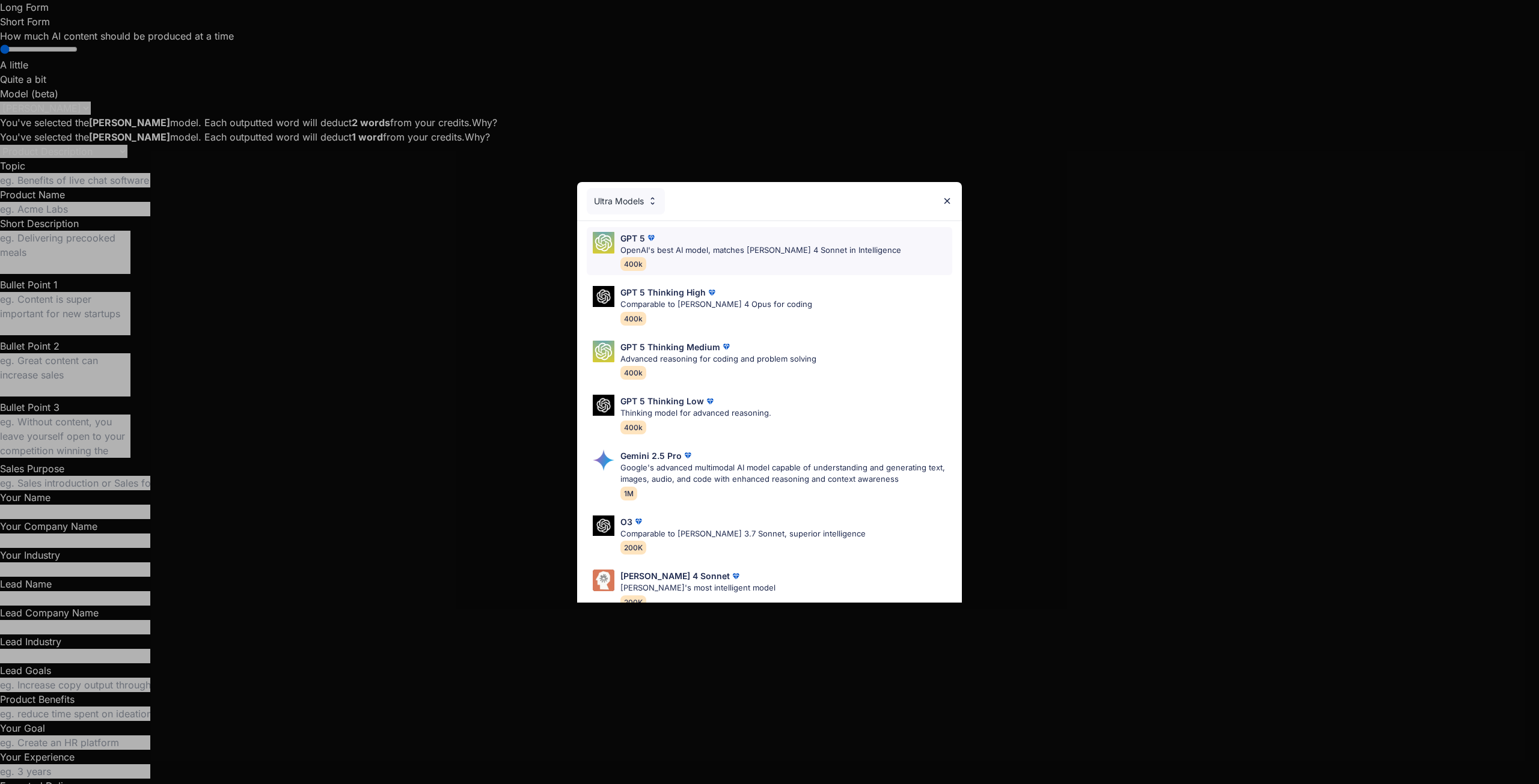
click at [674, 257] on div "GPT 5 OpenAI's best AI model, matches [PERSON_NAME] 4 Sonnet in Intelligence 40…" at bounding box center [761, 251] width 281 height 39
type textarea "x"
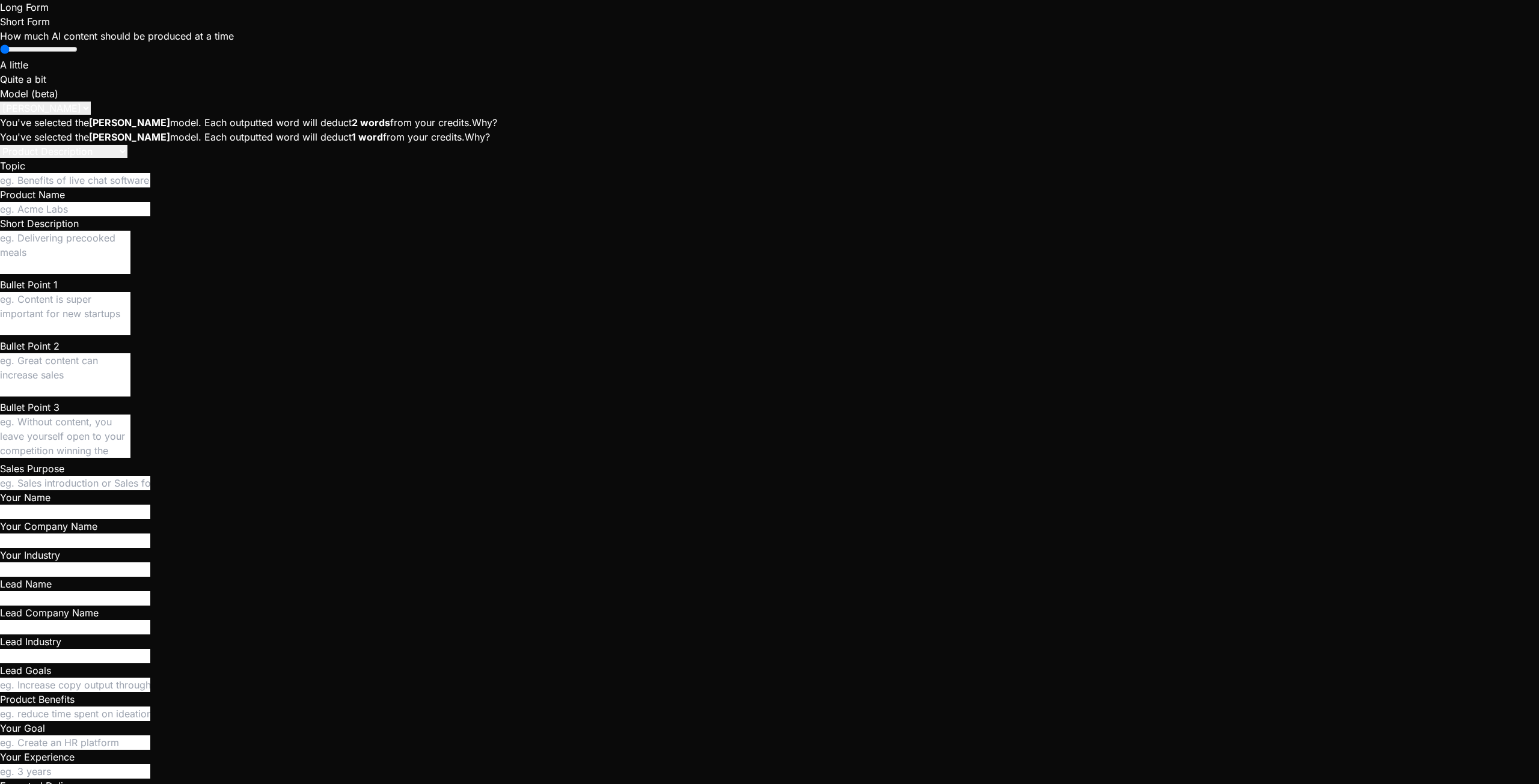
type textarea "yes"
type textarea "x"
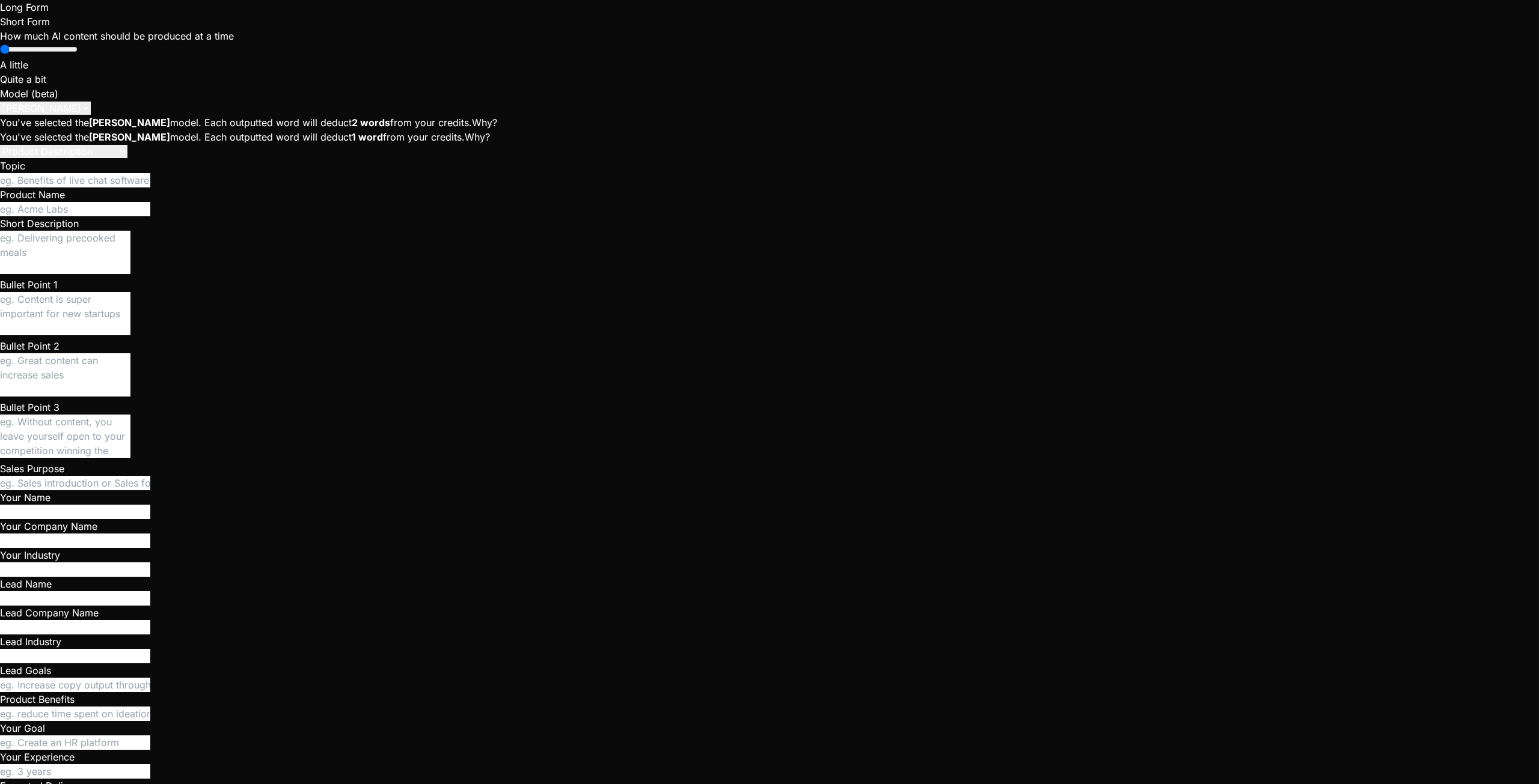
drag, startPoint x: 495, startPoint y: 660, endPoint x: 502, endPoint y: 660, distance: 7.0
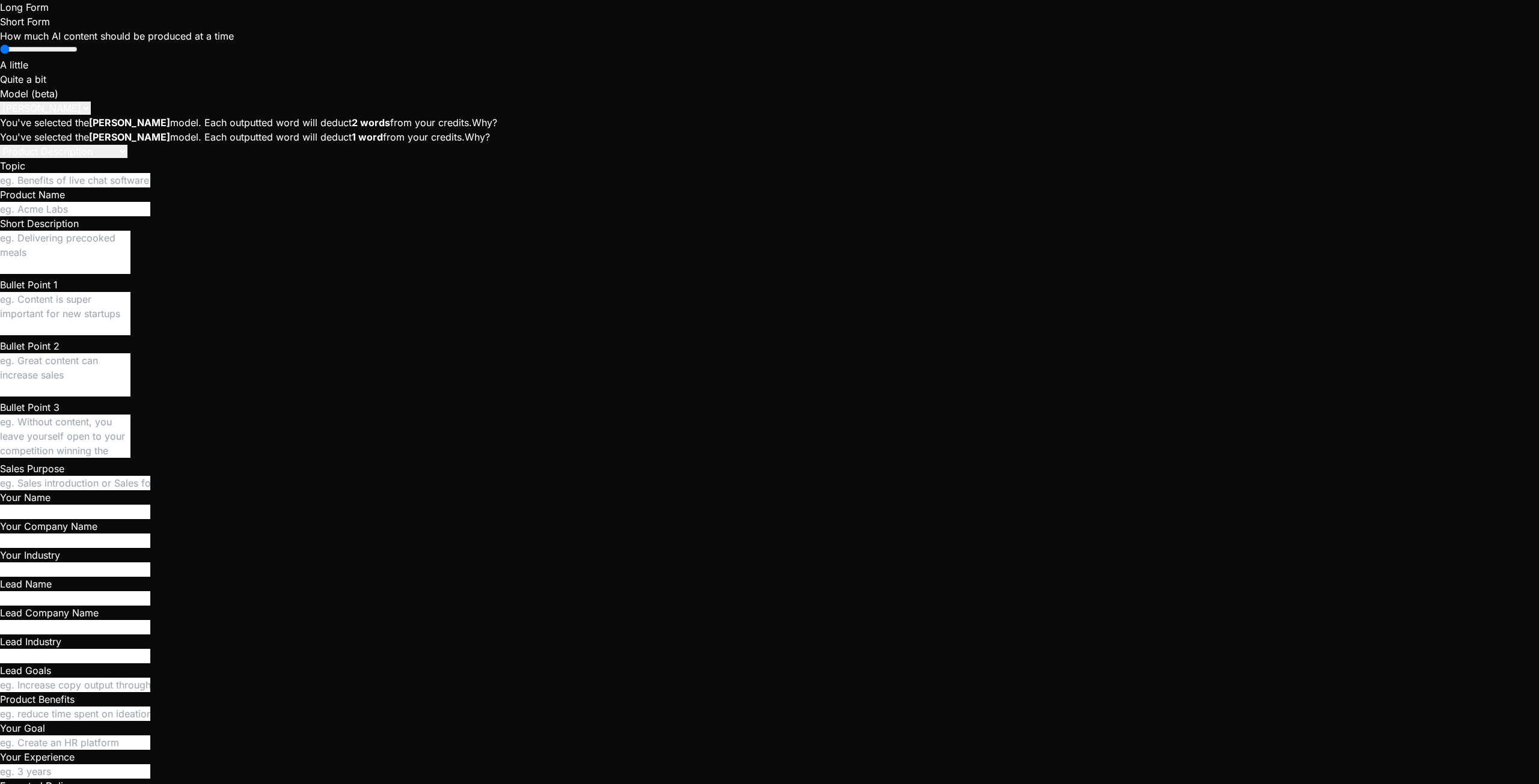
scroll to position [7186, 0]
type textarea "x"
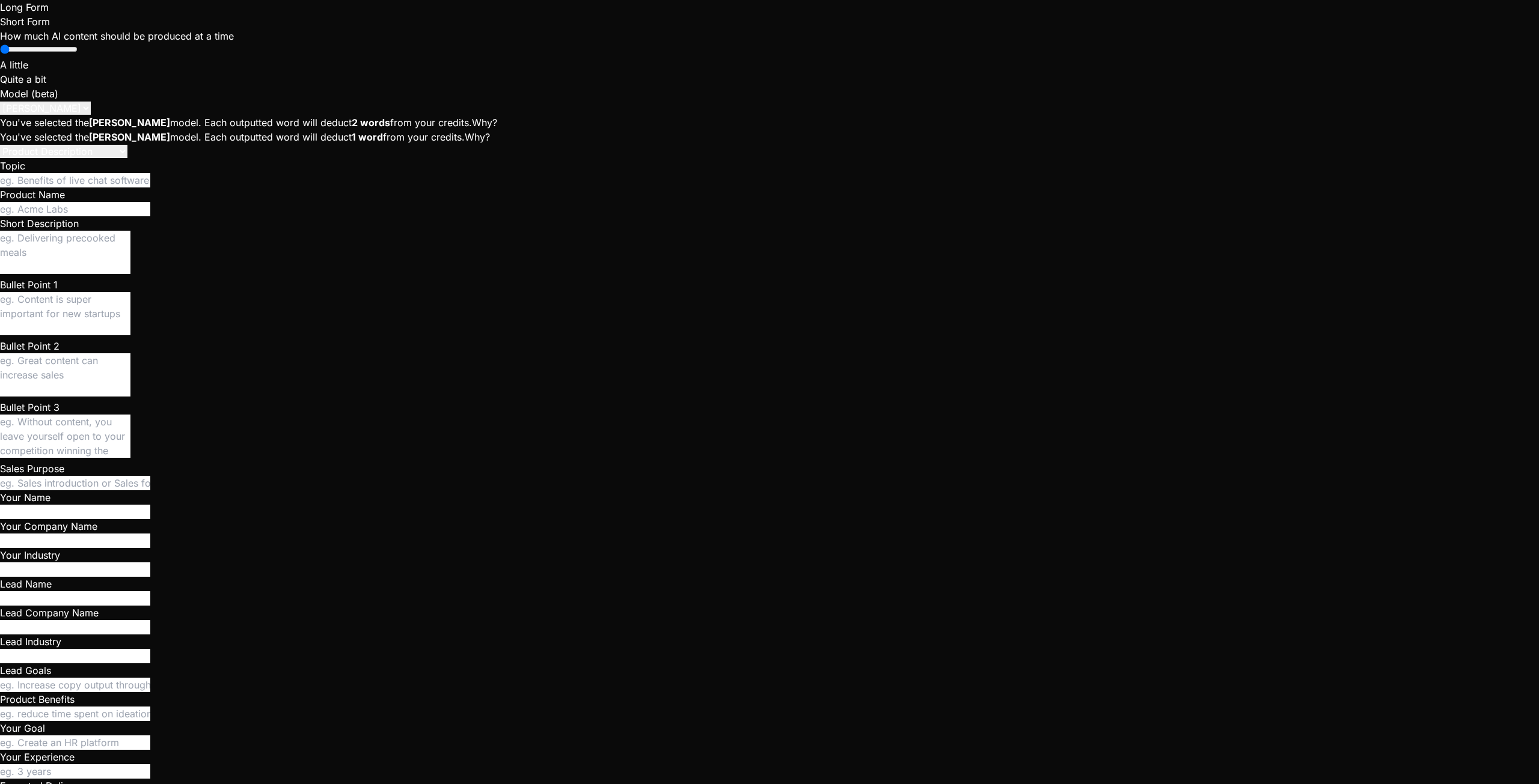
type textarea "<div id="root"> <noscript>This app requires JavaScript to run.</noscript> <div …"
type textarea "x"
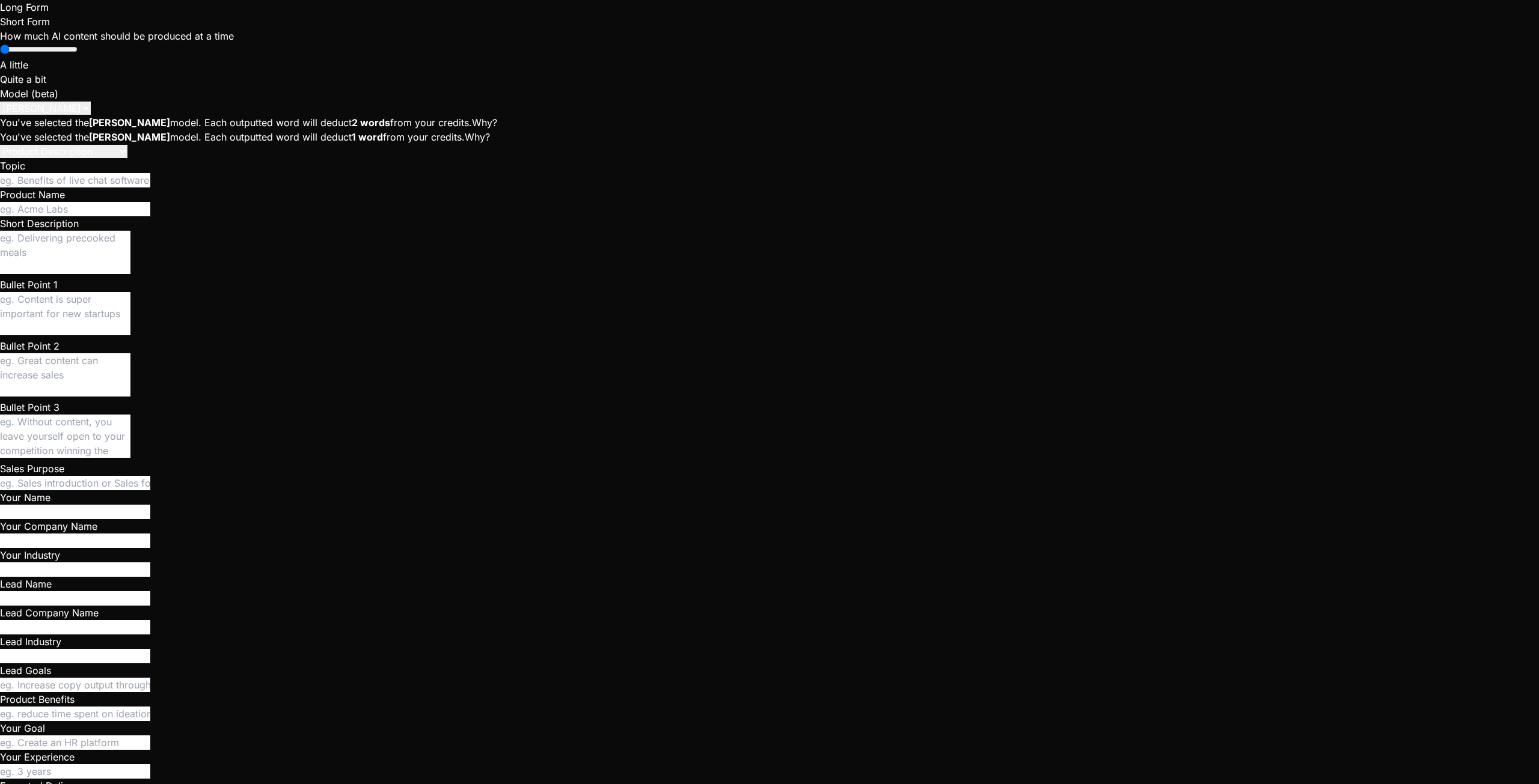
type textarea "<div id="root"> <noscript>This app requires JavaScript to run.</noscript> <div …"
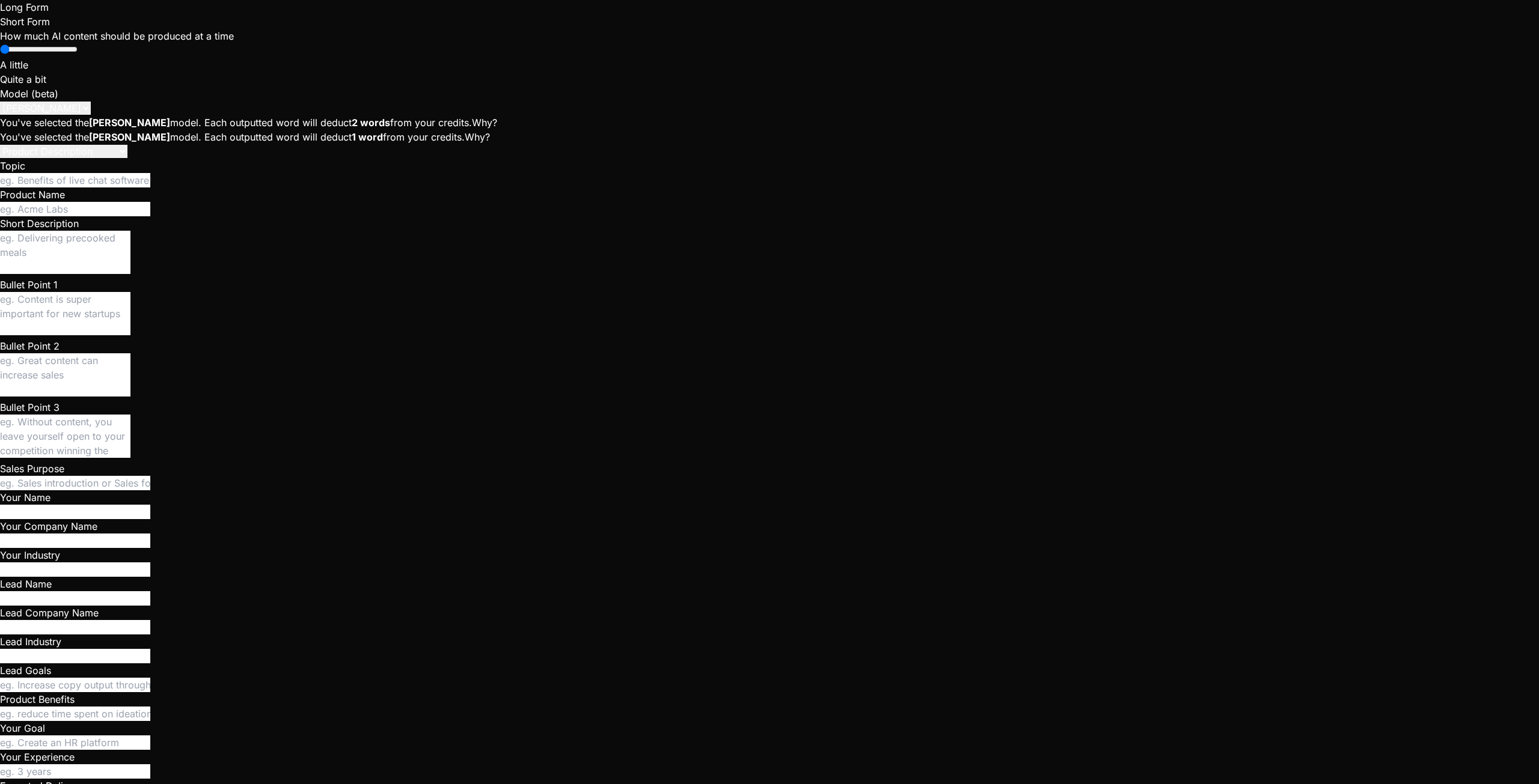
type textarea "w"
type textarea "x"
type textarea "wt"
type textarea "x"
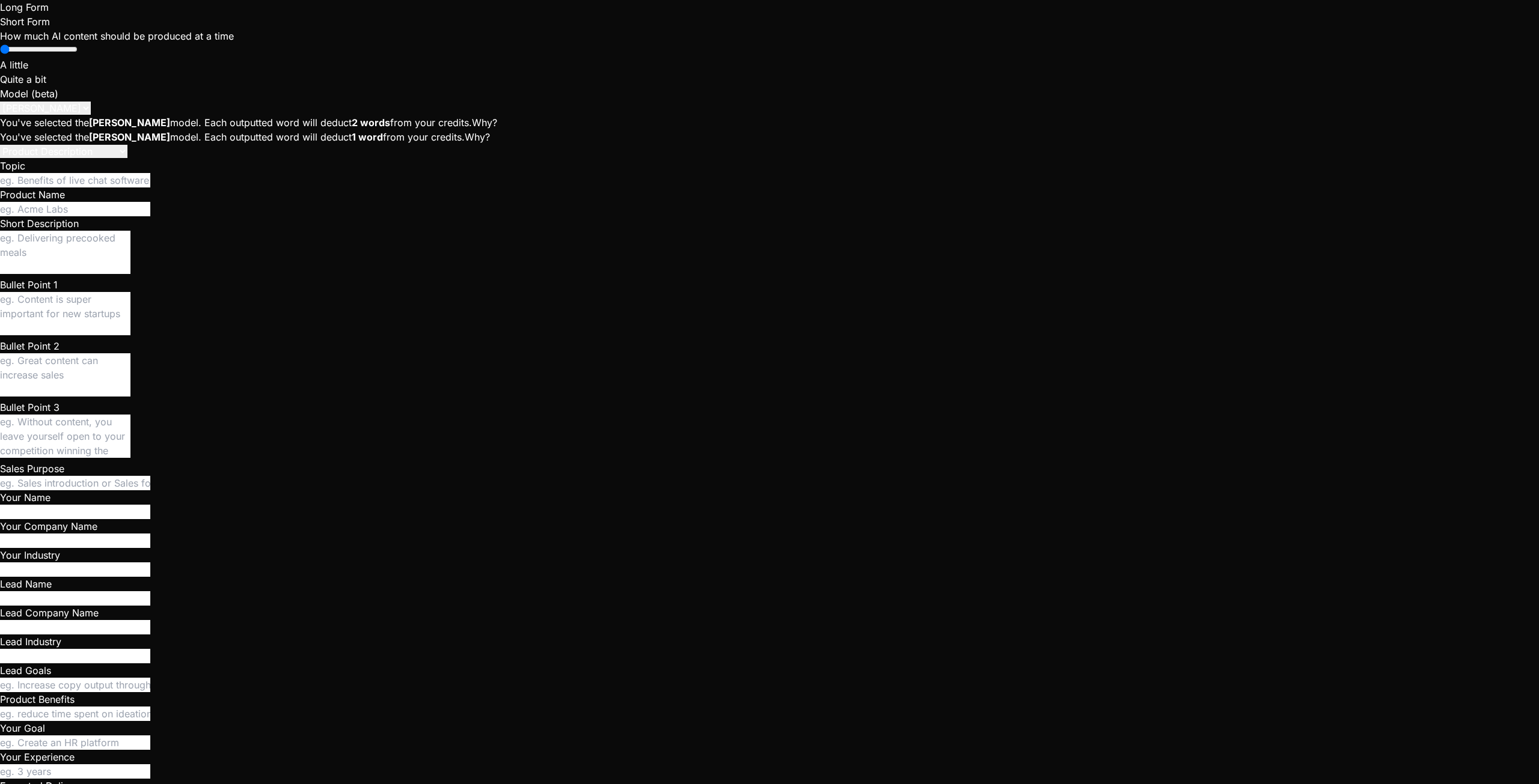
type textarea "wth"
type textarea "x"
type textarea "wtha"
type textarea "x"
type textarea "wthat"
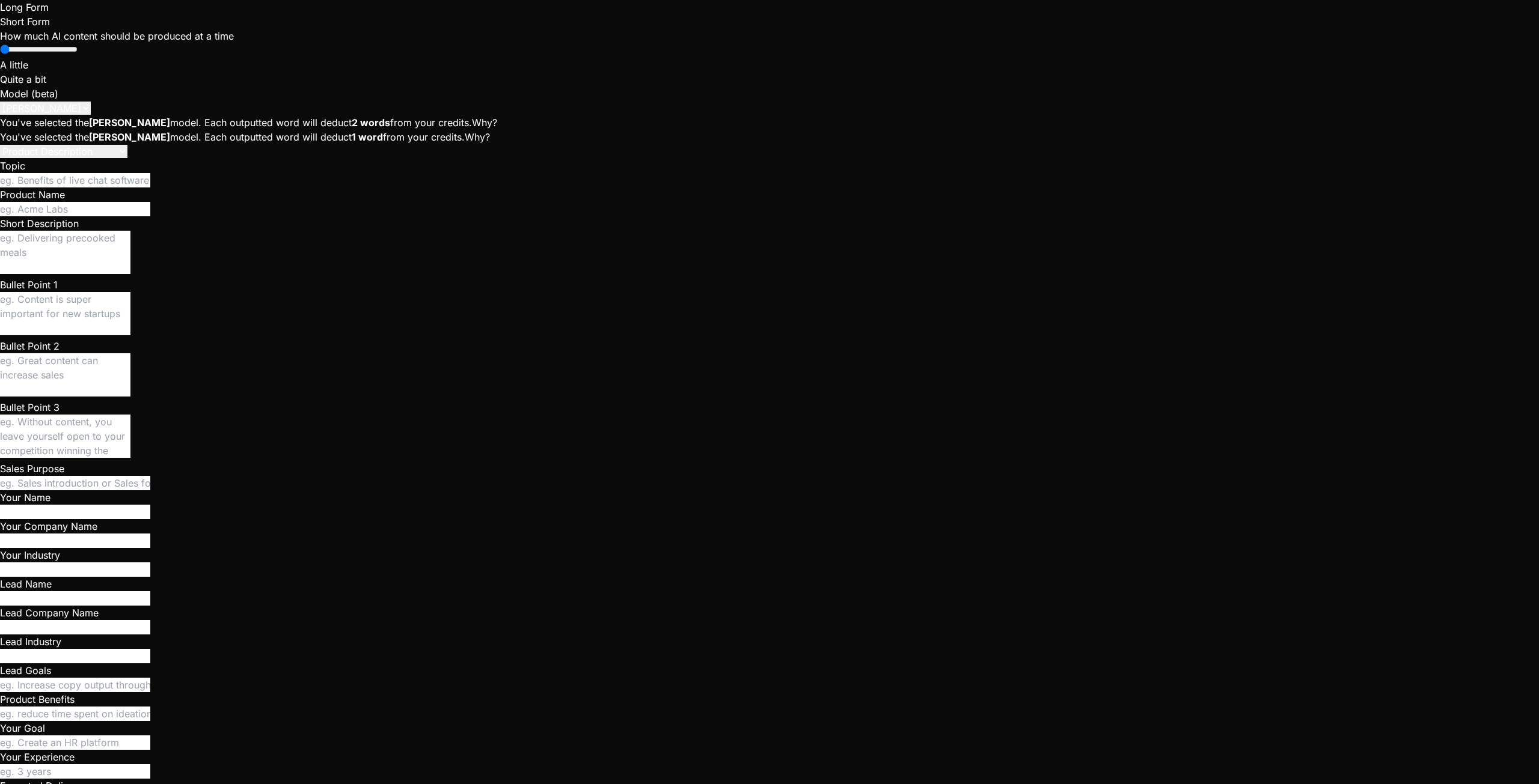
type textarea "x"
type textarea "wthat'"
type textarea "x"
type textarea "wthat's"
type textarea "x"
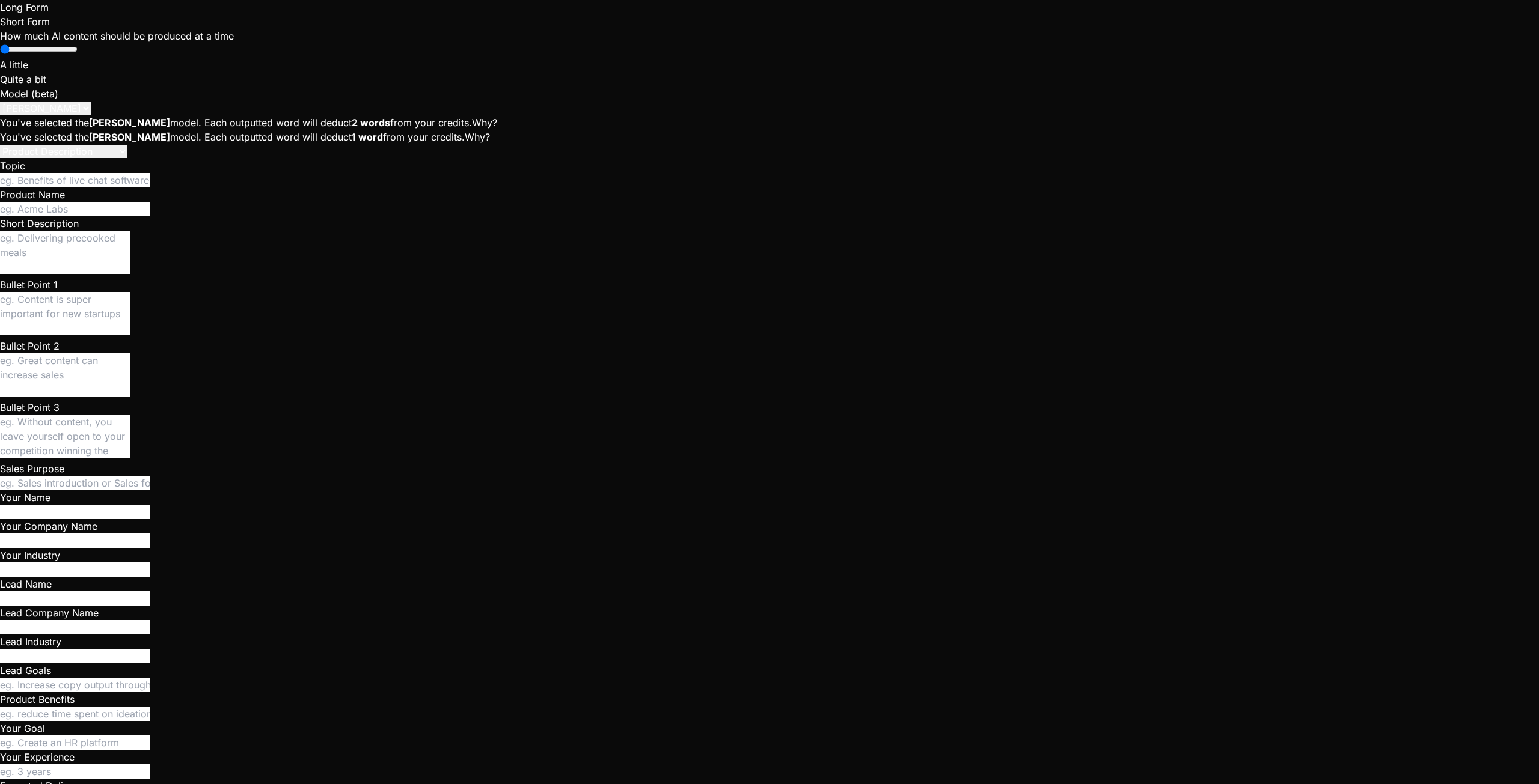
type textarea "wthat's"
type textarea "x"
type textarea "wthat's"
type textarea "x"
type textarea "wthat'"
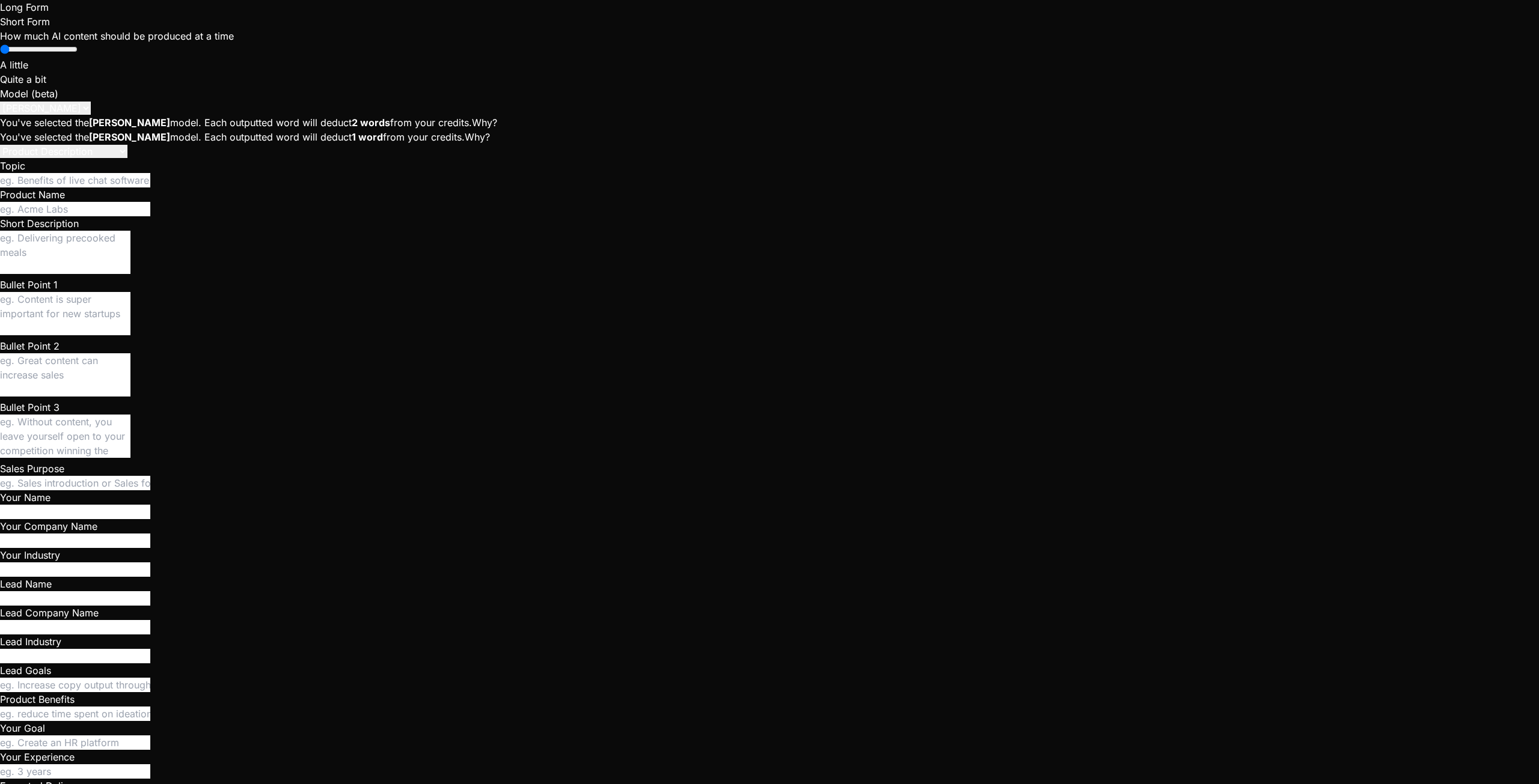
type textarea "x"
type textarea "wthat"
type textarea "x"
type textarea "wtha"
type textarea "x"
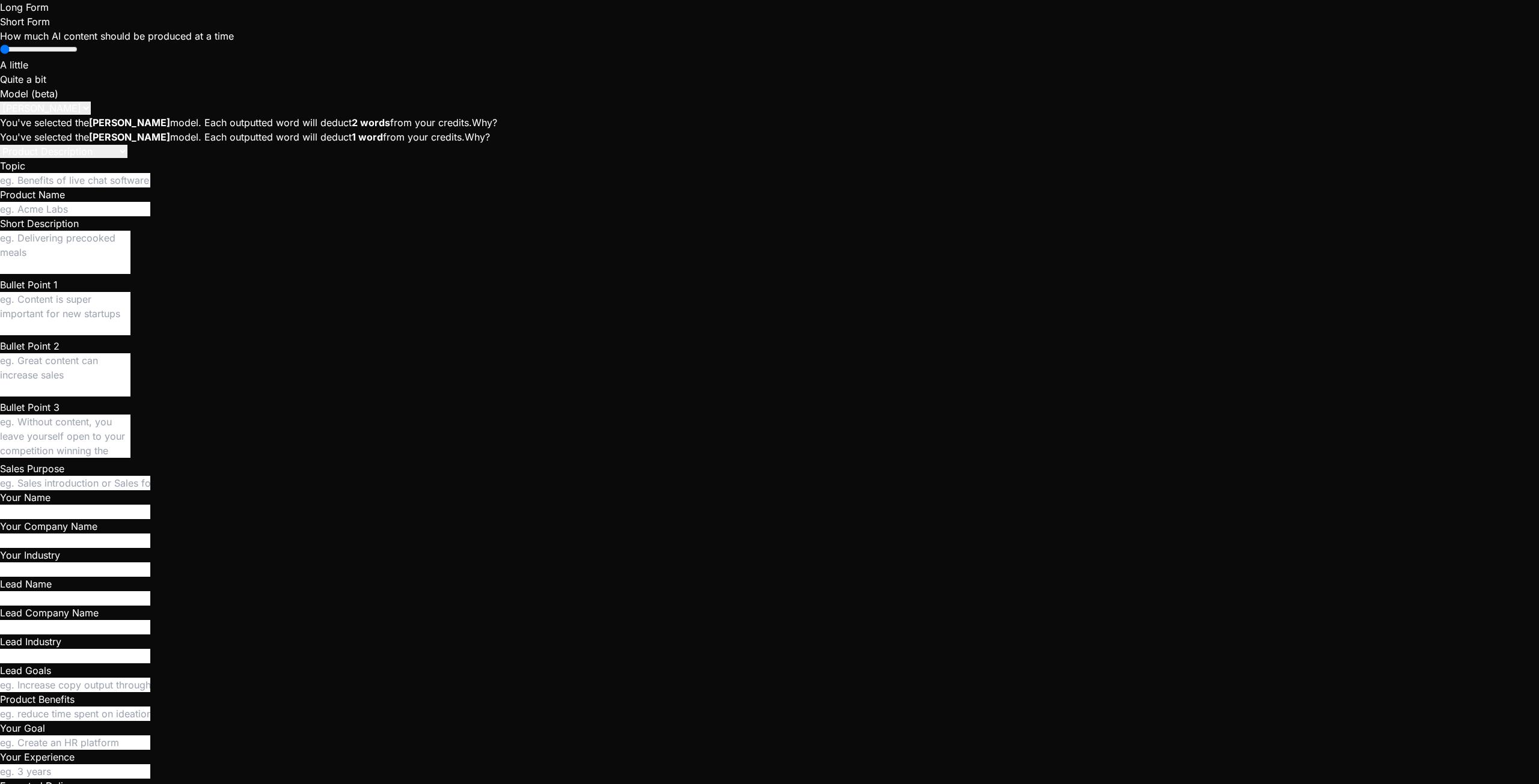
type textarea "wth"
type textarea "x"
type textarea "wt"
type textarea "x"
type textarea "w"
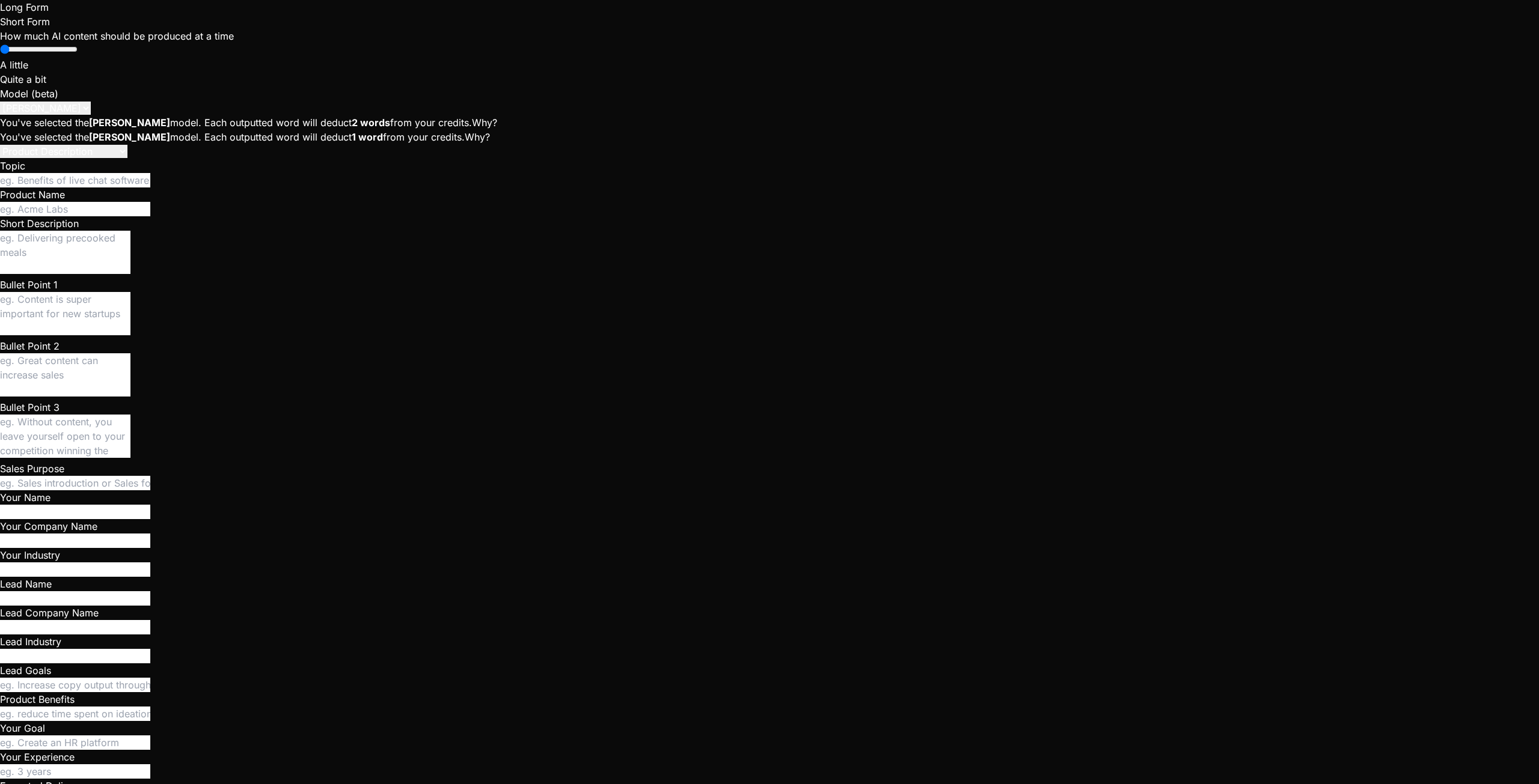
type textarea "x"
type textarea "c"
type textarea "x"
type textarea "ca"
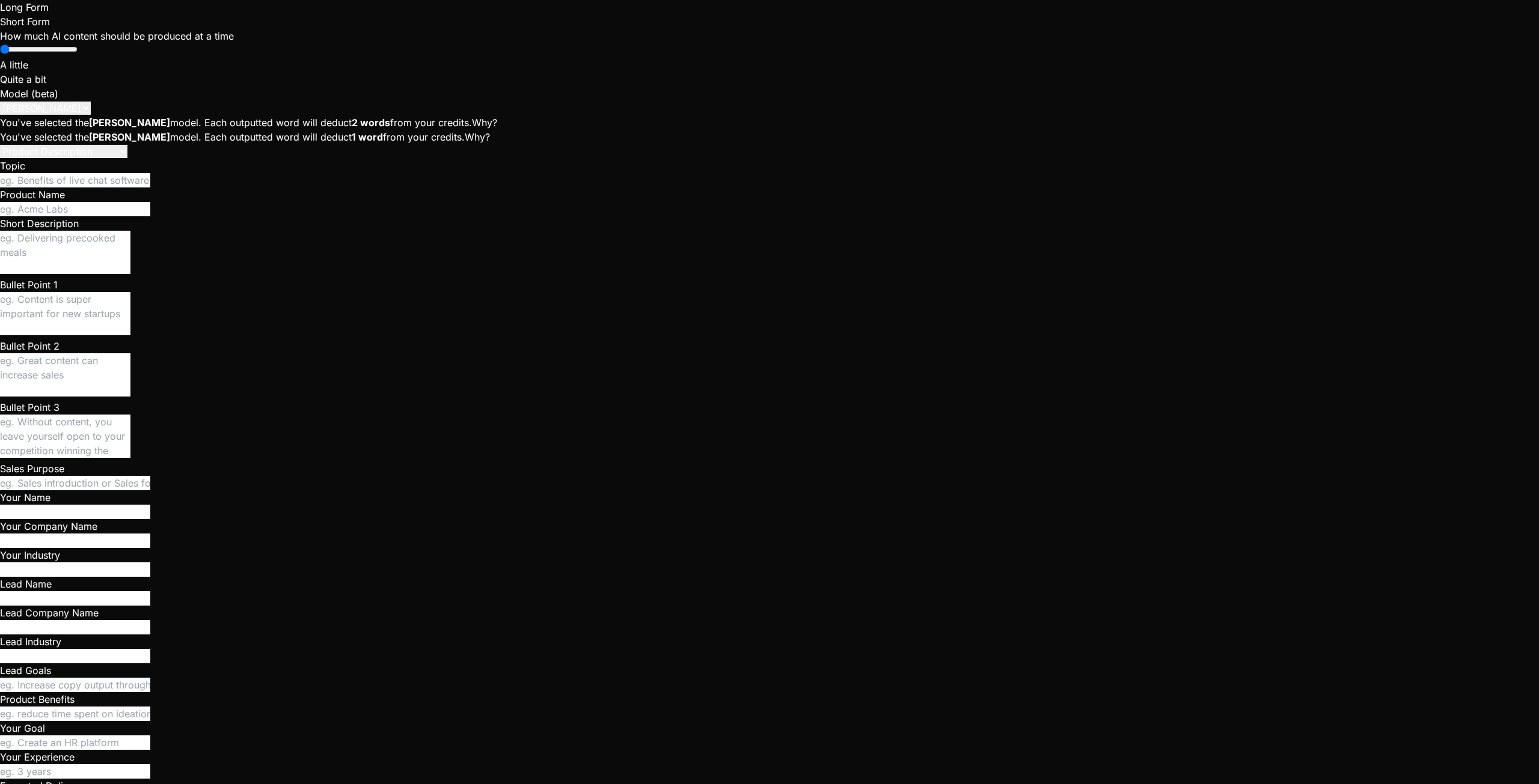
type textarea "x"
type textarea "can"
type textarea "x"
type textarea "can'"
type textarea "x"
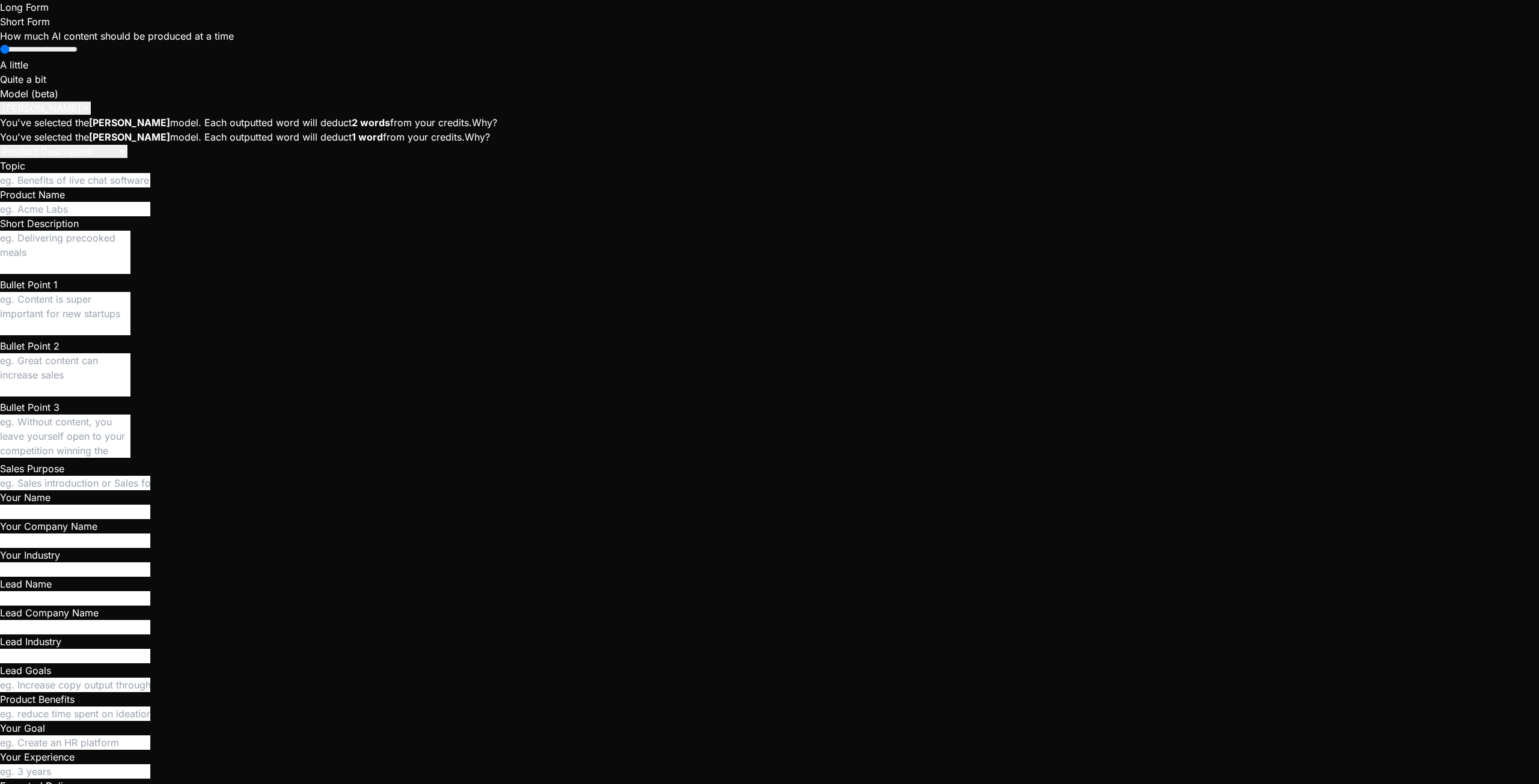
type textarea "can't"
type textarea "x"
type textarea "can't"
type textarea "x"
type textarea "can't s"
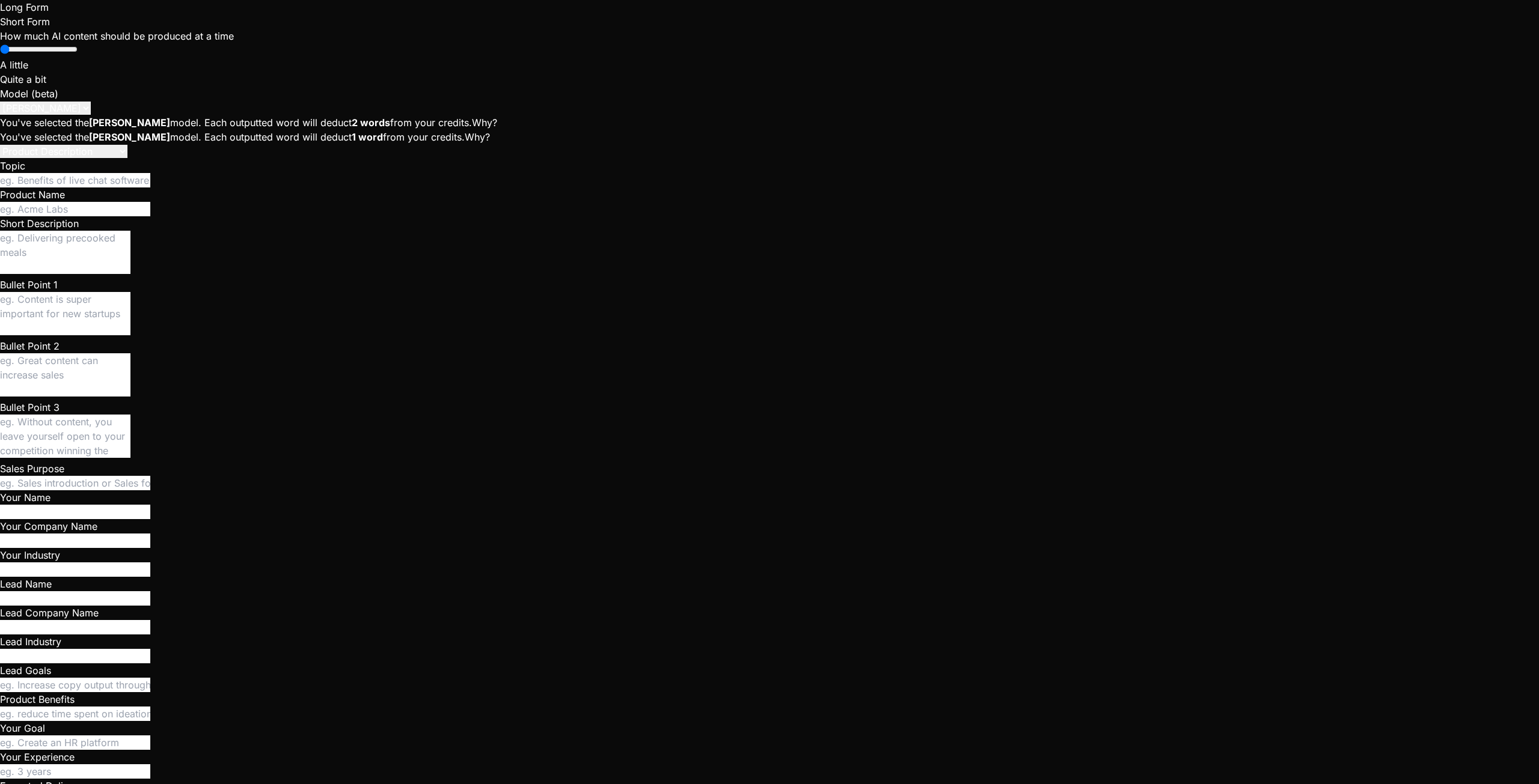
type textarea "x"
type textarea "can't se"
type textarea "x"
type textarea "can't see"
type textarea "x"
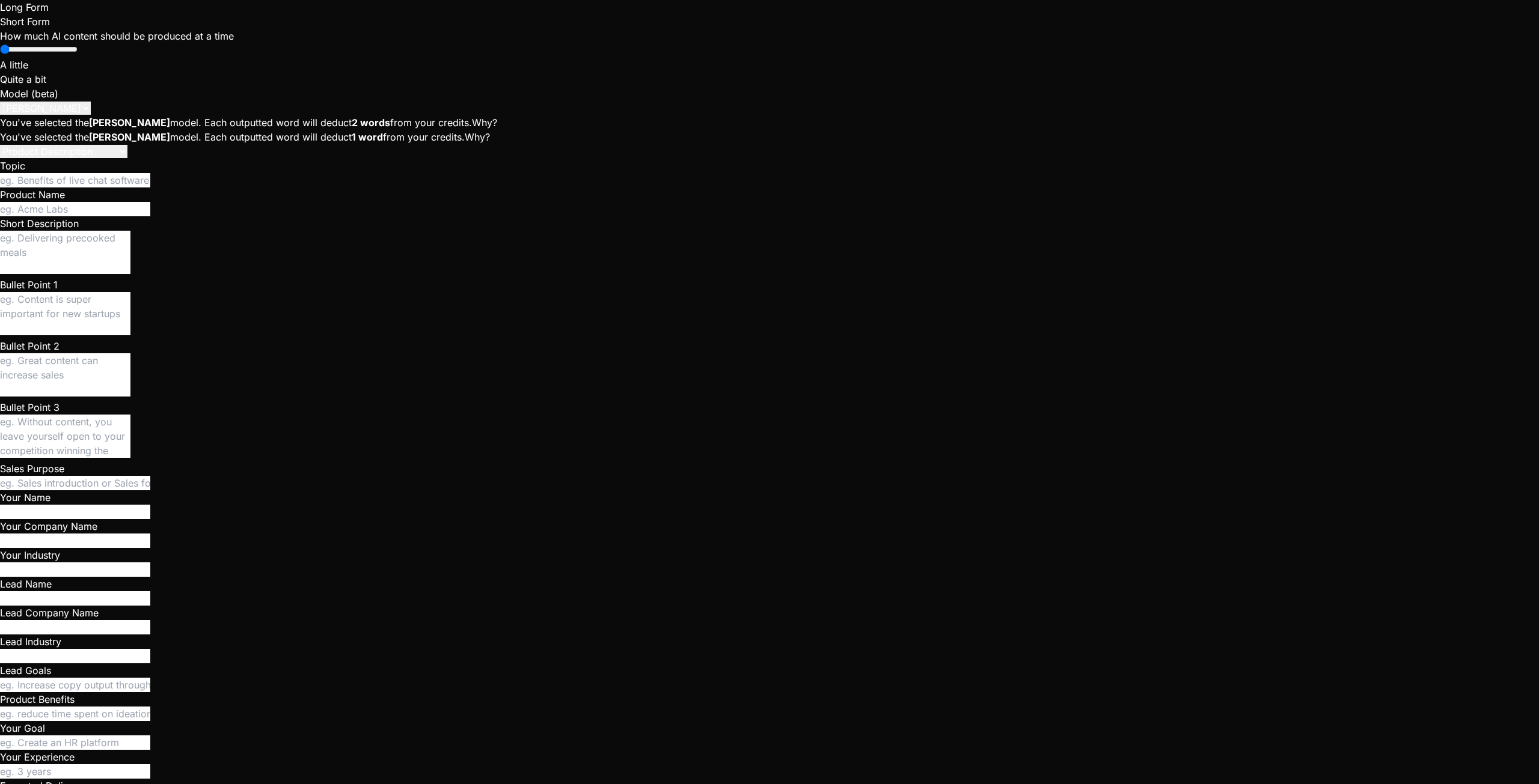
type textarea "can't see"
type textarea "x"
type textarea "can't see t"
type textarea "x"
type textarea "can't see th"
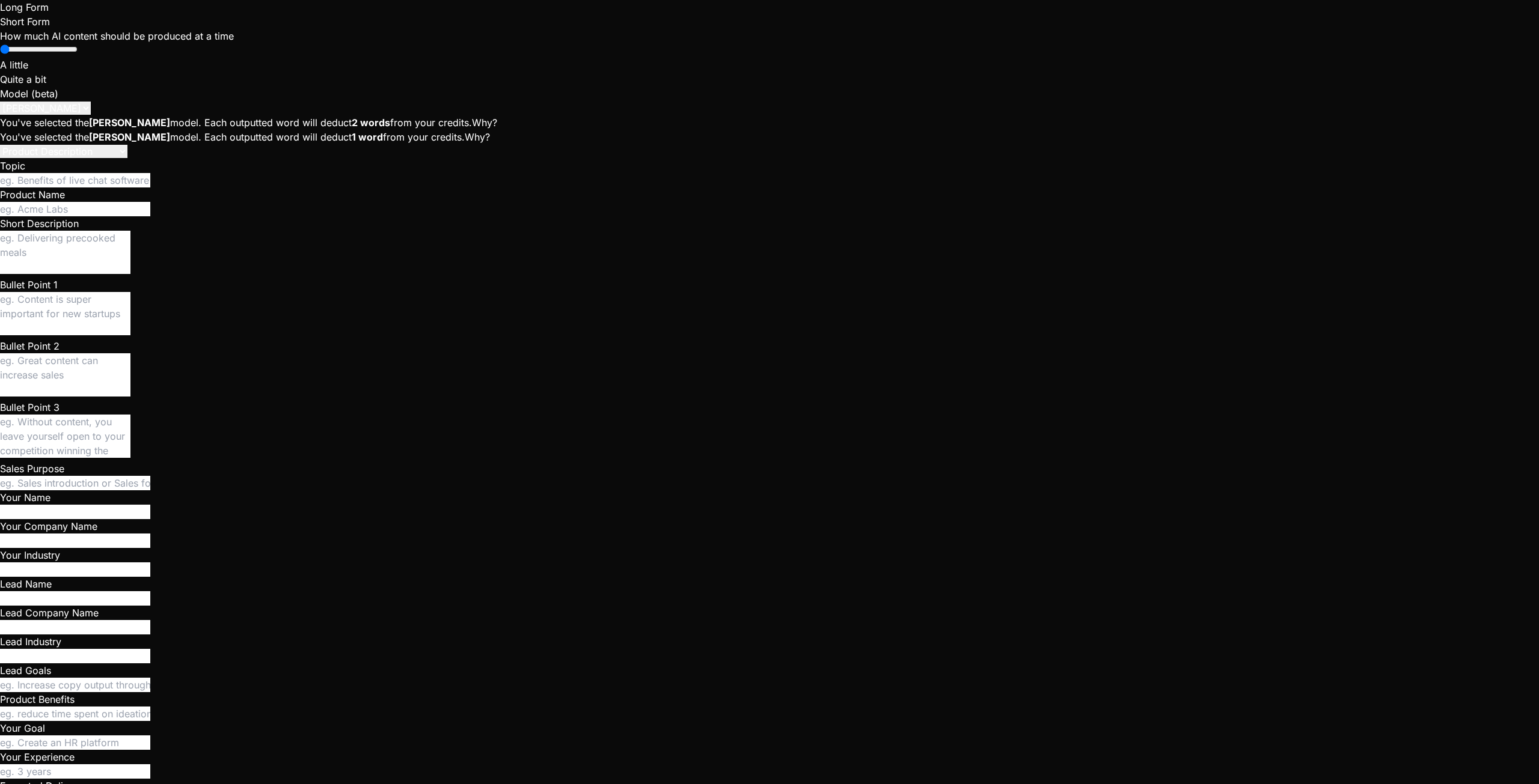
type textarea "x"
type textarea "can't see the"
type textarea "x"
type textarea "can't see the"
type textarea "x"
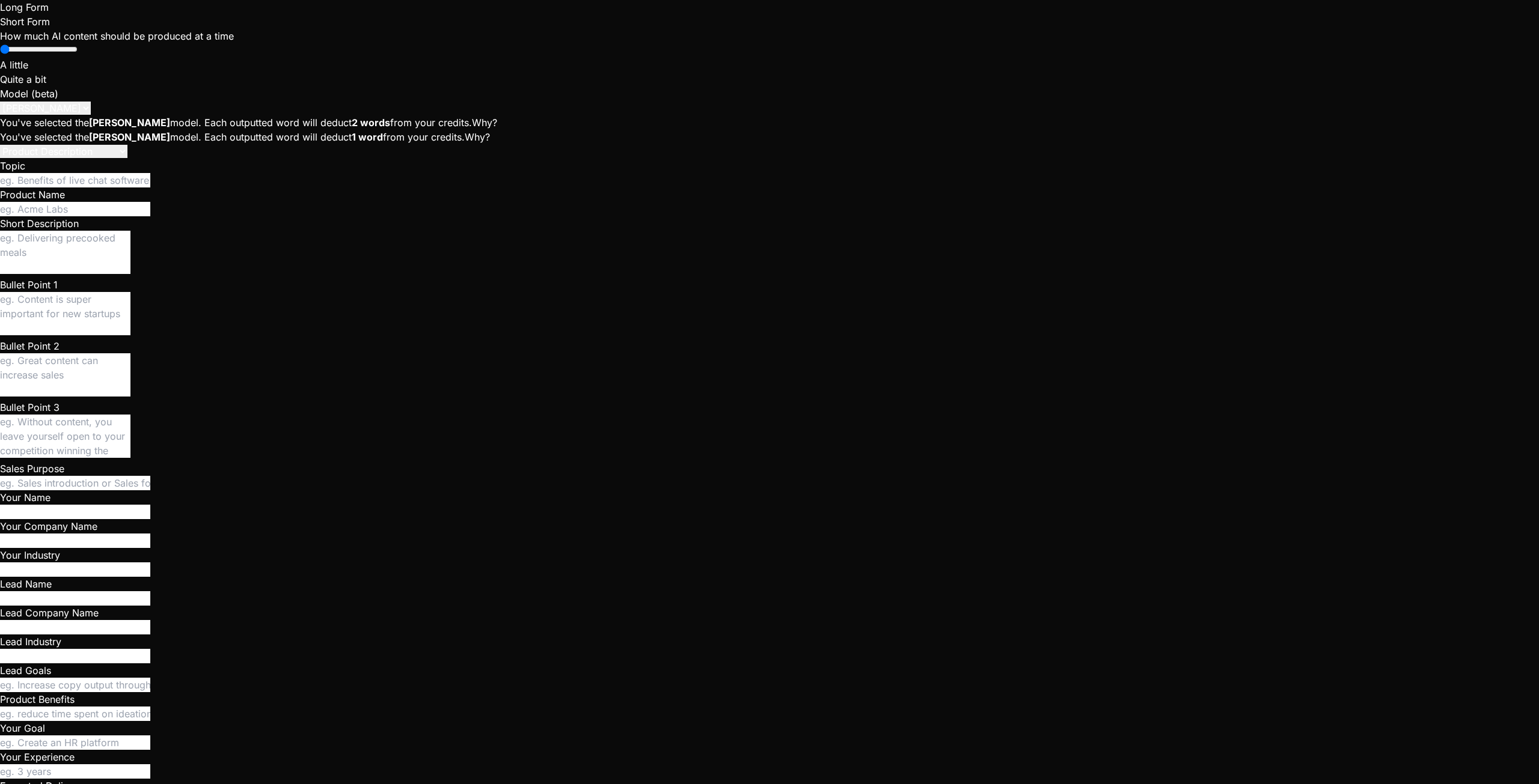
type textarea "can't see the p"
type textarea "x"
type textarea "can't see the pr"
type textarea "x"
type textarea "can't see the pre"
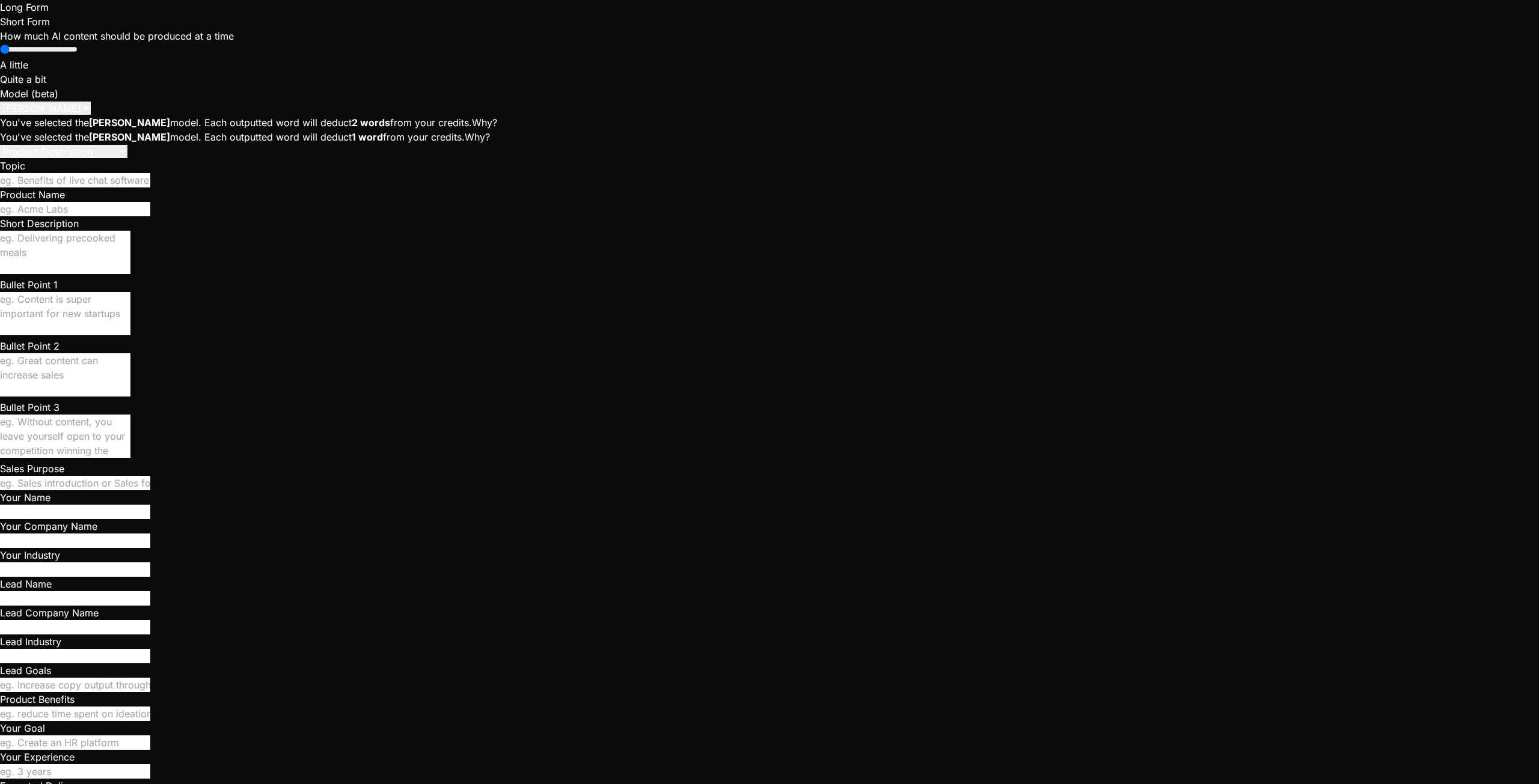
type textarea "x"
type textarea "can't see the prev"
type textarea "x"
type textarea "can't see the previ"
type textarea "x"
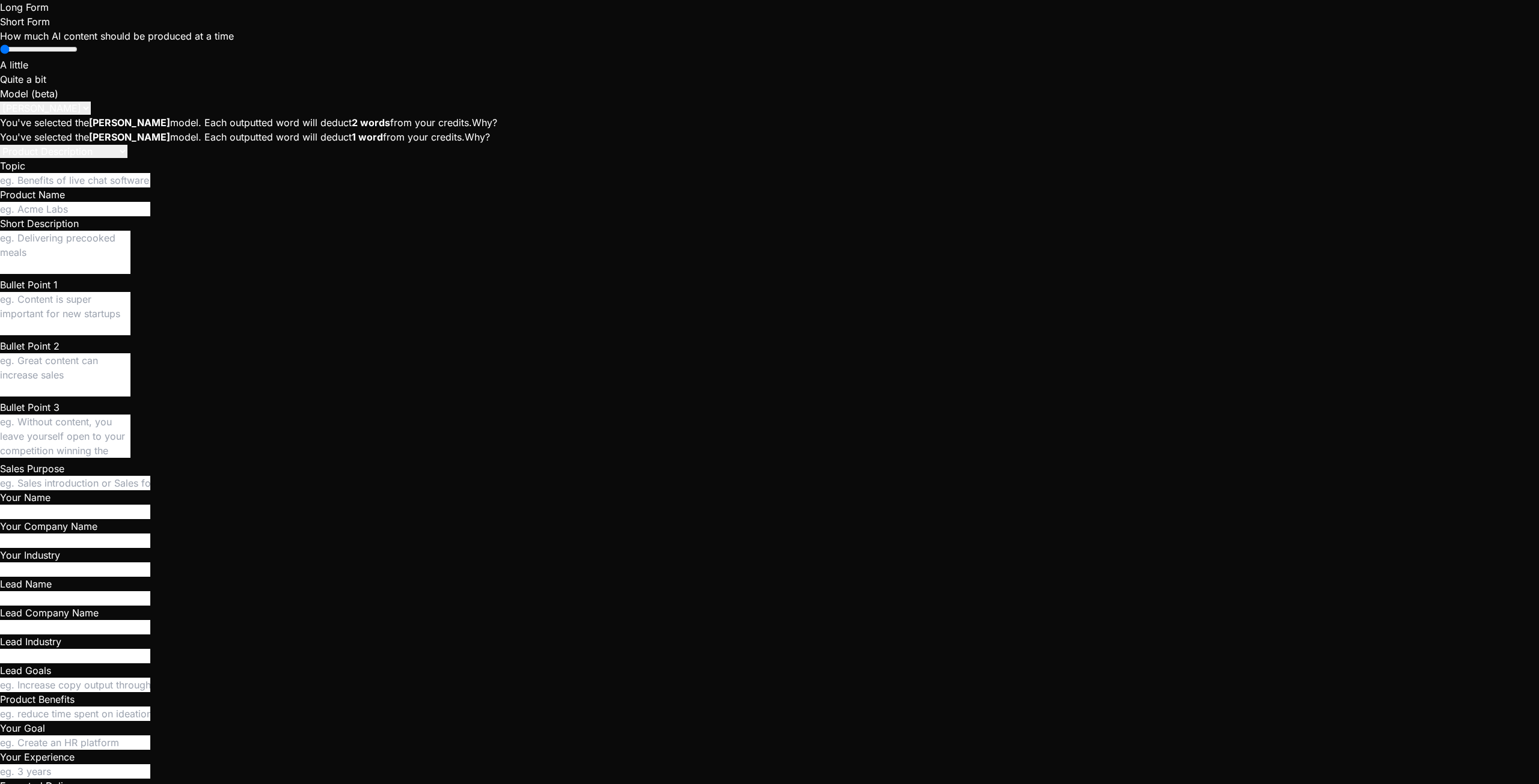
type textarea "can't see the previe"
type textarea "x"
type textarea "can't see the preview"
type textarea "x"
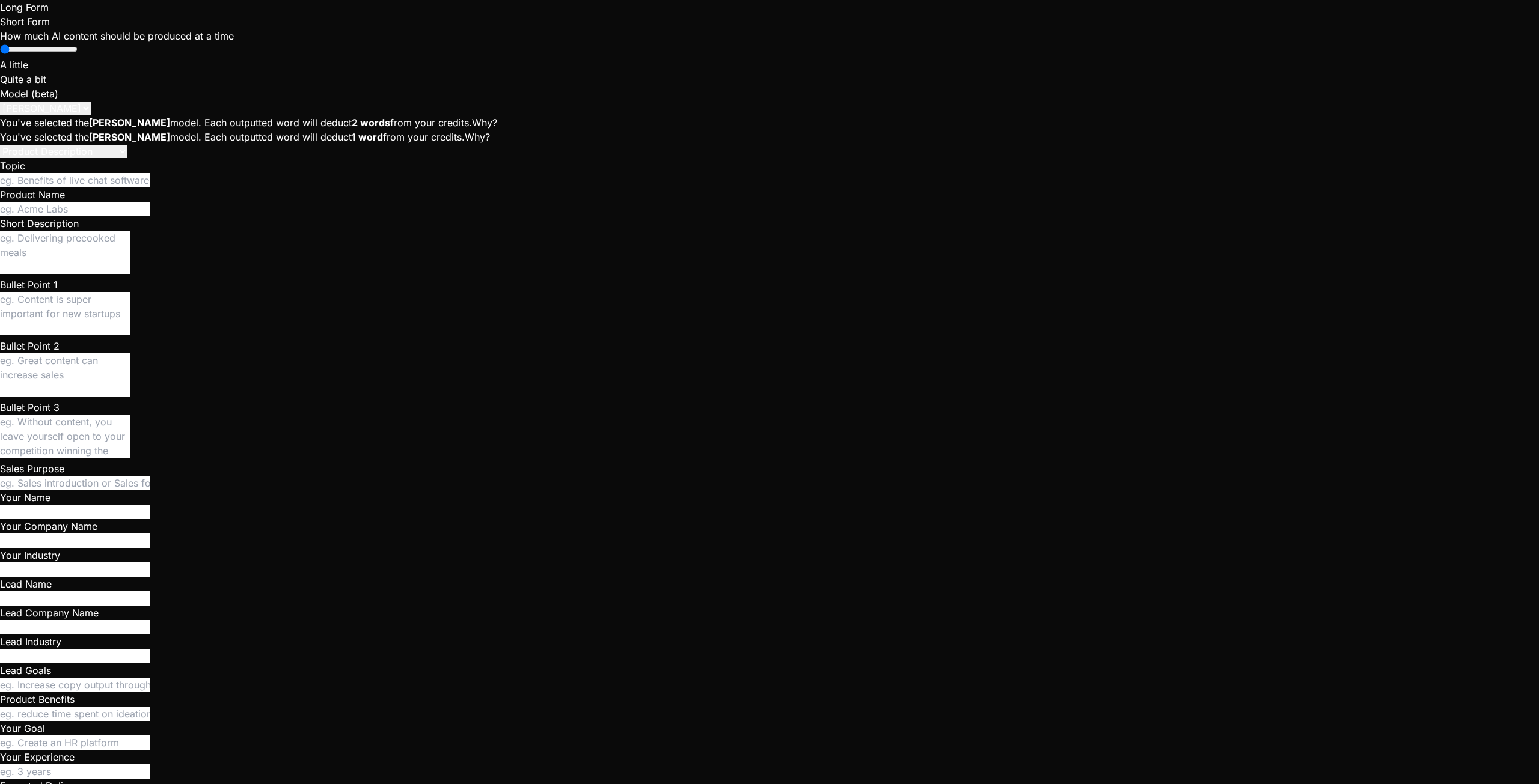
type textarea "x"
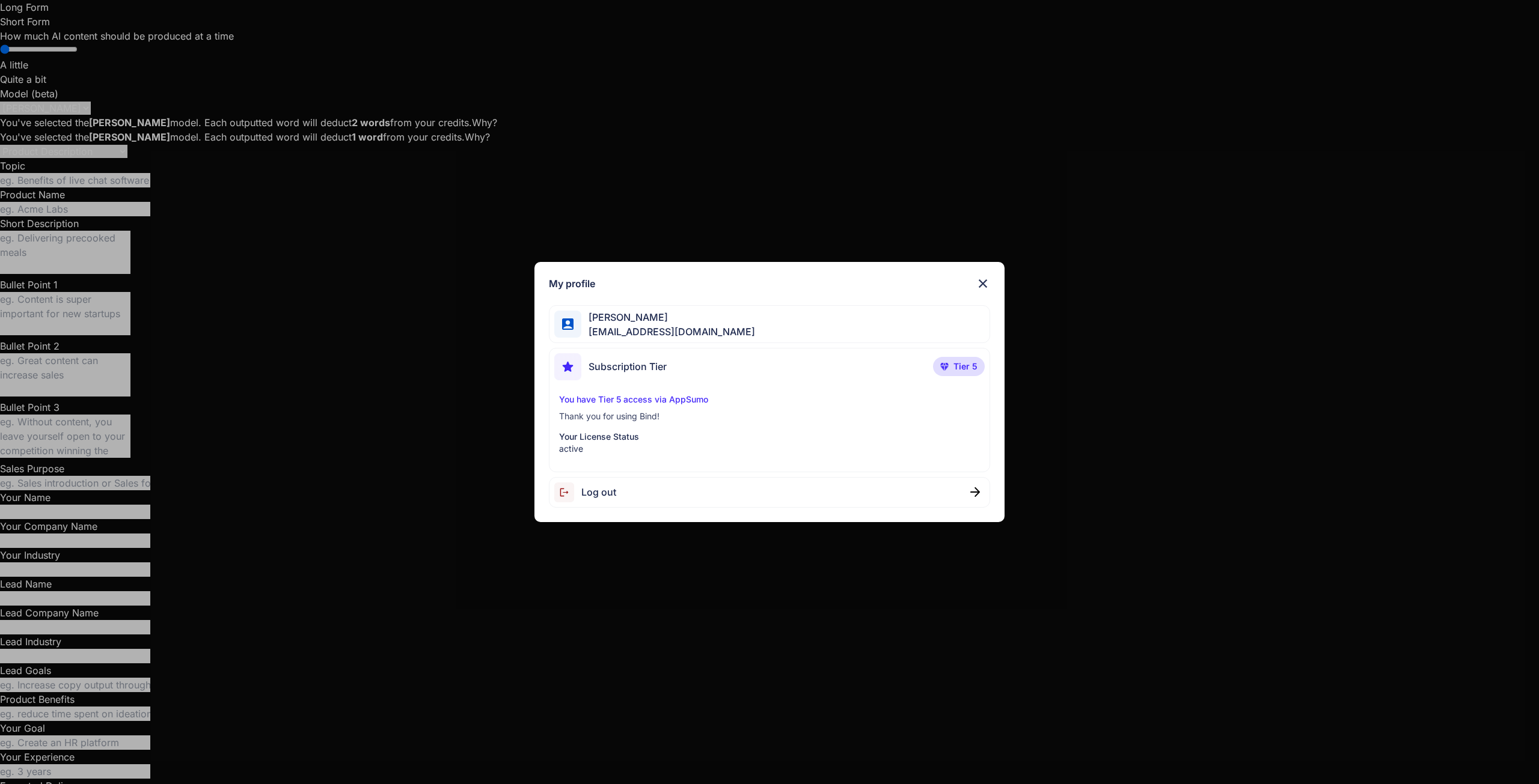
click at [639, 368] on span "Subscription Tier" at bounding box center [627, 366] width 78 height 14
click at [659, 325] on span "sebastien.vega47@gmail.com" at bounding box center [668, 331] width 174 height 14
click at [726, 323] on span "Sebastian Vega" at bounding box center [668, 317] width 174 height 14
click at [652, 423] on div "You have Tier 5 access via AppSumo Thank you for using Bind! Your License Statu…" at bounding box center [770, 424] width 430 height 61
click at [618, 444] on p "active" at bounding box center [770, 449] width 421 height 12
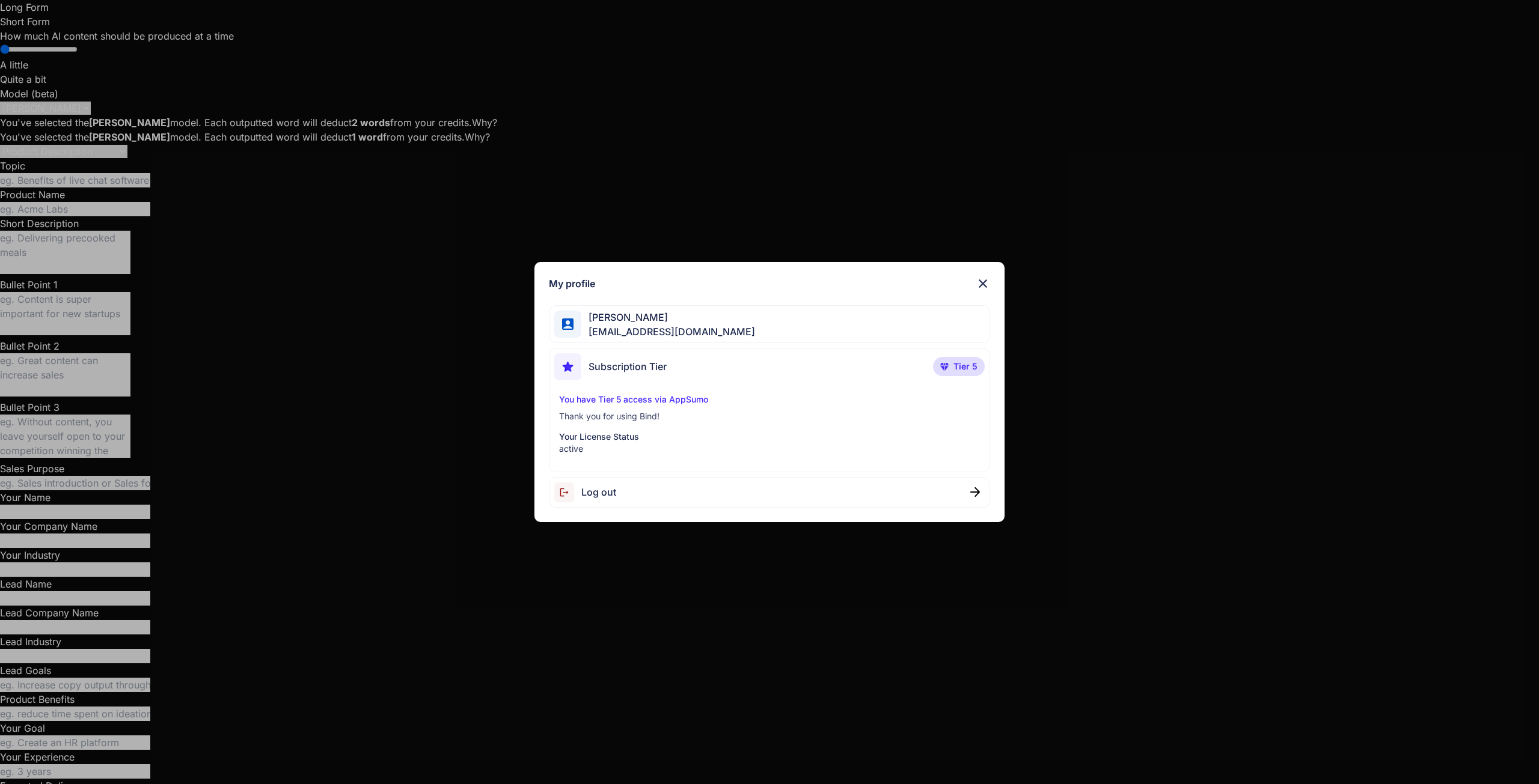
click at [979, 281] on img at bounding box center [983, 283] width 14 height 14
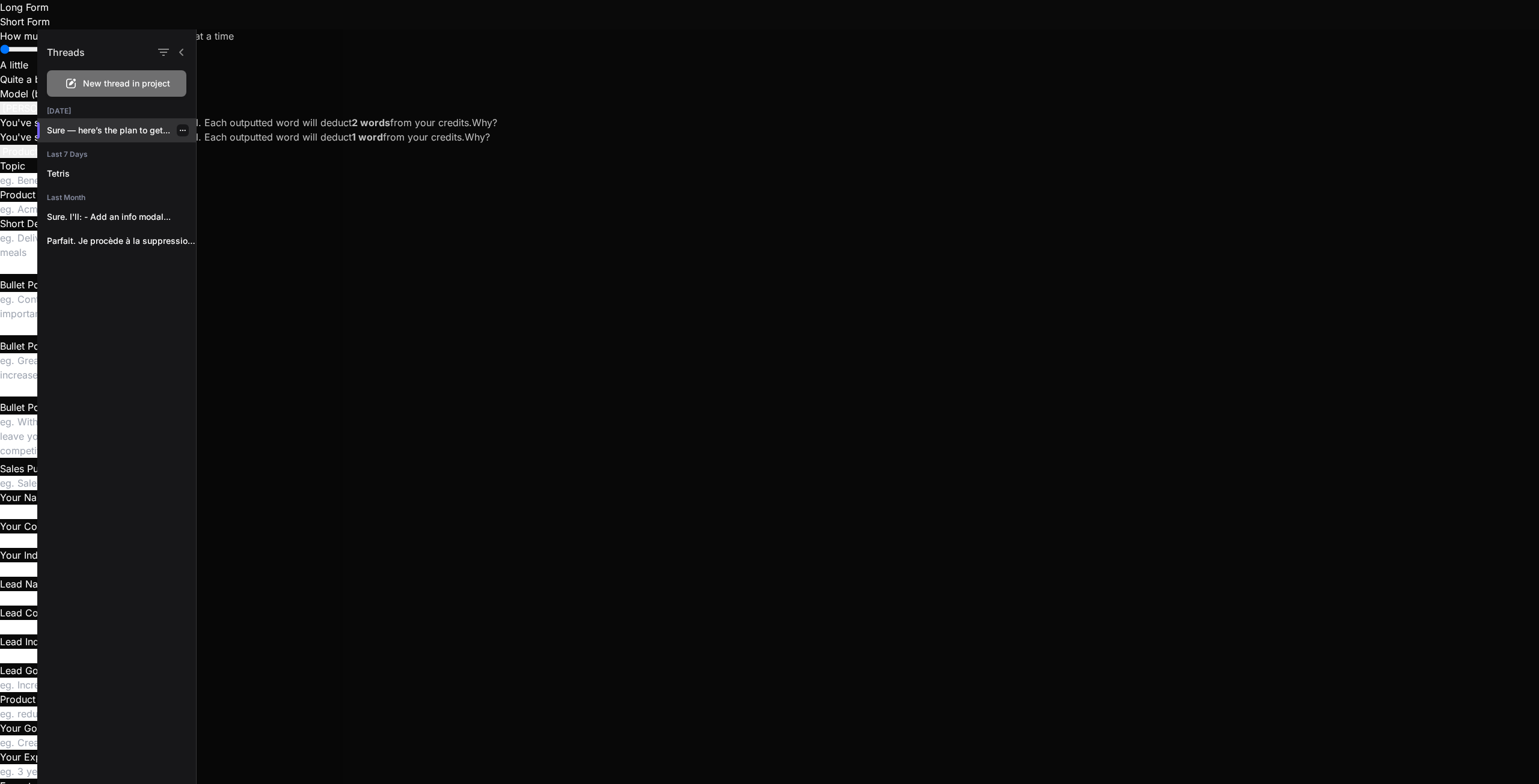
click at [113, 125] on p "Sure — here’s the plan to get..." at bounding box center [121, 131] width 149 height 12
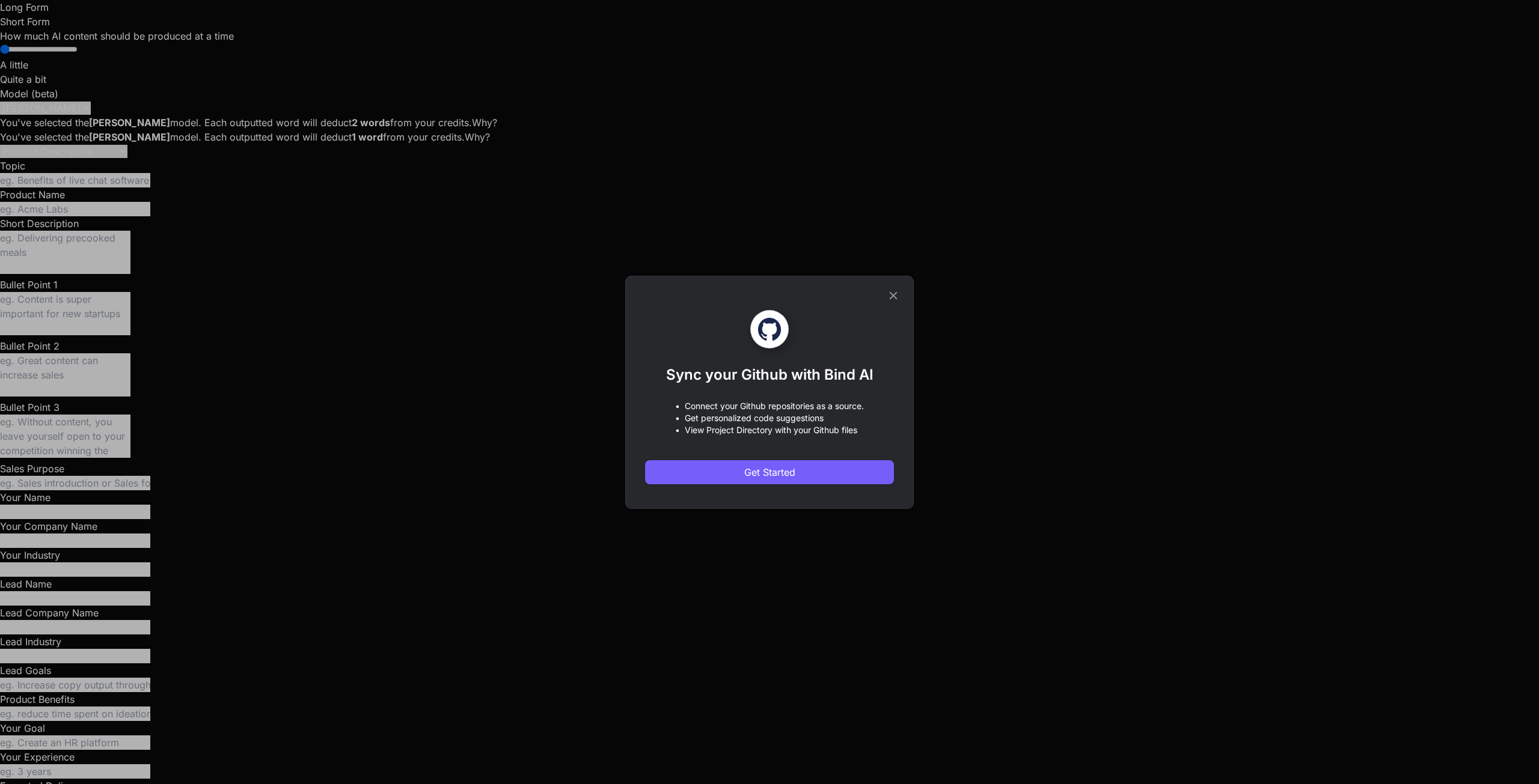
click at [900, 287] on div "Sync your Github with Bind AI • Connect your Github repositories as a source. •…" at bounding box center [770, 392] width 289 height 233
click at [893, 294] on icon at bounding box center [893, 295] width 13 height 13
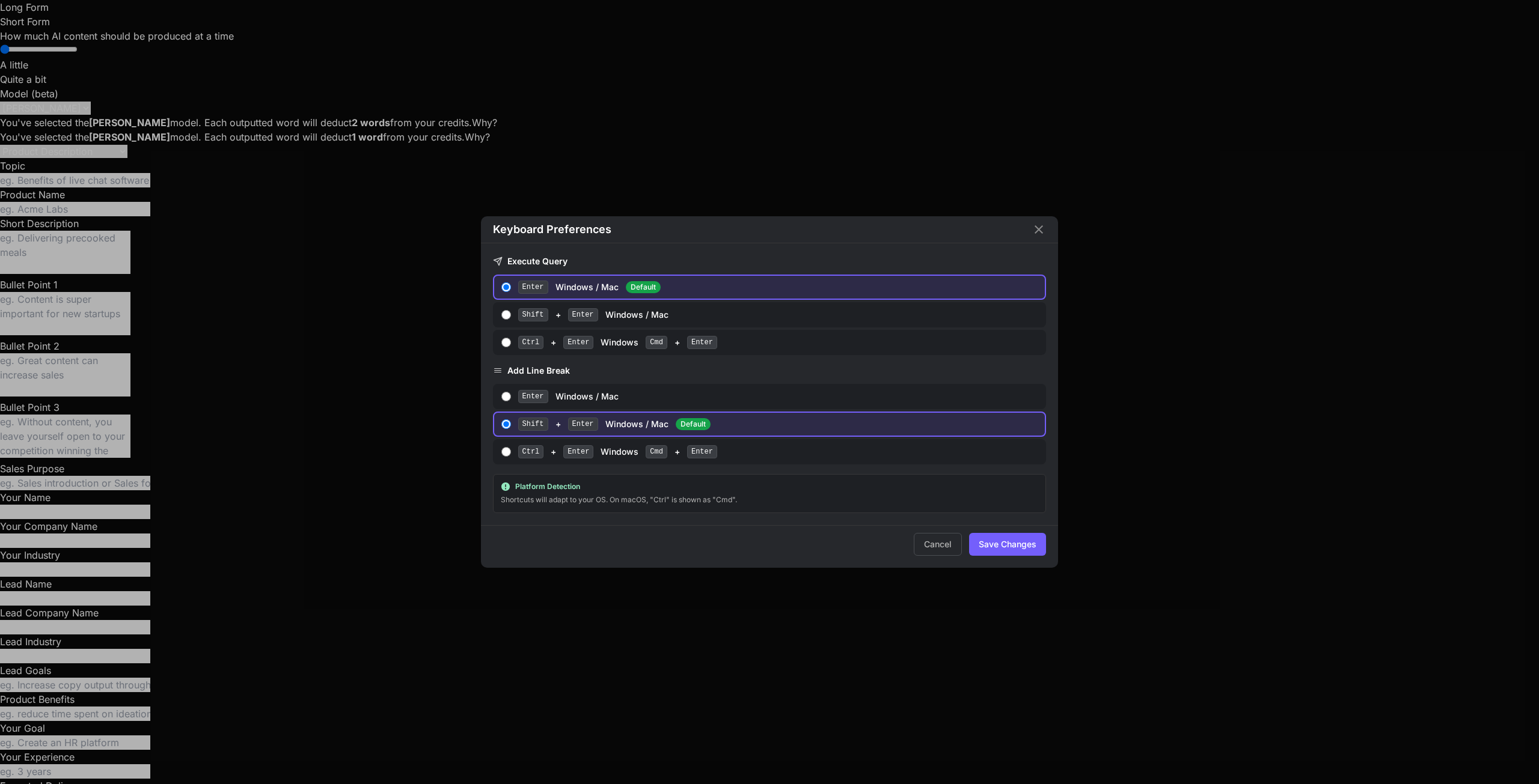
click at [16, 697] on div "Keyboard Preferences Execute Query Enter Windows / Mac Default Shift + Enter Wi…" at bounding box center [770, 392] width 1539 height 784
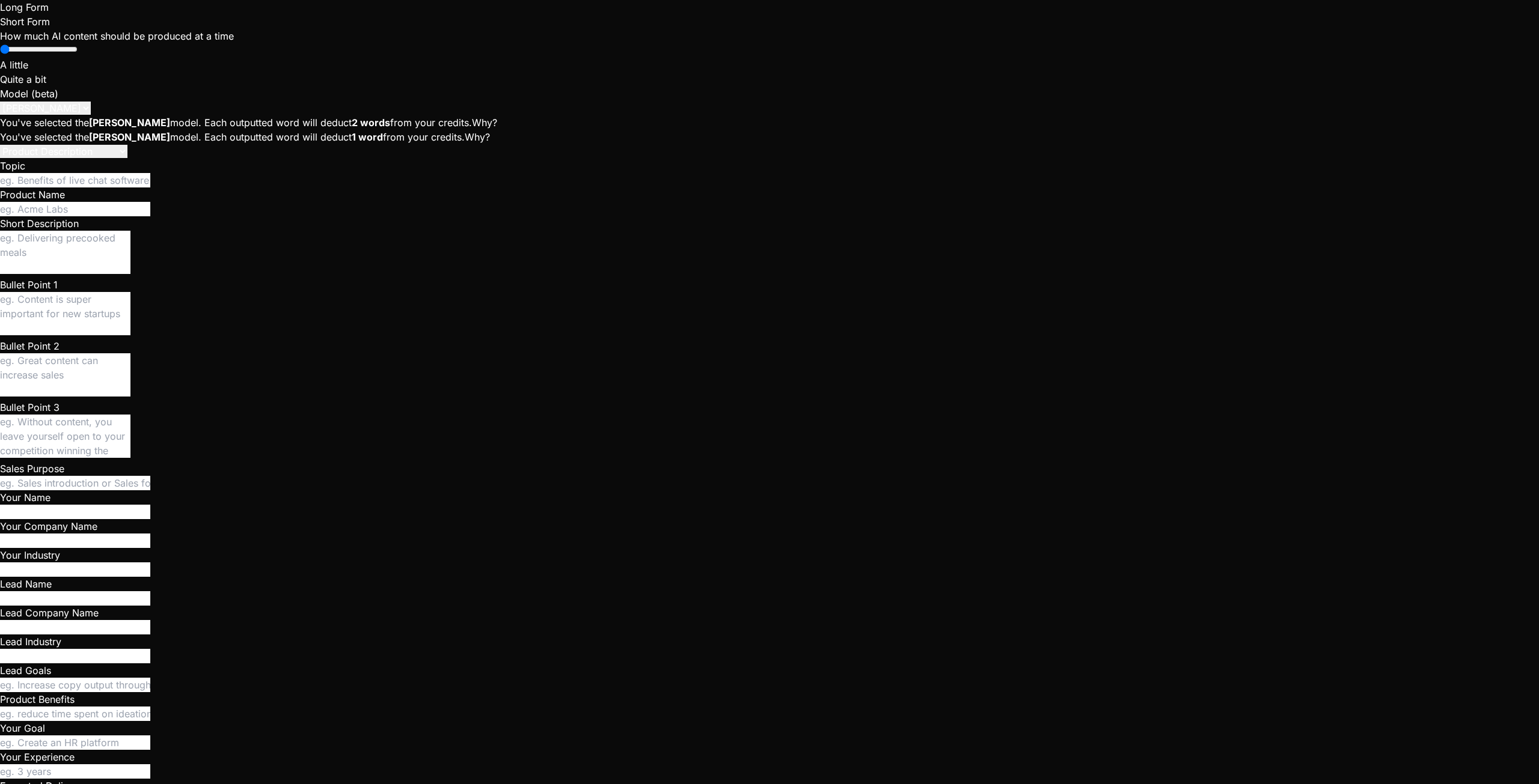
paste textarea "Now i've clicked on call and this isn't working (infinite loading), console rep…"
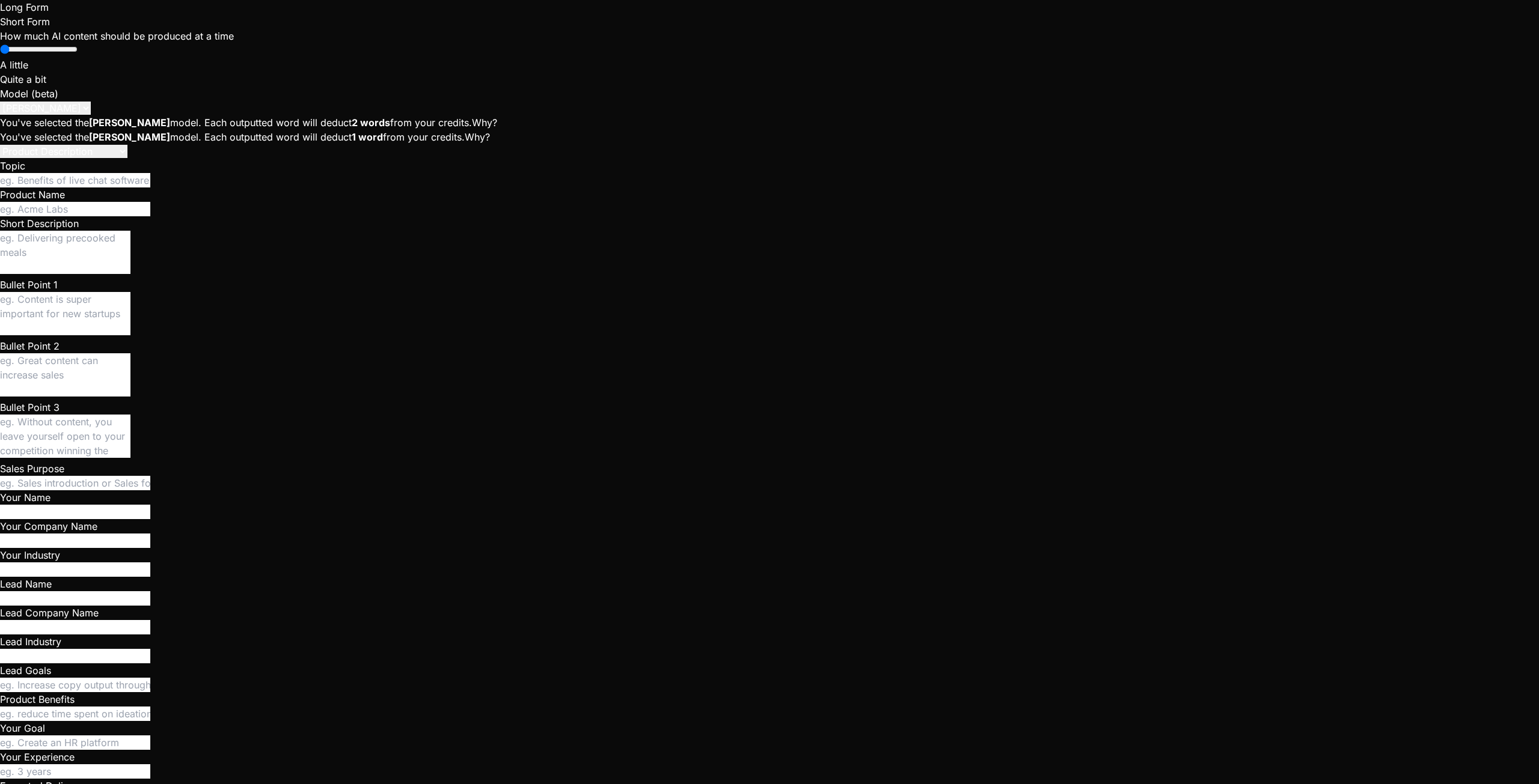
type textarea "Now i've clicked on call and this isn't working (infinite loading), console rep…"
type textarea "x"
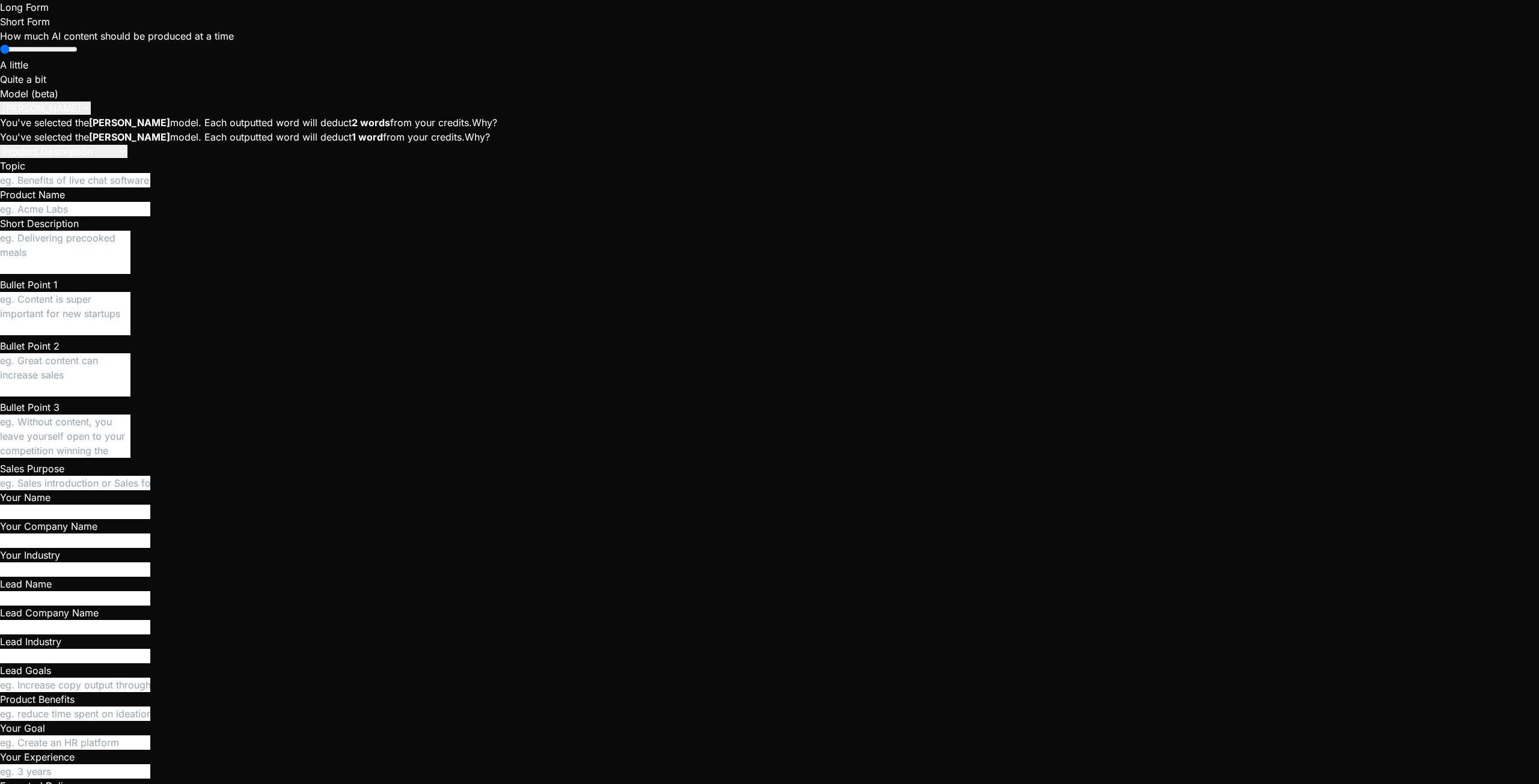
type textarea "x"
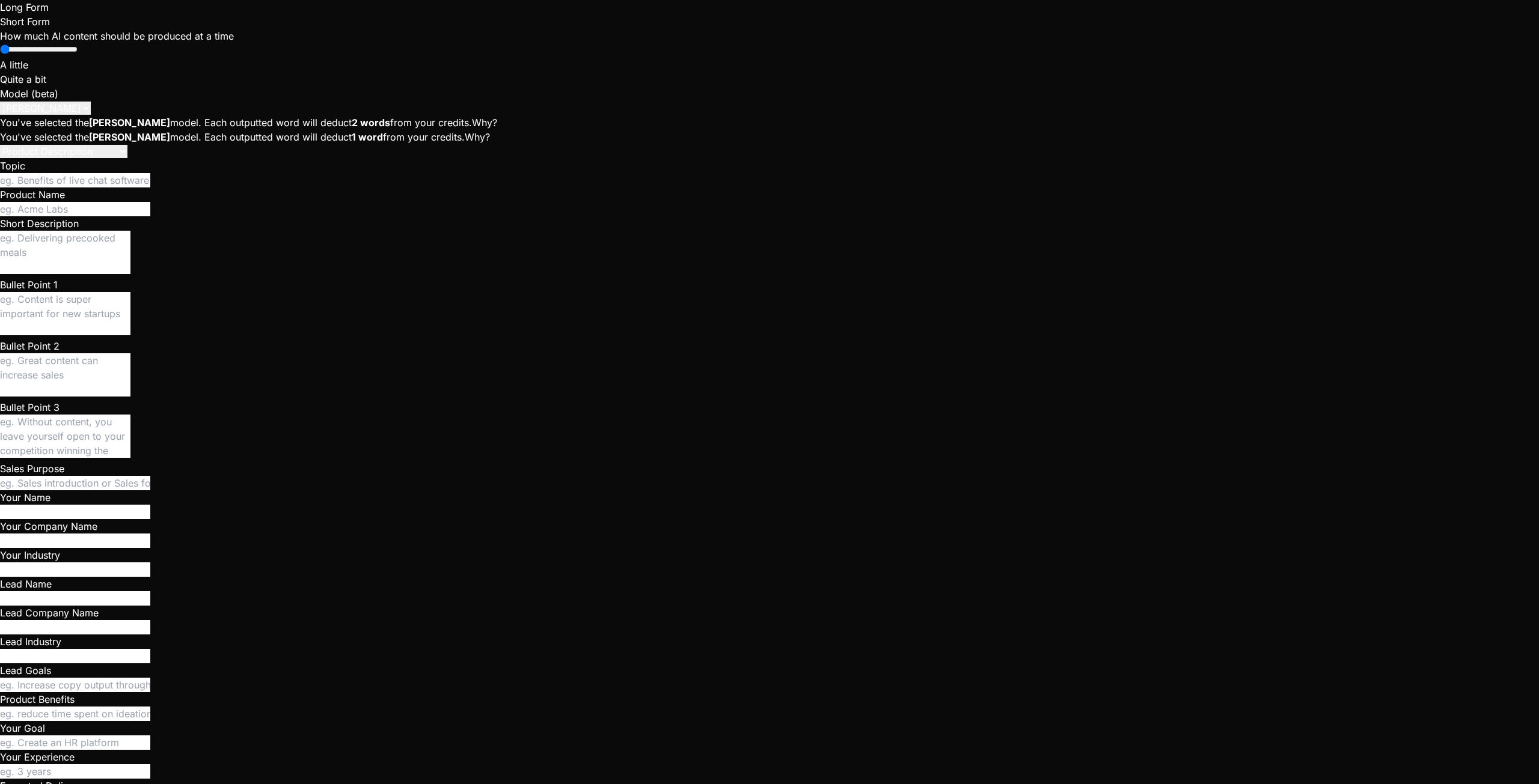
scroll to position [7106, 0]
type textarea "y"
type textarea "x"
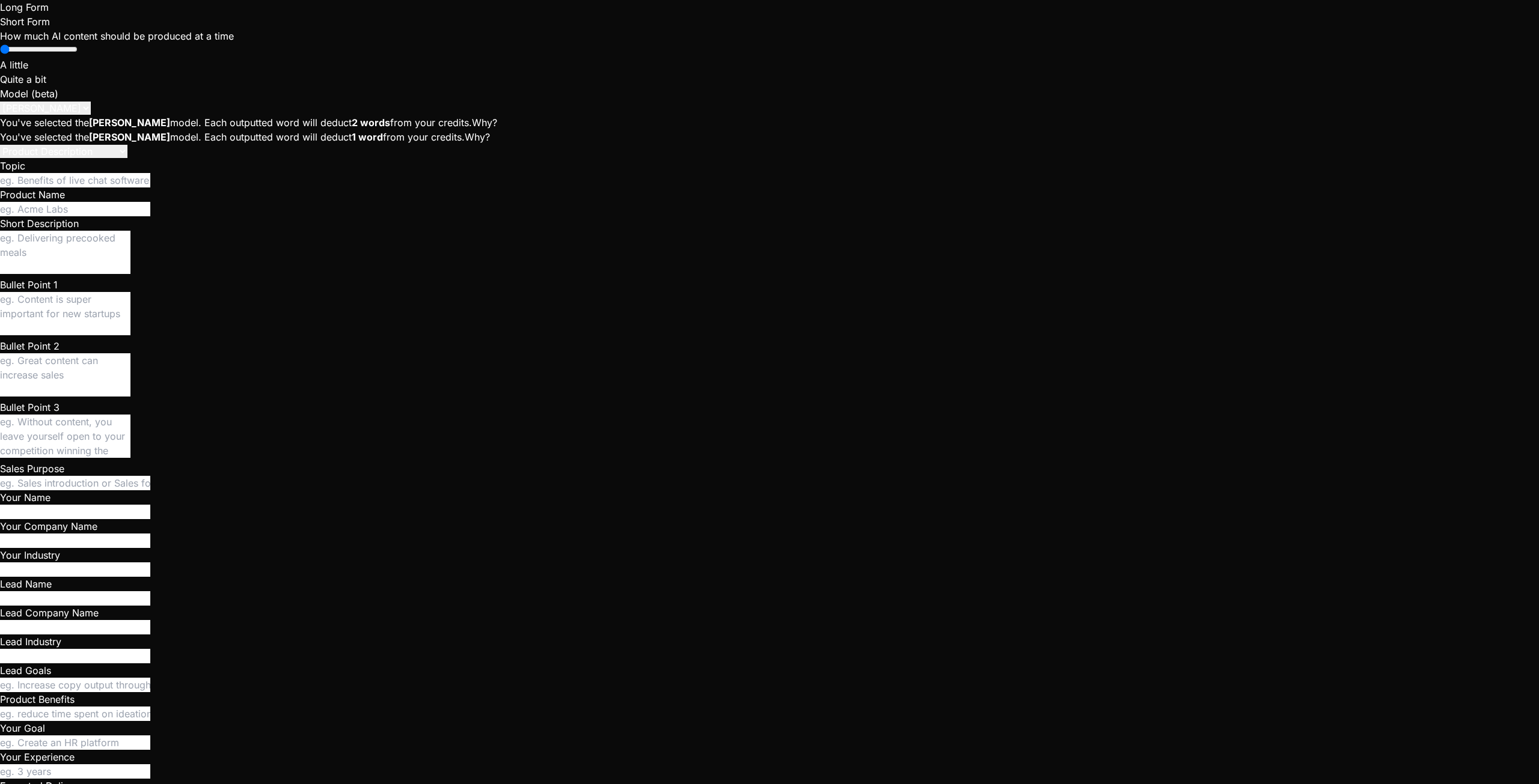
type textarea "ye"
type textarea "x"
type textarea "yes"
type textarea "x"
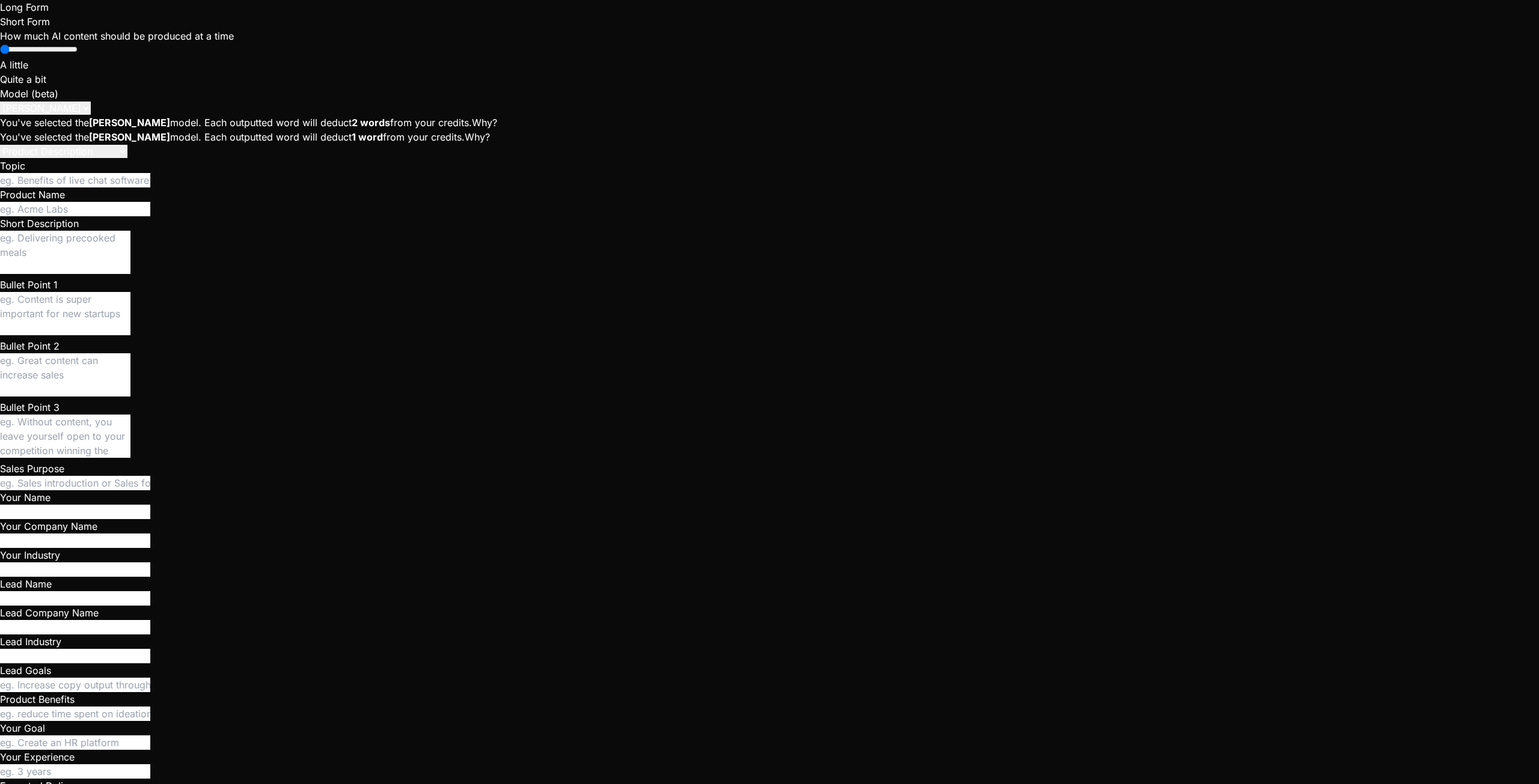
scroll to position [6925, 0]
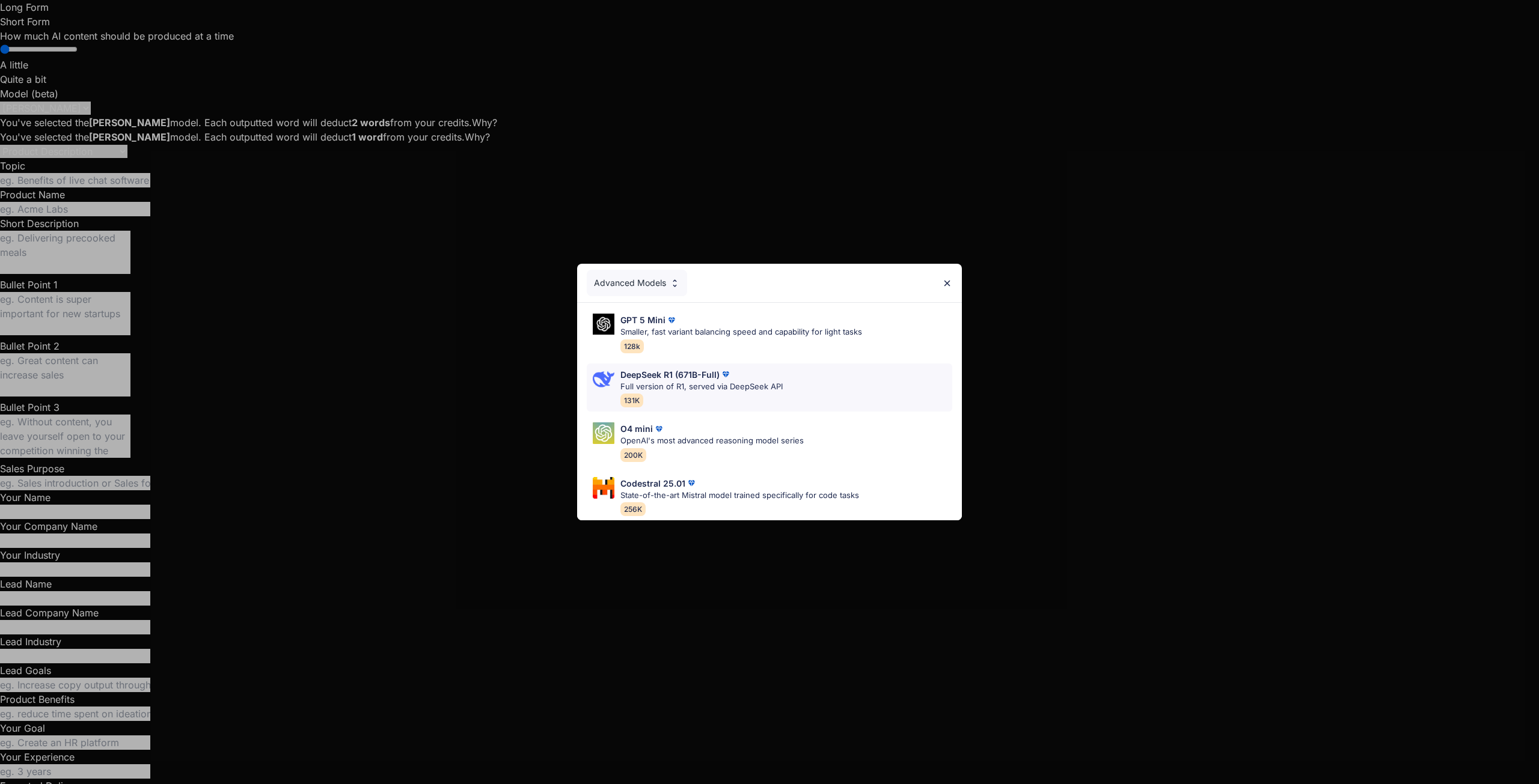
click at [712, 382] on p "Full version of R1, served via DeepSeek API" at bounding box center [701, 387] width 162 height 12
type textarea "x"
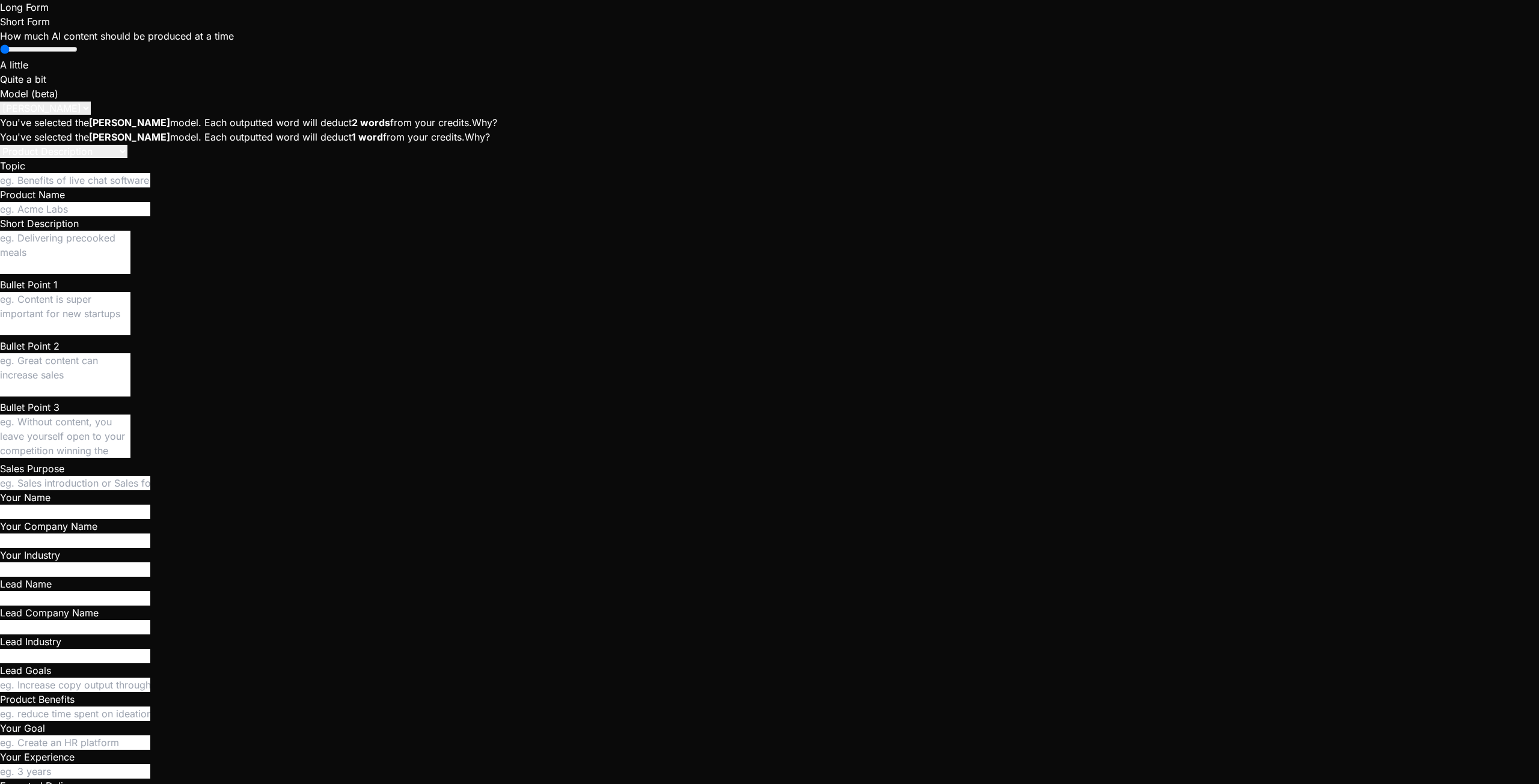
type textarea "y"
type textarea "x"
type textarea "ye"
type textarea "x"
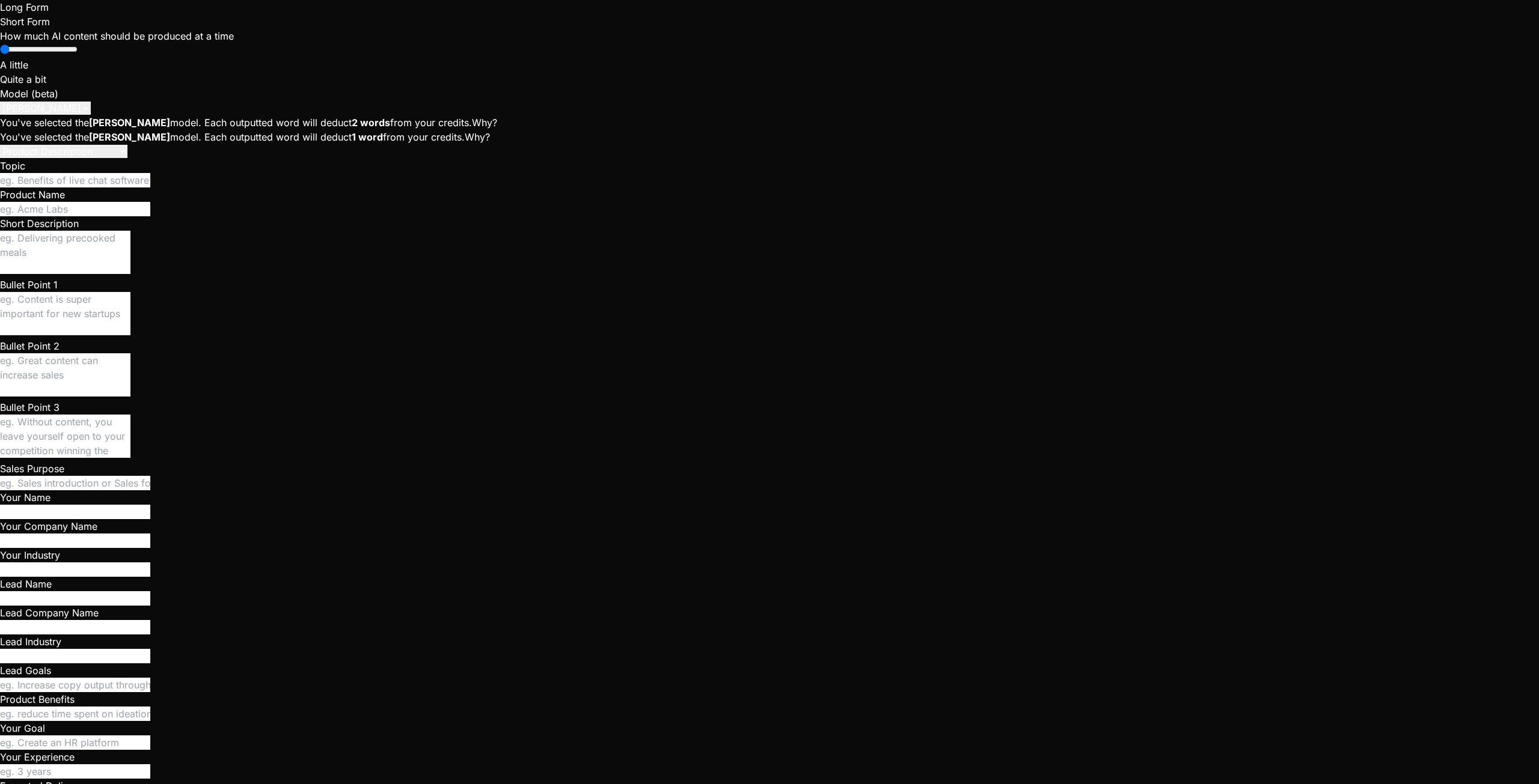
type textarea "yes"
type textarea "x"
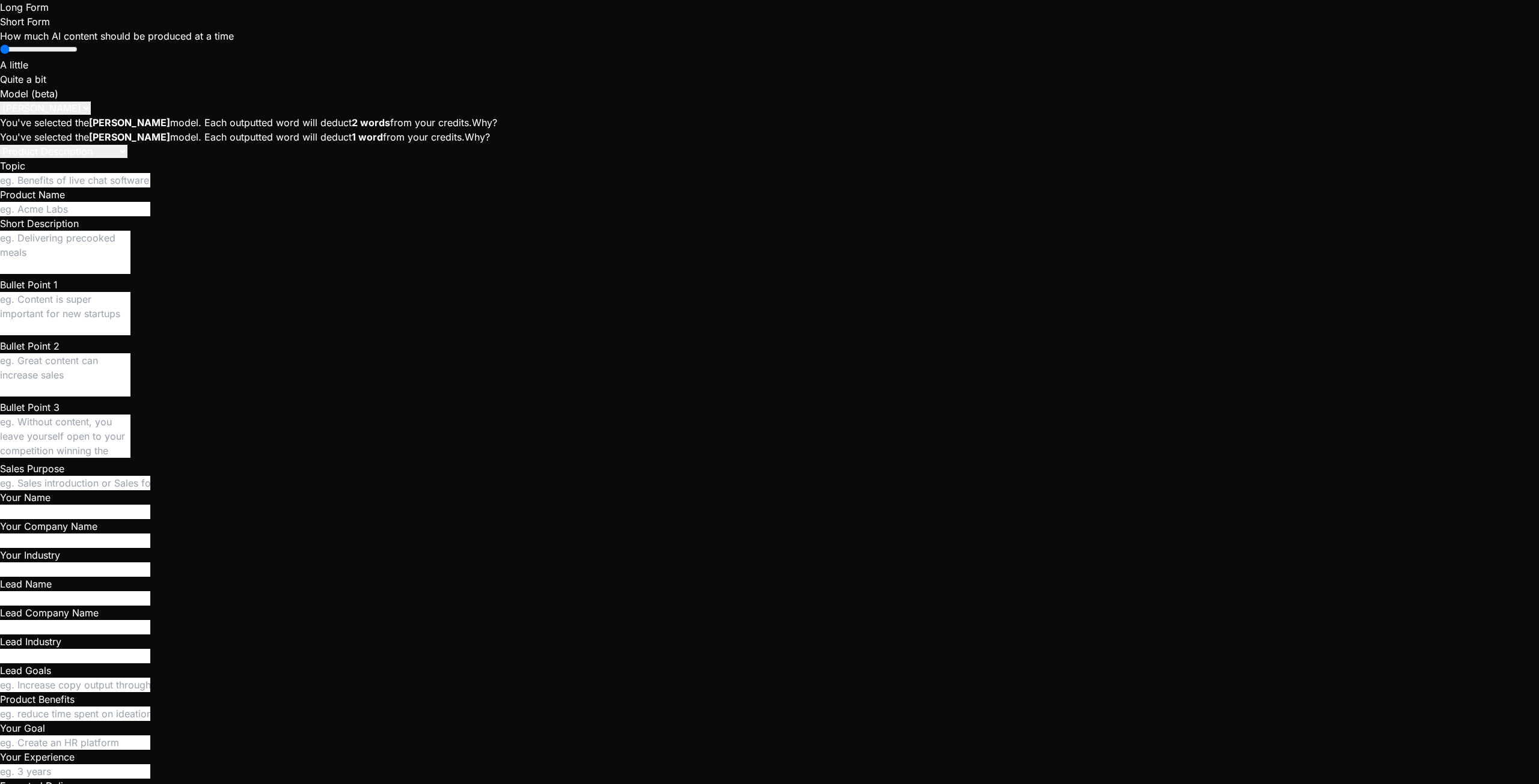
scroll to position [7186, 0]
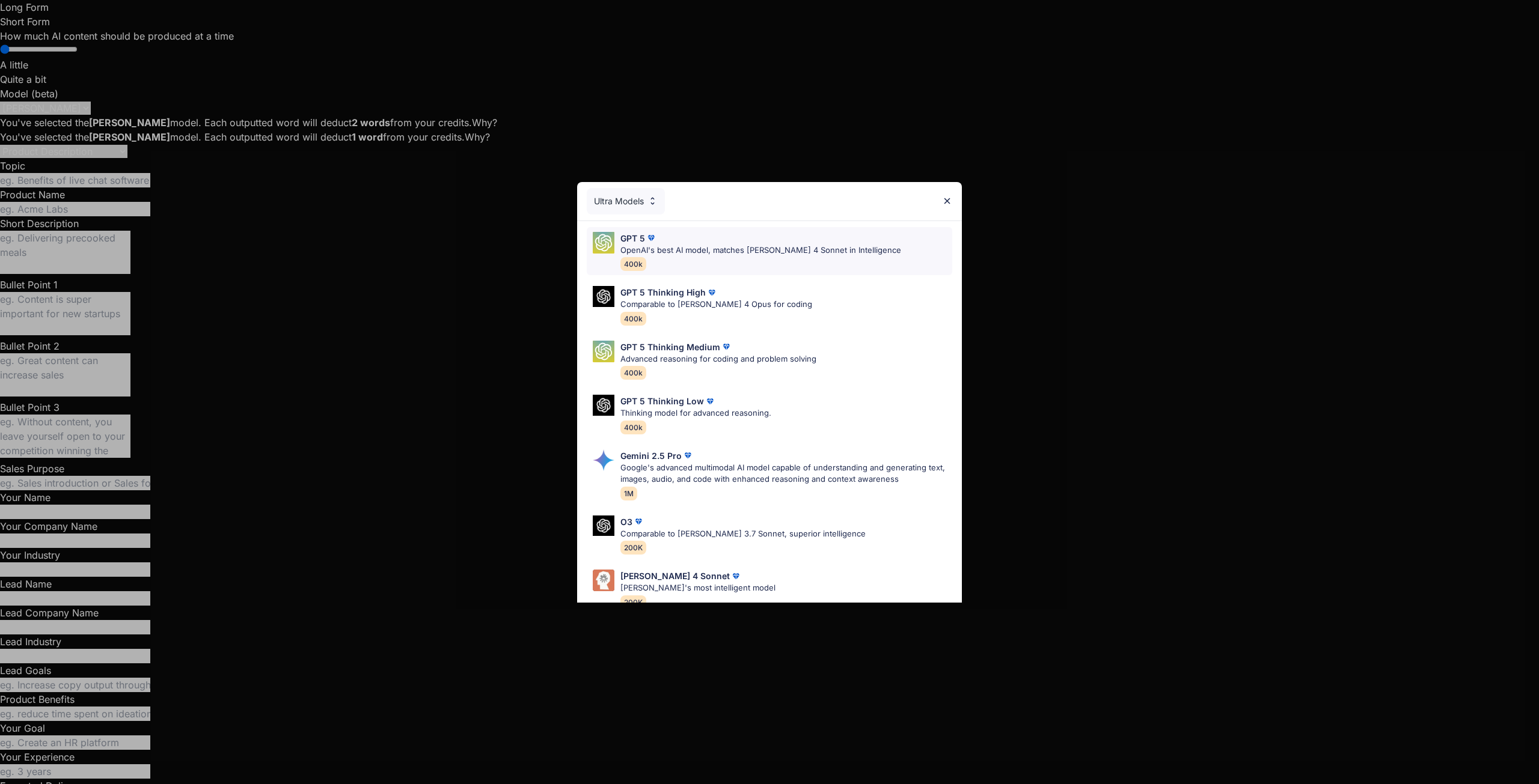
click at [661, 249] on p "OpenAI's best AI model, matches [PERSON_NAME] 4 Sonnet in Intelligence" at bounding box center [761, 250] width 281 height 12
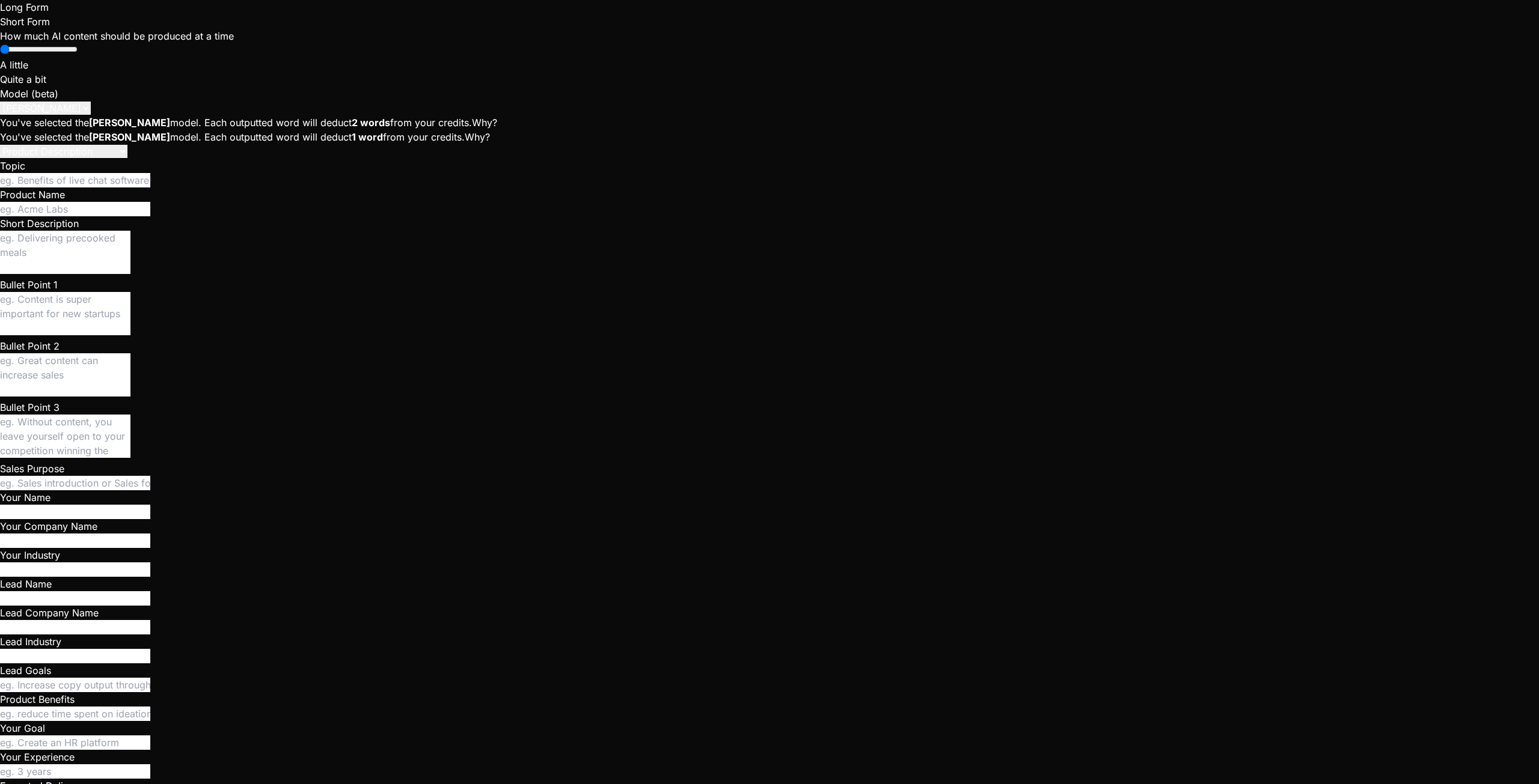
type textarea "x"
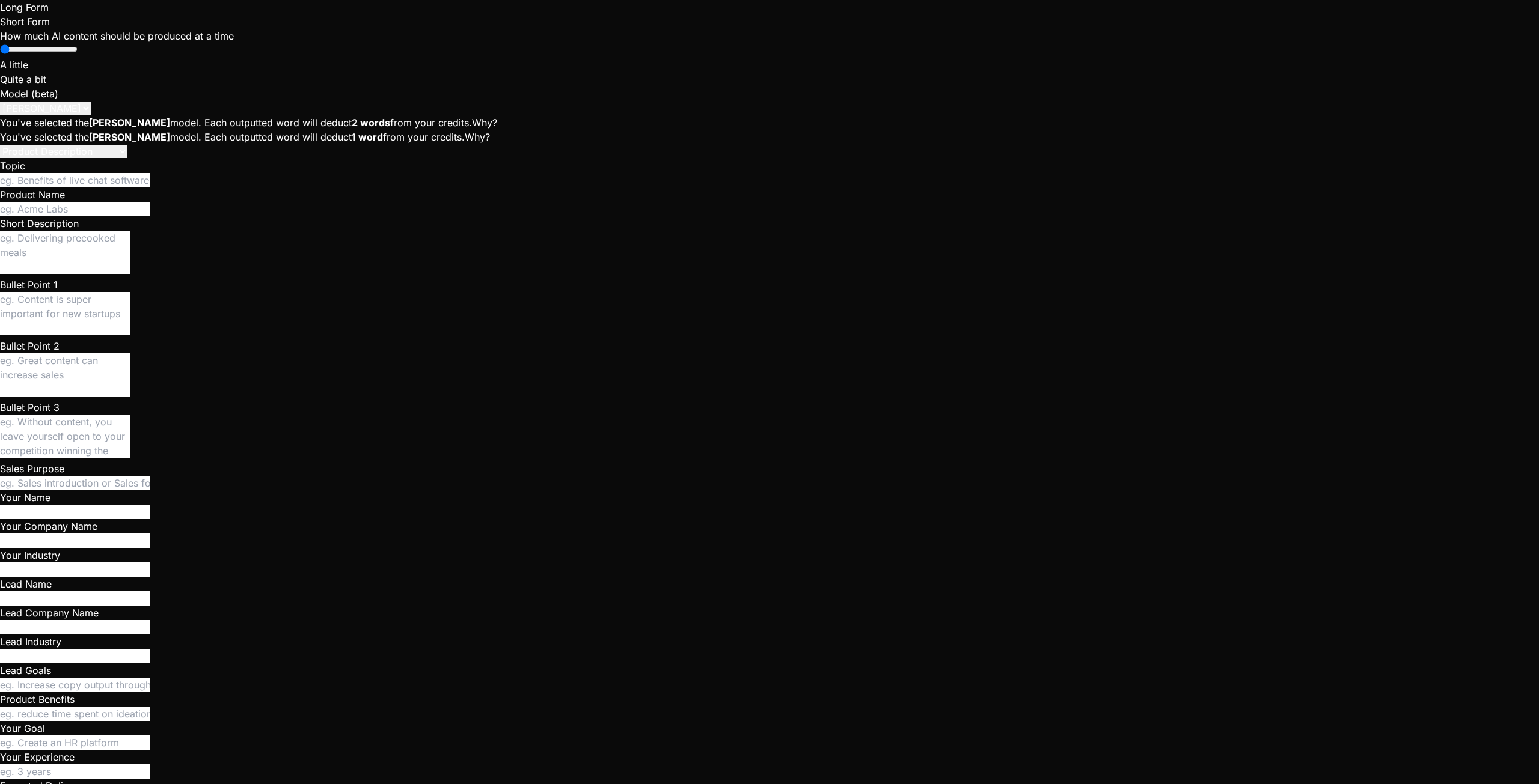
scroll to position [7146, 0]
type textarea "x"
type textarea "$"
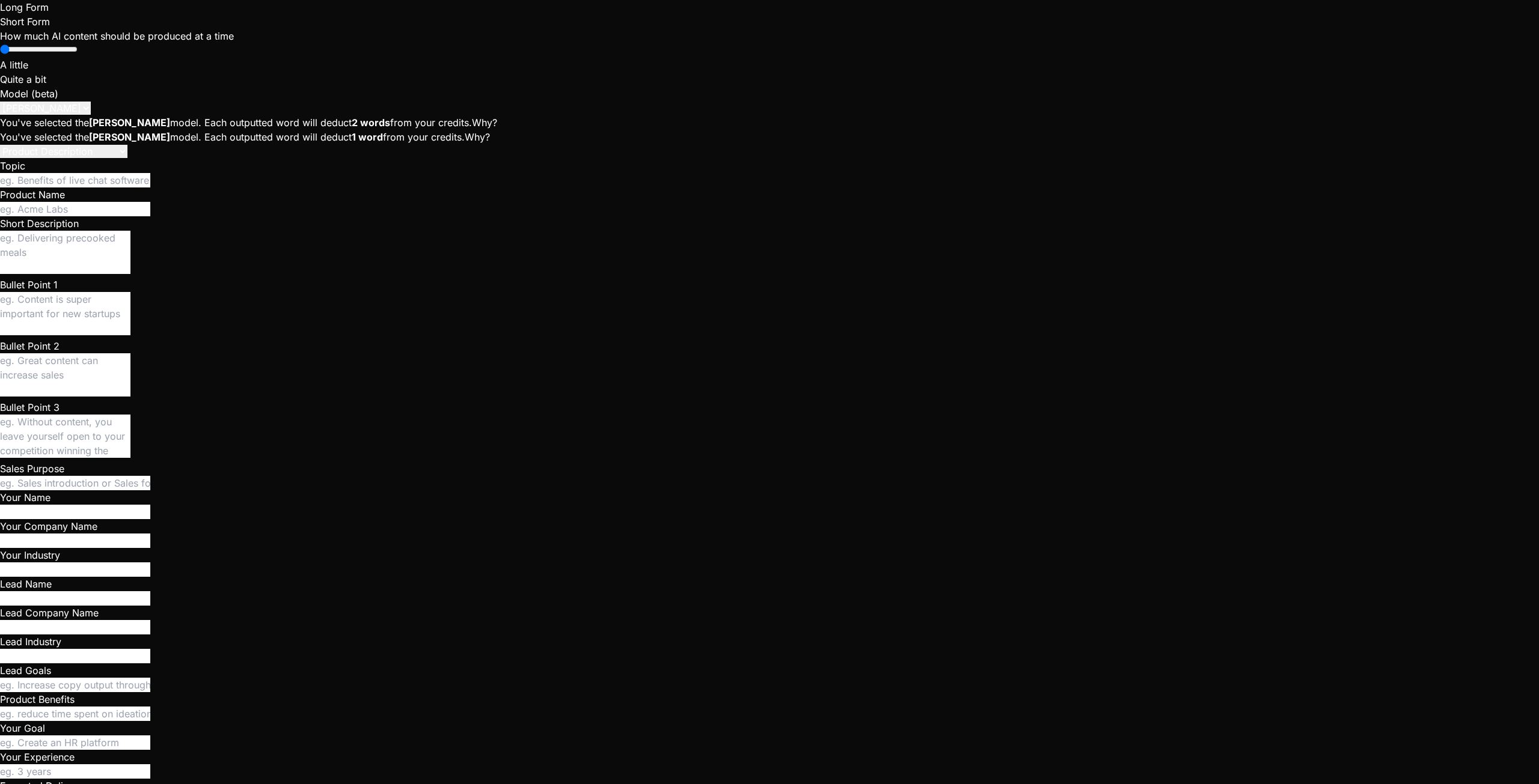
type textarea "x"
type textarea "$"
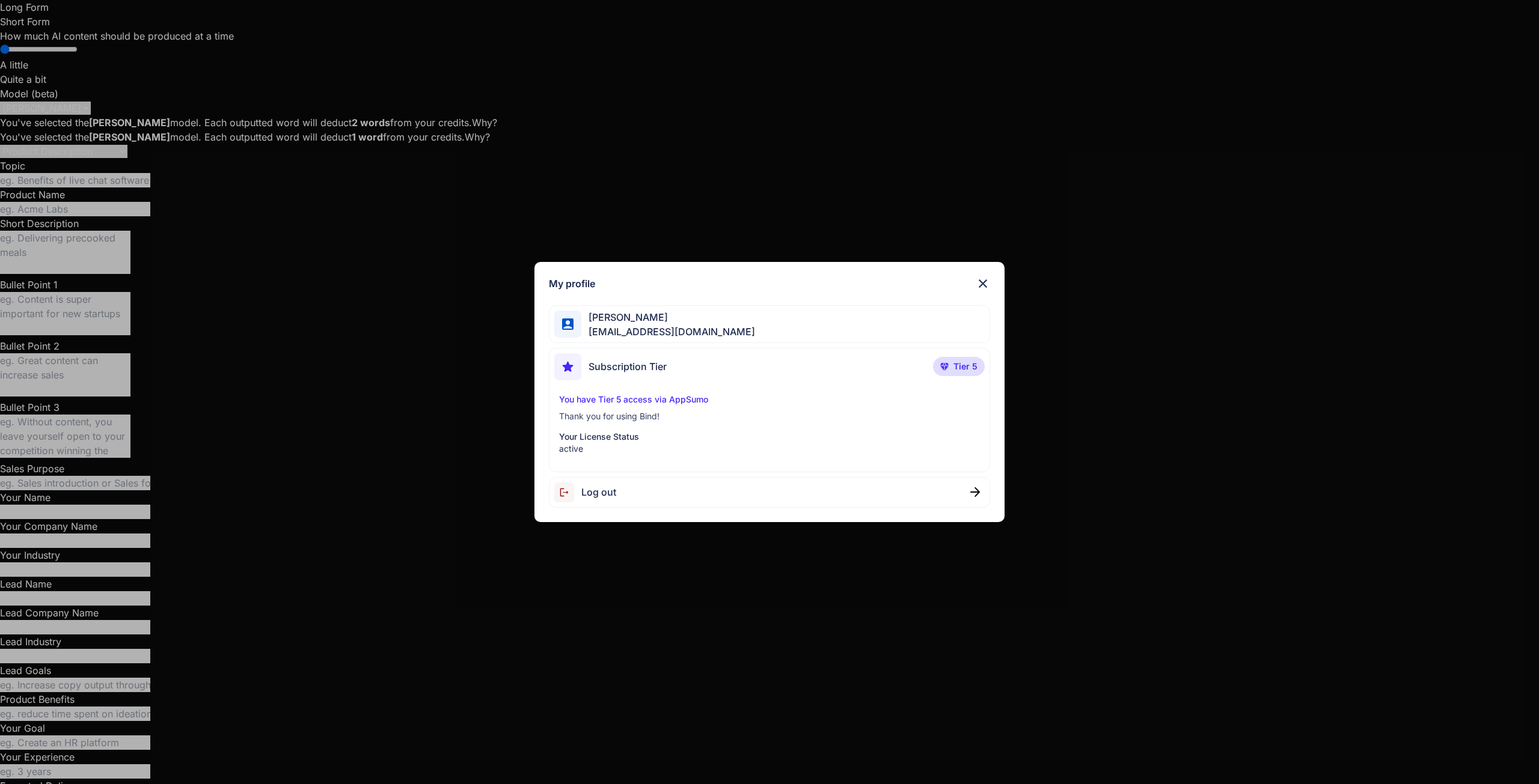
click at [969, 487] on div "Log out" at bounding box center [770, 492] width 441 height 31
type textarea "x"
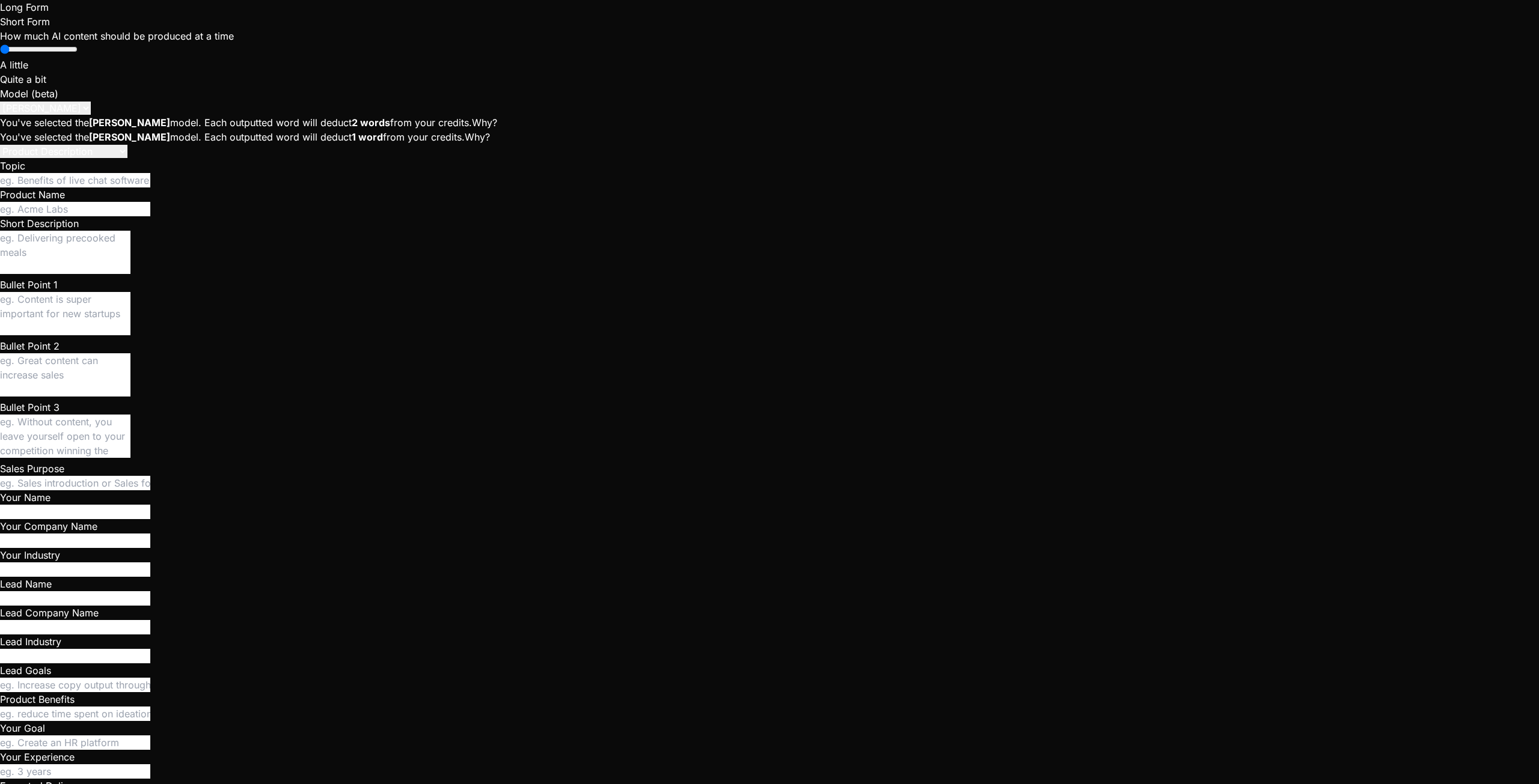
scroll to position [0, 0]
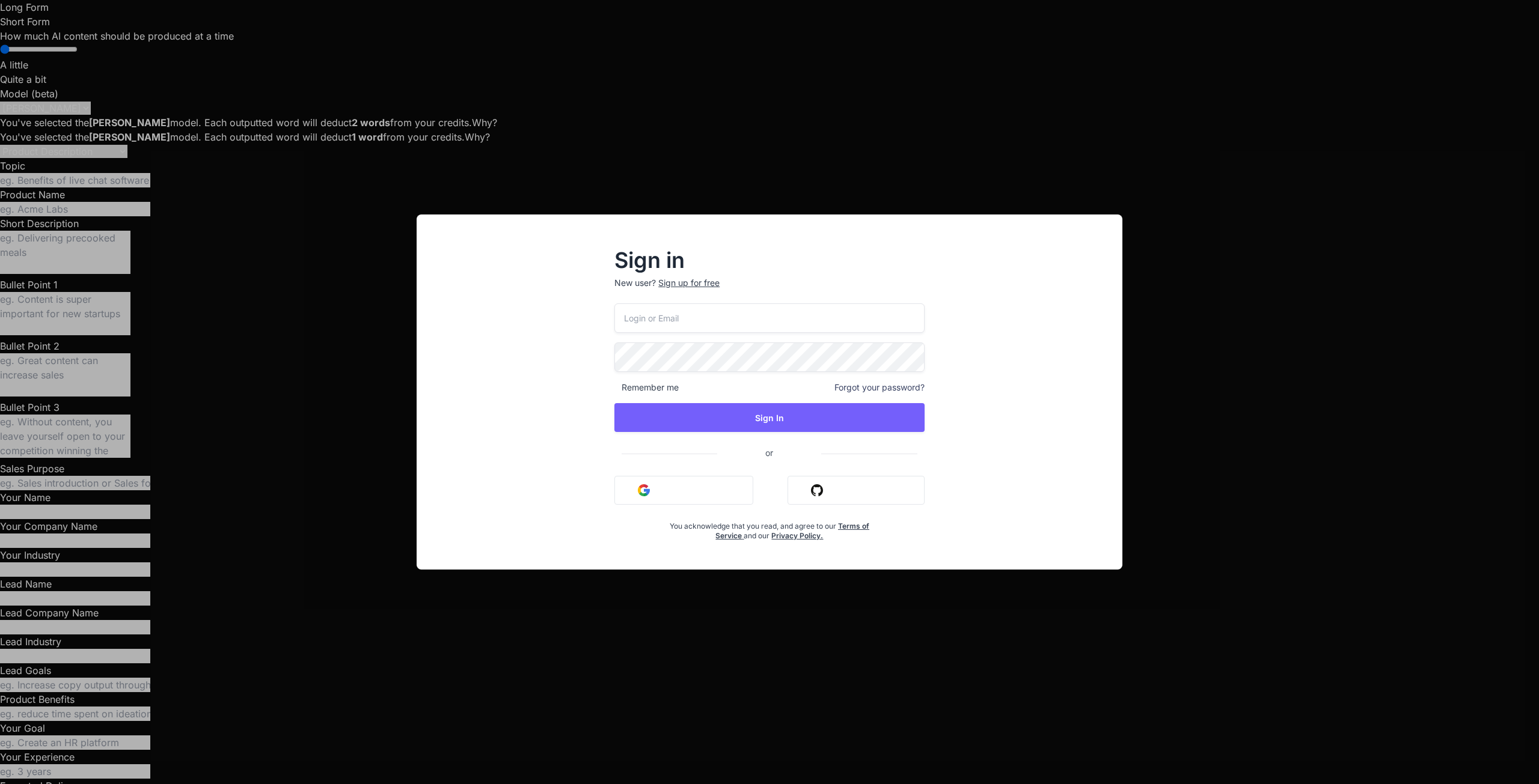
type input "[EMAIL_ADDRESS][DOMAIN_NAME]"
click at [753, 409] on button "Sign In" at bounding box center [770, 417] width 311 height 29
click at [663, 418] on button "Sign In" at bounding box center [770, 417] width 311 height 29
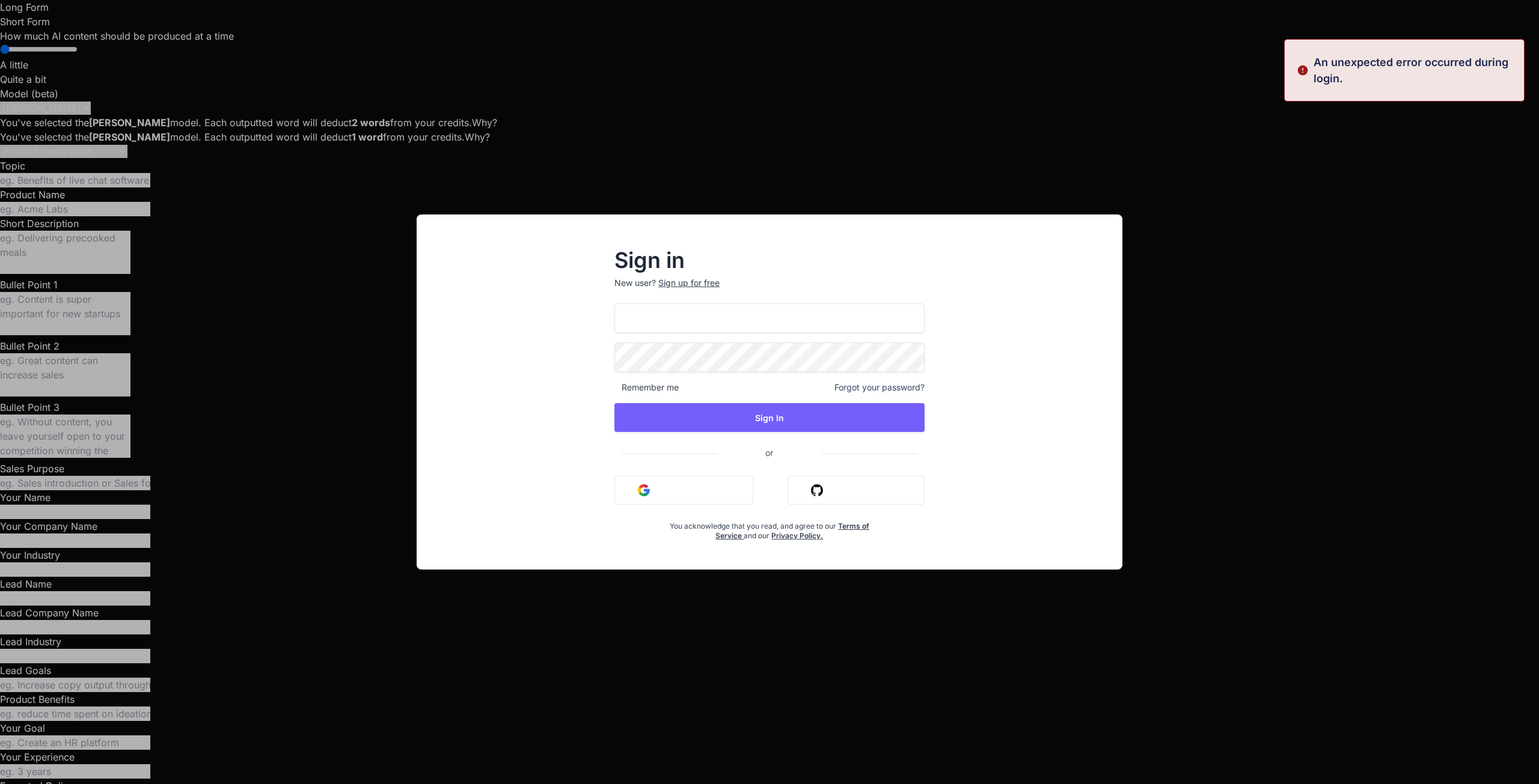
click at [719, 115] on div "Sign in New user? Sign up for free sebastien.vega47@gmail.com Remember me Forgo…" at bounding box center [770, 392] width 1539 height 784
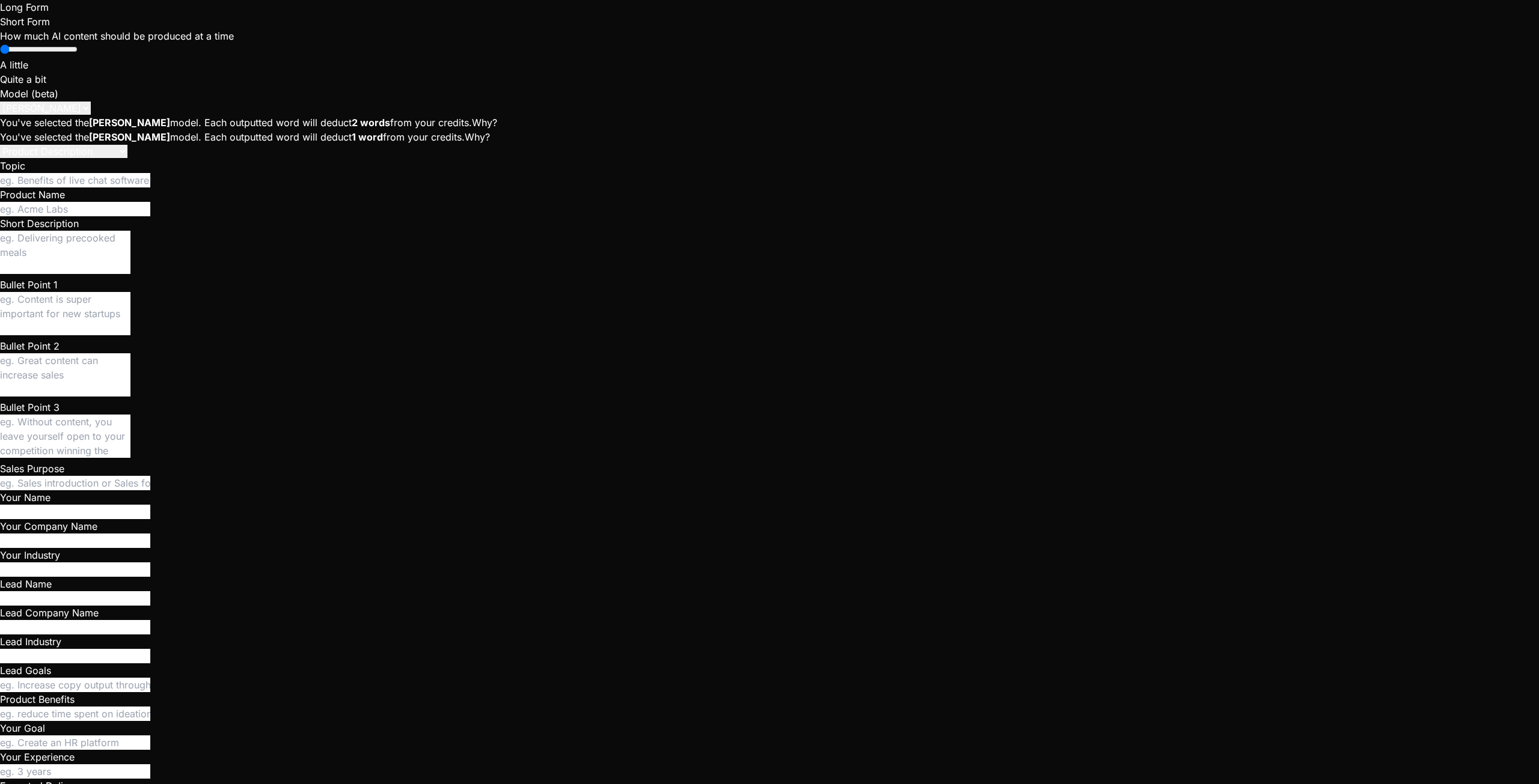
type textarea "x"
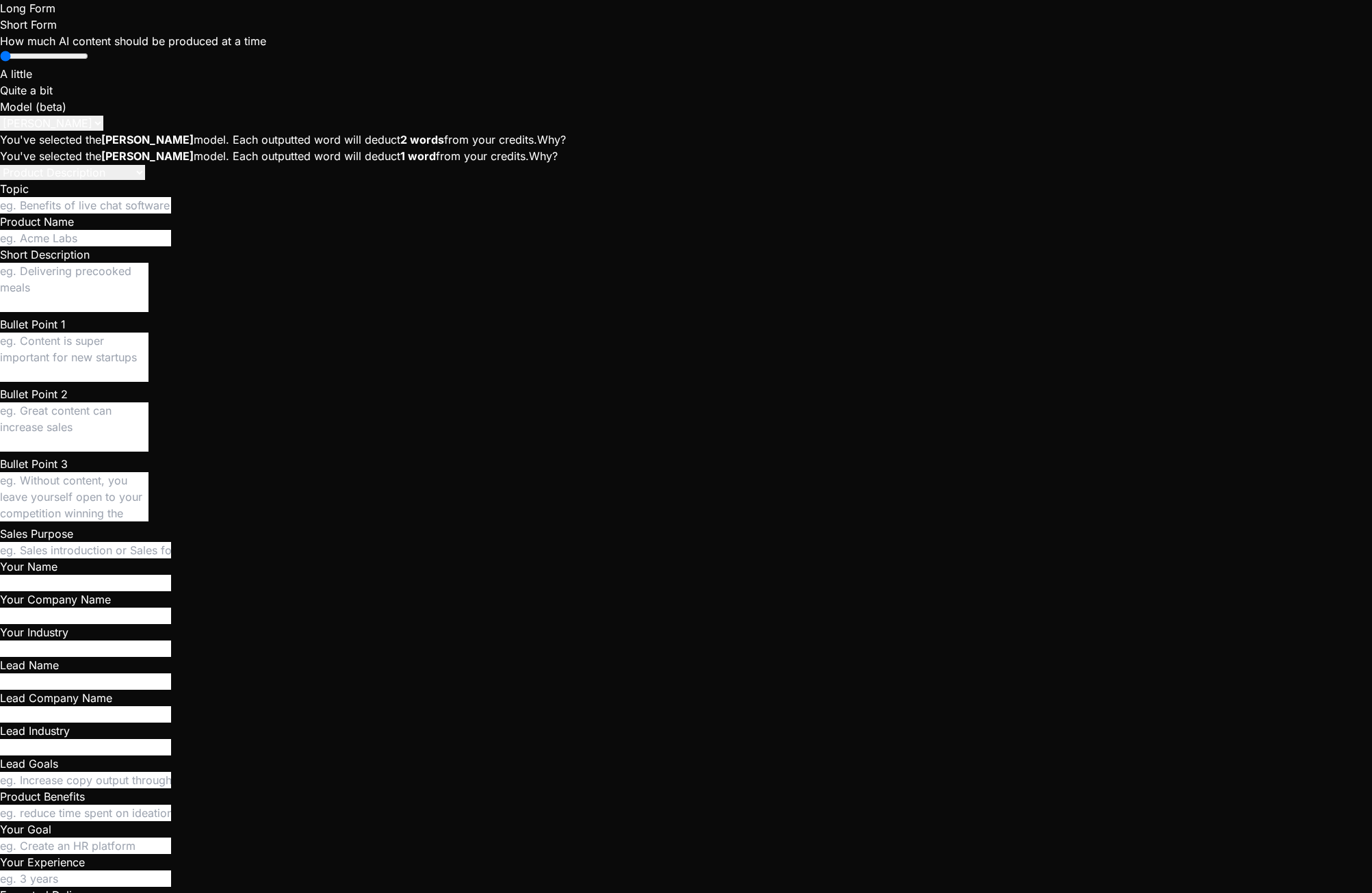
type textarea "x"
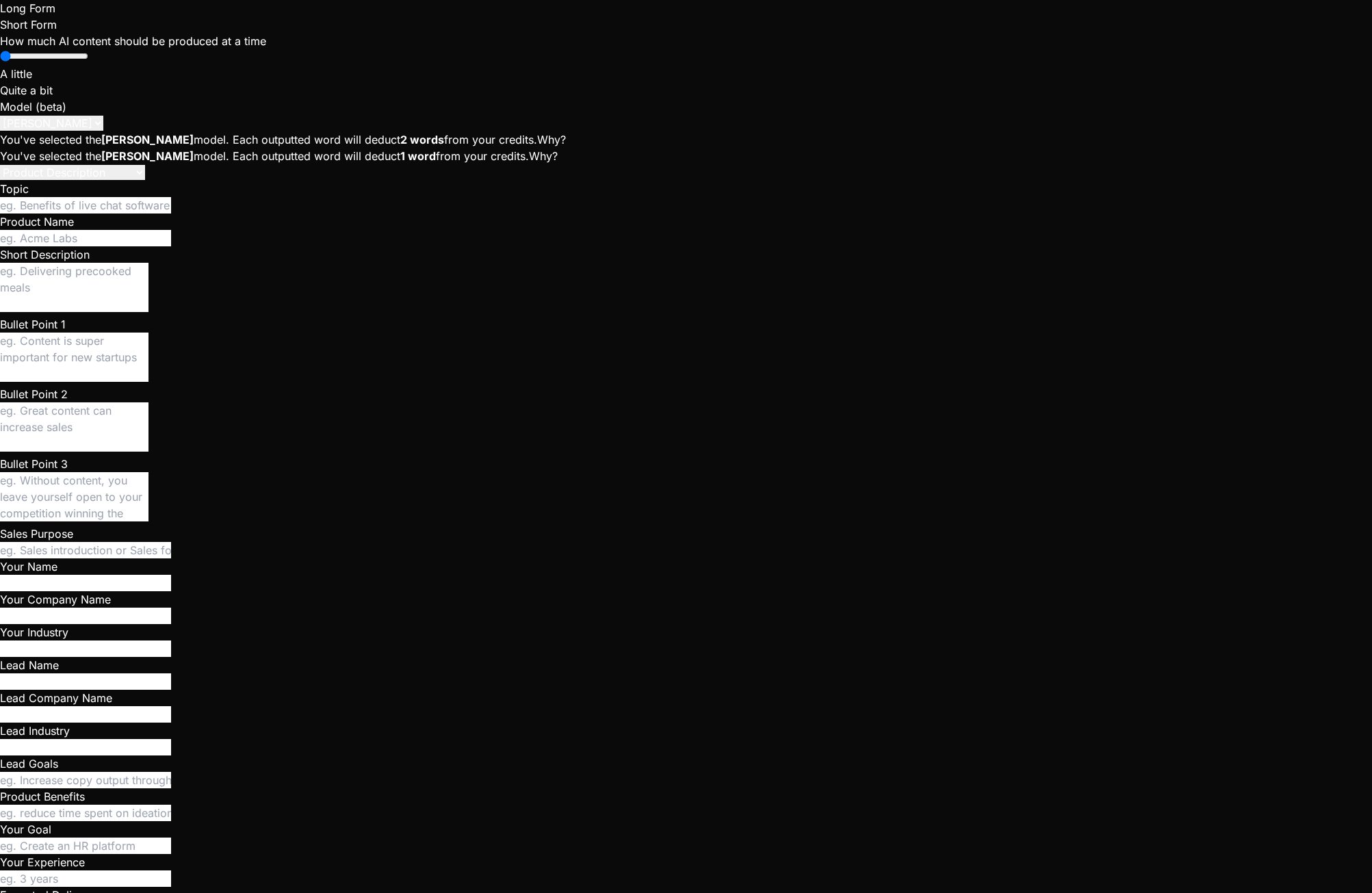
scroll to position [9784, 0]
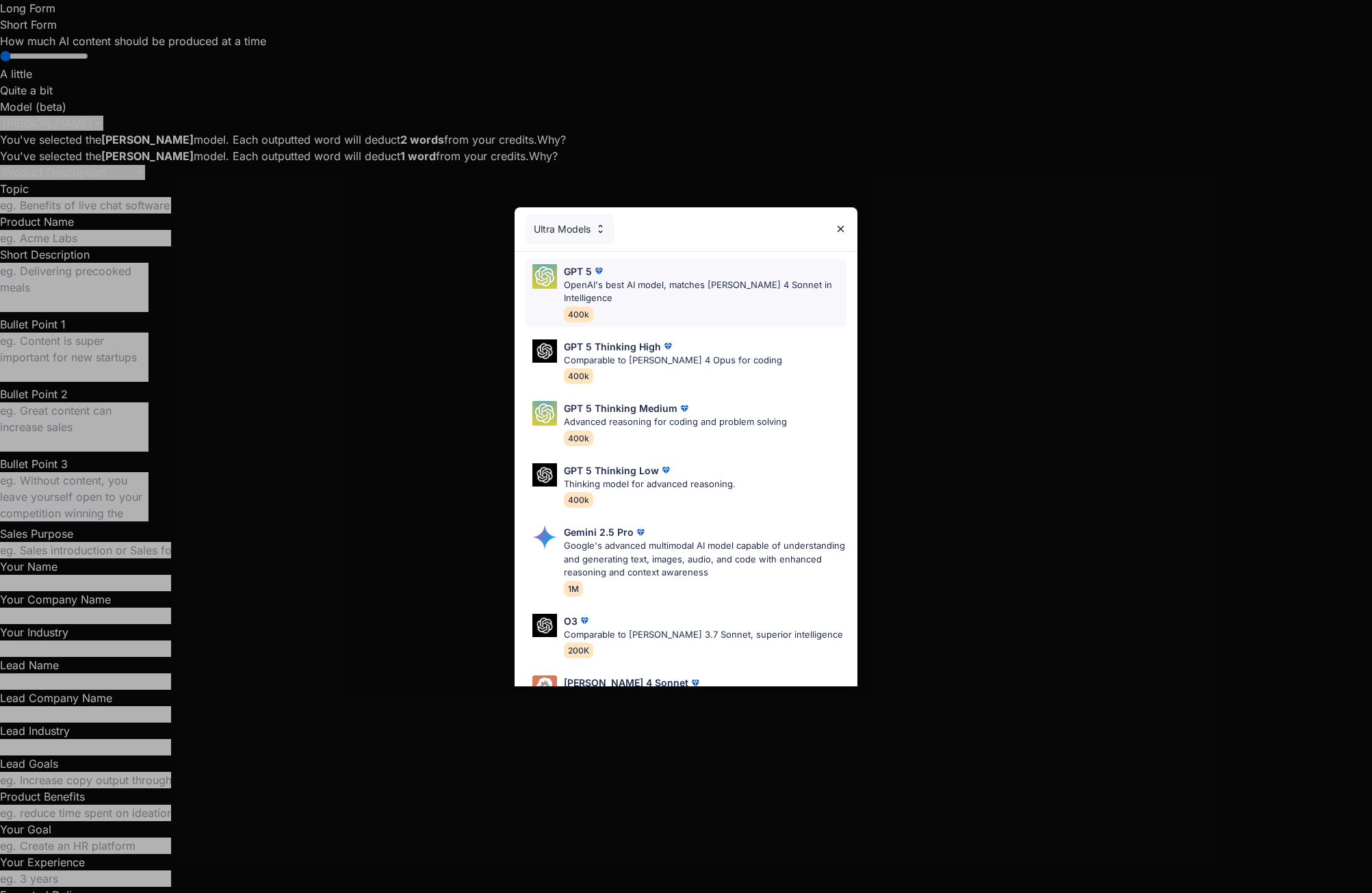
click at [645, 287] on p "OpenAI's best AI model, matches Claude 4 Sonnet in Intelligence" at bounding box center [705, 291] width 283 height 26
type textarea "x"
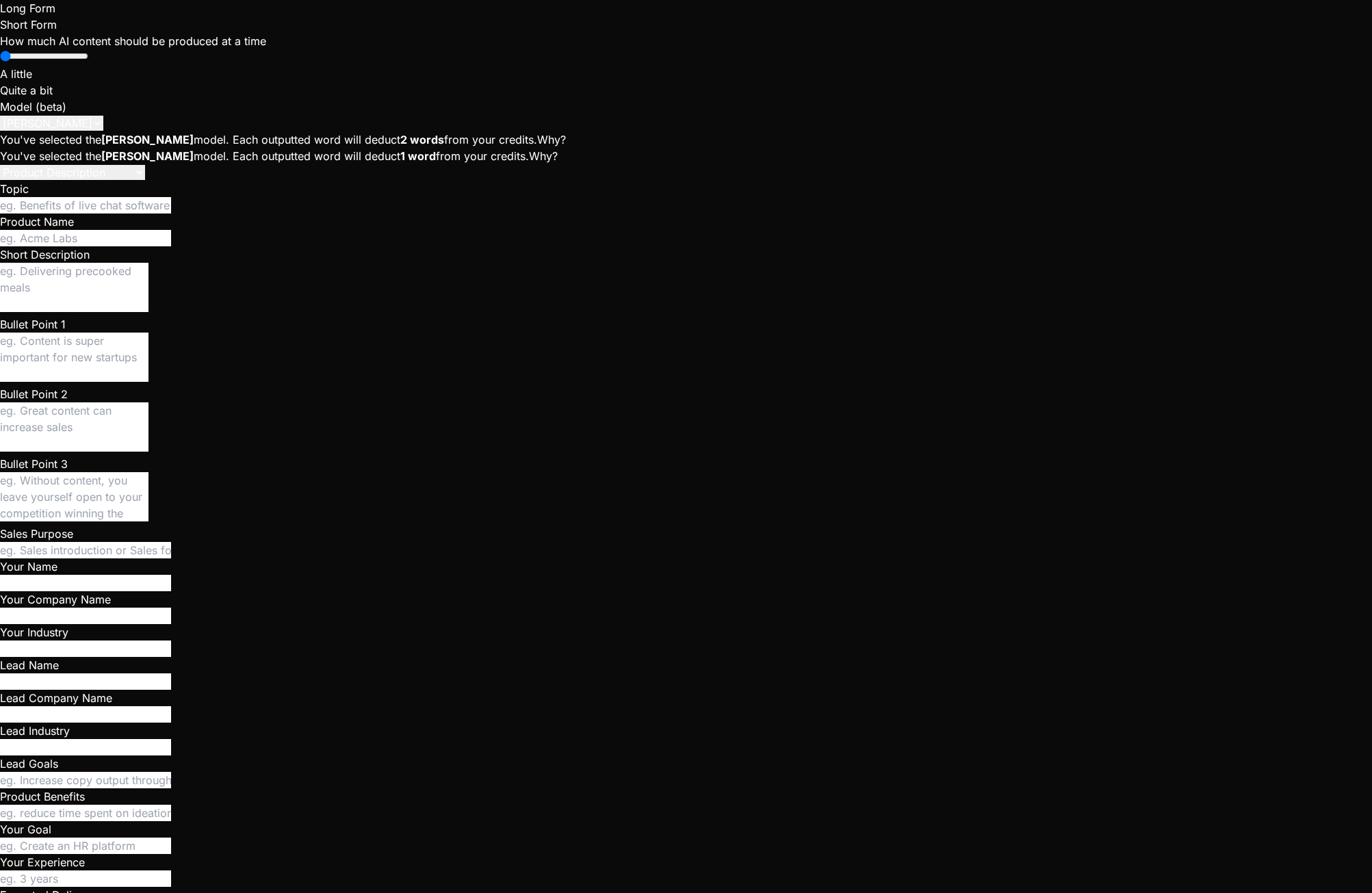
type textarea "y"
type textarea "x"
type textarea "ye"
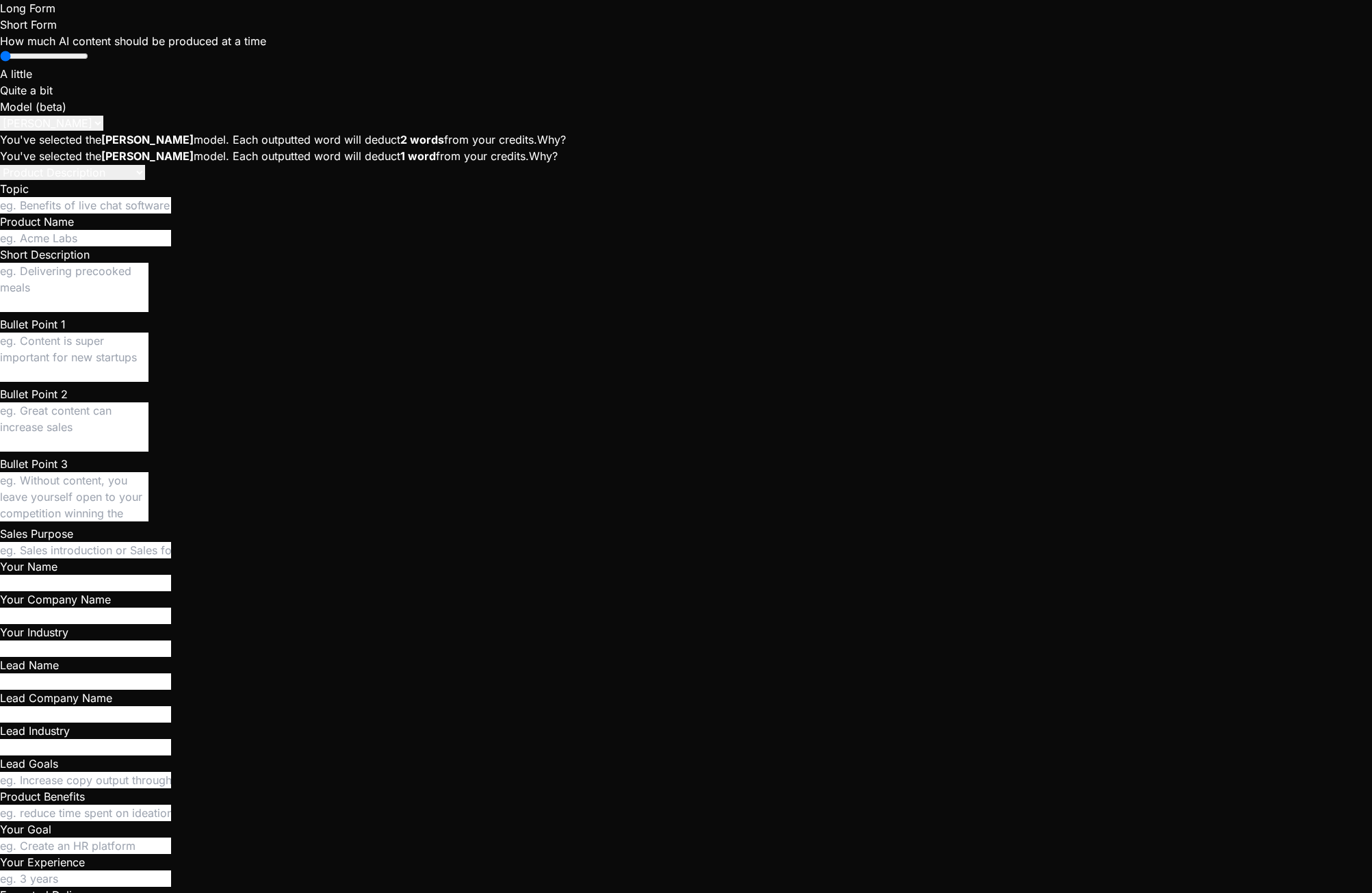
type textarea "x"
type textarea "yes"
type textarea "x"
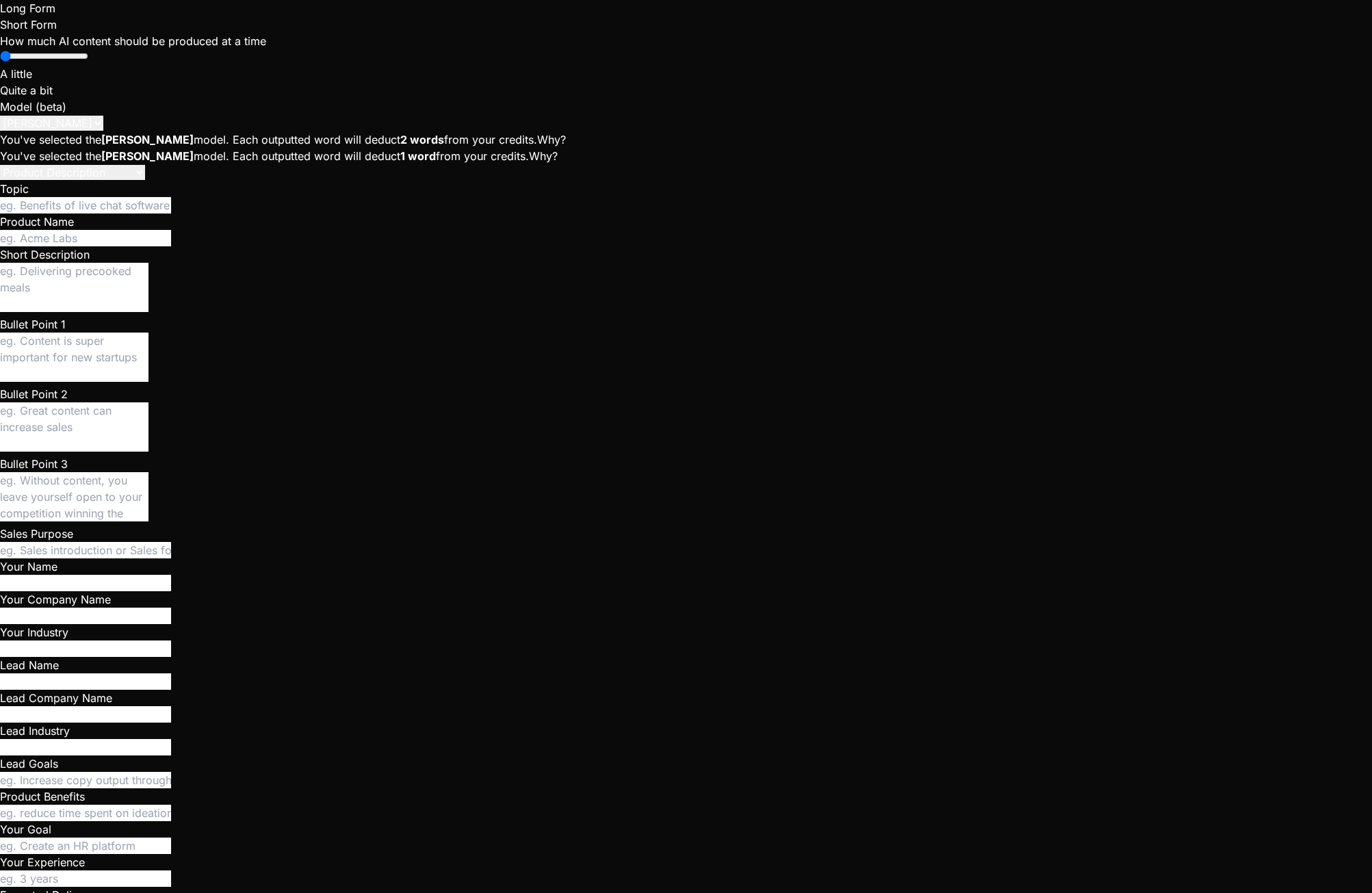
scroll to position [9830, 0]
type textarea "x"
type textarea "y"
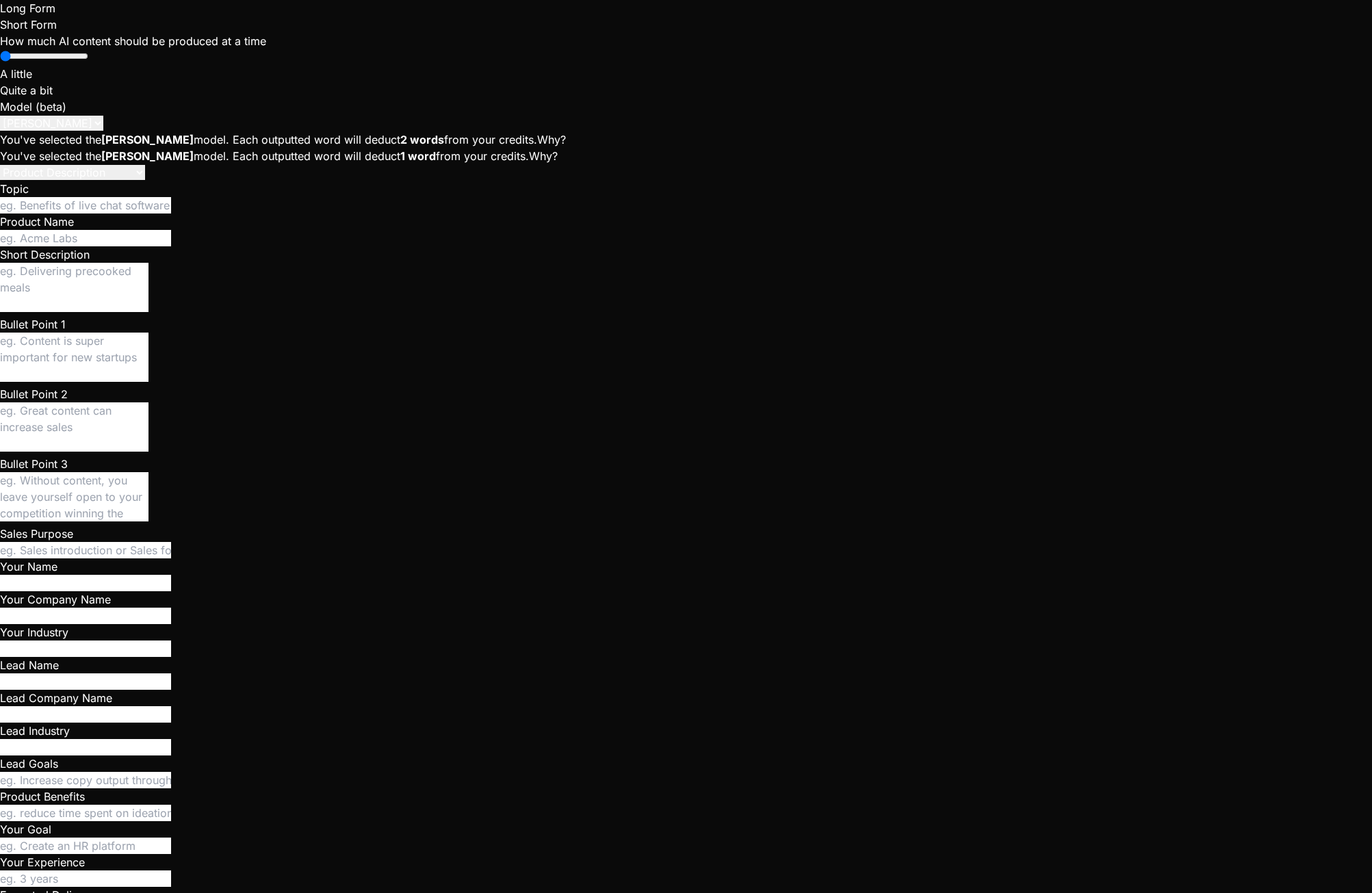
type textarea "x"
type textarea "ye"
type textarea "x"
type textarea "yes"
type textarea "x"
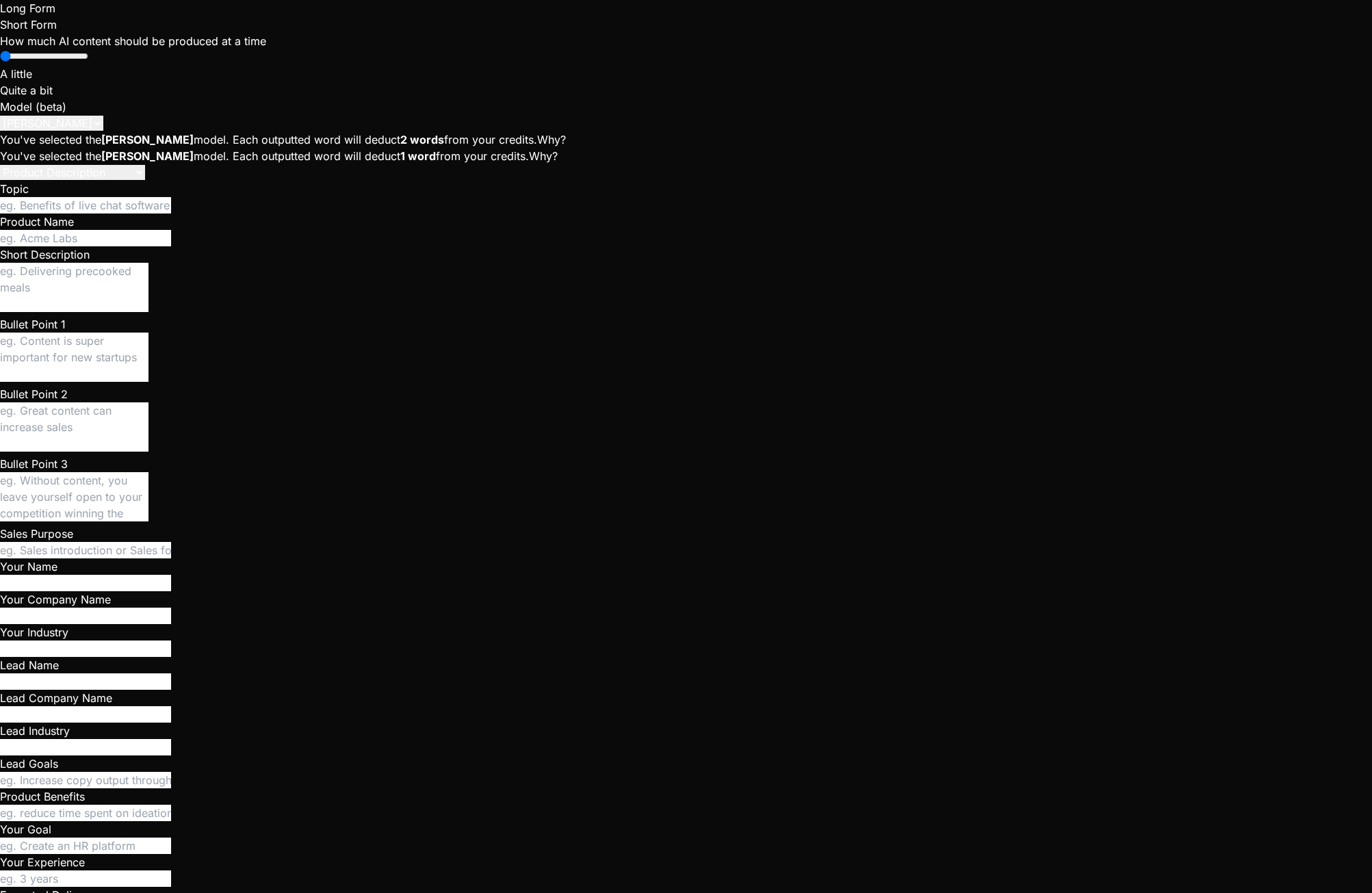
scroll to position [9936, 0]
drag, startPoint x: 59, startPoint y: 345, endPoint x: 360, endPoint y: 641, distance: 422.2
copy div "Now i've clicked on call and this isn't working (infinite loading), console rep…"
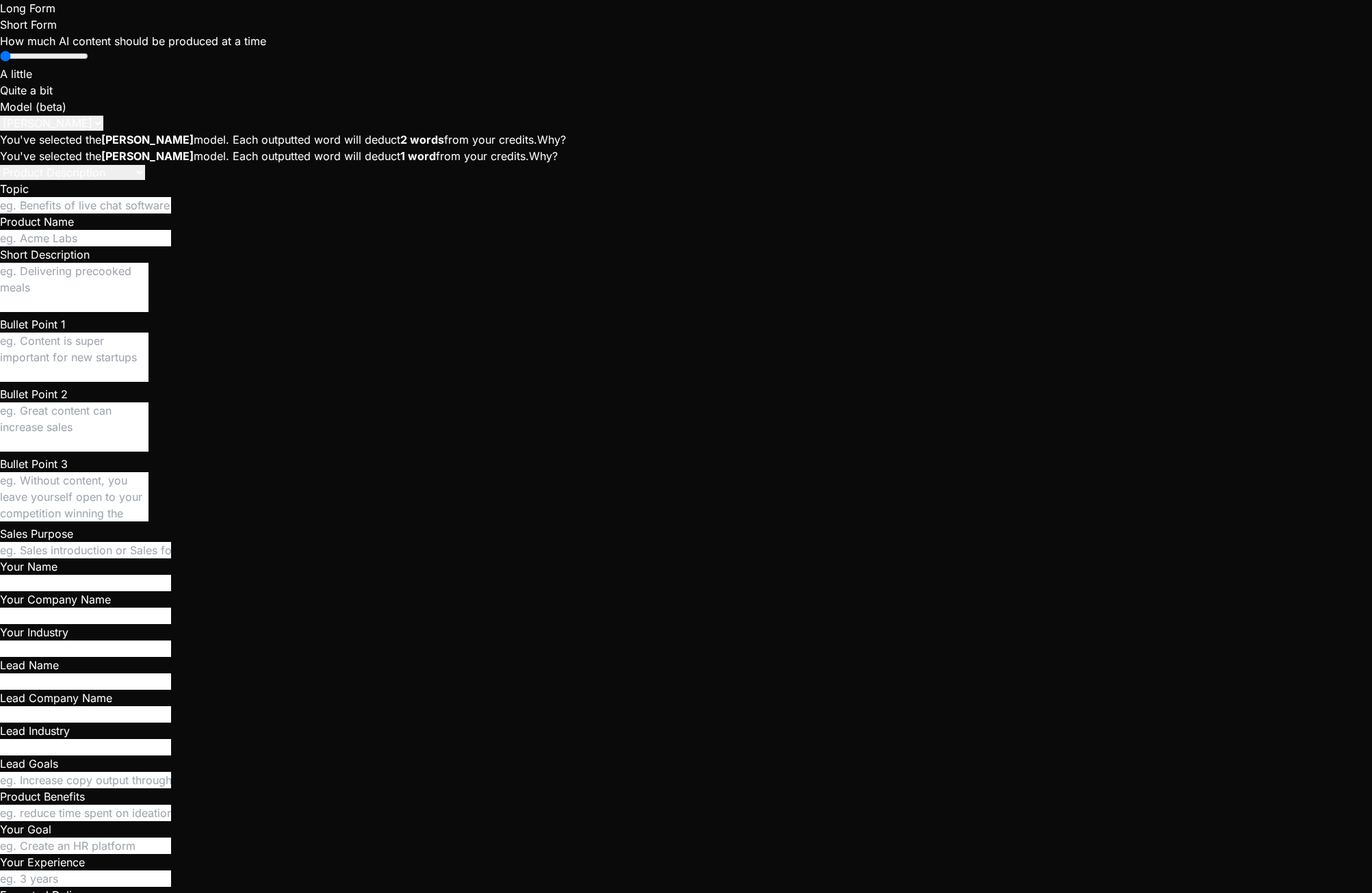
type textarea "x"
type textarea "<!doctype html> <html lang="en"> <head> <meta charset="UTF-8" /> <!-- Dev-frien…"
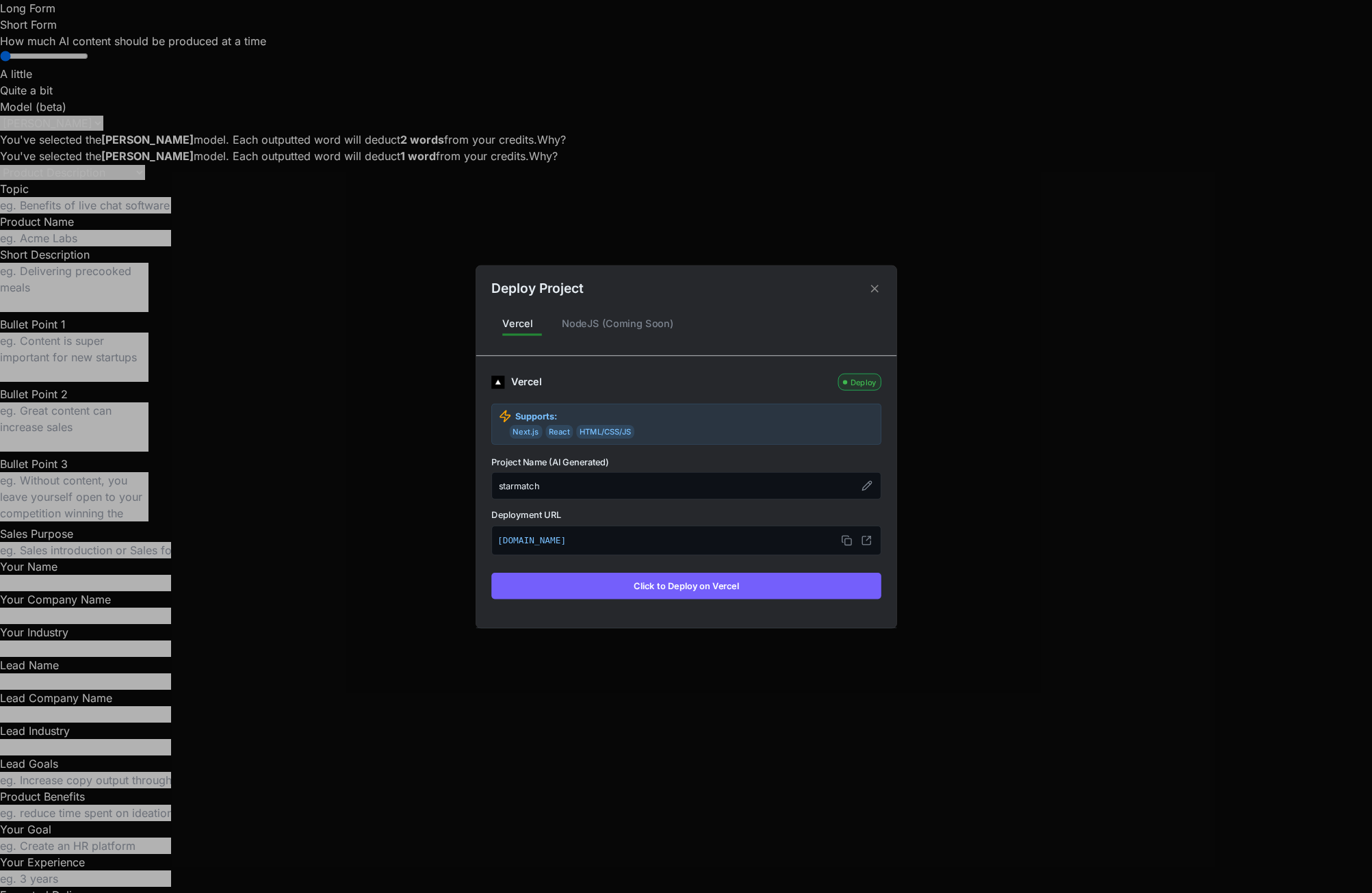
click at [744, 587] on button "Click to Deploy on Vercel" at bounding box center [686, 586] width 390 height 26
click at [598, 328] on div "NodeJS (Coming Soon)" at bounding box center [617, 323] width 134 height 29
click at [510, 325] on div "Vercel" at bounding box center [518, 323] width 53 height 29
click at [873, 288] on icon at bounding box center [874, 288] width 8 height 8
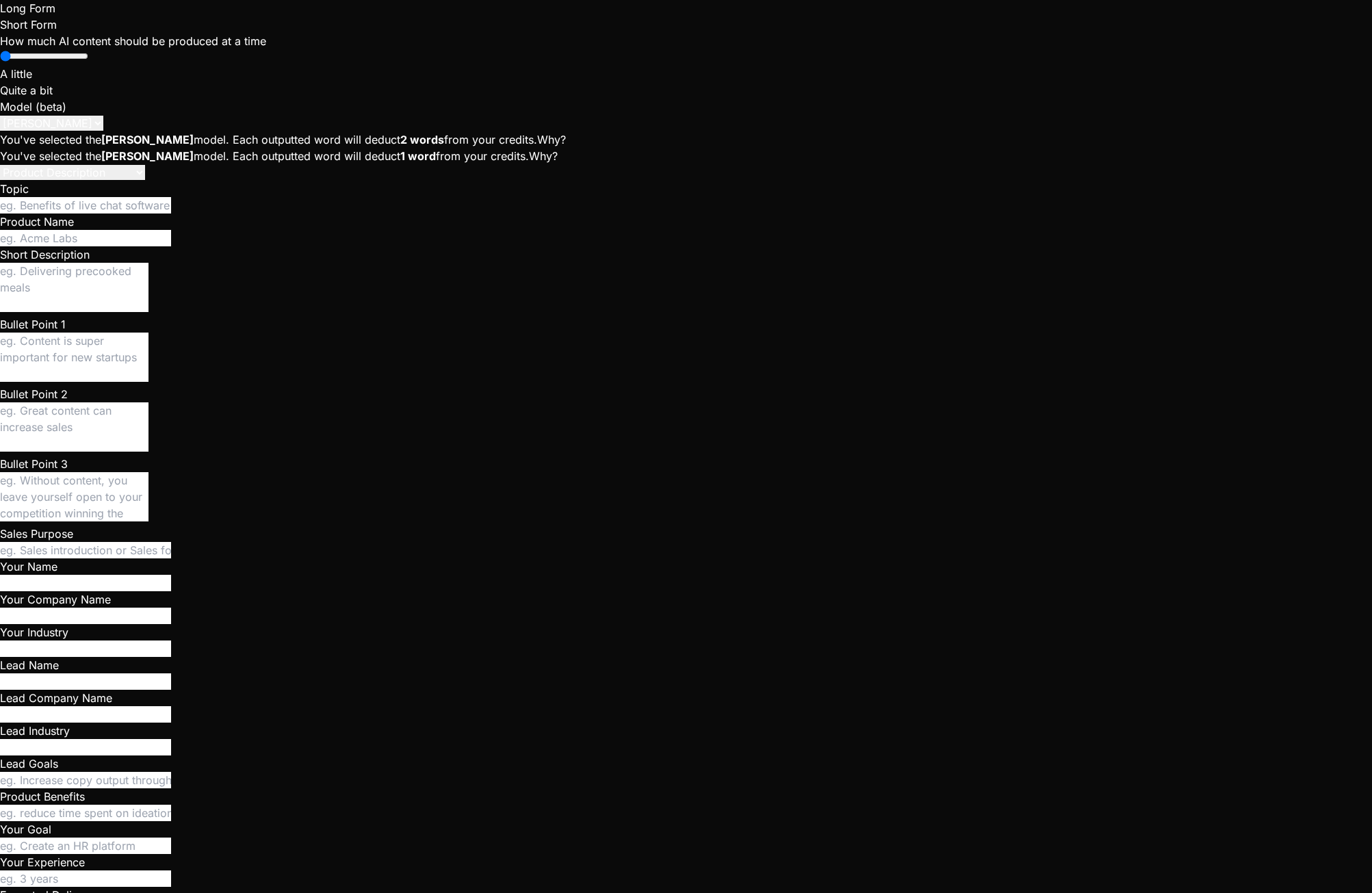
type textarea "x"
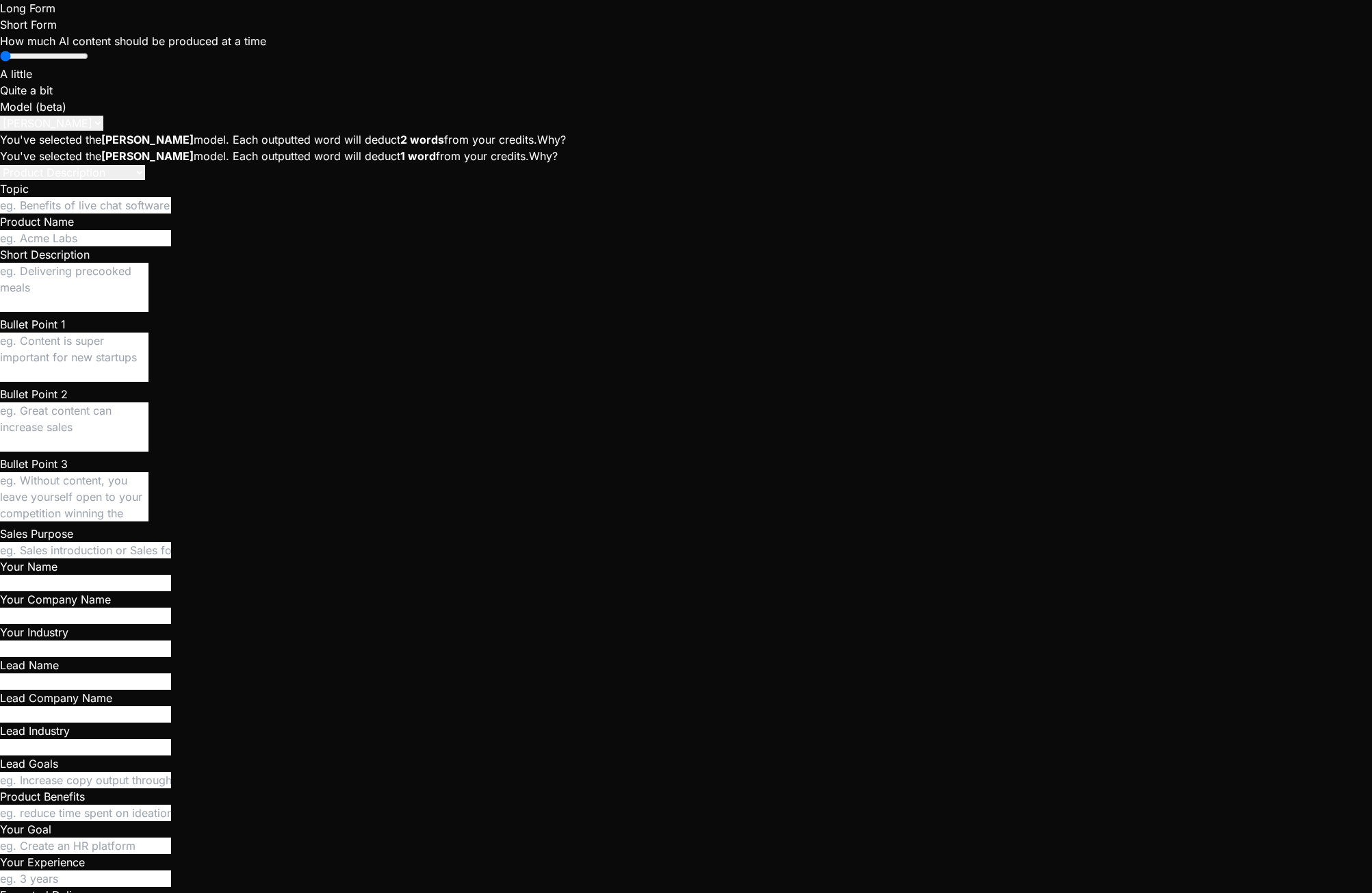
type textarea "y"
type textarea "x"
type textarea "ye"
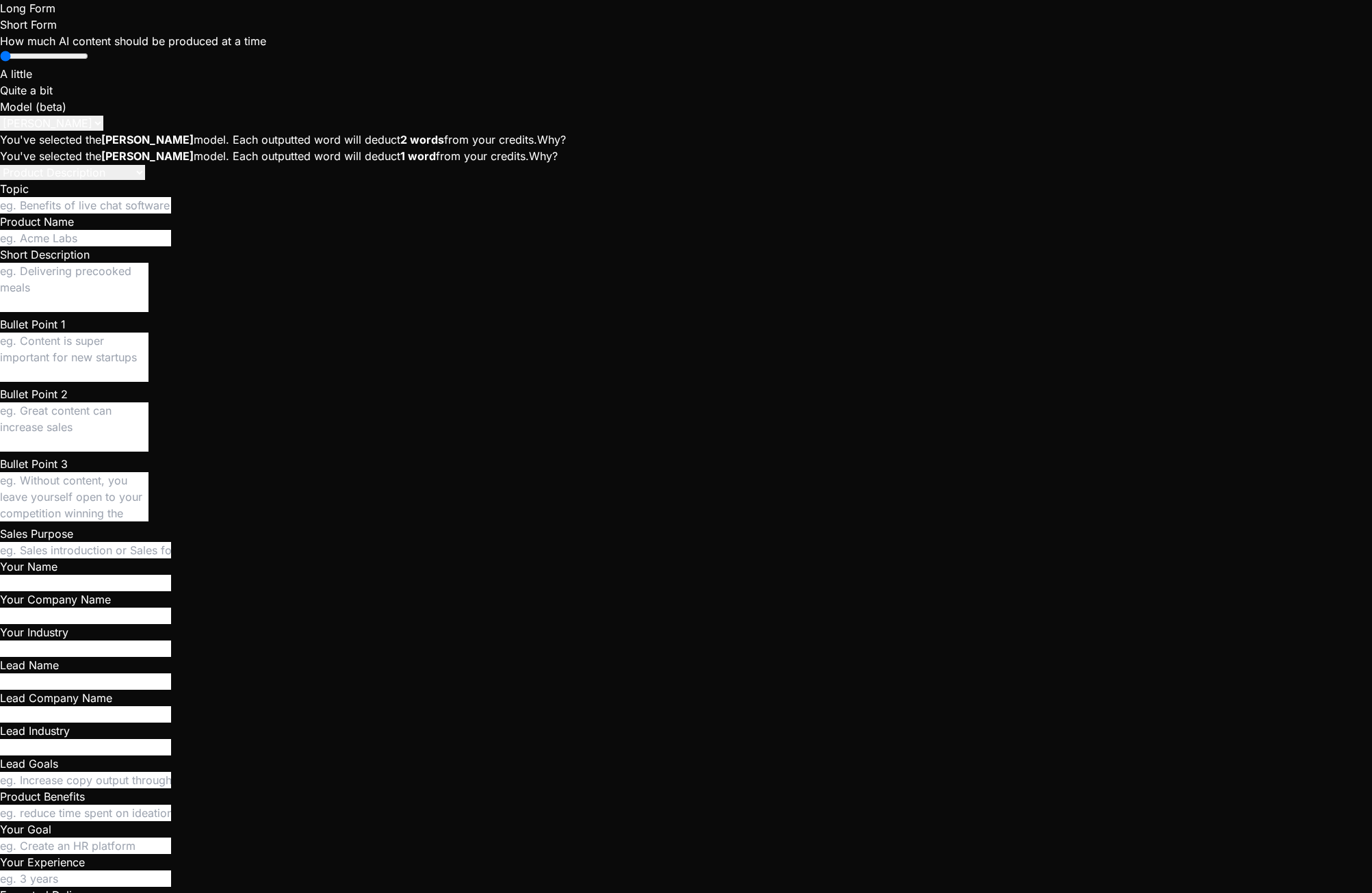
type textarea "x"
type textarea "yes"
type textarea "x"
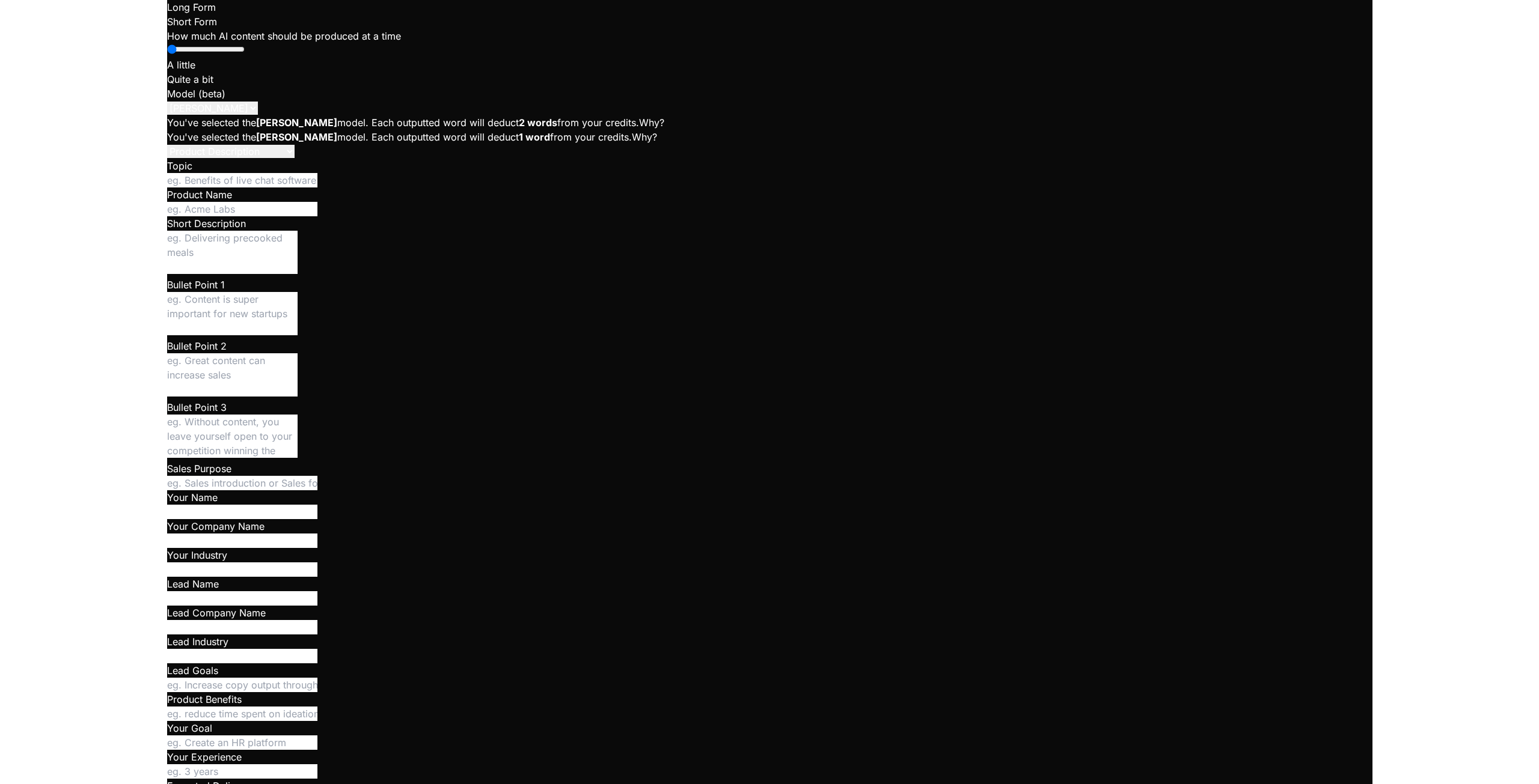
scroll to position [8848, 0]
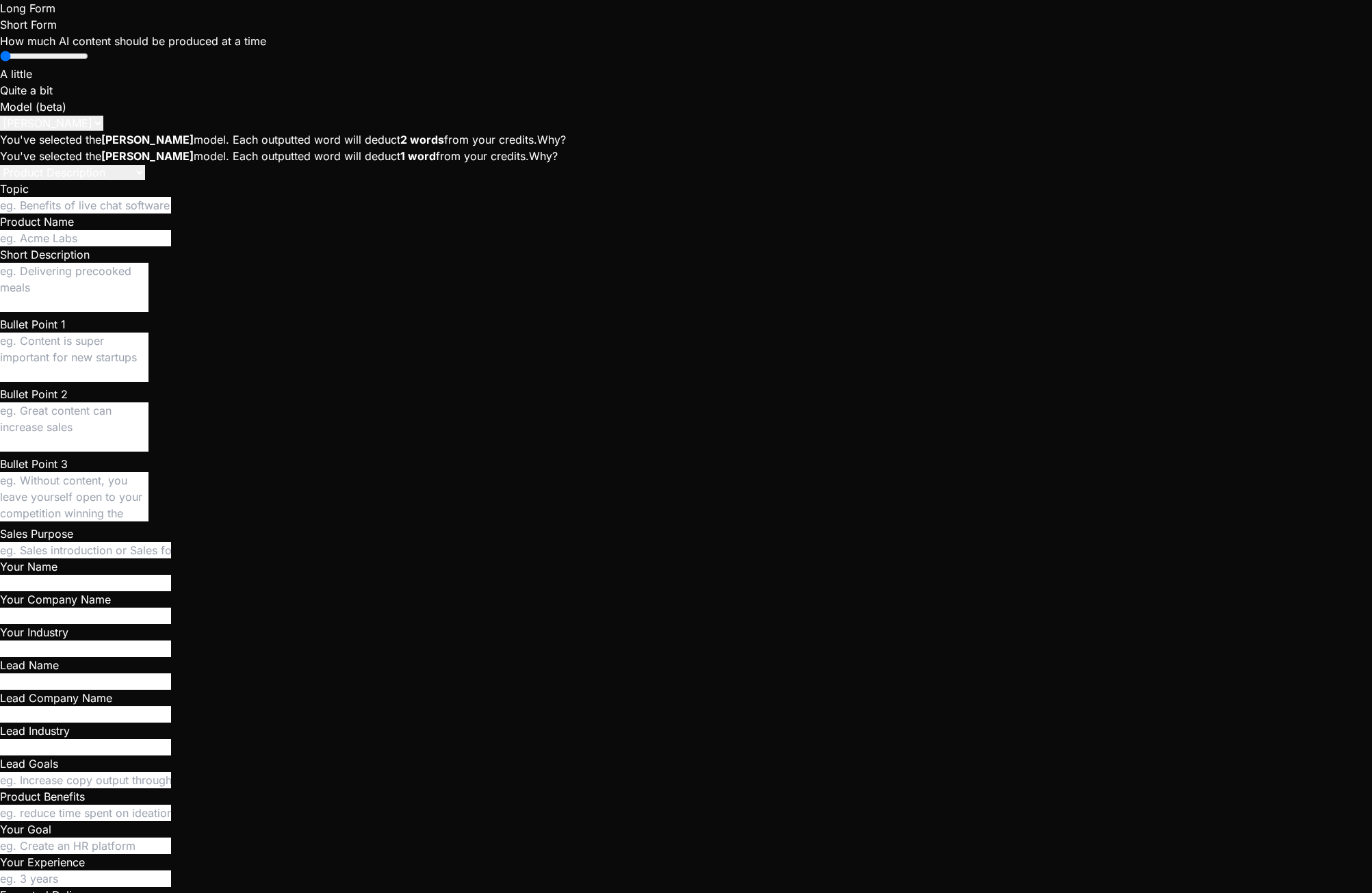
type textarea "x"
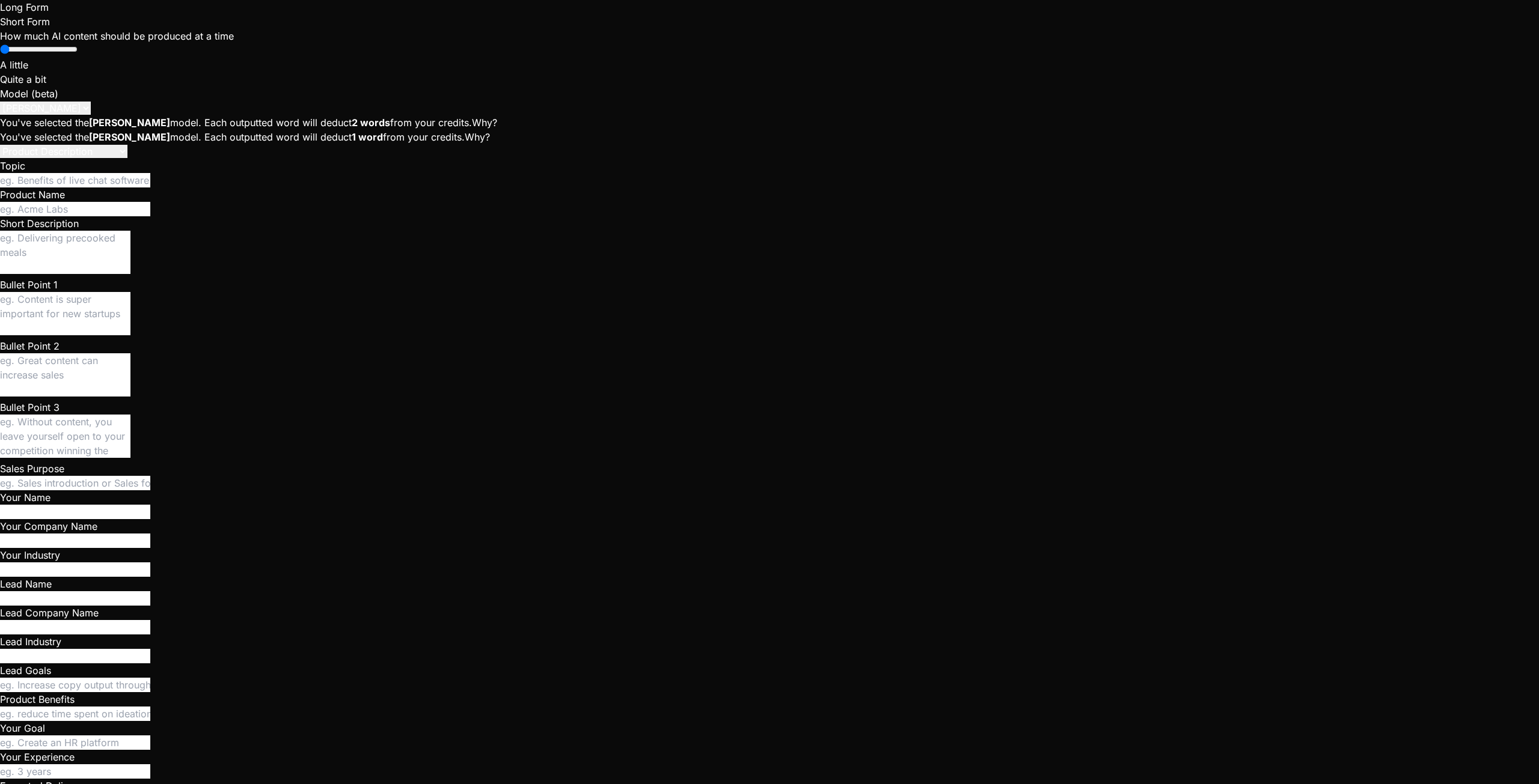
scroll to position [7364, 0]
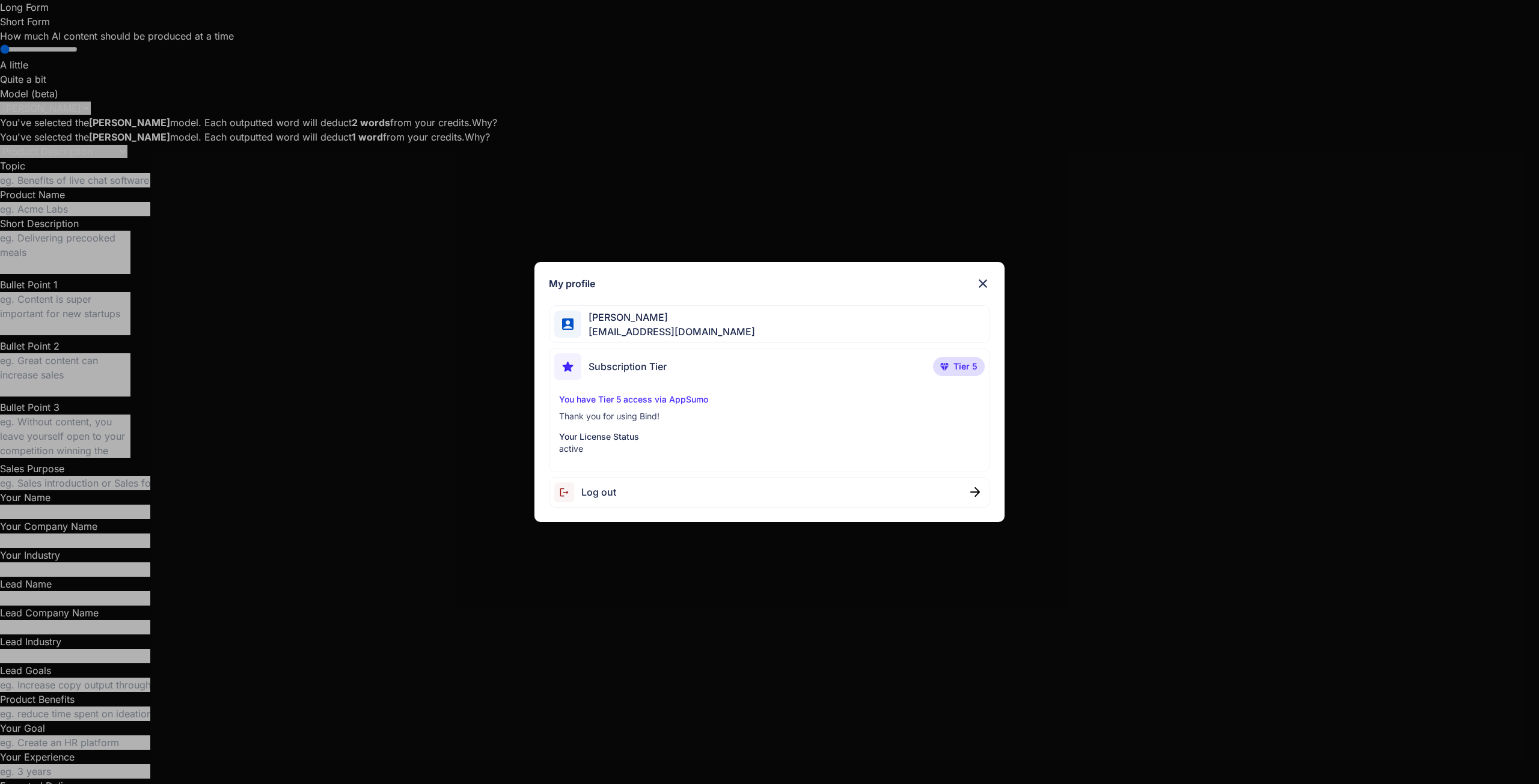
click at [25, 751] on div "My profile Sebastian Vega sebastien.vega47@gmail.com Subscription Tier Tier 5 Y…" at bounding box center [770, 392] width 1539 height 784
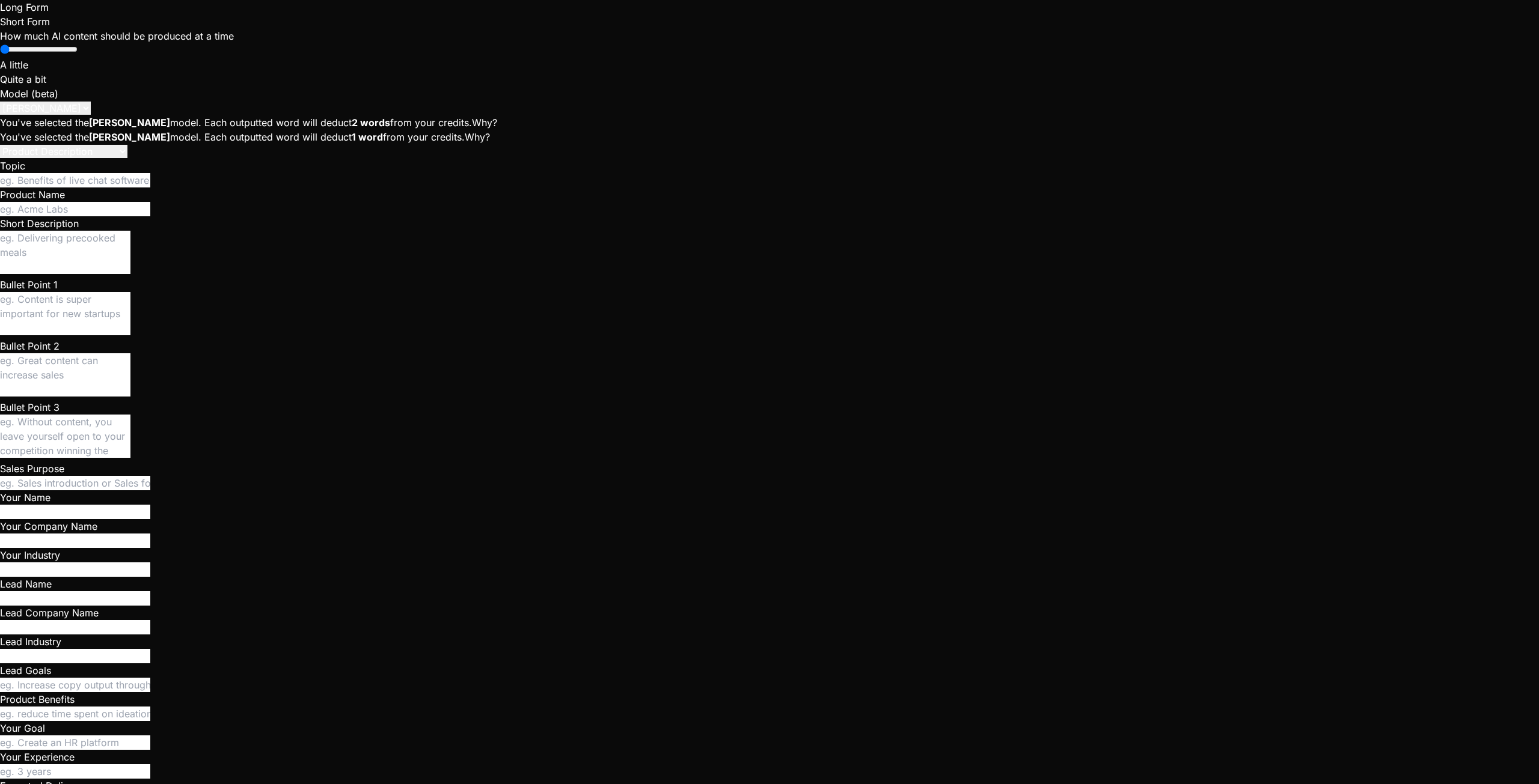
drag, startPoint x: 735, startPoint y: 137, endPoint x: 1335, endPoint y: 139, distance: 600.0
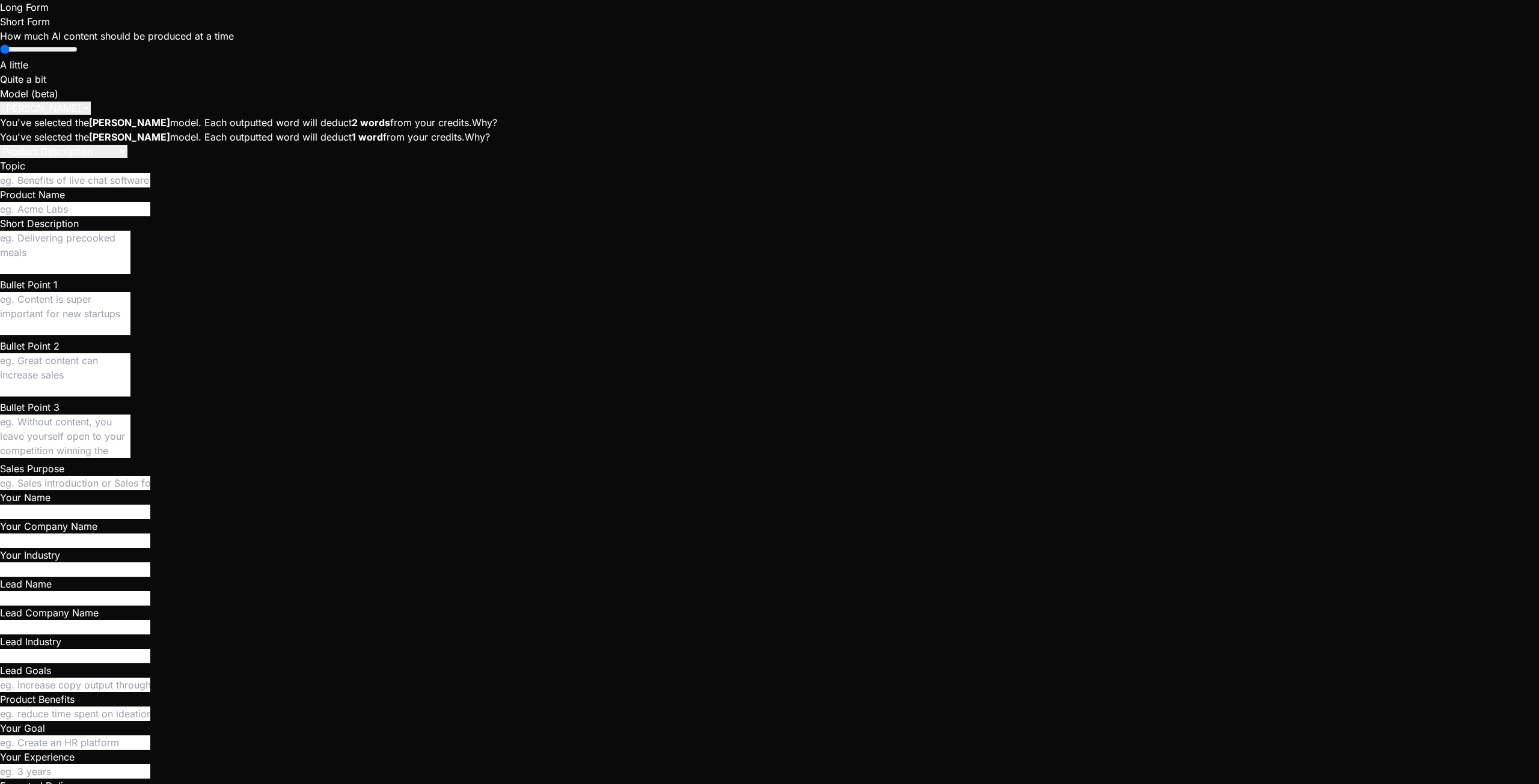
type textarea "<!doctype html> <html lang="en"> <head> <meta charset="UTF-8" /> <!-- Dev-frien…"
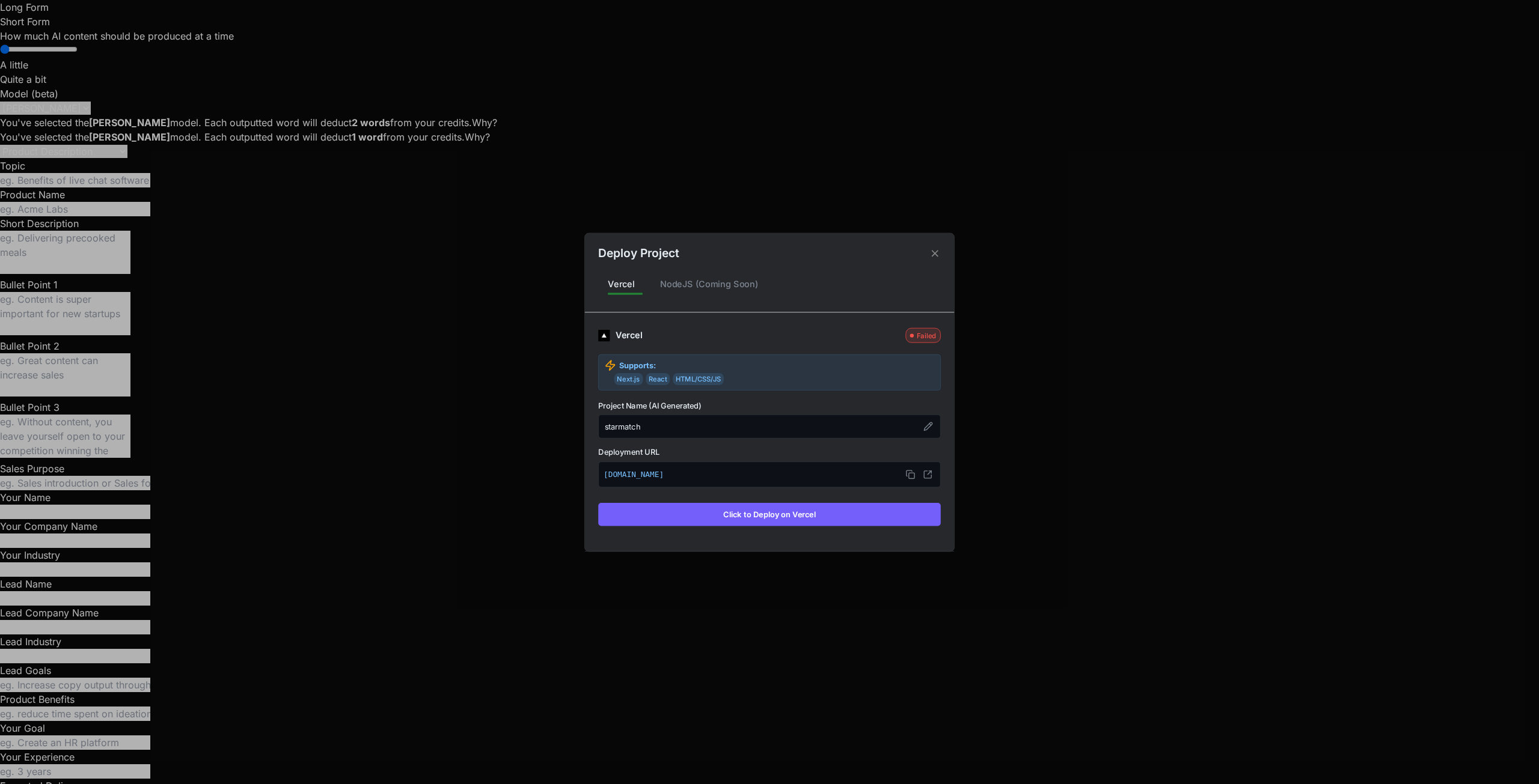
click at [685, 515] on button "Click to Deploy on Vercel" at bounding box center [769, 514] width 343 height 23
click at [821, 520] on button "Click to Deploy on Vercel" at bounding box center [769, 514] width 343 height 23
click at [935, 252] on icon at bounding box center [935, 253] width 12 height 12
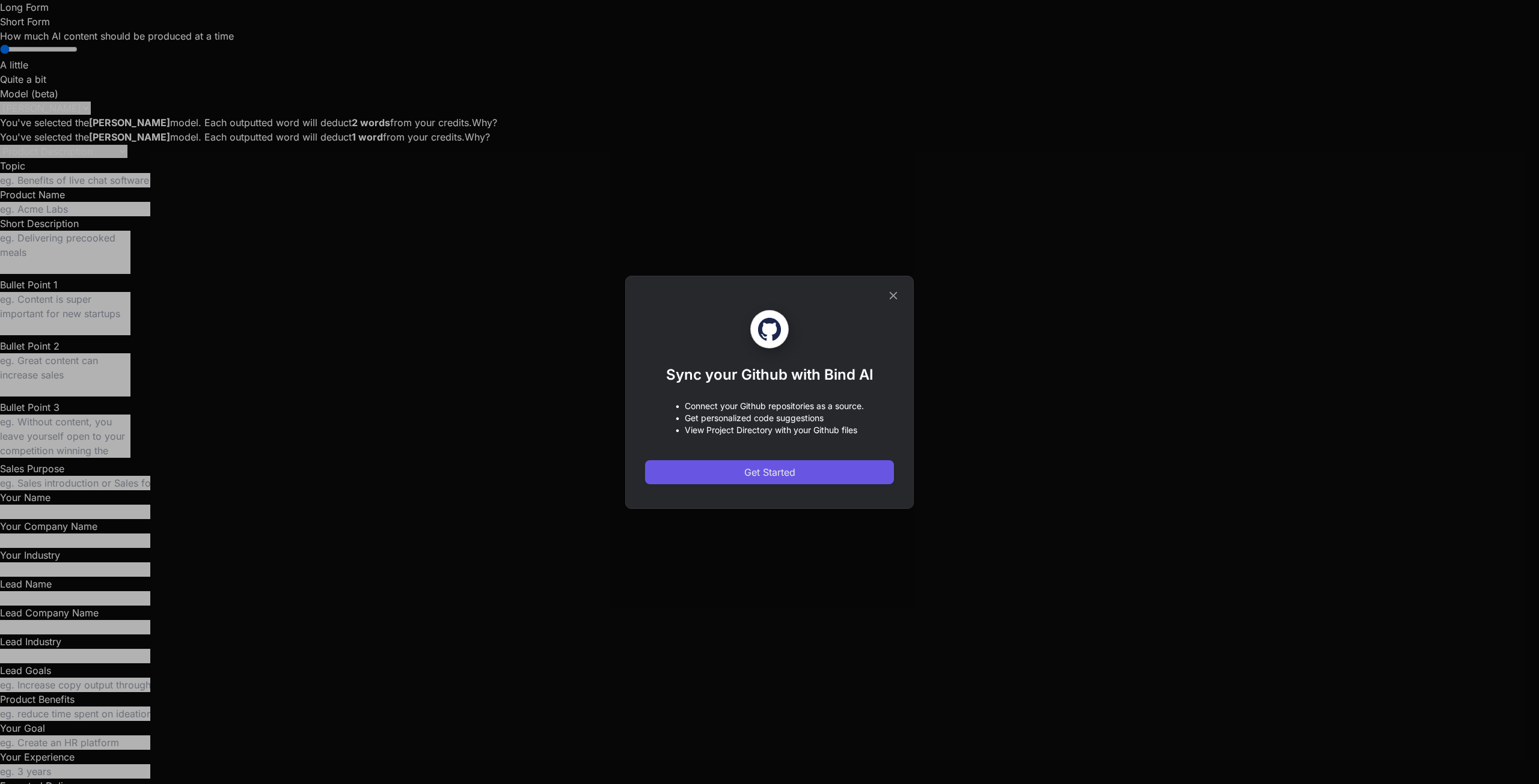
click at [823, 472] on button "Get Started" at bounding box center [769, 472] width 249 height 24
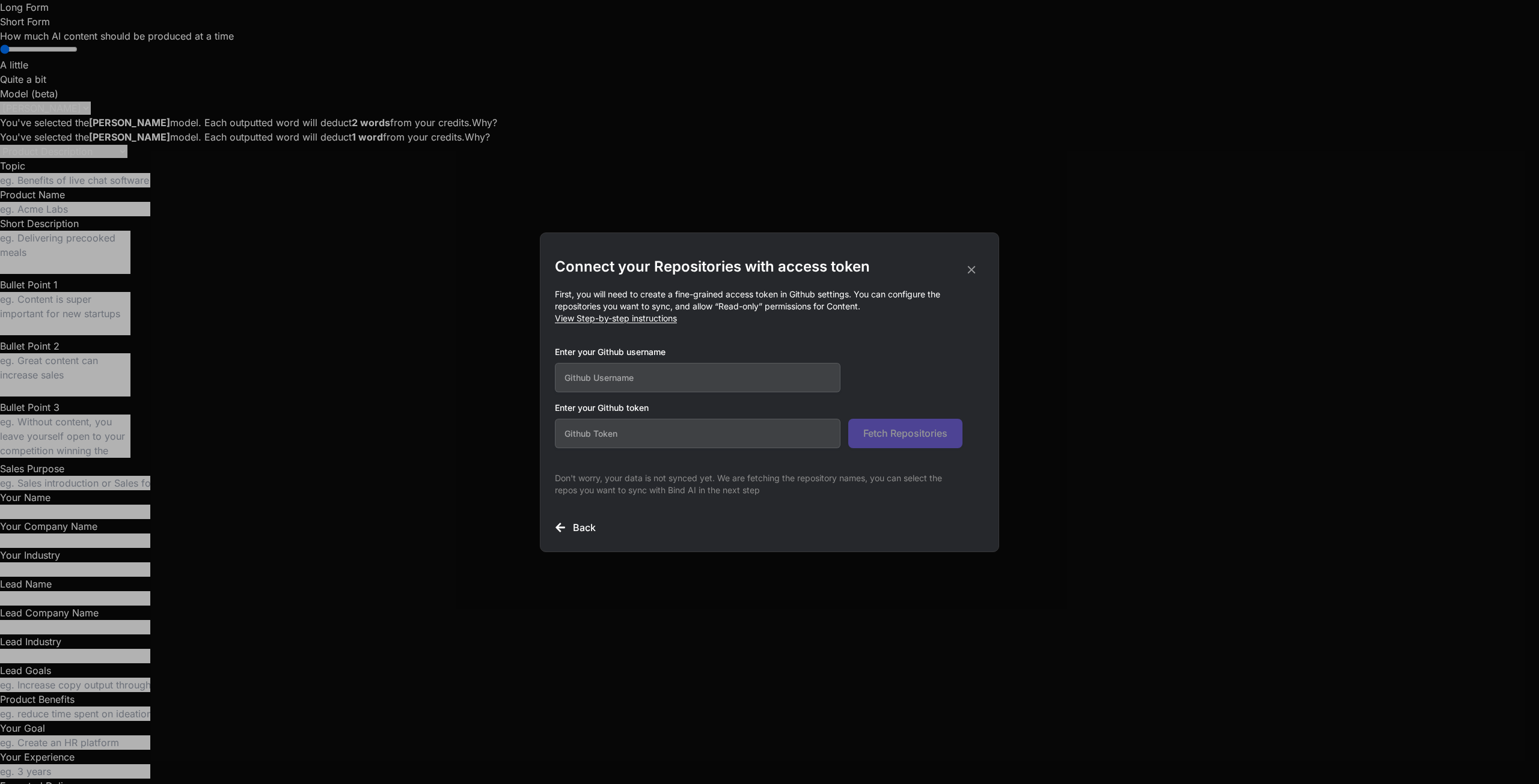
click at [962, 264] on h2 "Connect your Repositories with access token" at bounding box center [770, 267] width 429 height 19
click at [970, 269] on icon at bounding box center [971, 269] width 7 height 7
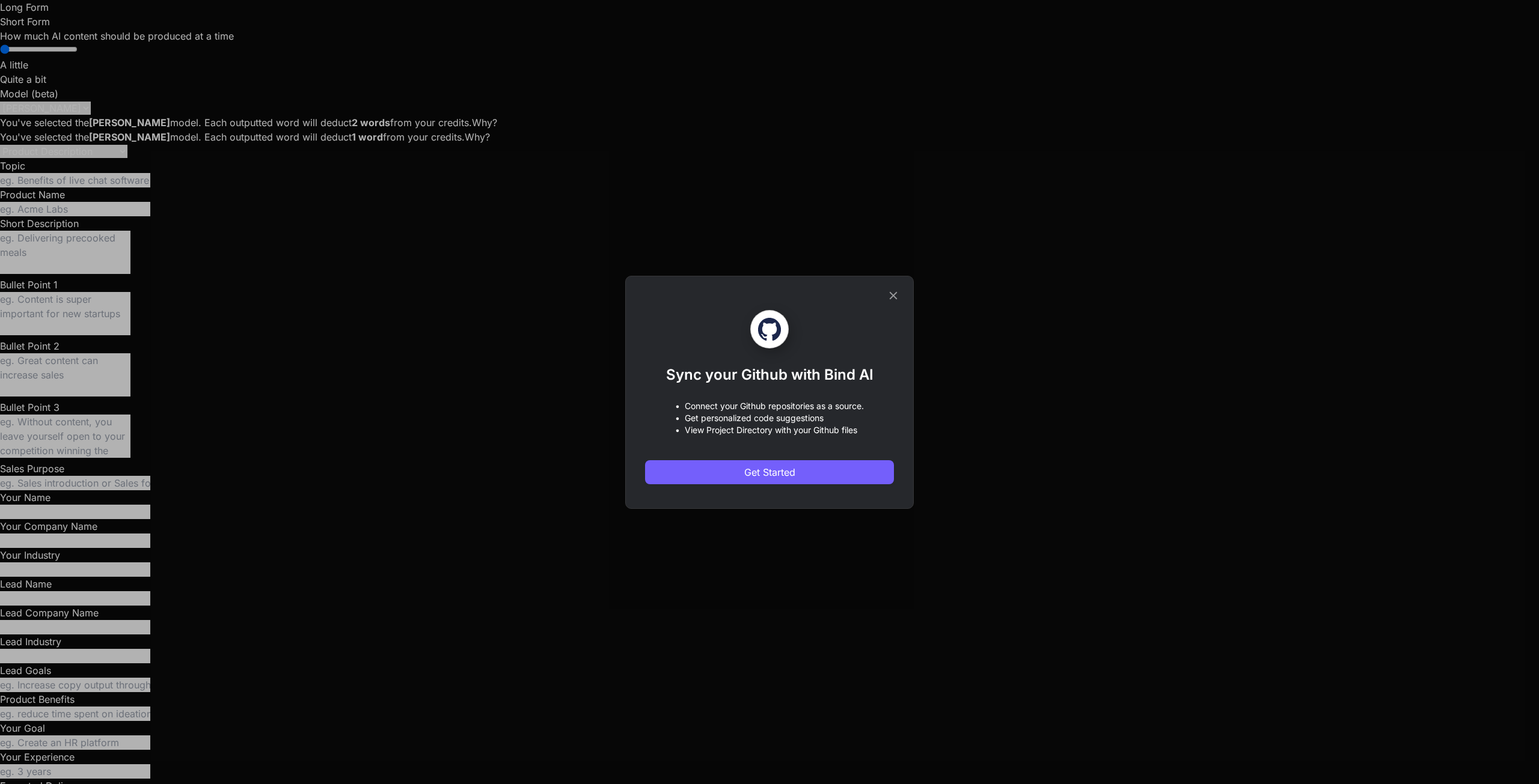
drag, startPoint x: 892, startPoint y: 296, endPoint x: 597, endPoint y: 282, distance: 295.3
click at [891, 296] on icon at bounding box center [893, 295] width 13 height 13
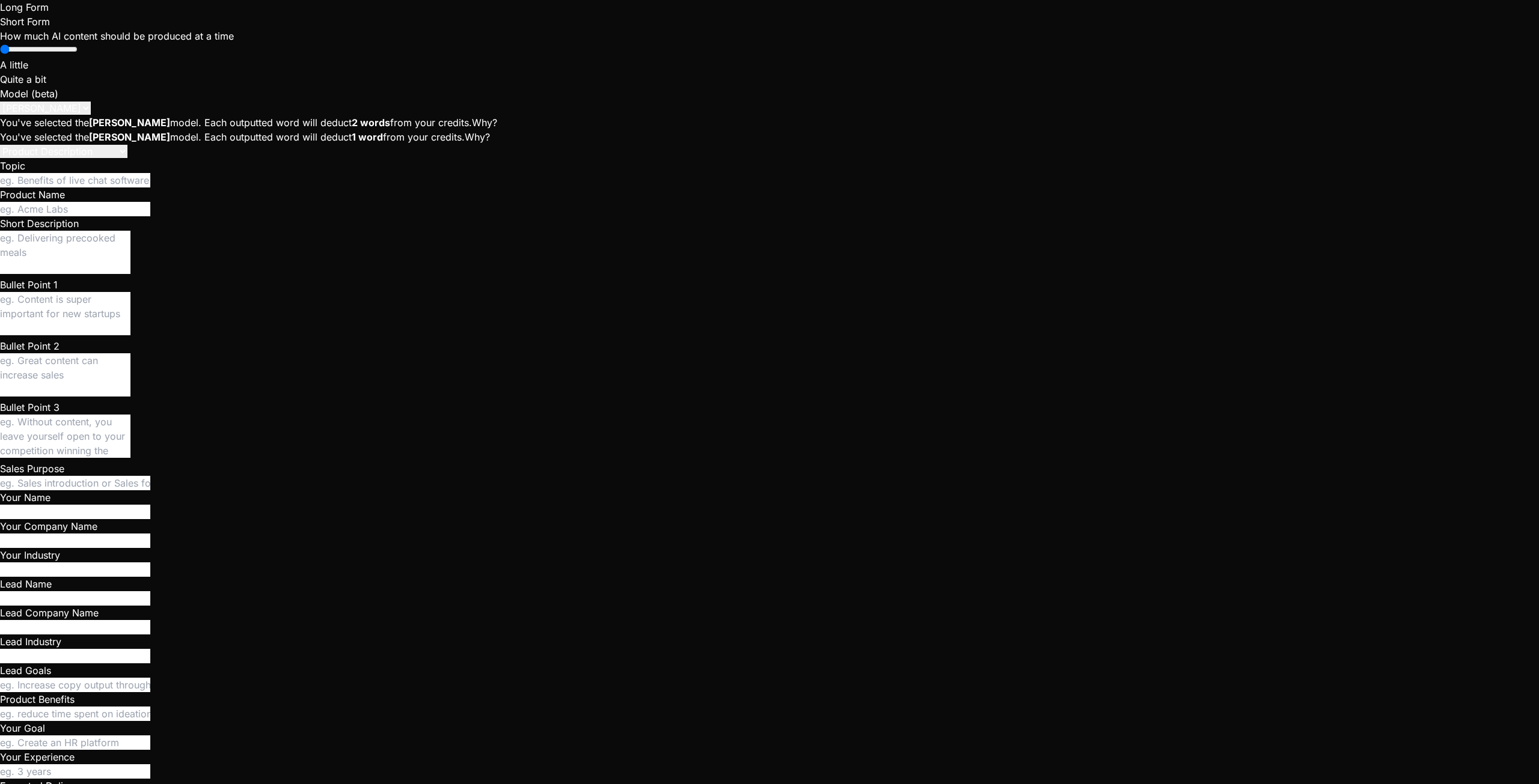
type textarea "x"
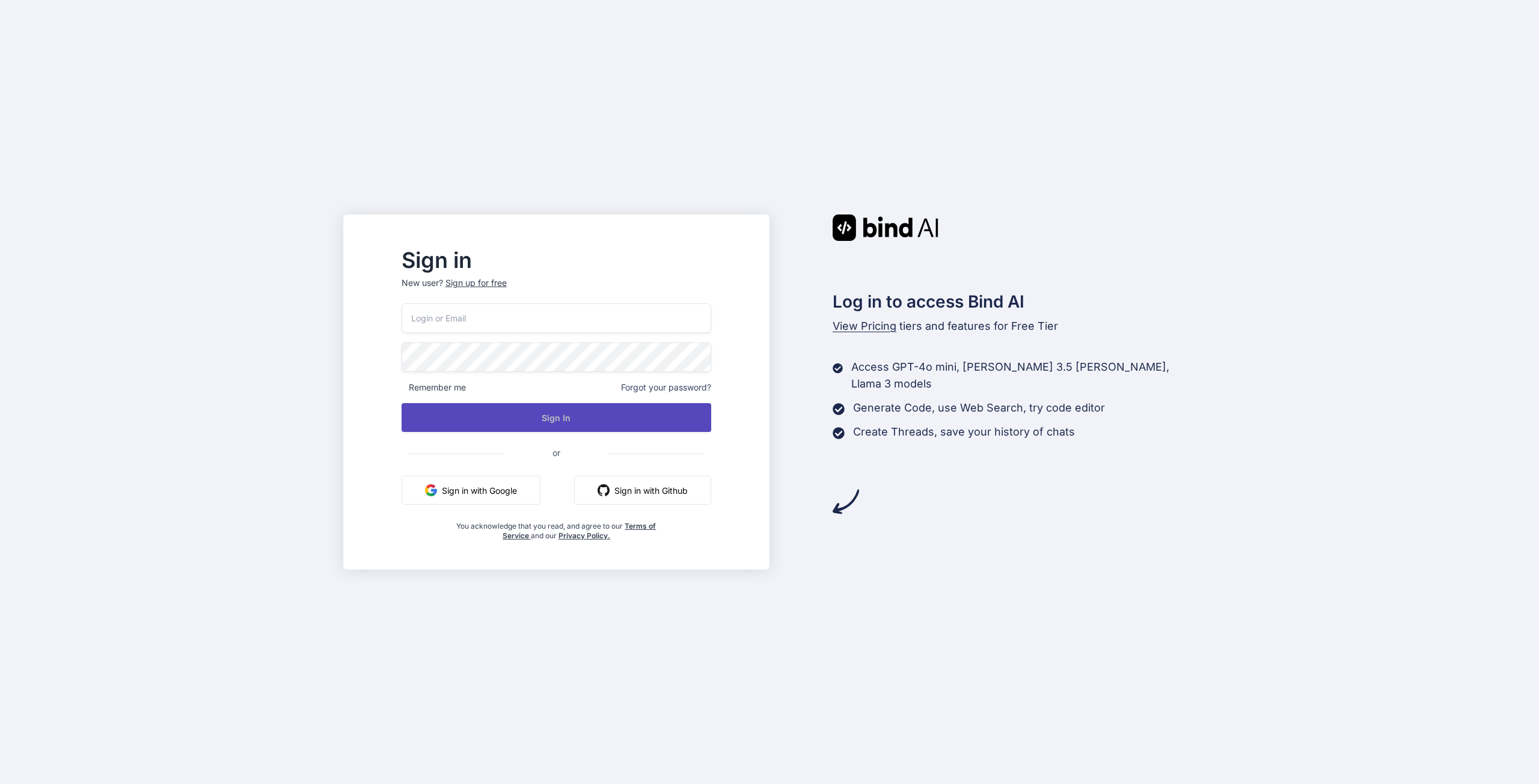
type input "[EMAIL_ADDRESS][DOMAIN_NAME]"
click at [537, 412] on button "Sign In" at bounding box center [556, 417] width 310 height 29
click at [601, 416] on button "Sign In" at bounding box center [556, 417] width 310 height 29
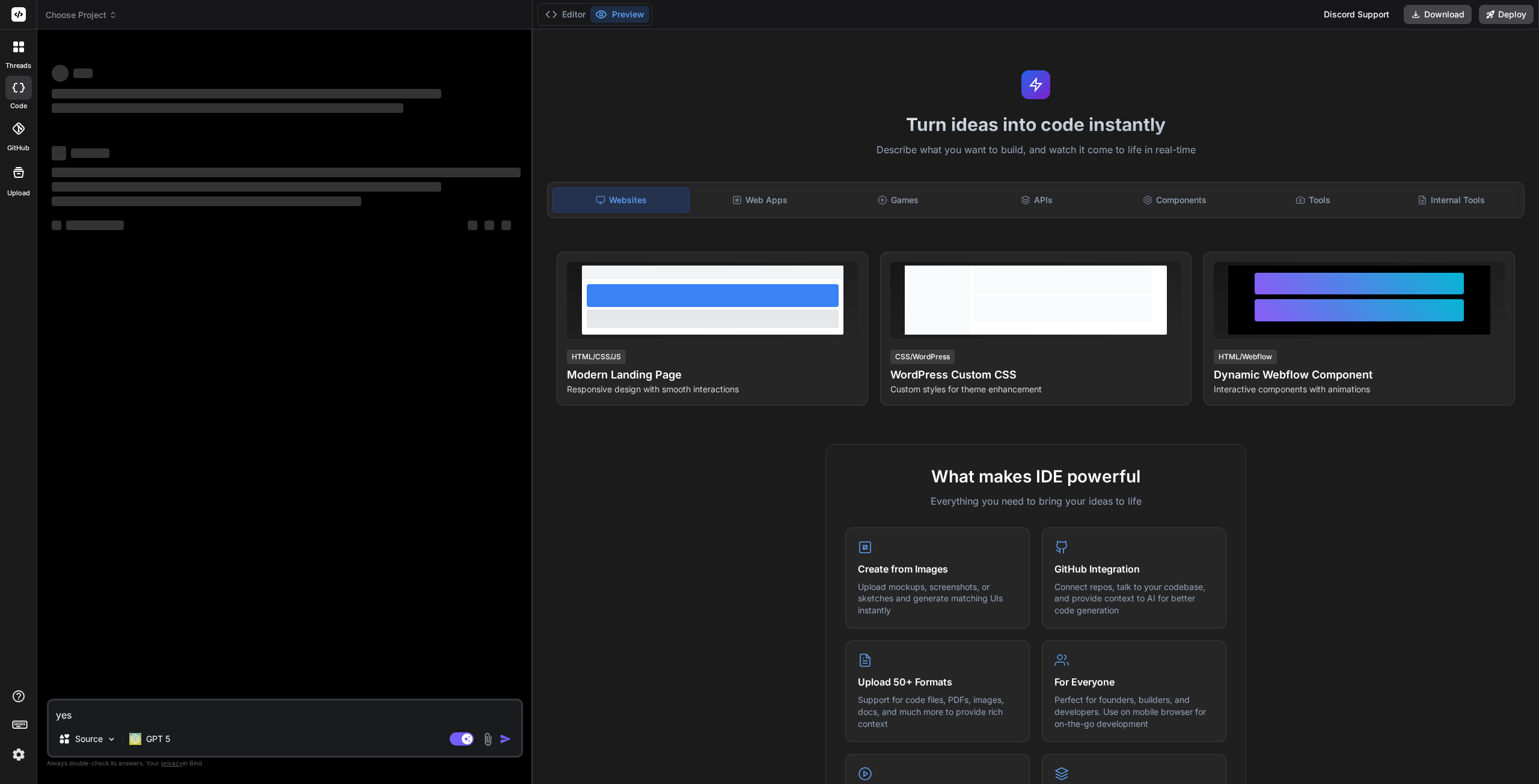
type textarea "x"
